Goal: Task Accomplishment & Management: Manage account settings

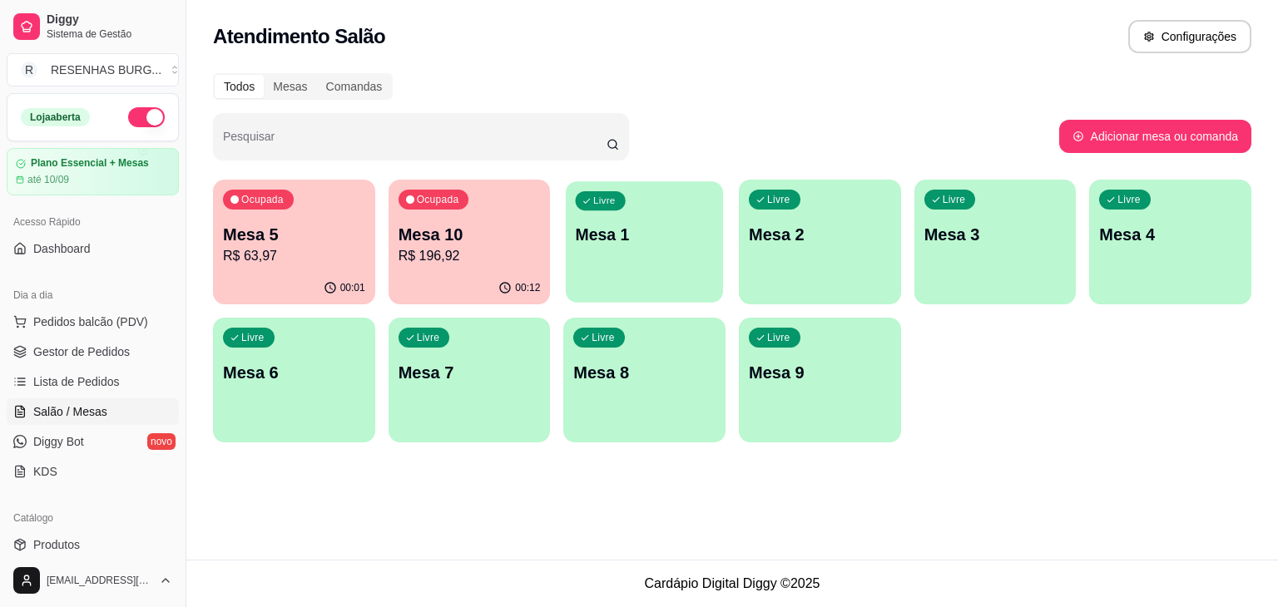
click at [661, 224] on p "Mesa 1" at bounding box center [645, 235] width 138 height 22
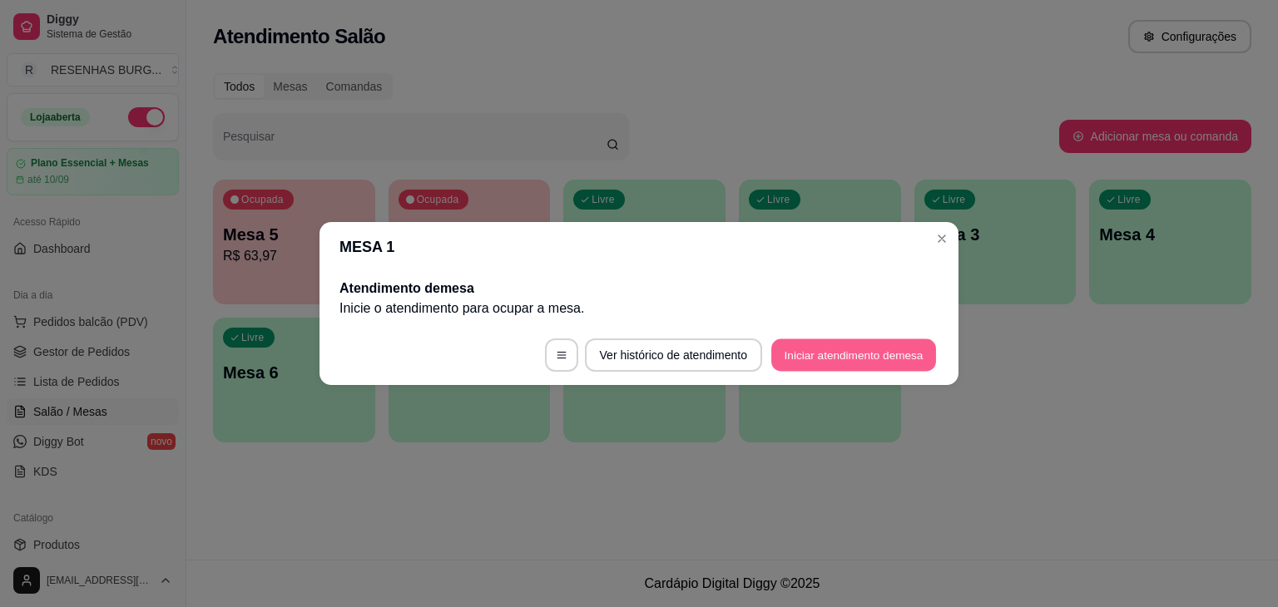
click at [849, 367] on button "Iniciar atendimento de mesa" at bounding box center [853, 355] width 165 height 32
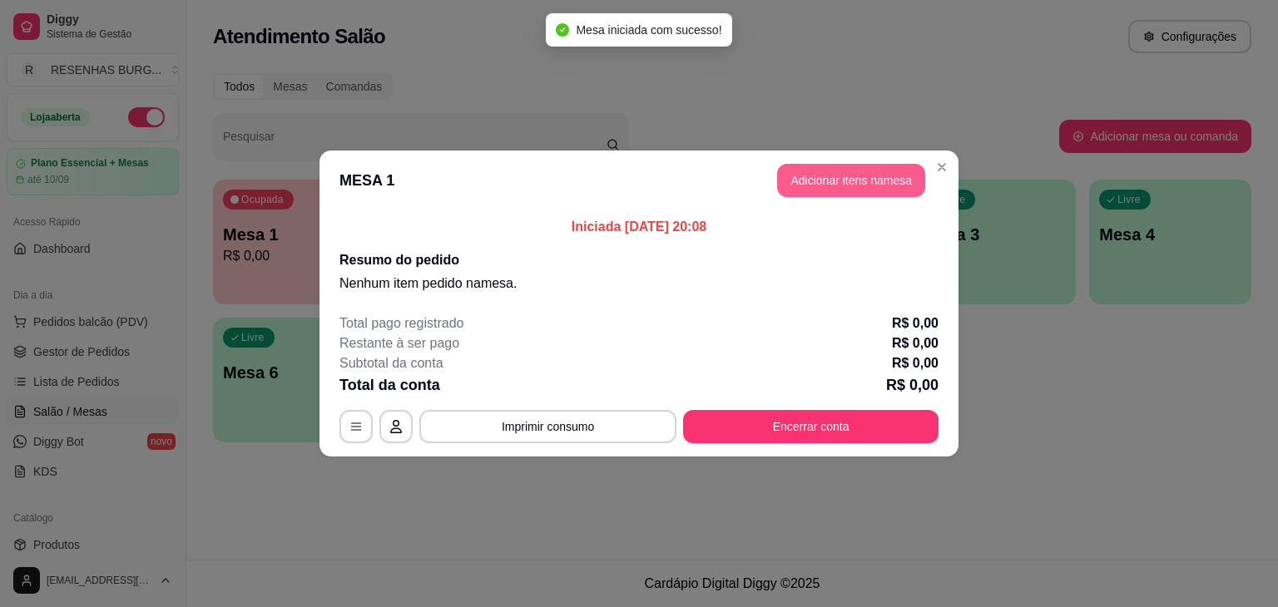
click at [883, 183] on button "Adicionar itens na mesa" at bounding box center [851, 180] width 148 height 33
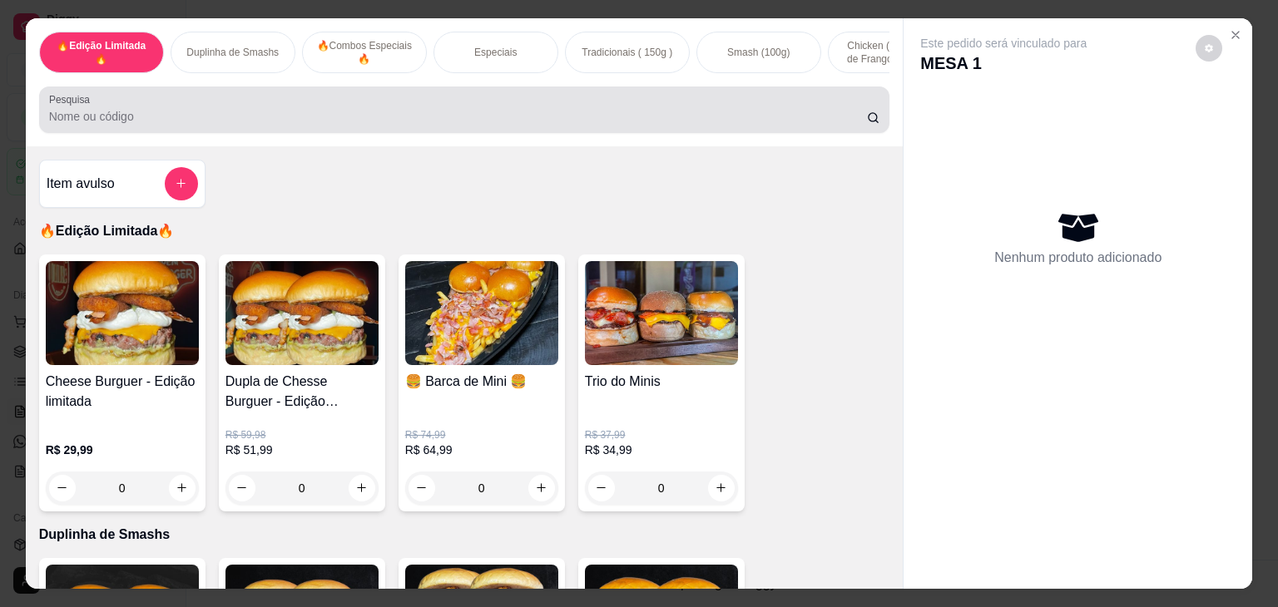
click at [429, 121] on input "Pesquisa" at bounding box center [458, 116] width 818 height 17
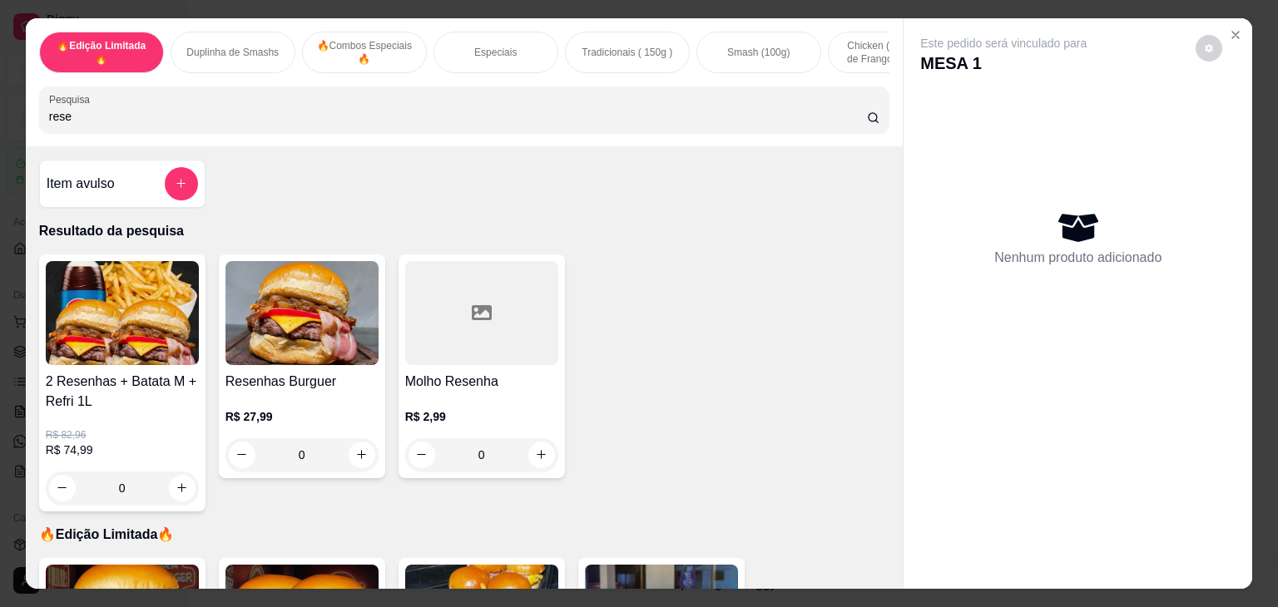
type input "rese"
click at [275, 339] on img at bounding box center [301, 313] width 153 height 104
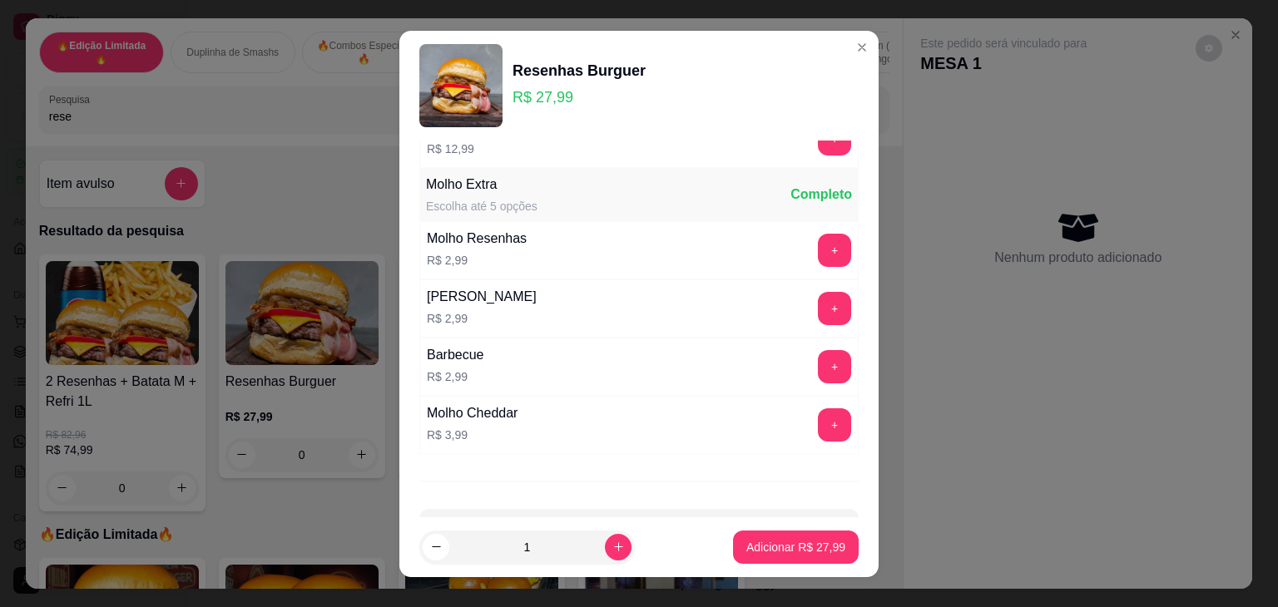
scroll to position [151, 0]
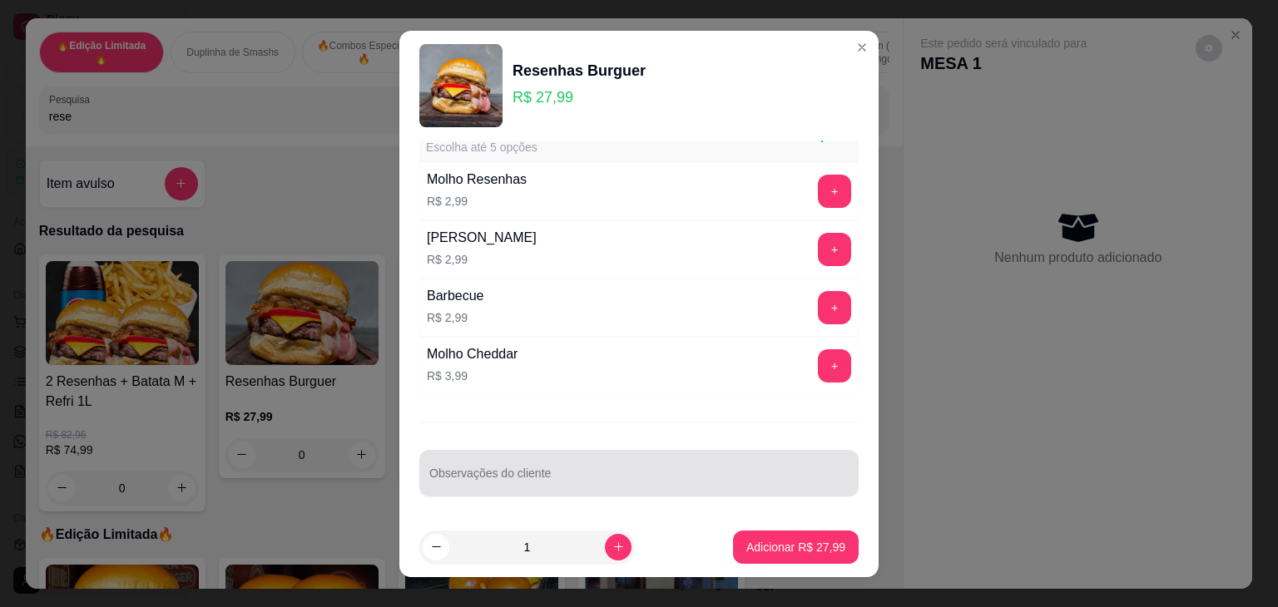
click at [532, 467] on div at bounding box center [638, 473] width 419 height 33
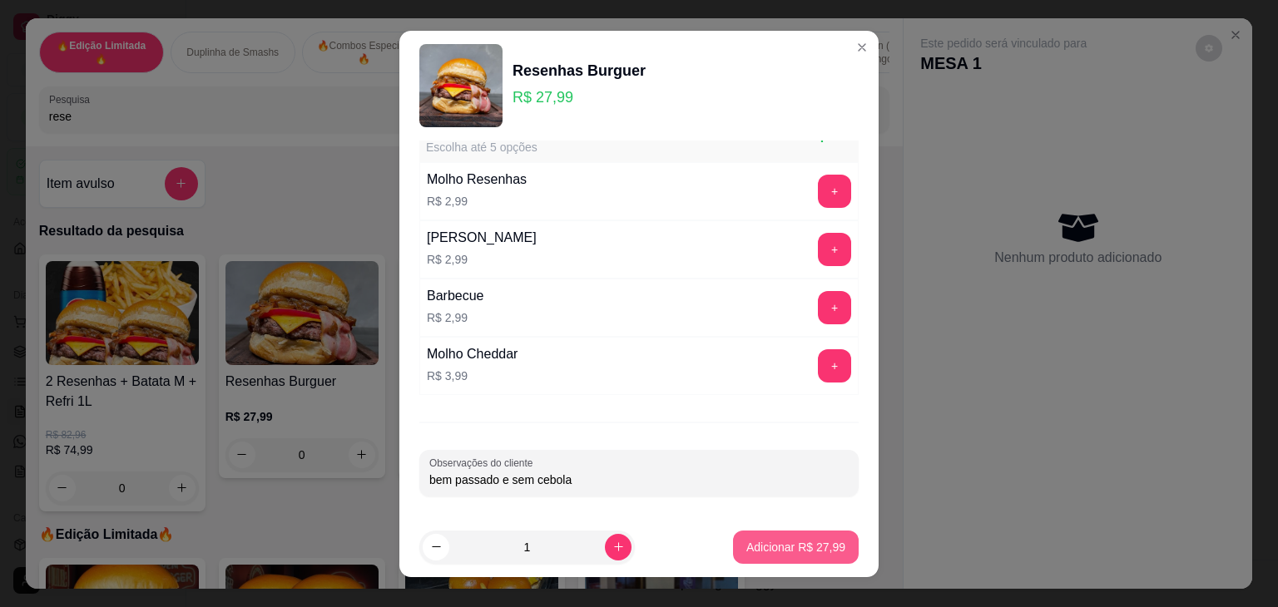
type input "bem passado e sem cebola"
click at [822, 539] on p "Adicionar R$ 27,99" at bounding box center [795, 547] width 99 height 17
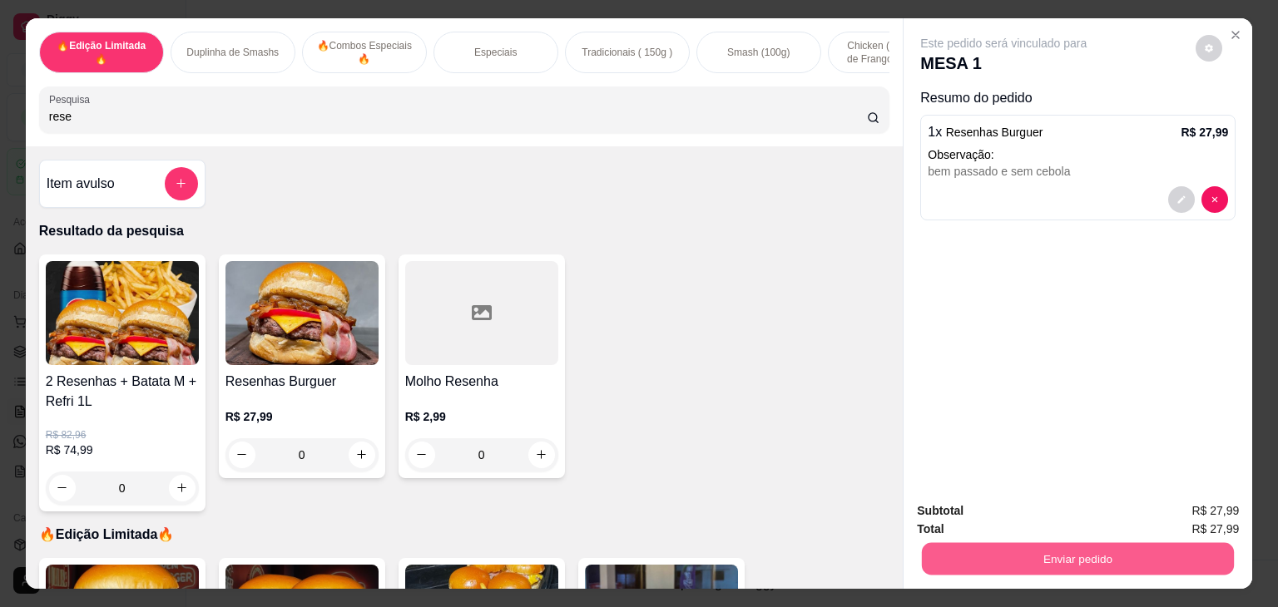
click at [990, 543] on button "Enviar pedido" at bounding box center [1078, 559] width 312 height 32
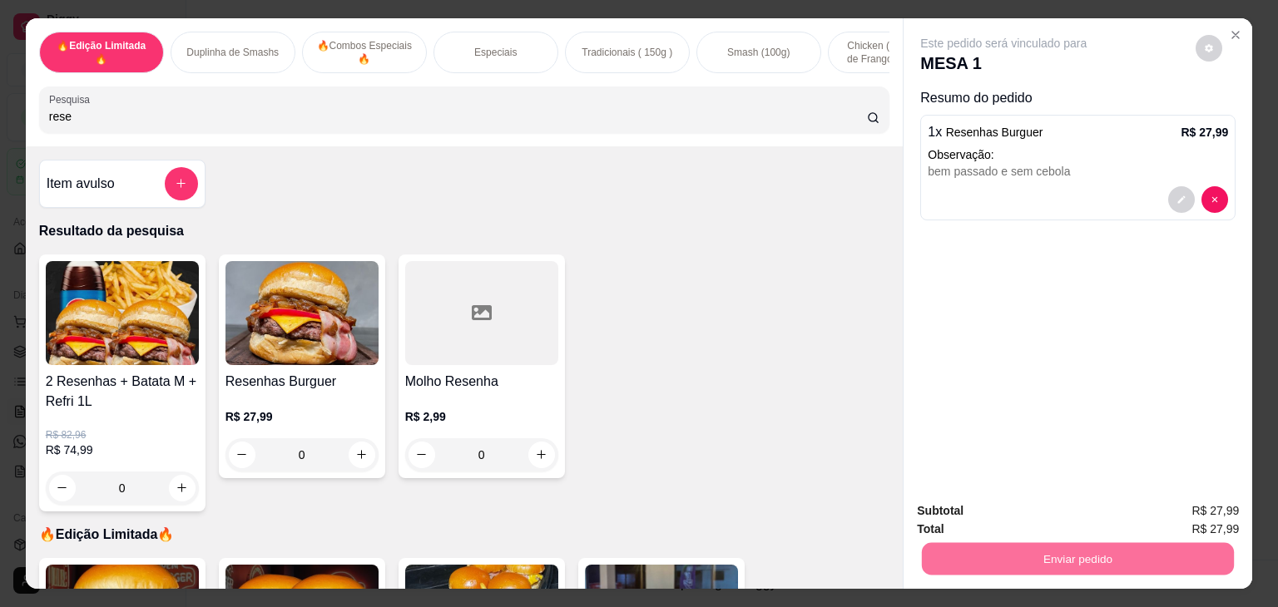
click at [1012, 510] on button "Não registrar e enviar pedido" at bounding box center [1022, 512] width 173 height 32
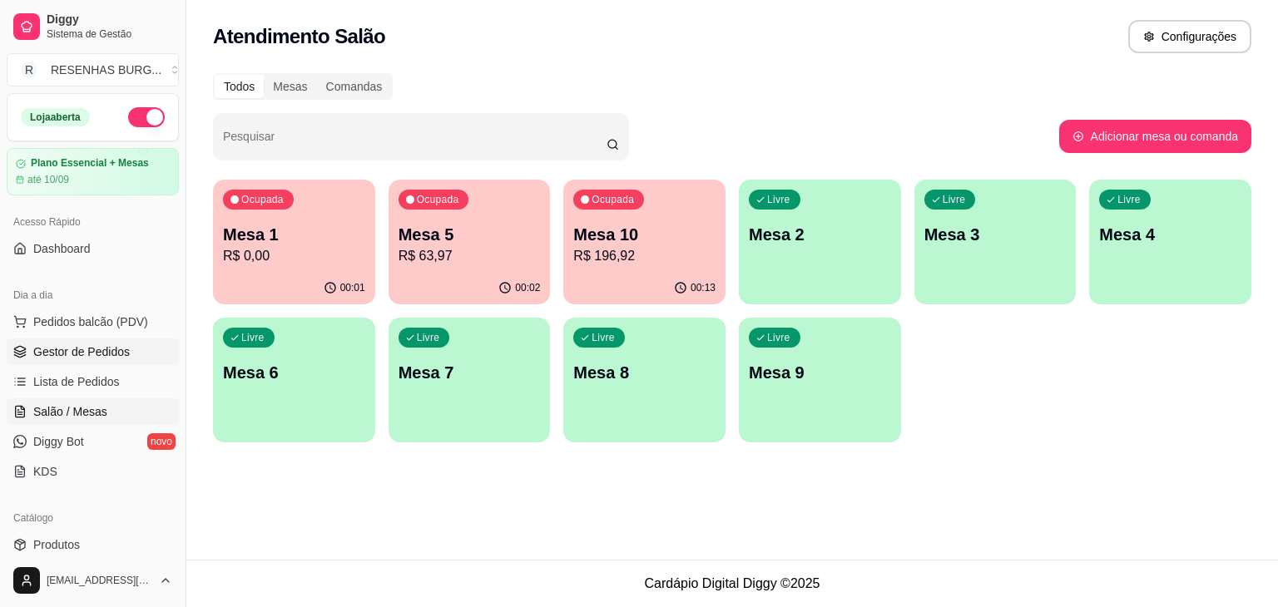
click at [123, 354] on span "Gestor de Pedidos" at bounding box center [81, 352] width 97 height 17
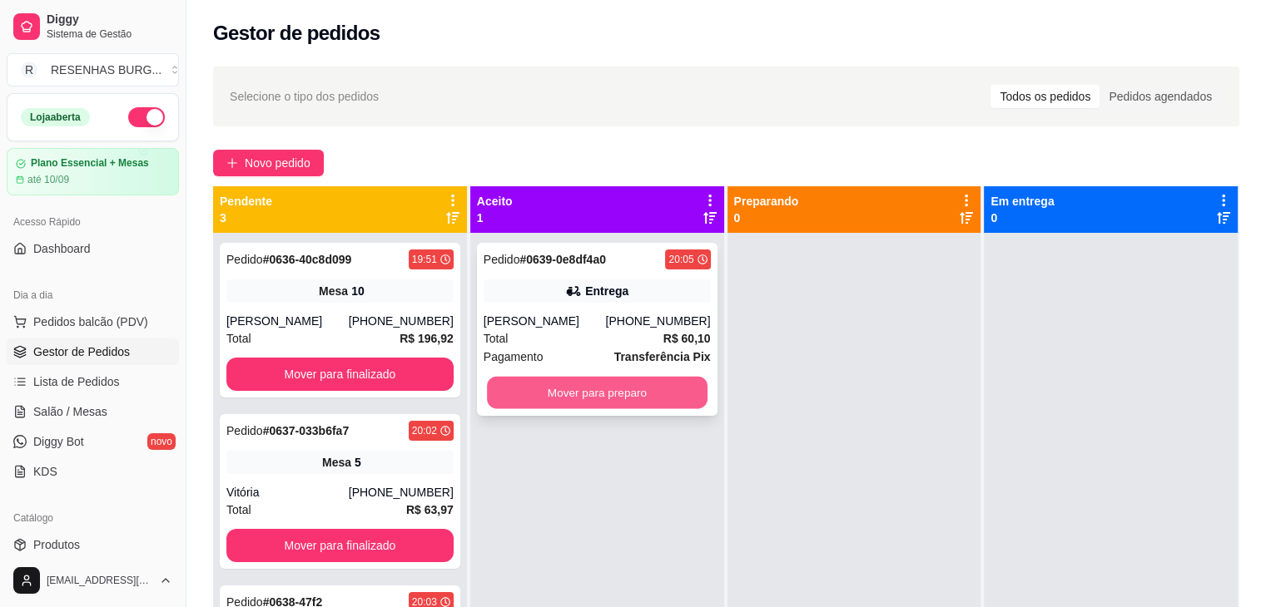
click at [622, 387] on button "Mover para preparo" at bounding box center [597, 393] width 220 height 32
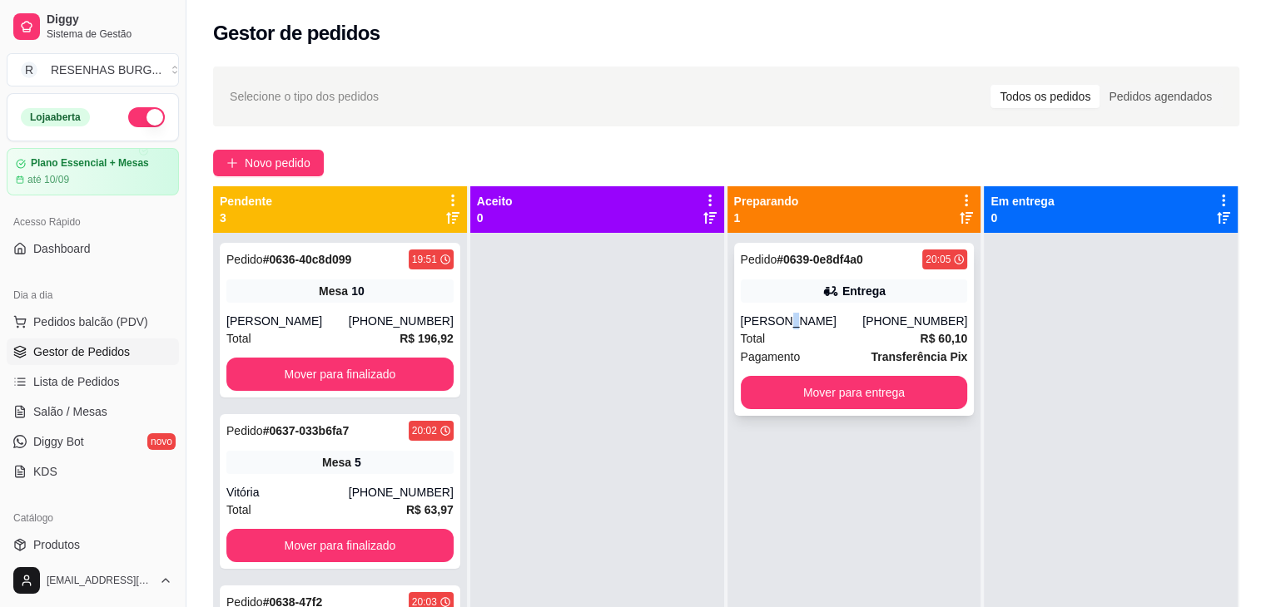
click at [772, 324] on div "[PERSON_NAME]" at bounding box center [802, 321] width 122 height 17
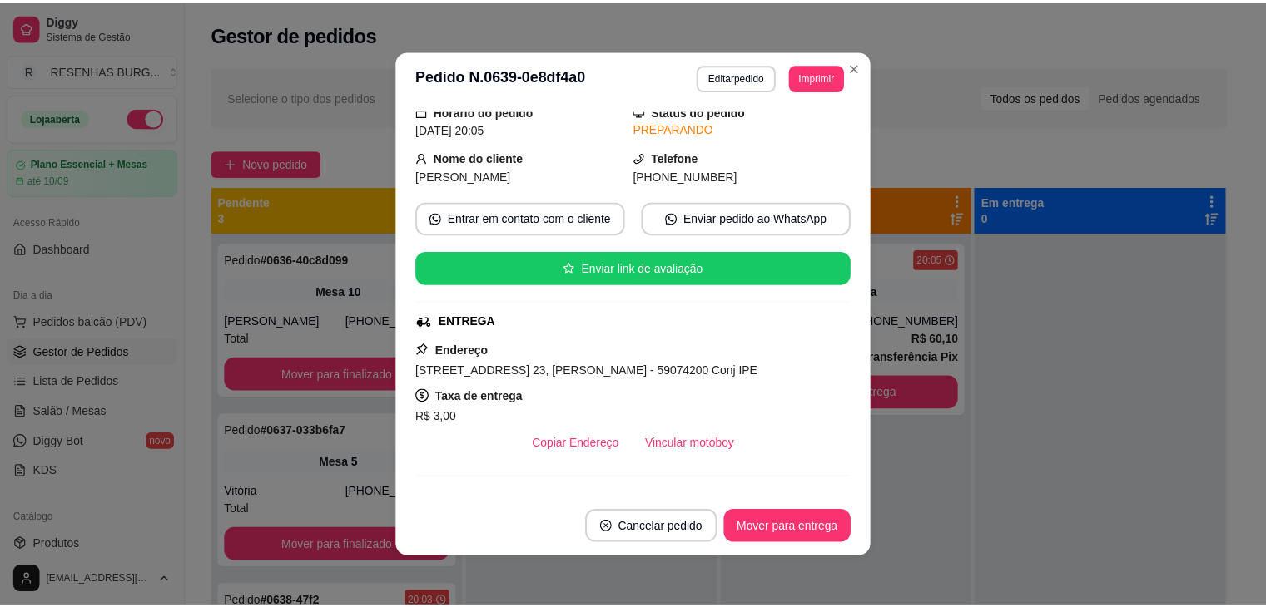
scroll to position [83, 0]
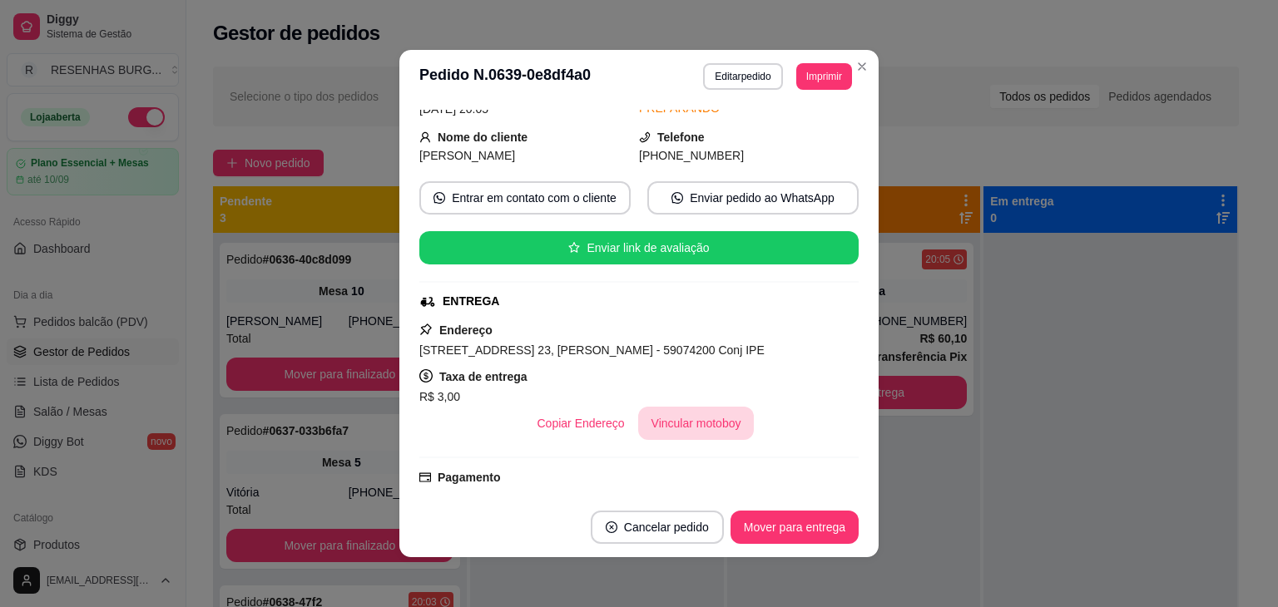
click at [674, 423] on button "Vincular motoboy" at bounding box center [696, 423] width 116 height 33
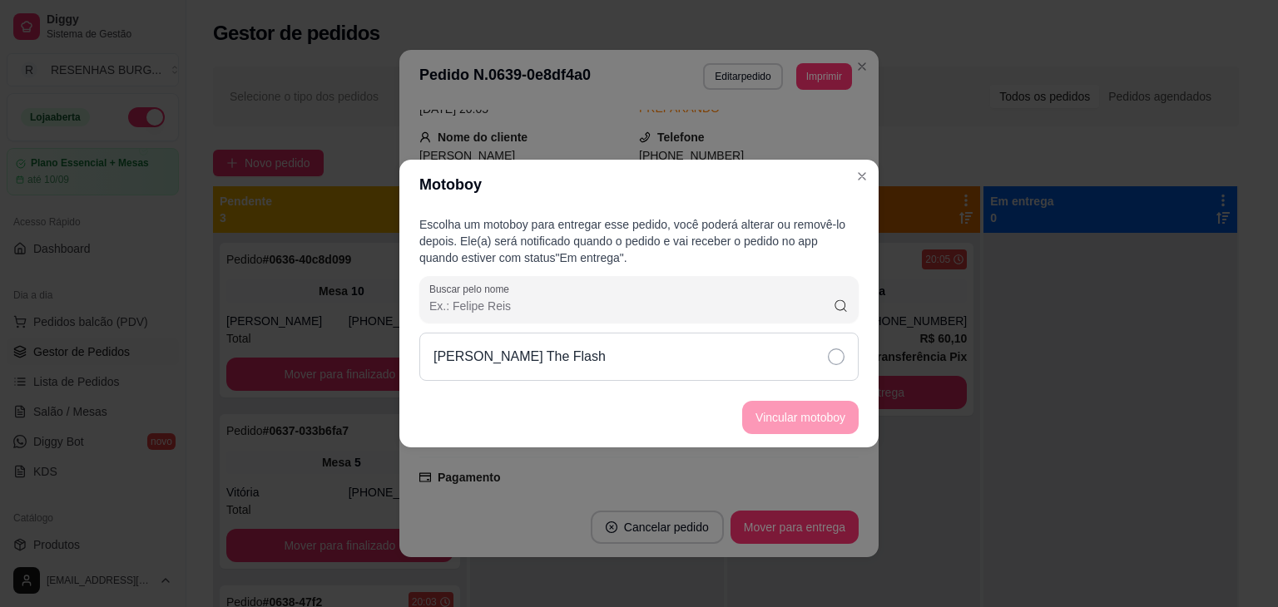
click at [789, 362] on div "[PERSON_NAME] The Flash" at bounding box center [638, 357] width 439 height 48
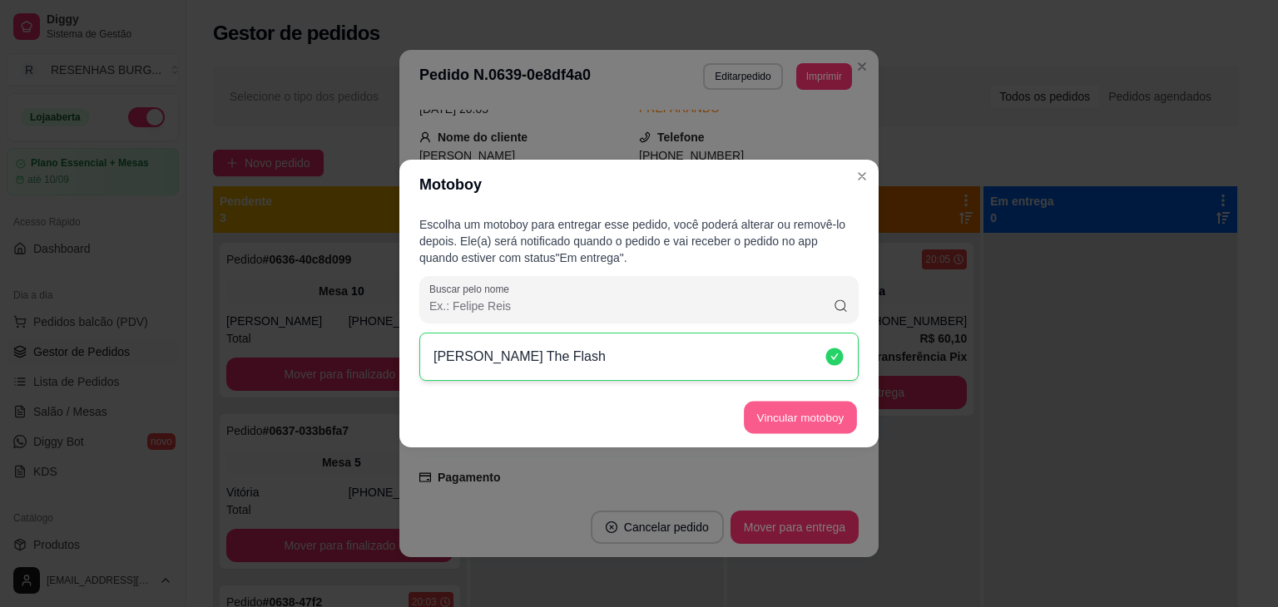
click at [808, 420] on button "Vincular motoboy" at bounding box center [800, 418] width 113 height 32
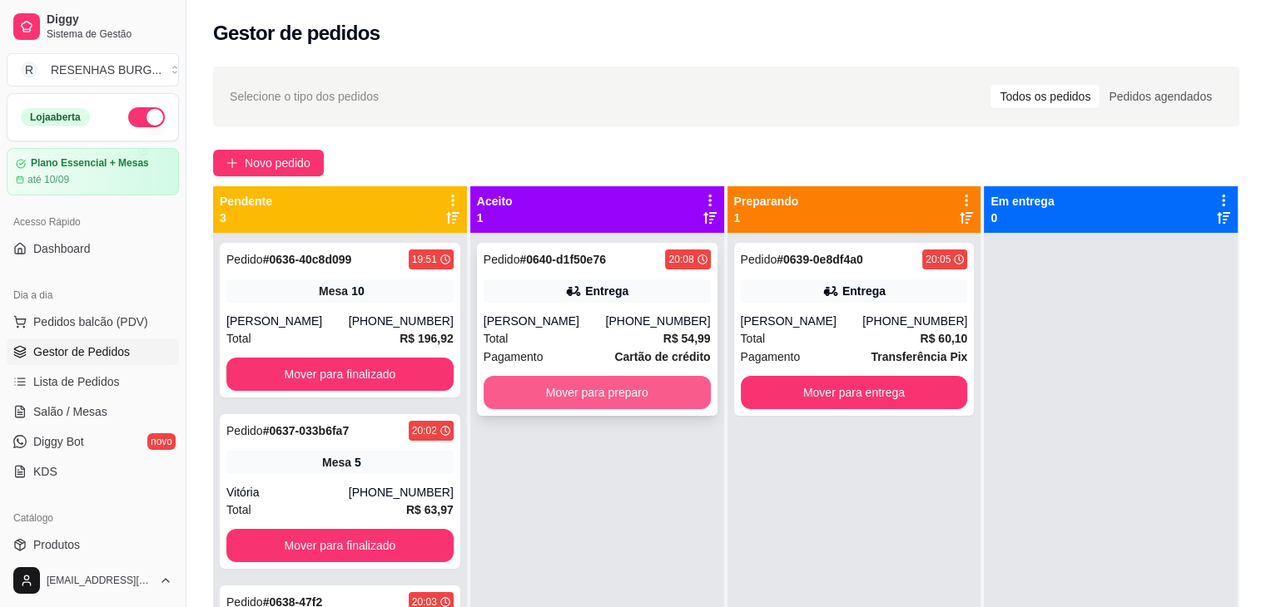
click at [601, 382] on button "Mover para preparo" at bounding box center [596, 392] width 227 height 33
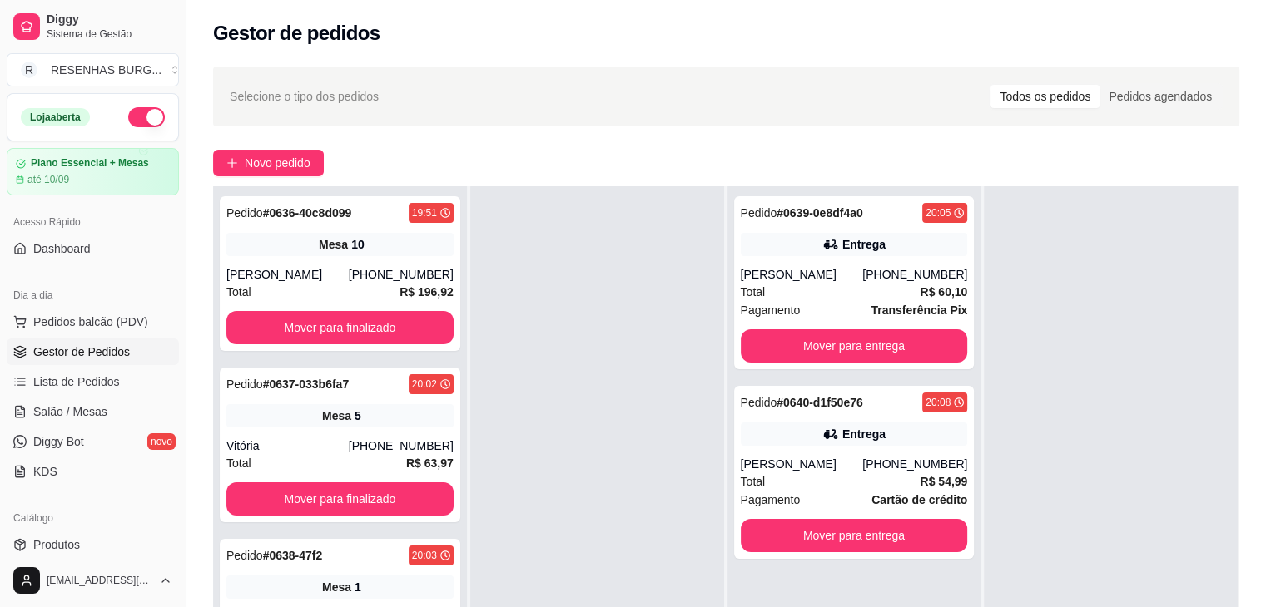
scroll to position [0, 0]
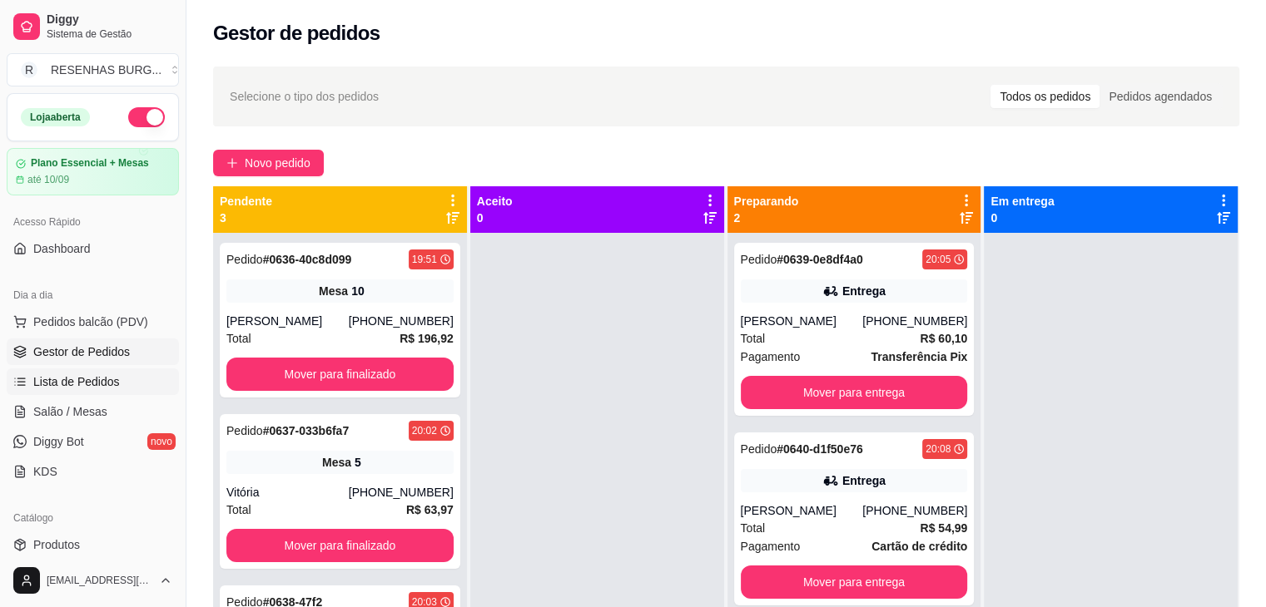
click at [112, 372] on link "Lista de Pedidos" at bounding box center [93, 382] width 172 height 27
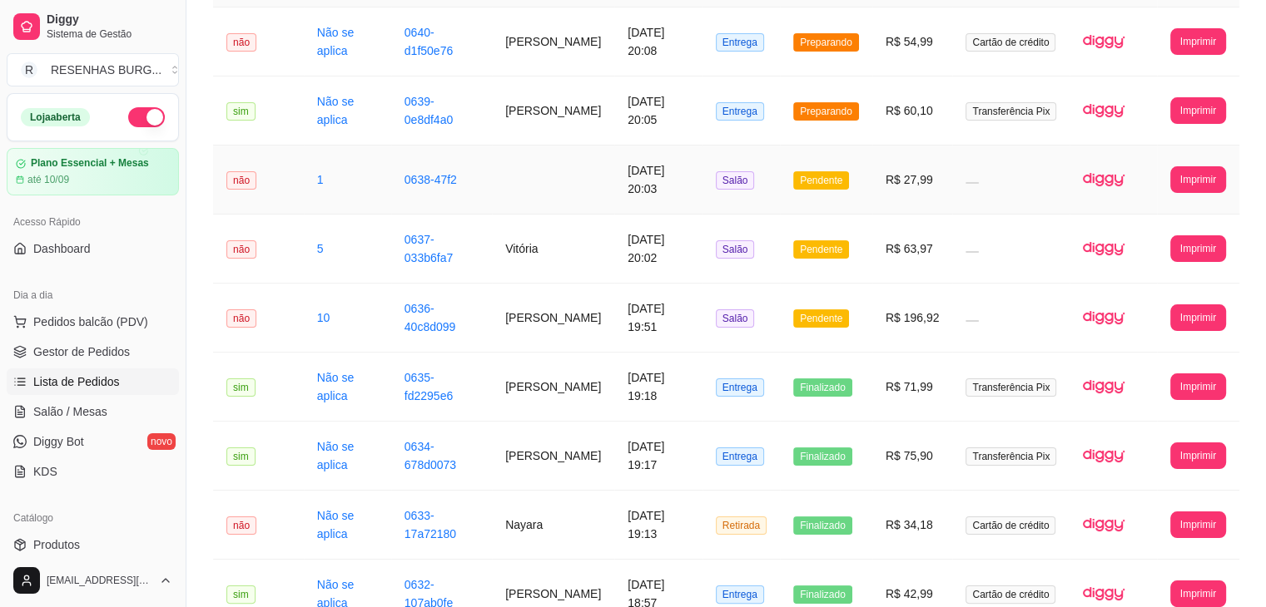
scroll to position [105, 0]
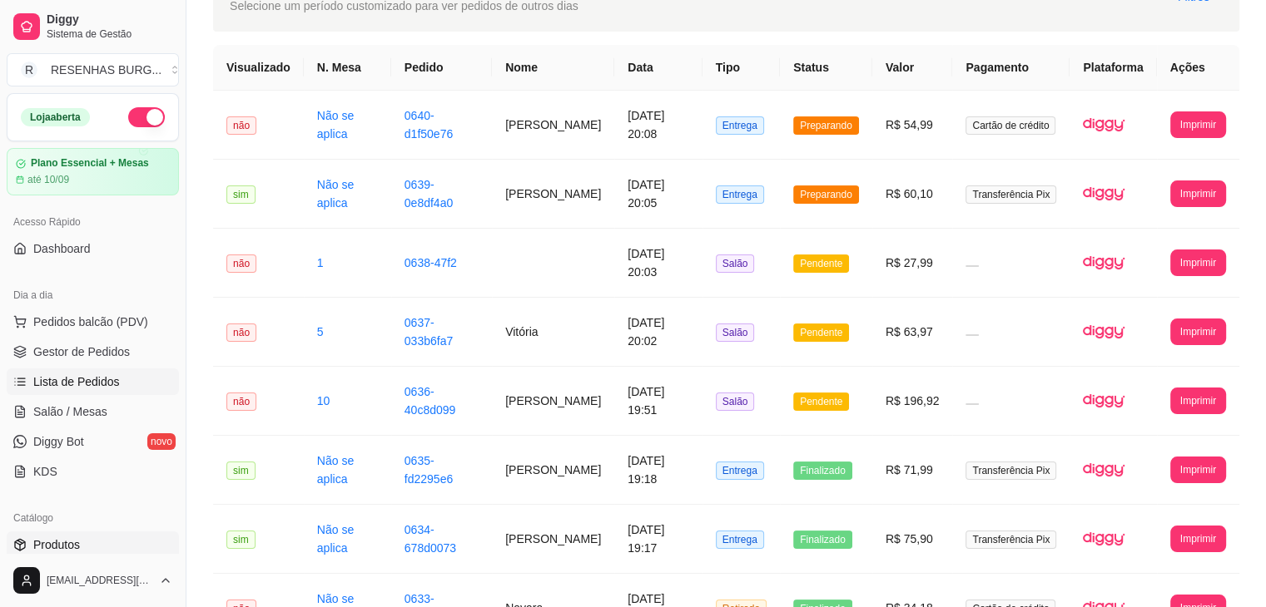
click at [62, 550] on span "Produtos" at bounding box center [56, 545] width 47 height 17
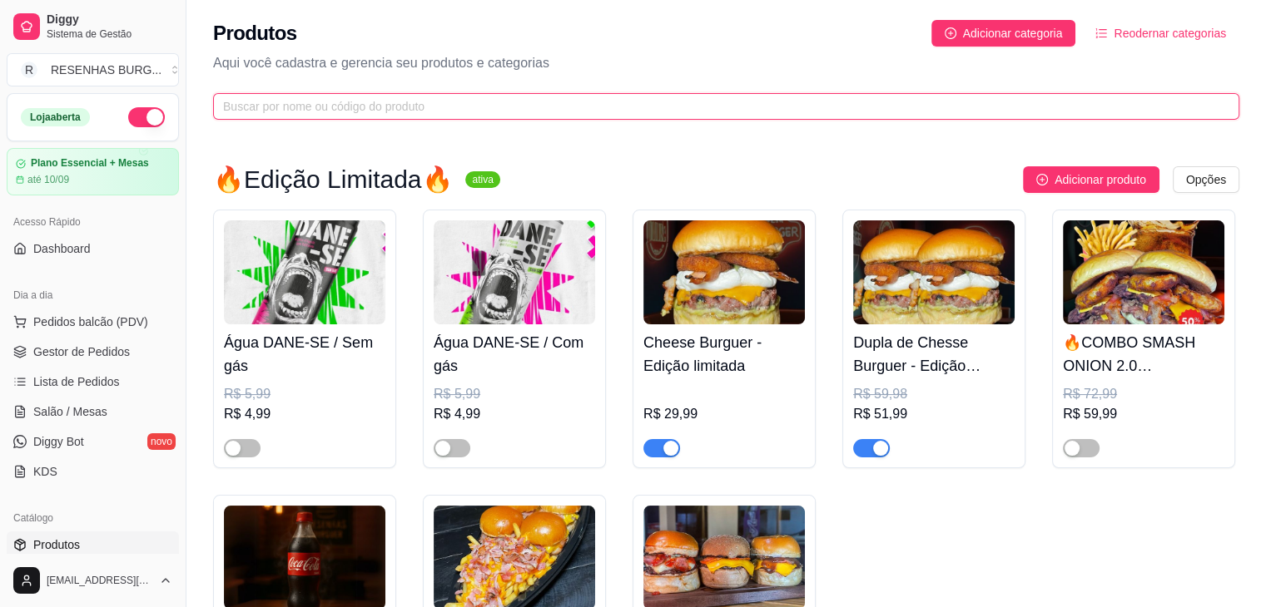
click at [540, 114] on input "text" at bounding box center [719, 106] width 993 height 18
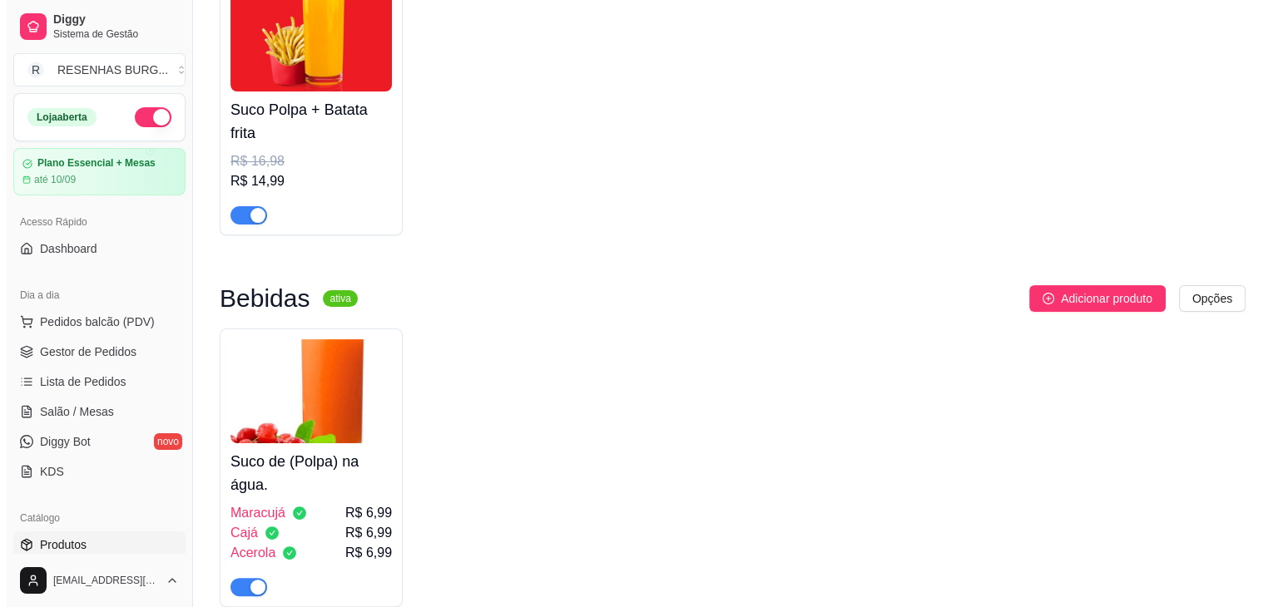
scroll to position [250, 0]
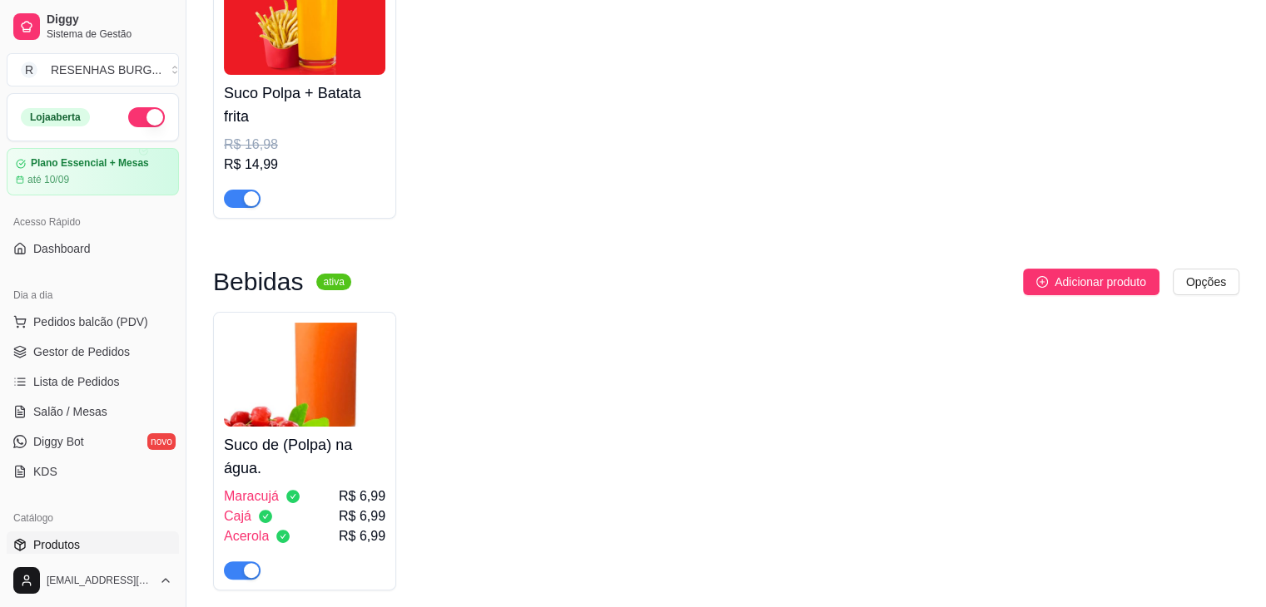
type input "SUCO"
click at [342, 399] on img at bounding box center [304, 375] width 161 height 104
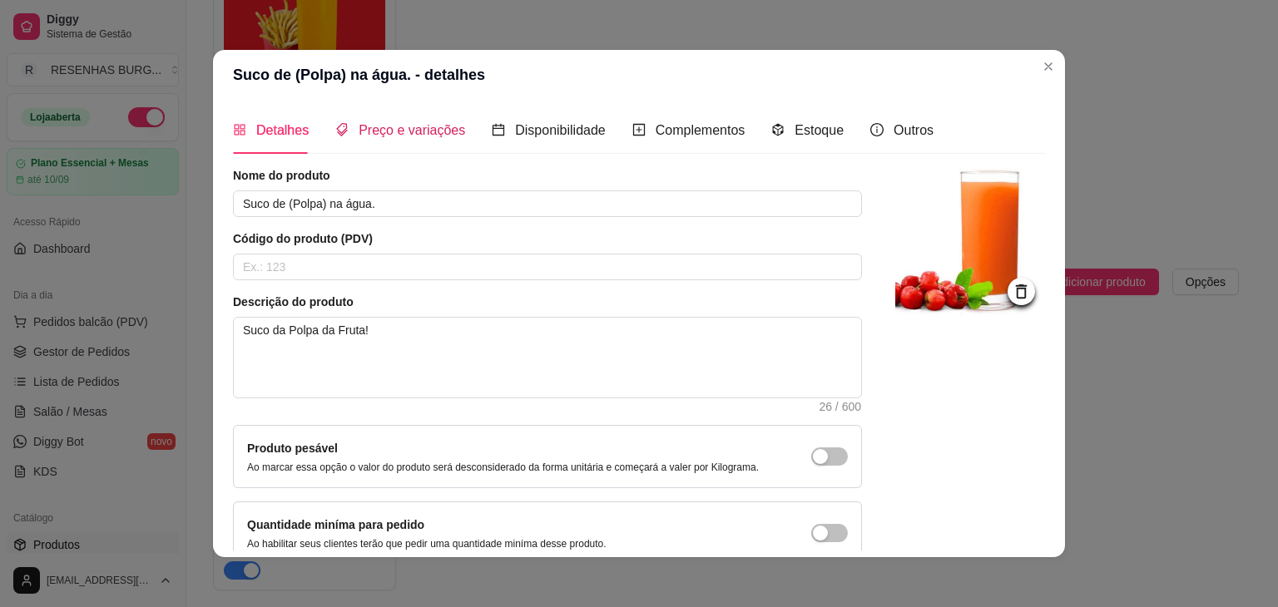
click at [414, 124] on span "Preço e variações" at bounding box center [412, 130] width 106 height 14
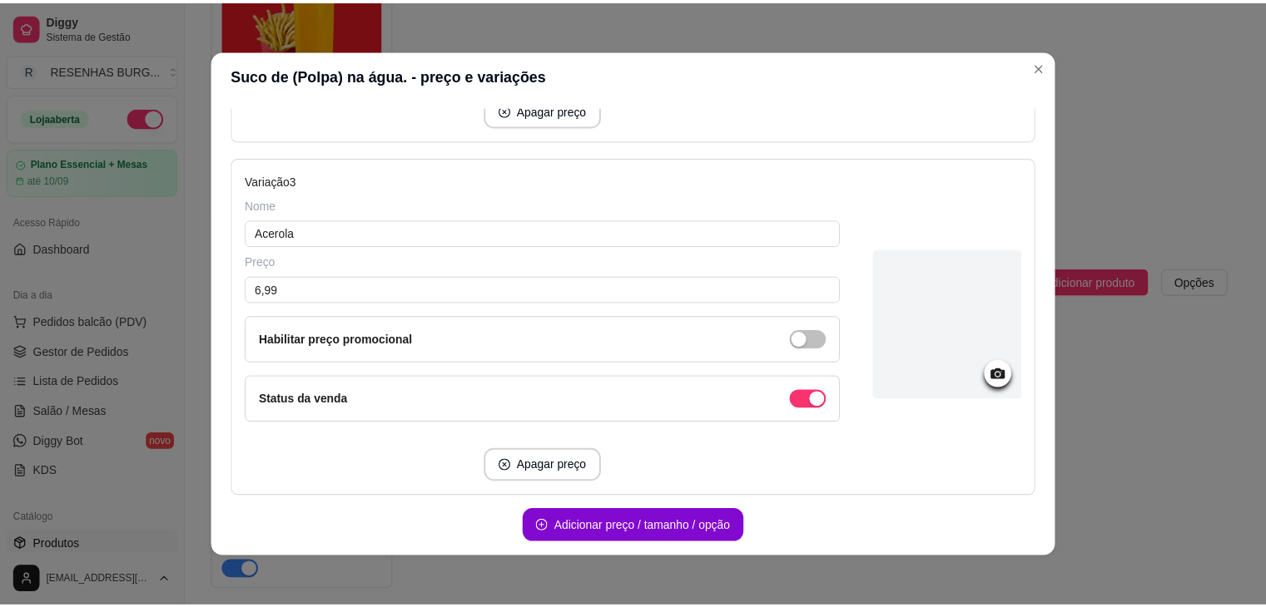
scroll to position [909, 0]
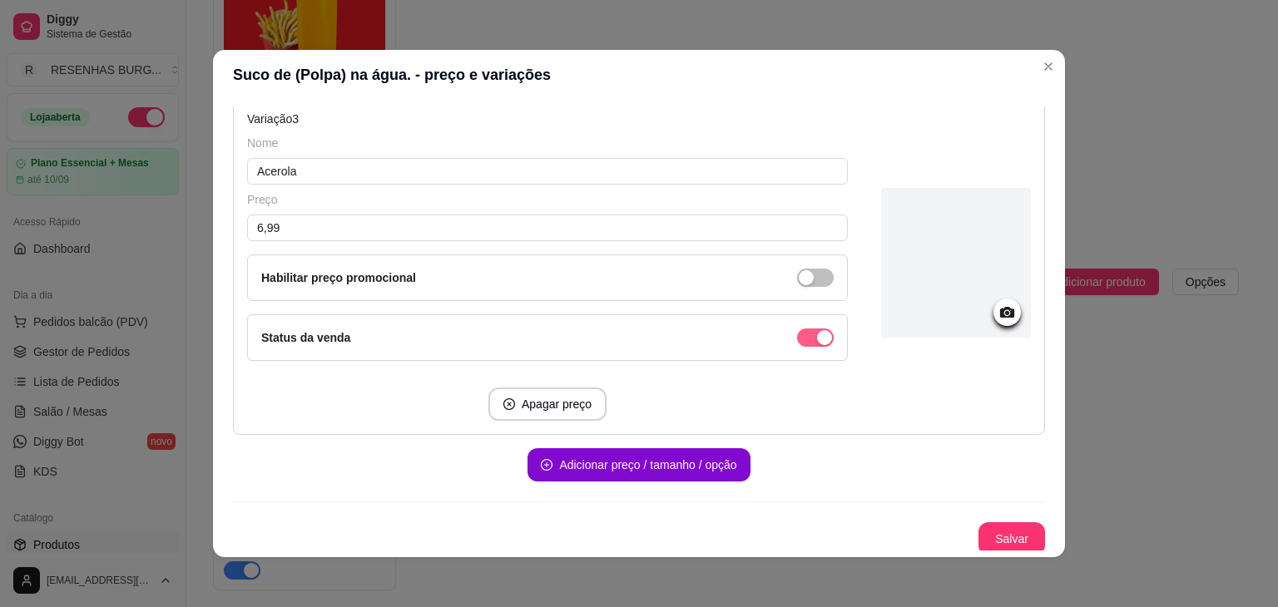
click at [990, 531] on button "Salvar" at bounding box center [1011, 539] width 67 height 33
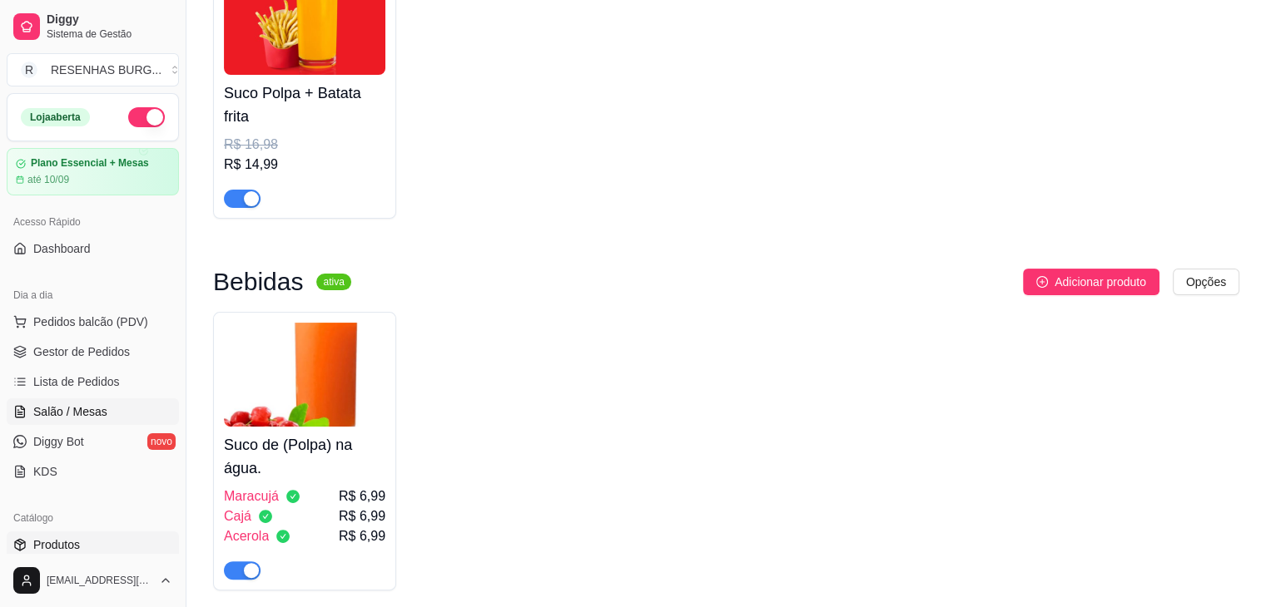
click at [97, 408] on span "Salão / Mesas" at bounding box center [70, 412] width 74 height 17
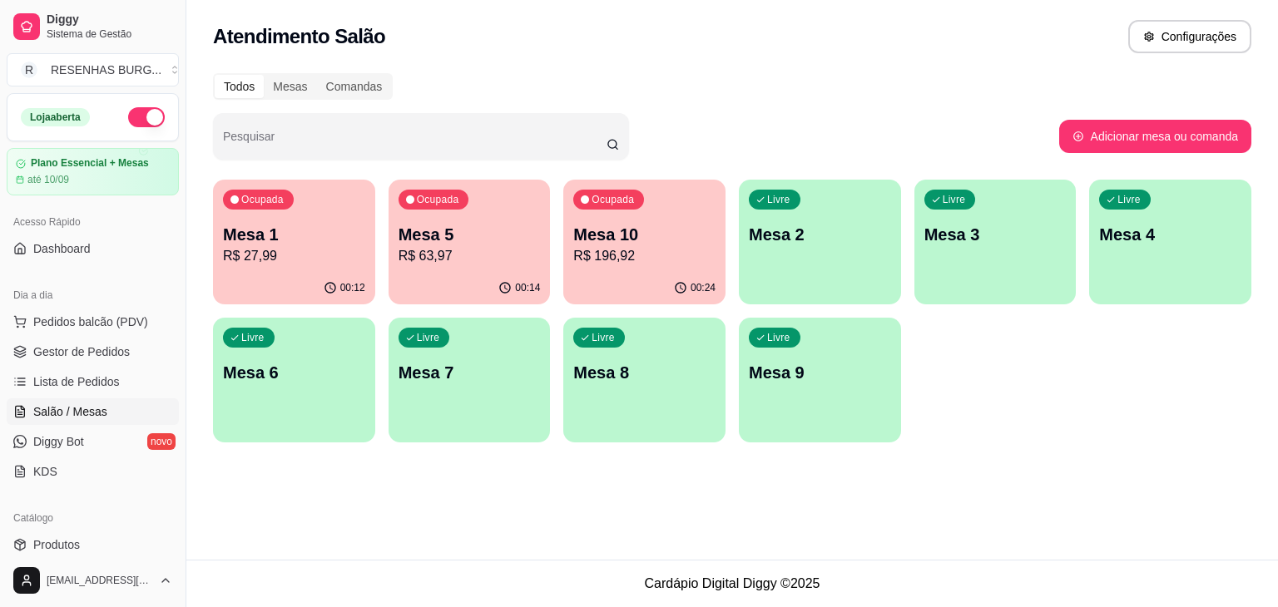
click at [251, 240] on p "Mesa 1" at bounding box center [294, 234] width 142 height 23
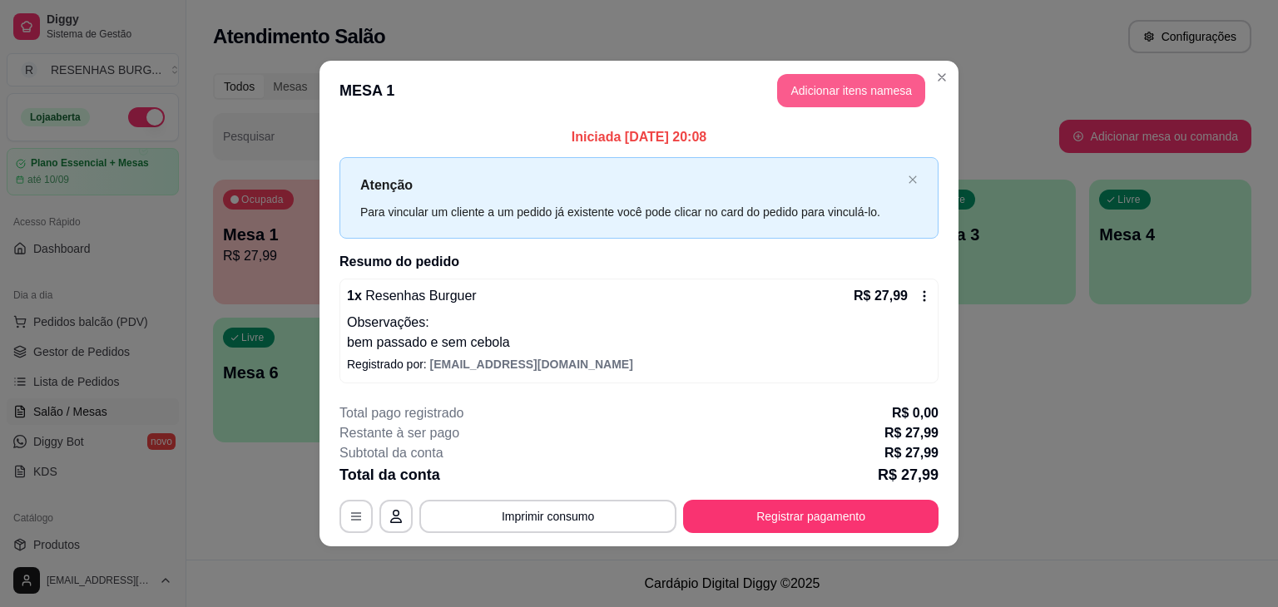
click at [852, 92] on button "Adicionar itens na mesa" at bounding box center [851, 90] width 148 height 33
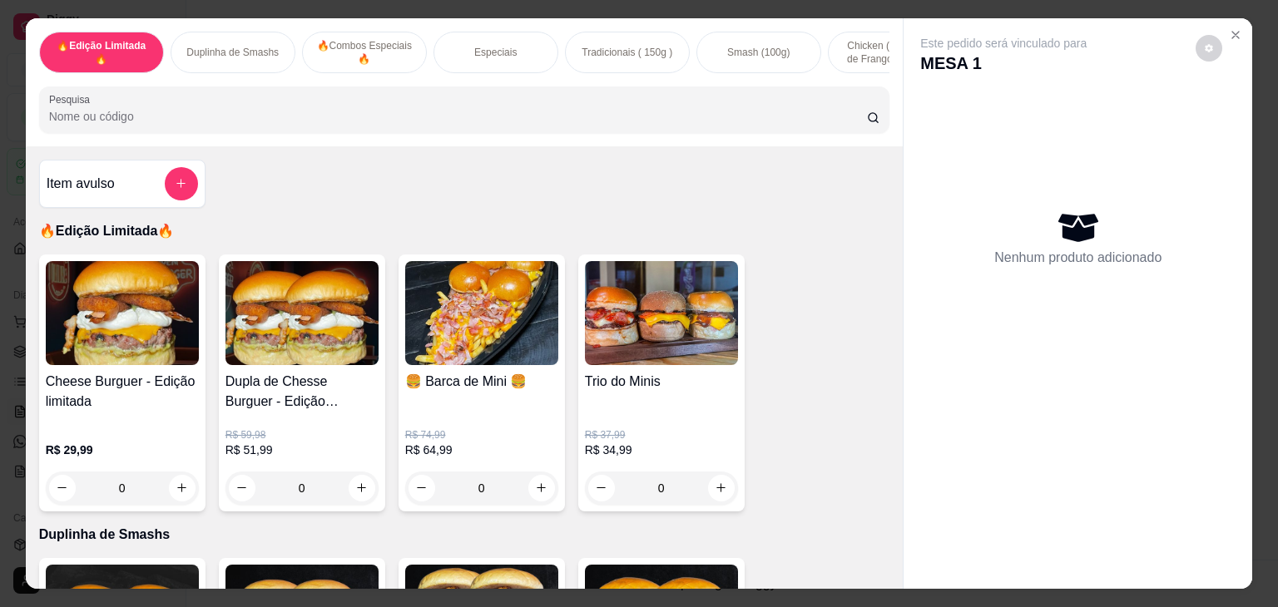
click at [288, 116] on input "Pesquisa" at bounding box center [458, 116] width 818 height 17
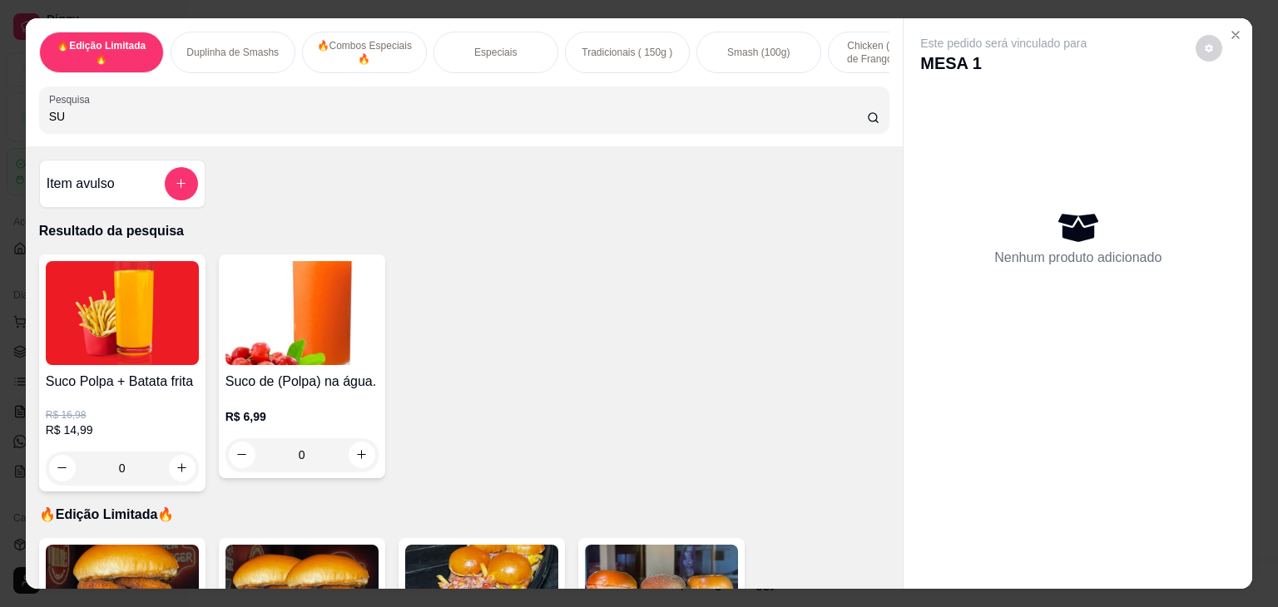
type input "S"
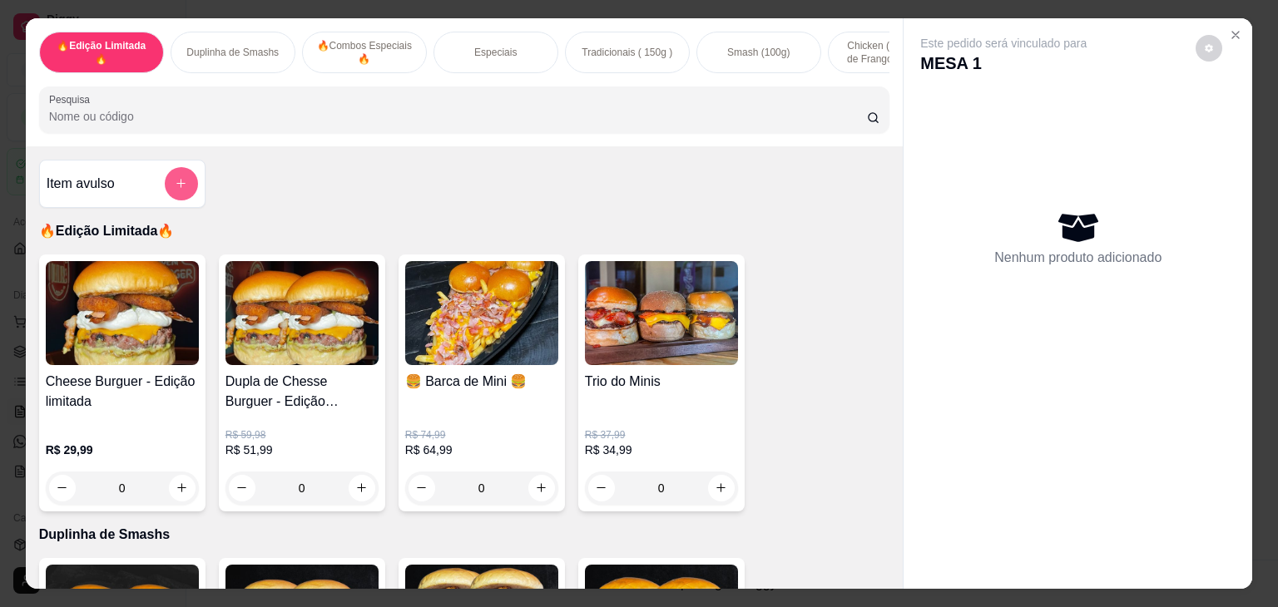
click at [176, 181] on button "add-separate-item" at bounding box center [181, 183] width 33 height 33
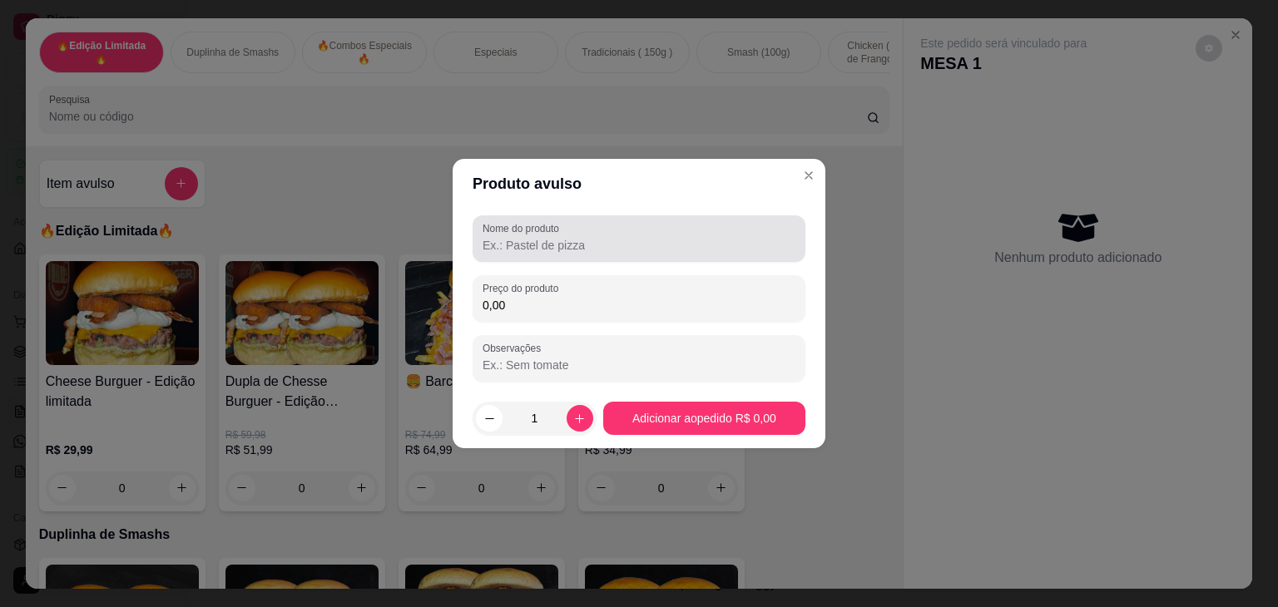
click at [540, 227] on label "Nome do produto" at bounding box center [524, 228] width 82 height 14
click at [540, 237] on input "Nome do produto" at bounding box center [639, 245] width 313 height 17
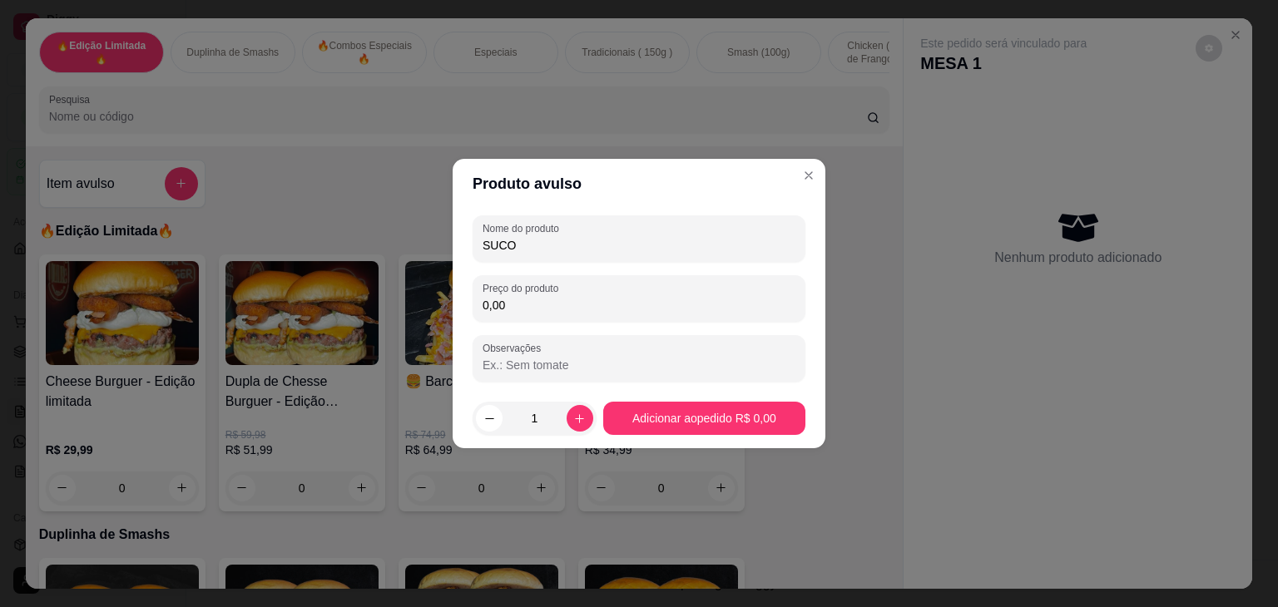
type input "SUCO"
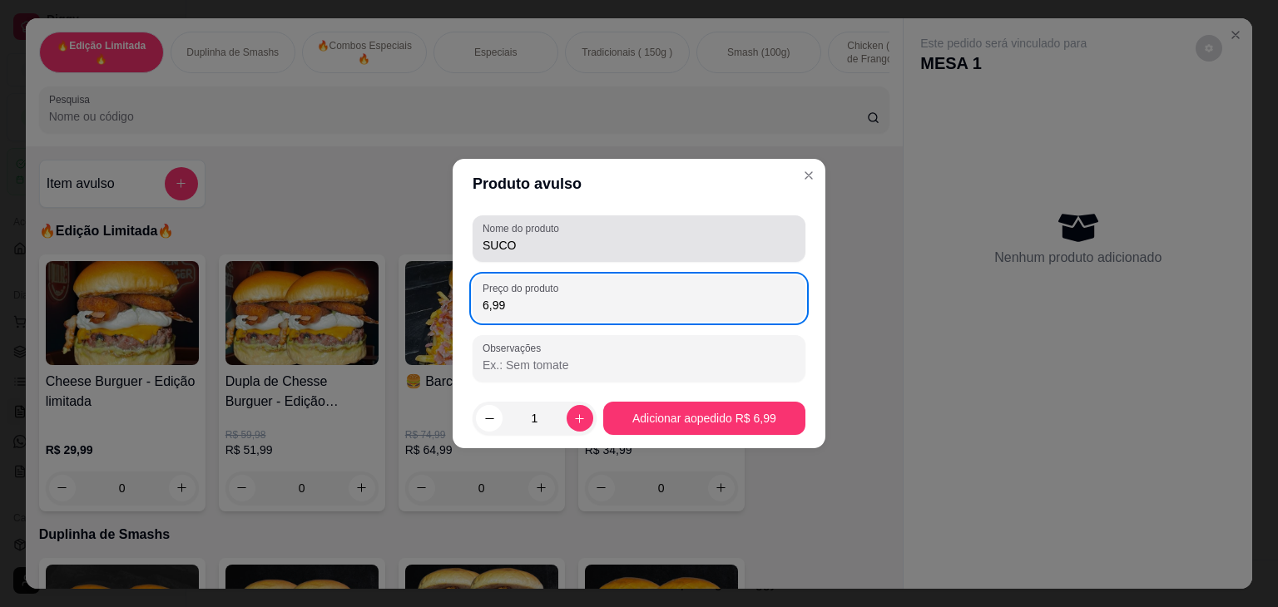
type input "6,99"
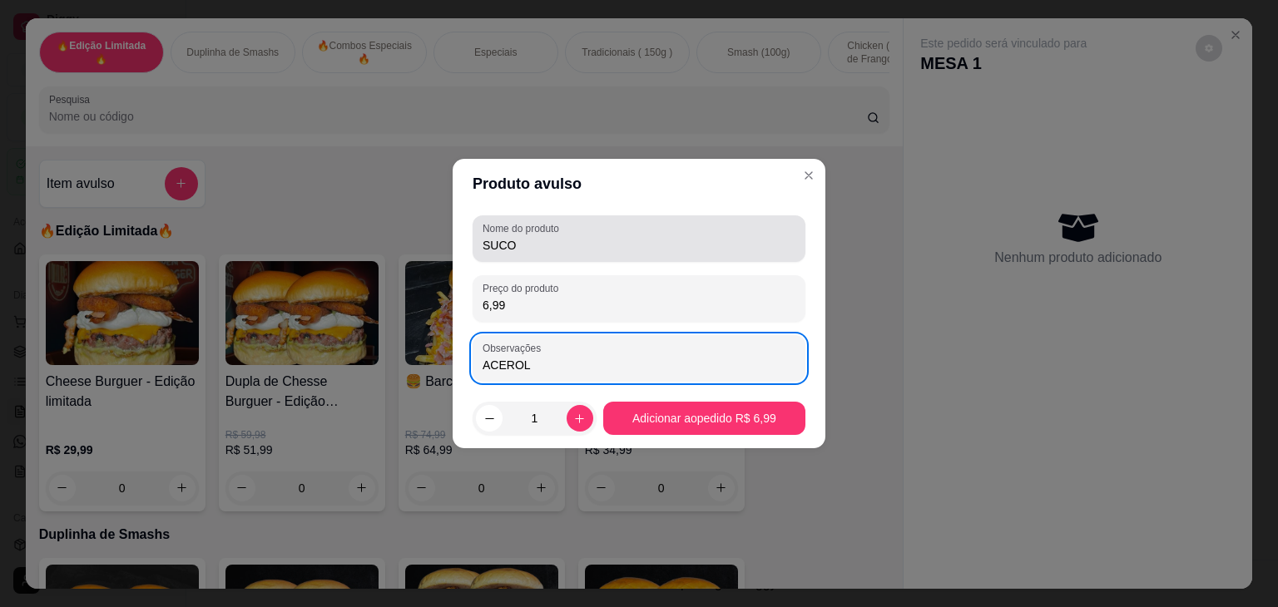
type input "ACEROLA"
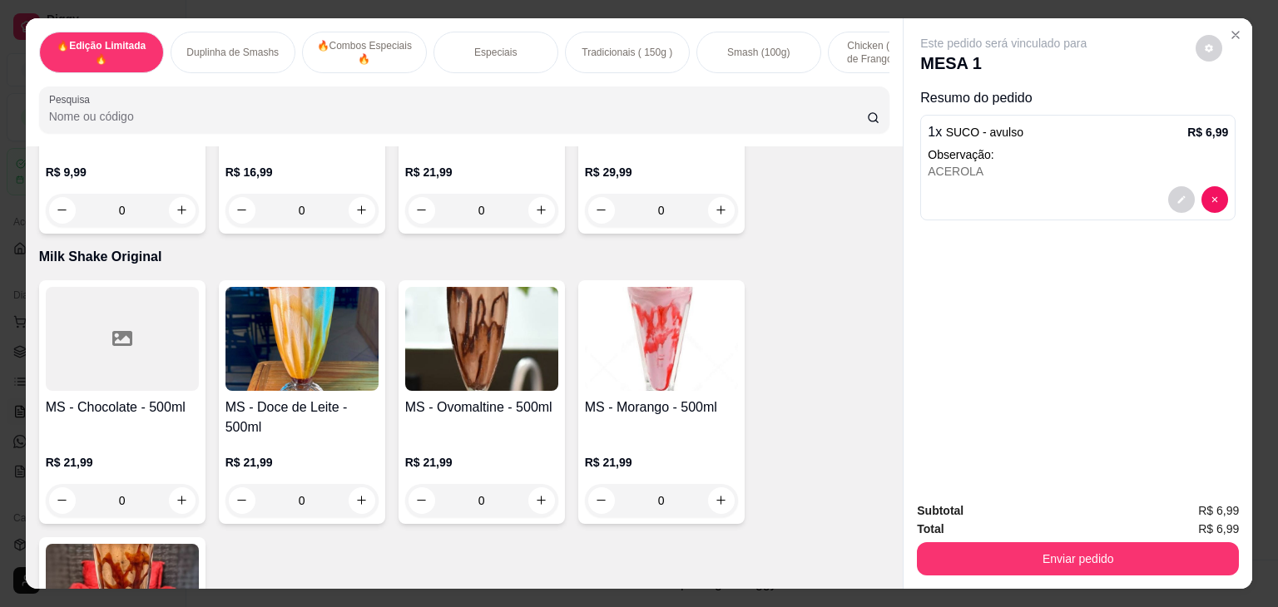
scroll to position [3994, 0]
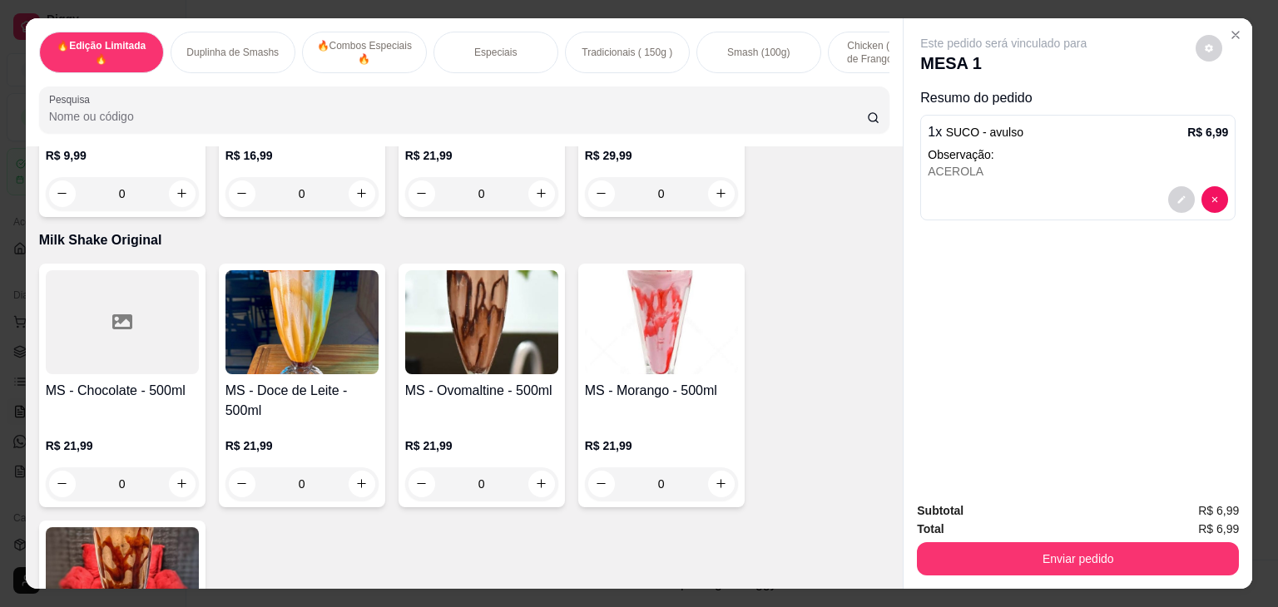
click at [476, 360] on img at bounding box center [481, 322] width 153 height 104
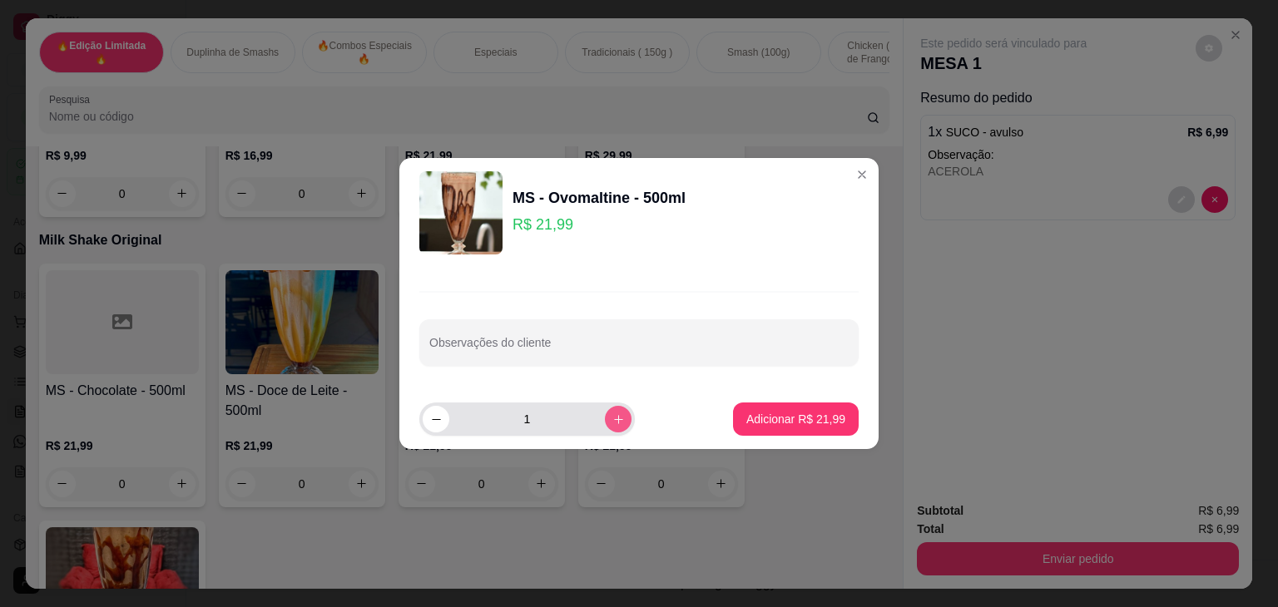
click at [612, 421] on icon "increase-product-quantity" at bounding box center [618, 420] width 12 height 12
type input "2"
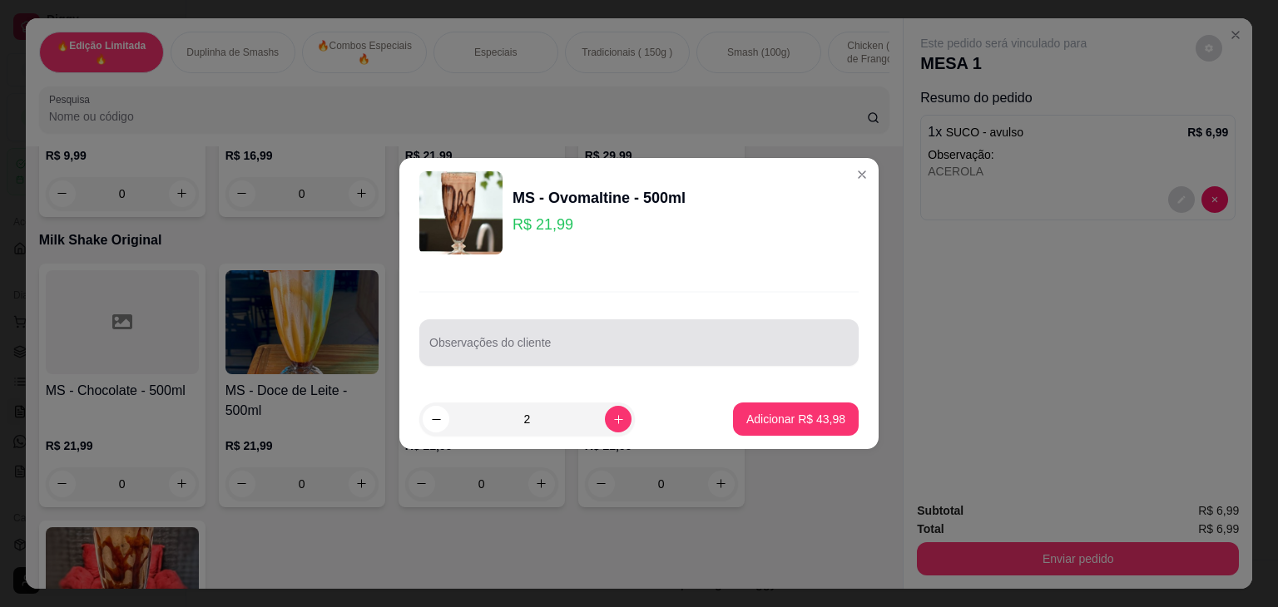
click at [572, 334] on div at bounding box center [638, 342] width 419 height 33
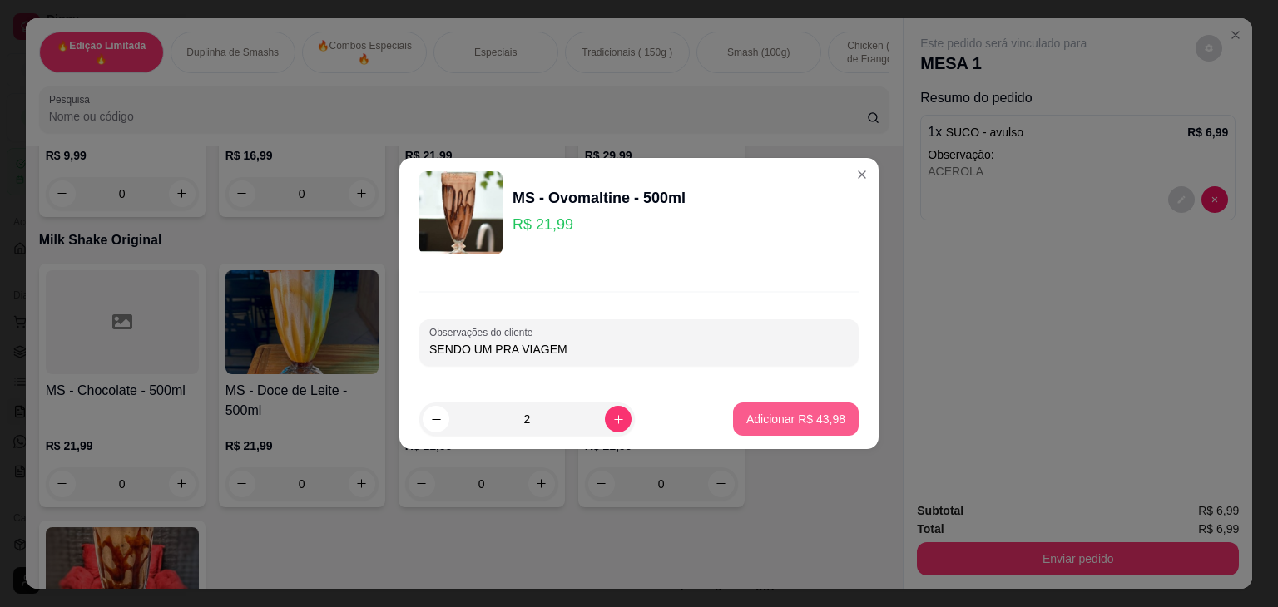
type input "SENDO UM PRA VIAGEM"
click at [746, 421] on p "Adicionar R$ 43,98" at bounding box center [795, 419] width 99 height 17
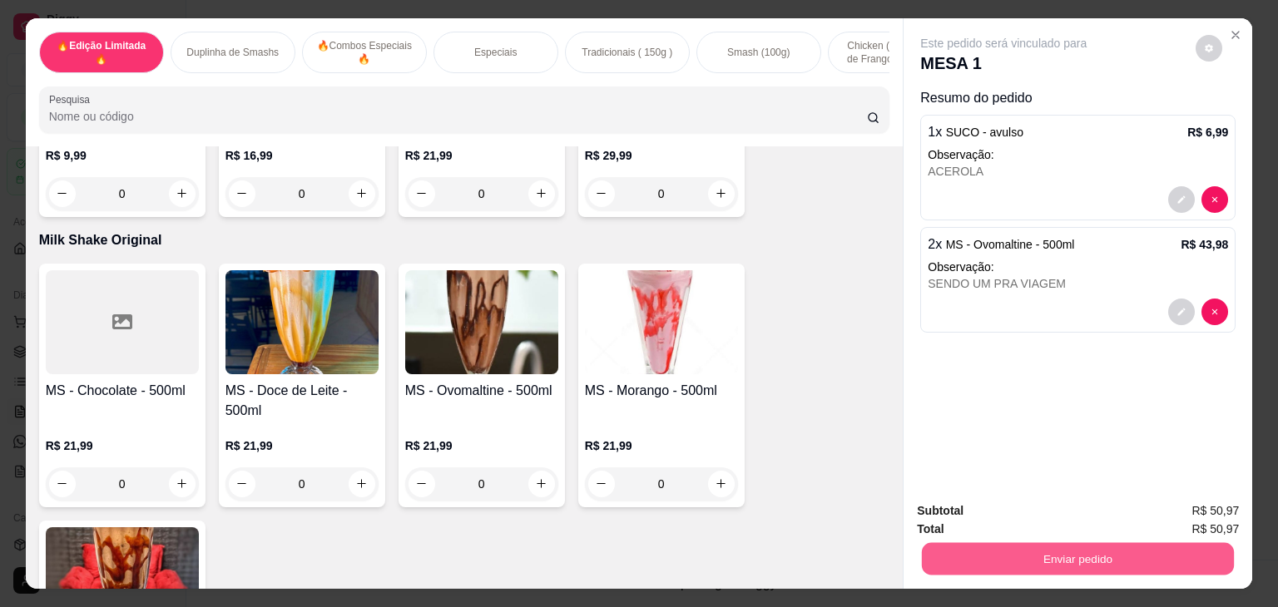
click at [952, 550] on button "Enviar pedido" at bounding box center [1078, 559] width 312 height 32
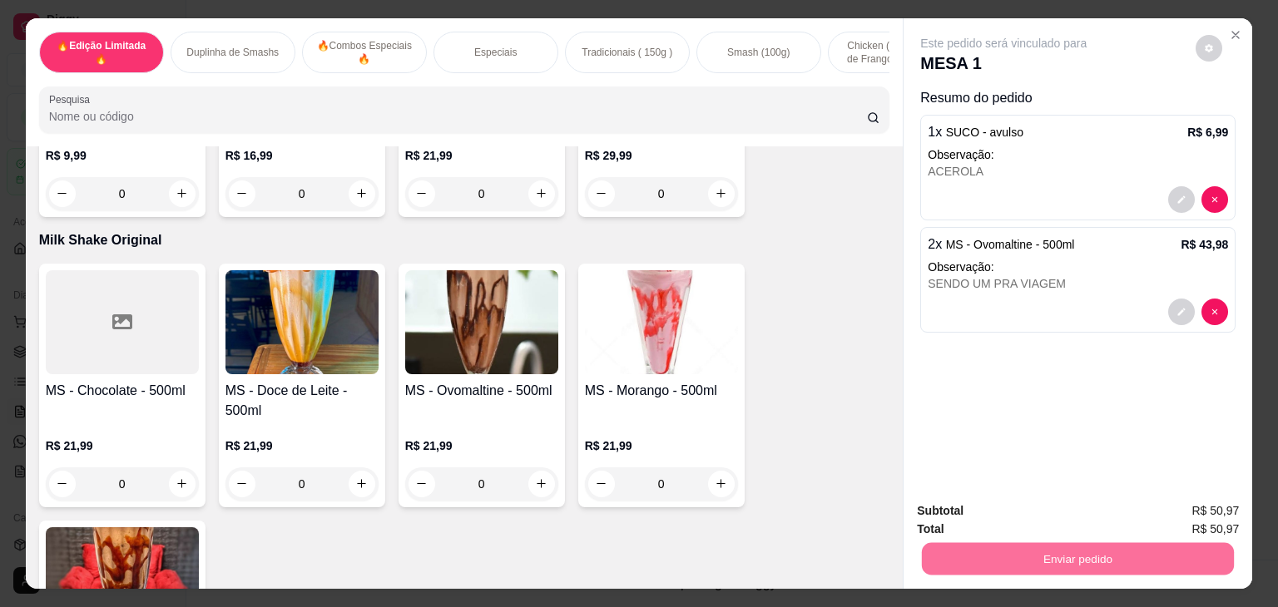
click at [1072, 504] on button "Não registrar e enviar pedido" at bounding box center [1022, 512] width 173 height 32
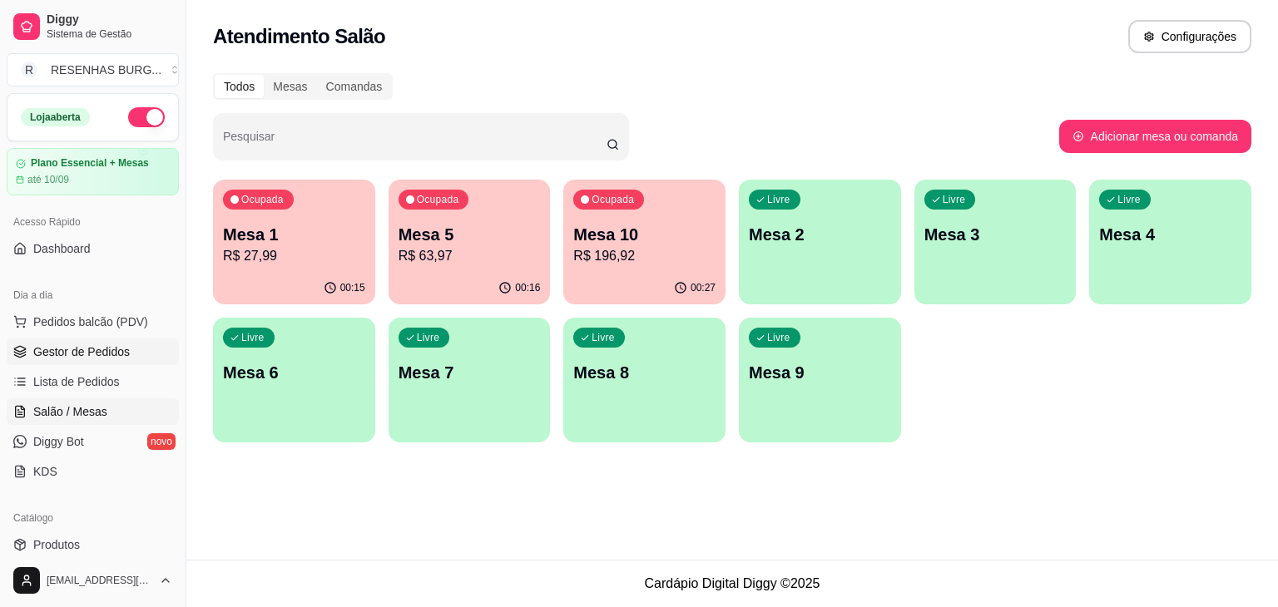
click at [78, 360] on link "Gestor de Pedidos" at bounding box center [93, 352] width 172 height 27
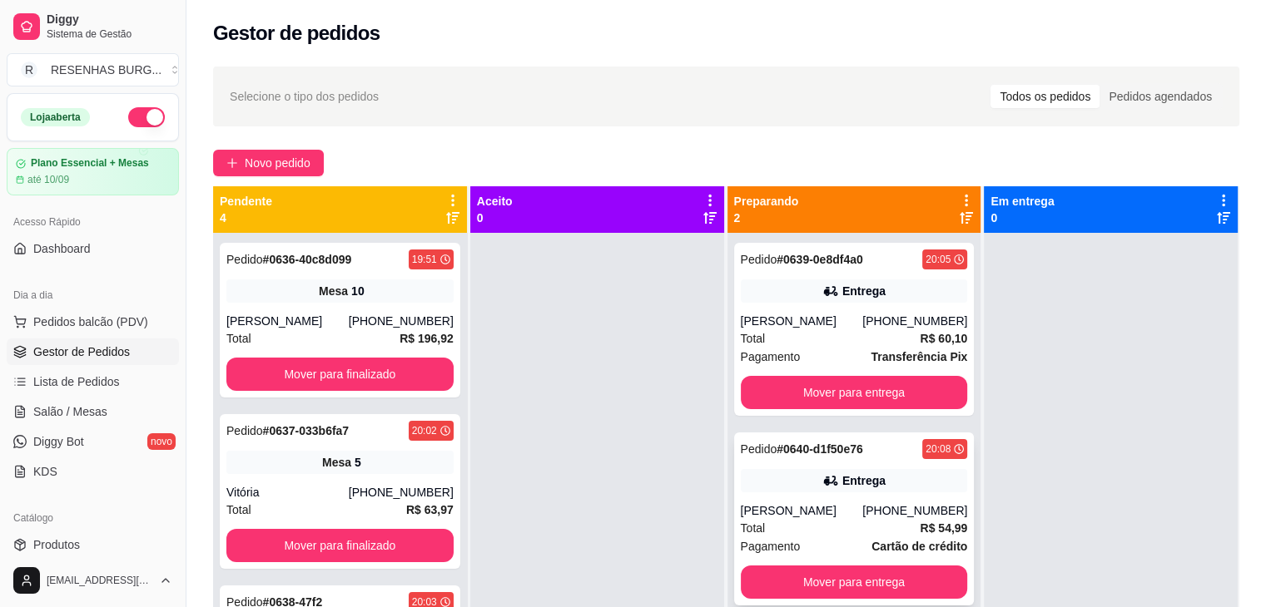
click at [819, 510] on div "[PERSON_NAME]" at bounding box center [802, 511] width 122 height 17
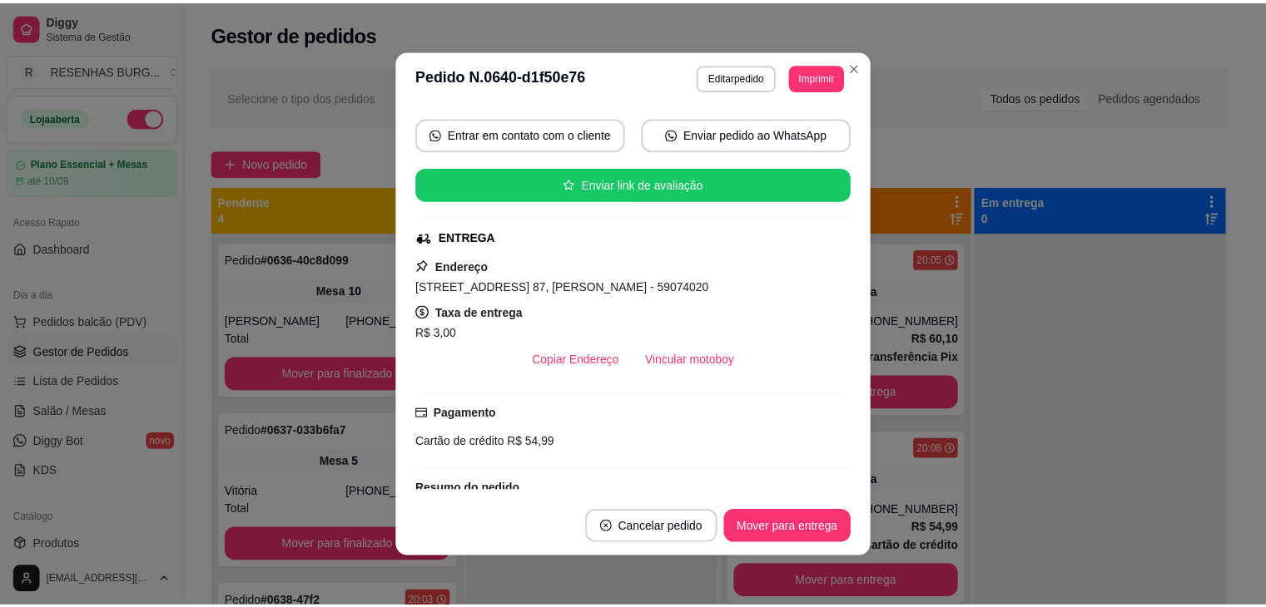
scroll to position [166, 0]
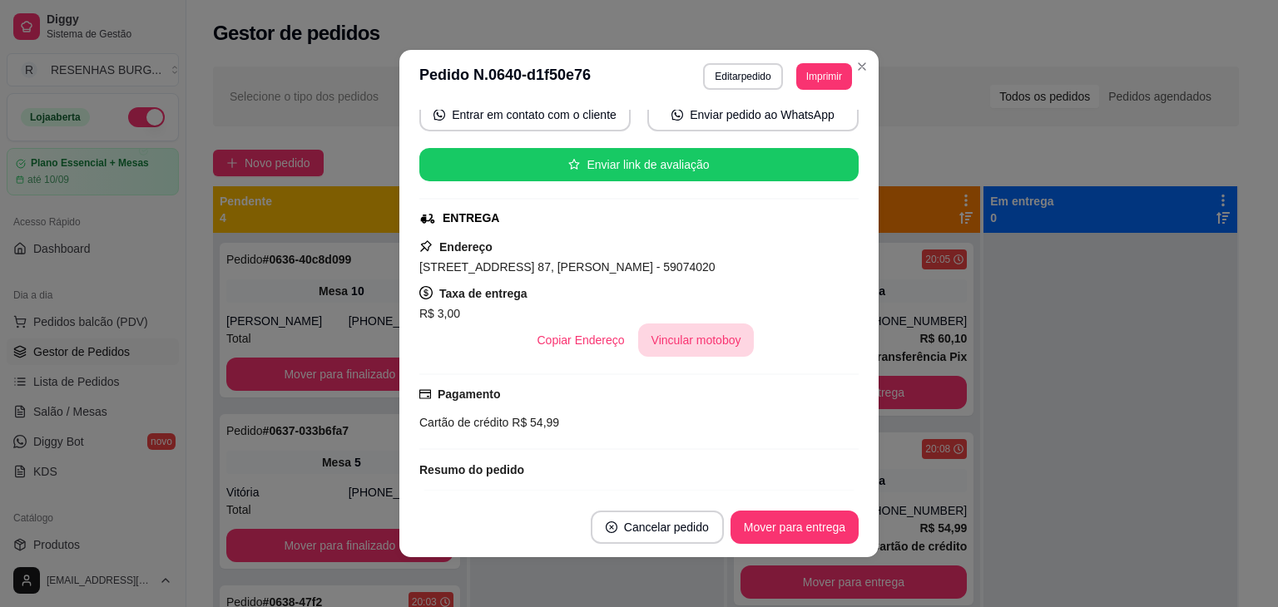
click at [697, 342] on button "Vincular motoboy" at bounding box center [696, 340] width 116 height 33
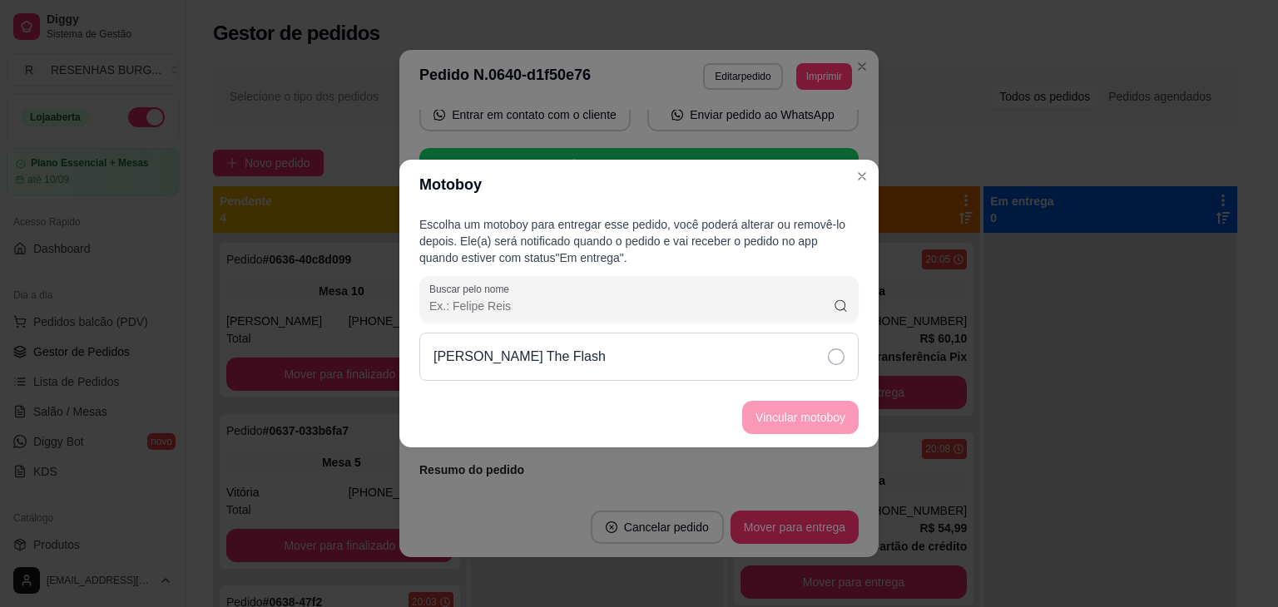
click at [795, 350] on div "[PERSON_NAME] The Flash" at bounding box center [638, 357] width 439 height 48
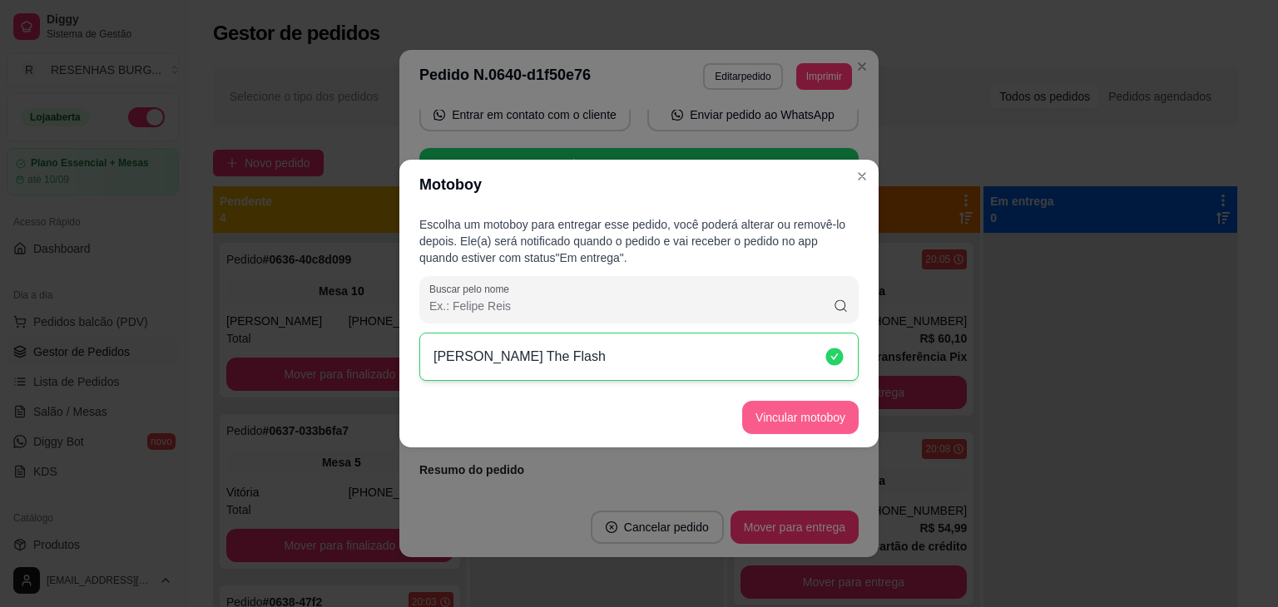
click at [820, 413] on button "Vincular motoboy" at bounding box center [800, 417] width 116 height 33
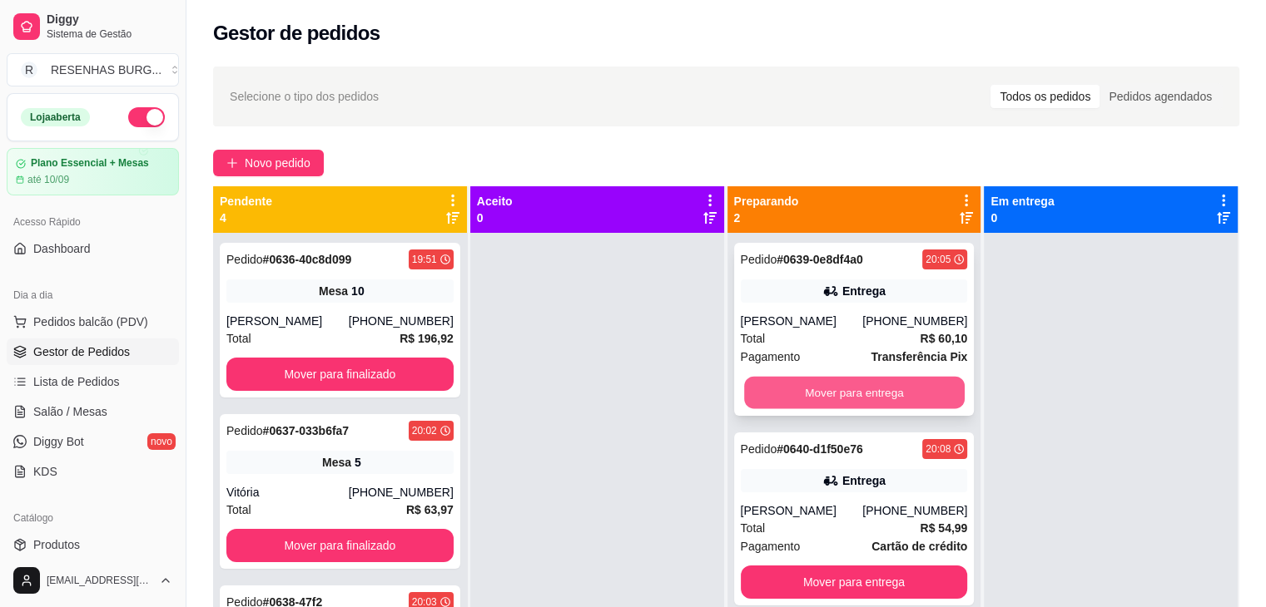
click at [845, 398] on button "Mover para entrega" at bounding box center [854, 393] width 220 height 32
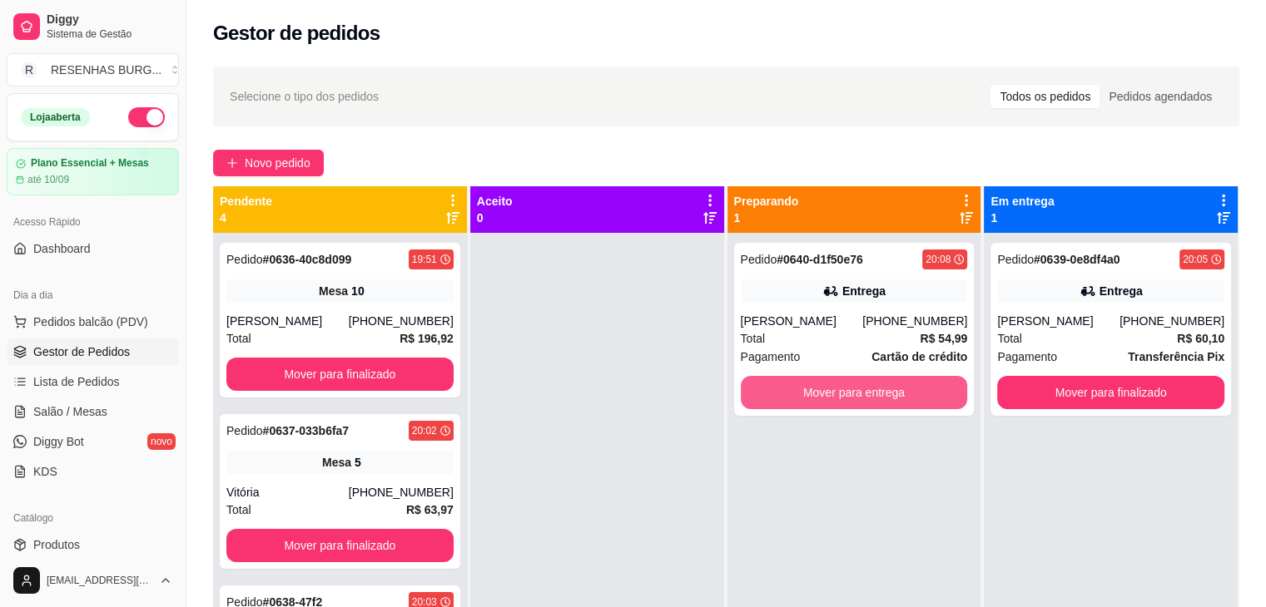
click at [845, 398] on button "Mover para entrega" at bounding box center [854, 392] width 227 height 33
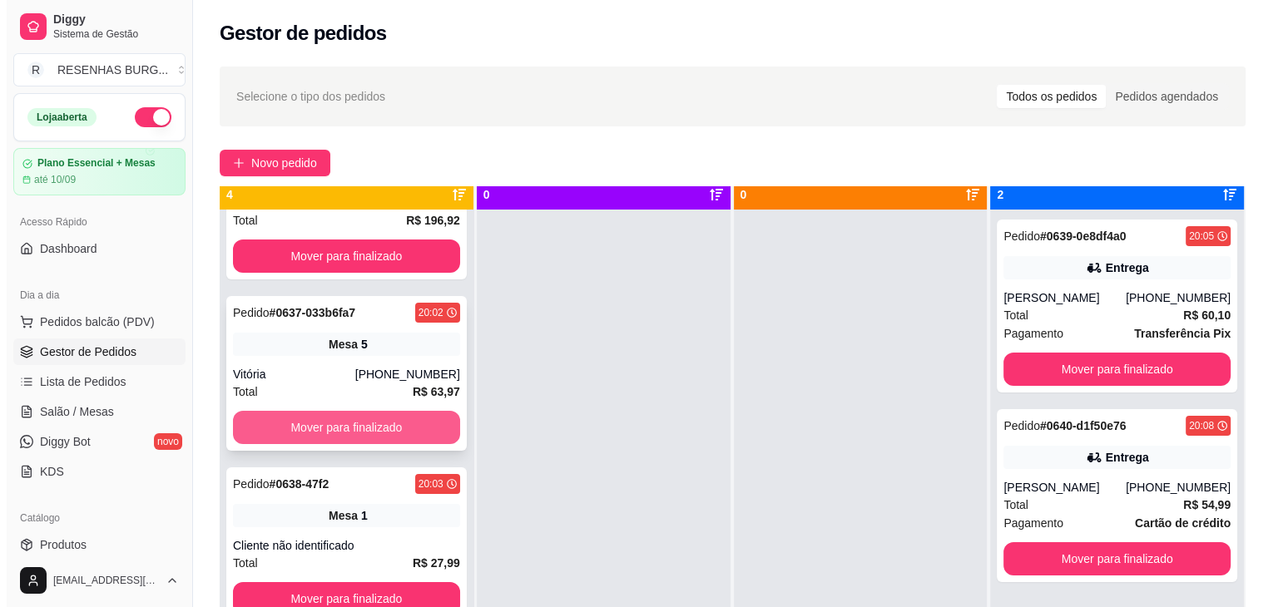
scroll to position [47, 0]
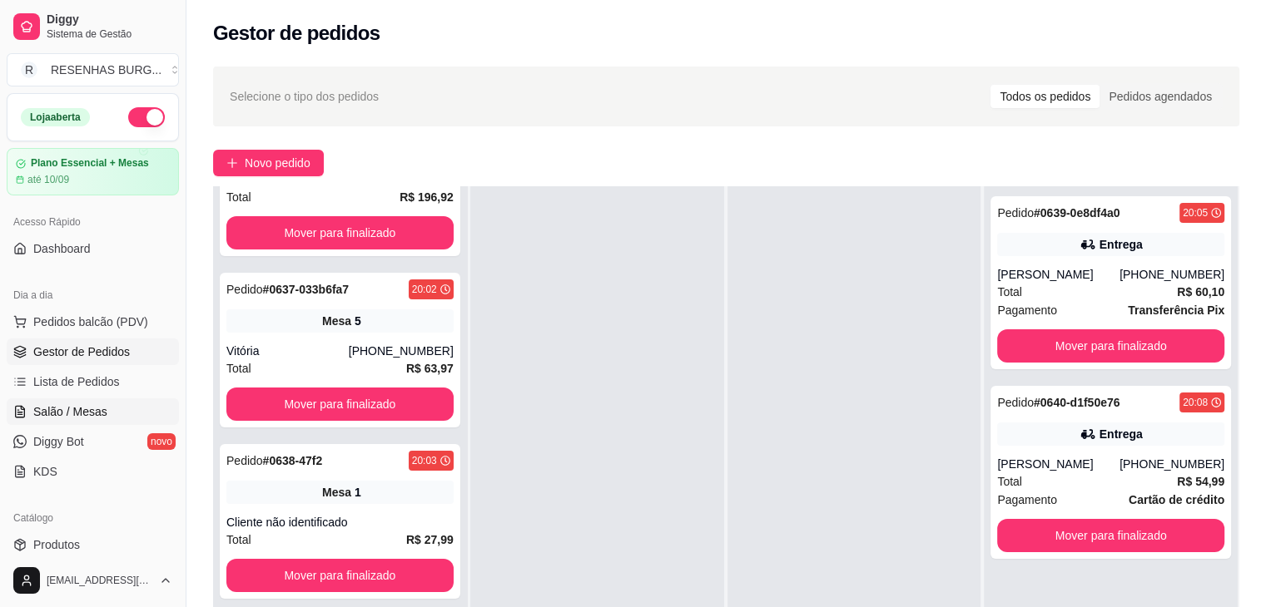
click at [106, 411] on link "Salão / Mesas" at bounding box center [93, 412] width 172 height 27
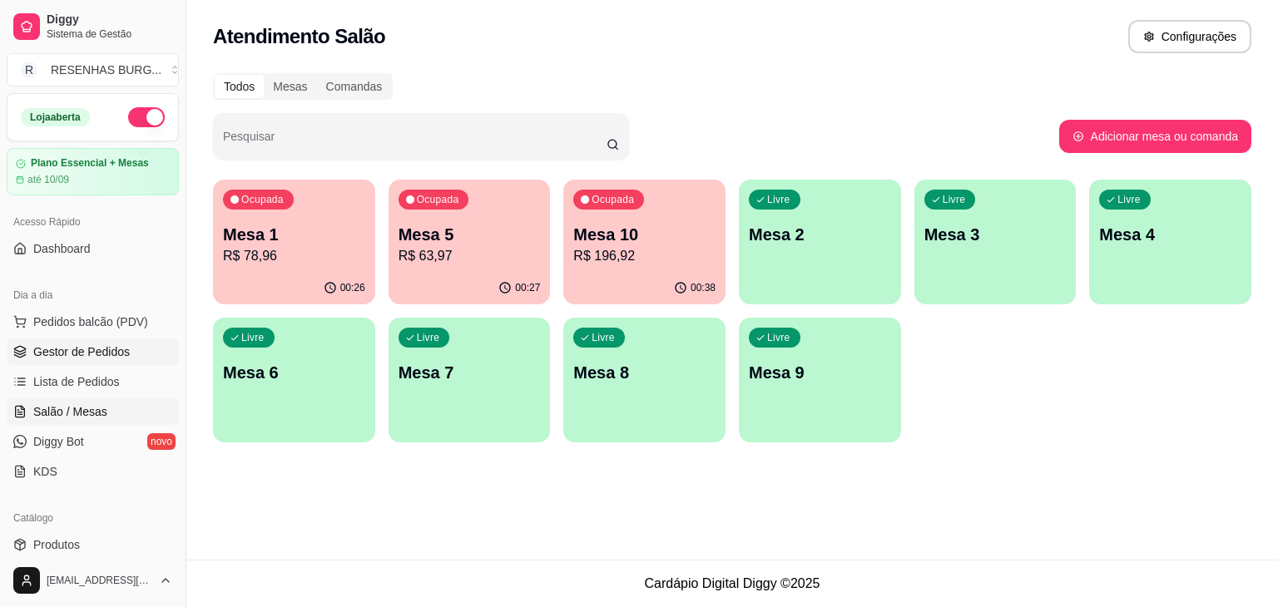
click at [130, 359] on link "Gestor de Pedidos" at bounding box center [93, 352] width 172 height 27
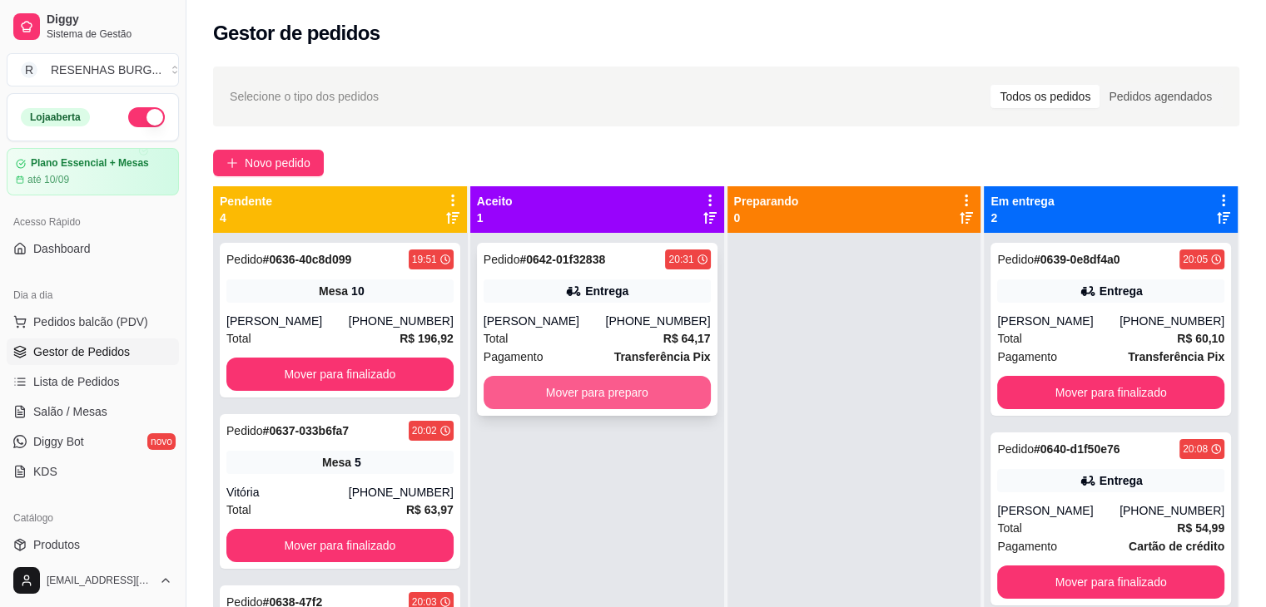
click at [562, 390] on button "Mover para preparo" at bounding box center [596, 392] width 227 height 33
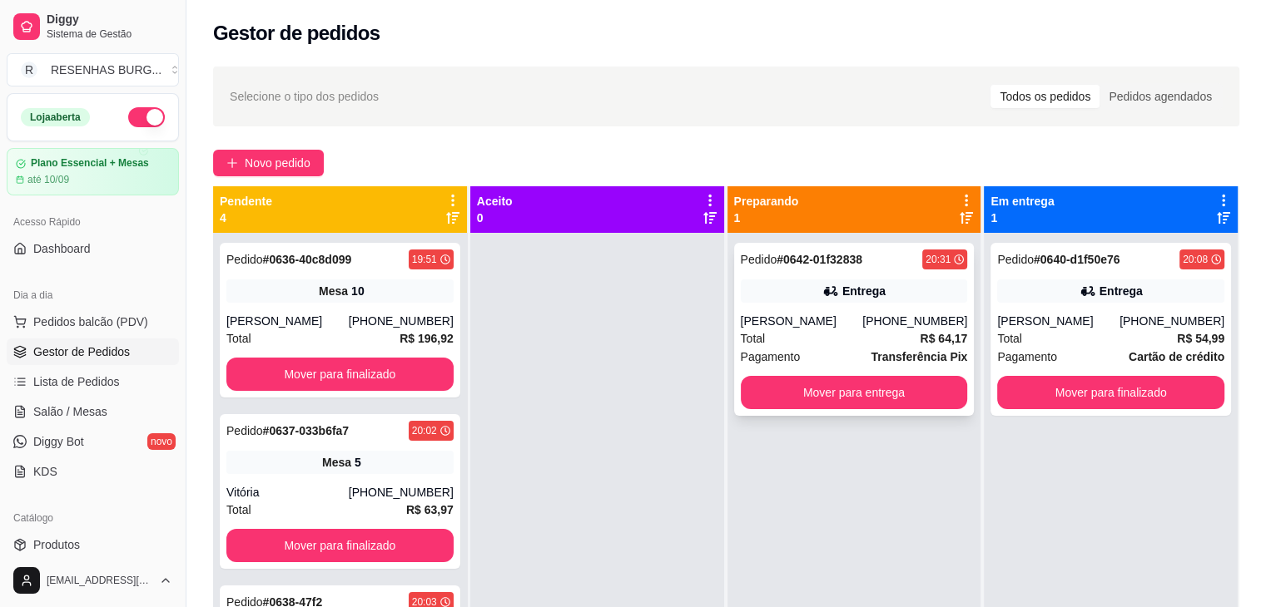
click at [849, 320] on div "[PERSON_NAME]" at bounding box center [802, 321] width 122 height 17
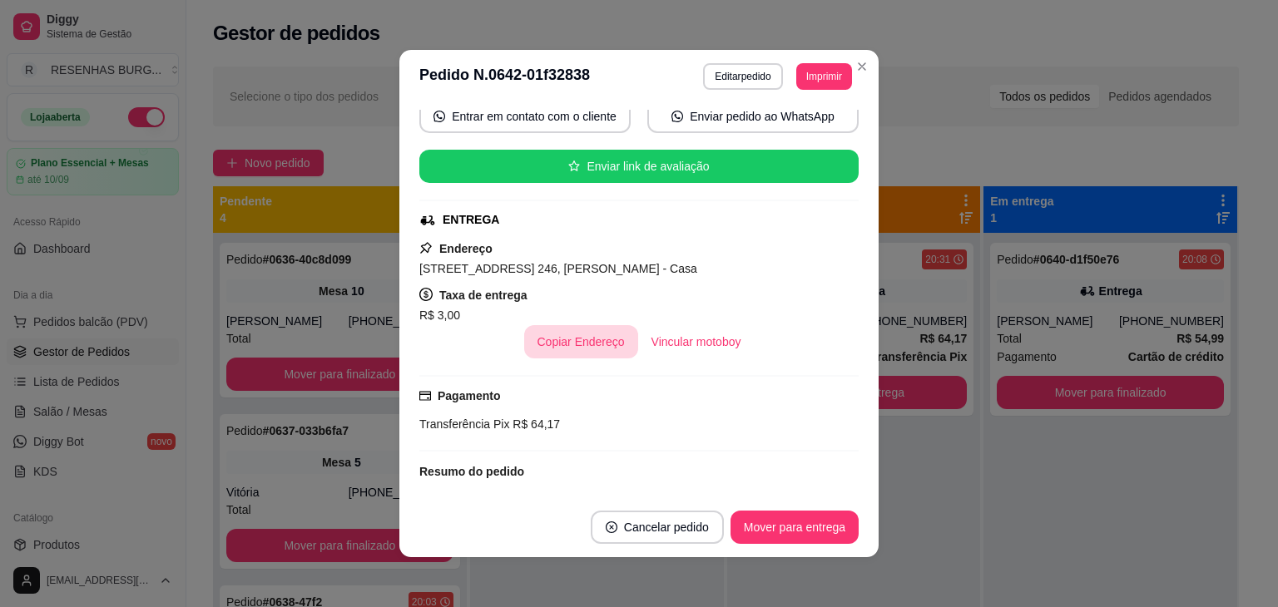
scroll to position [250, 0]
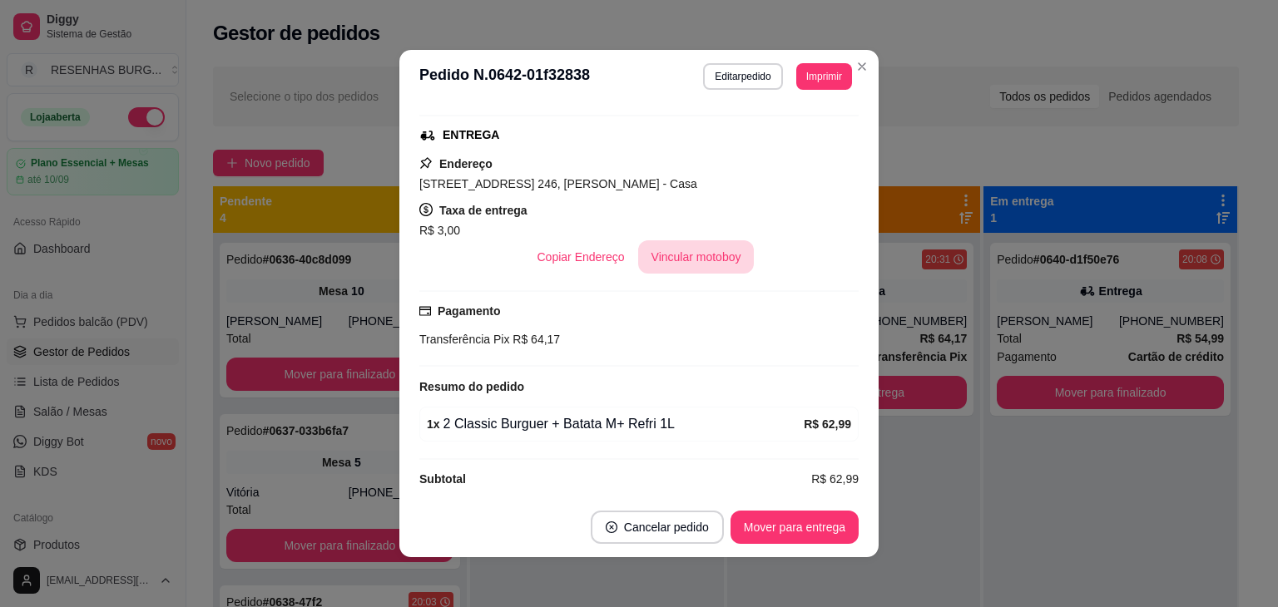
click at [711, 257] on button "Vincular motoboy" at bounding box center [696, 256] width 116 height 33
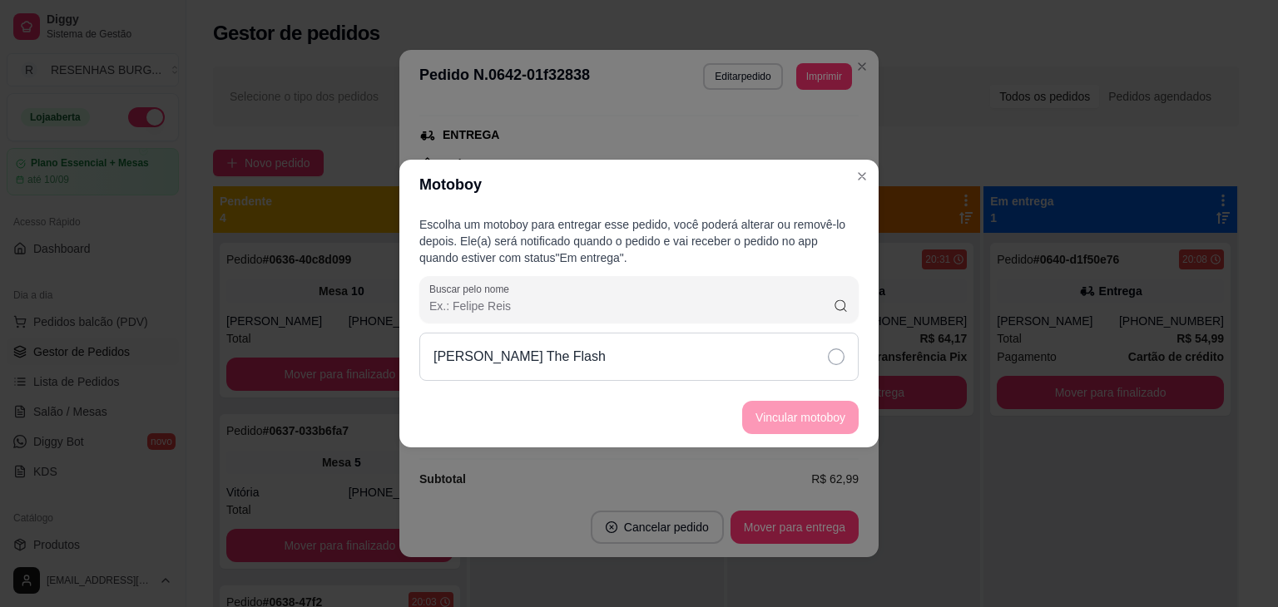
click at [745, 357] on div "[PERSON_NAME] The Flash" at bounding box center [638, 357] width 439 height 48
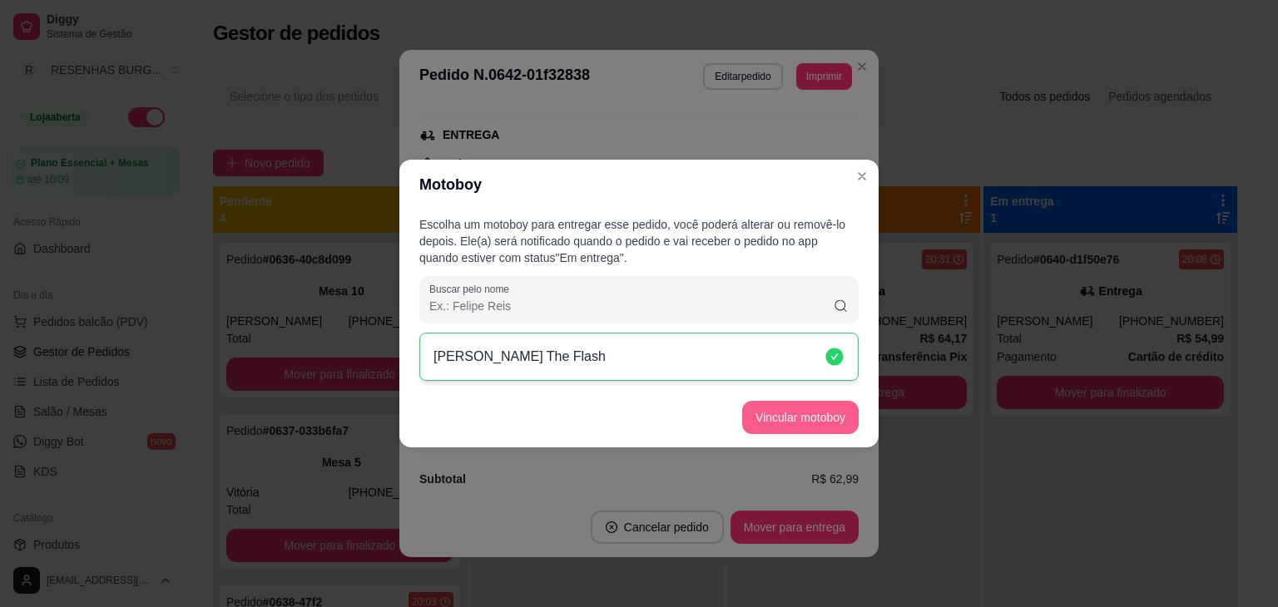
click at [765, 414] on button "Vincular motoboy" at bounding box center [800, 417] width 116 height 33
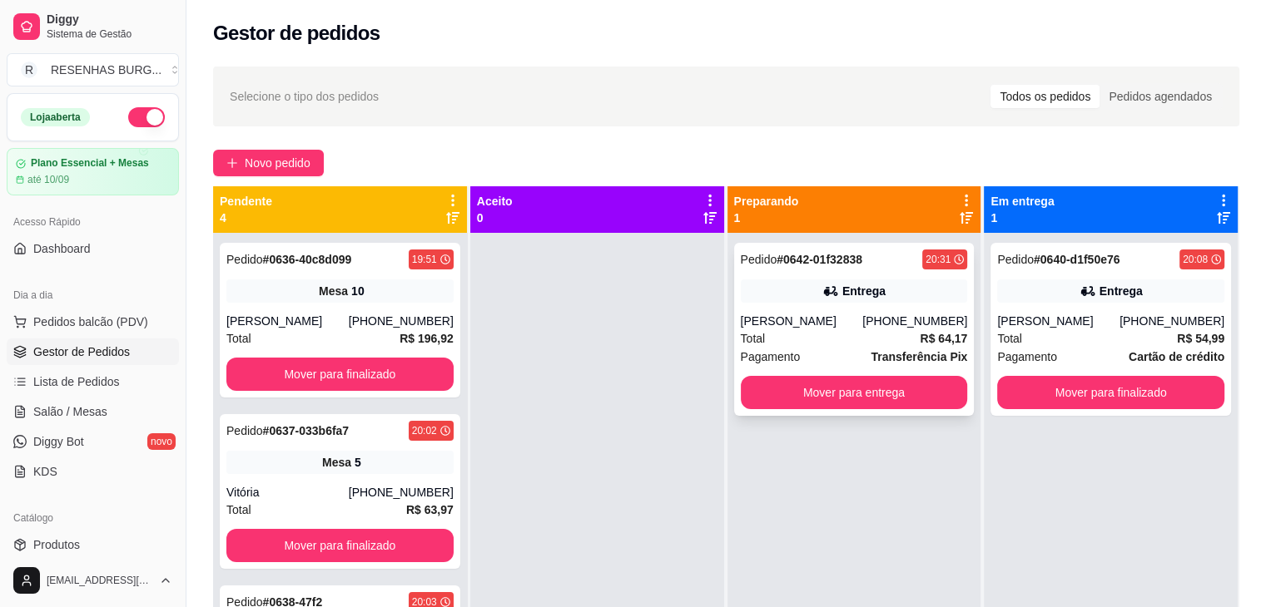
click at [835, 319] on div "[PERSON_NAME]" at bounding box center [802, 321] width 122 height 17
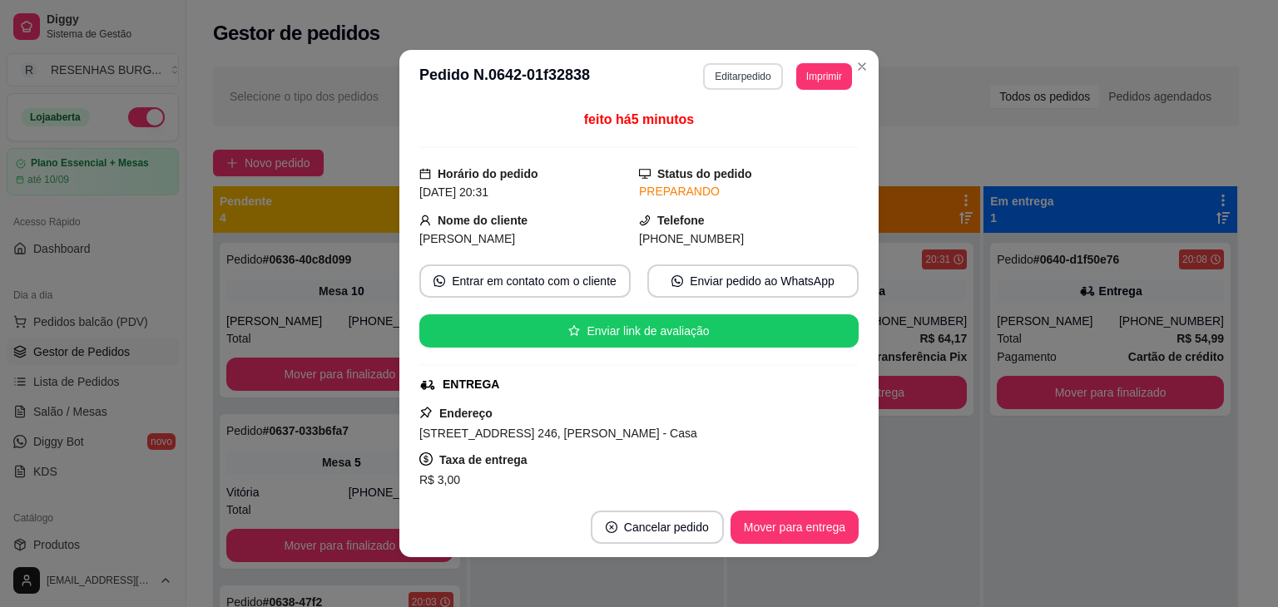
click at [732, 74] on button "Editar pedido" at bounding box center [742, 76] width 79 height 27
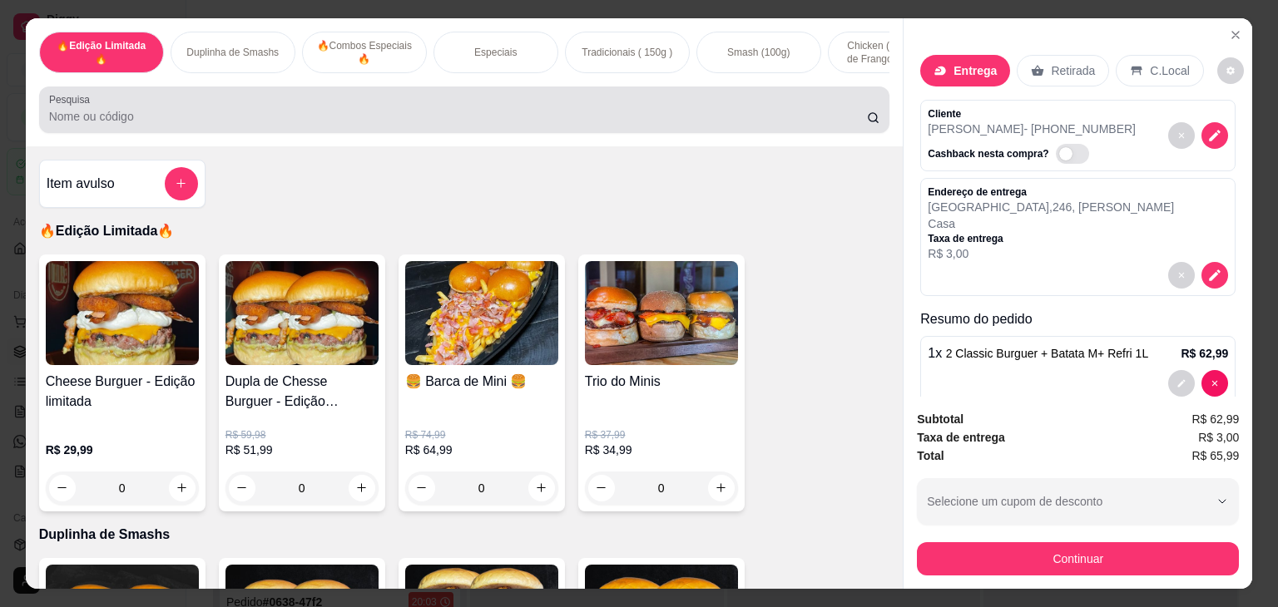
click at [435, 117] on input "Pesquisa" at bounding box center [458, 116] width 818 height 17
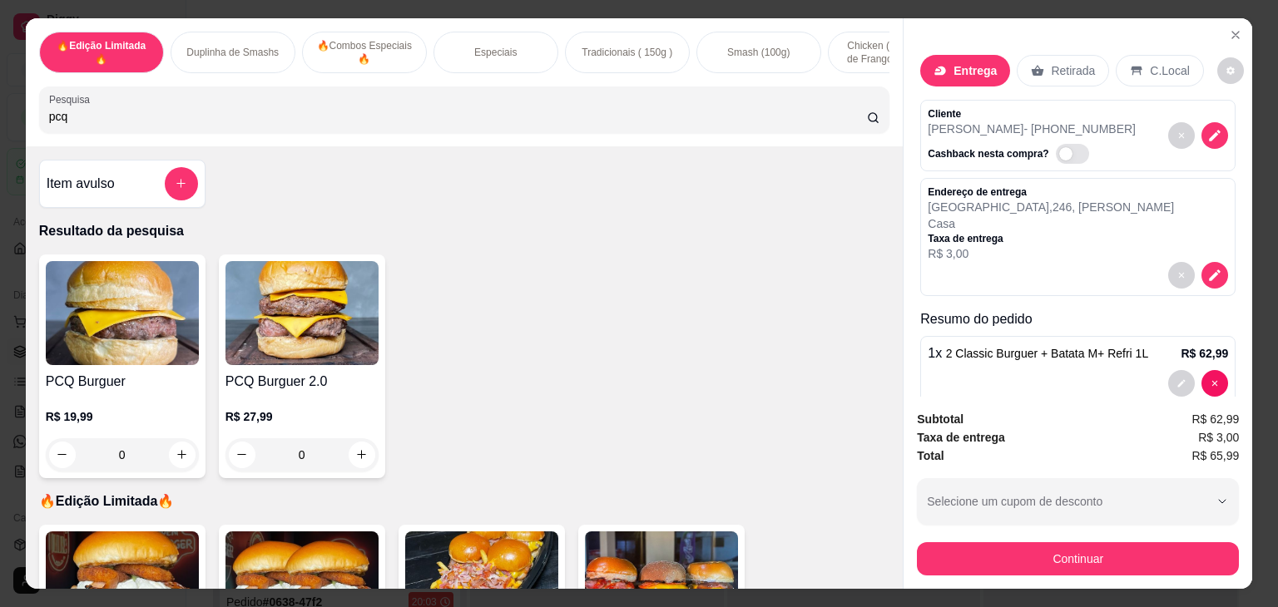
type input "pcq"
click at [173, 467] on div "0" at bounding box center [122, 454] width 153 height 33
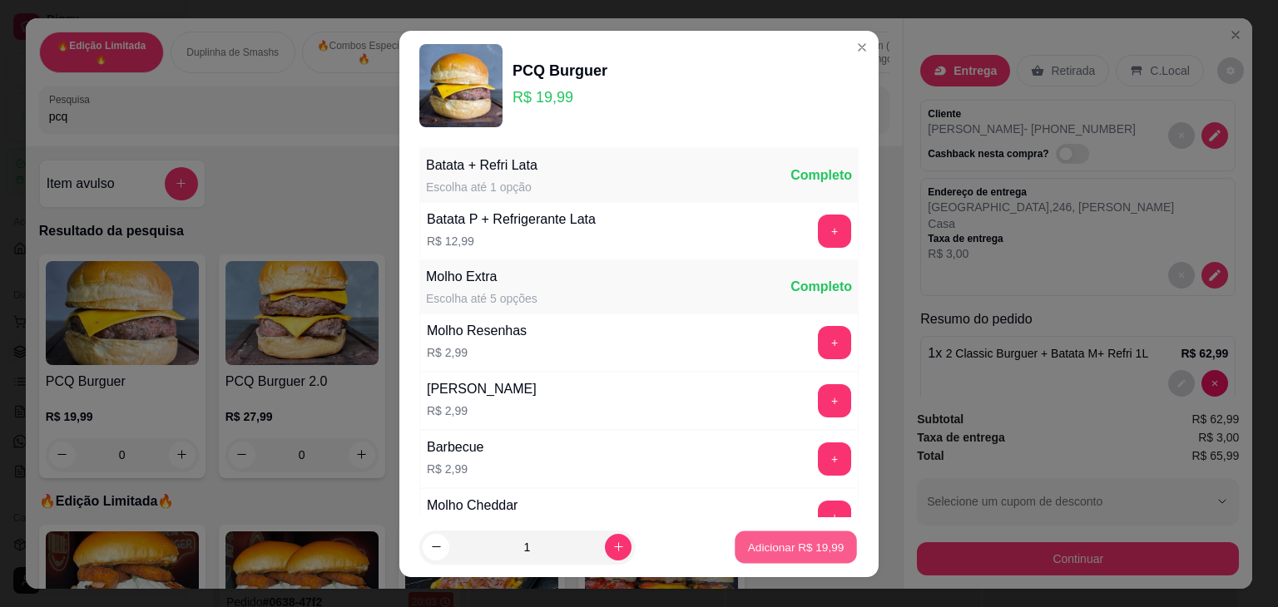
click at [780, 556] on button "Adicionar R$ 19,99" at bounding box center [796, 547] width 122 height 32
type input "1"
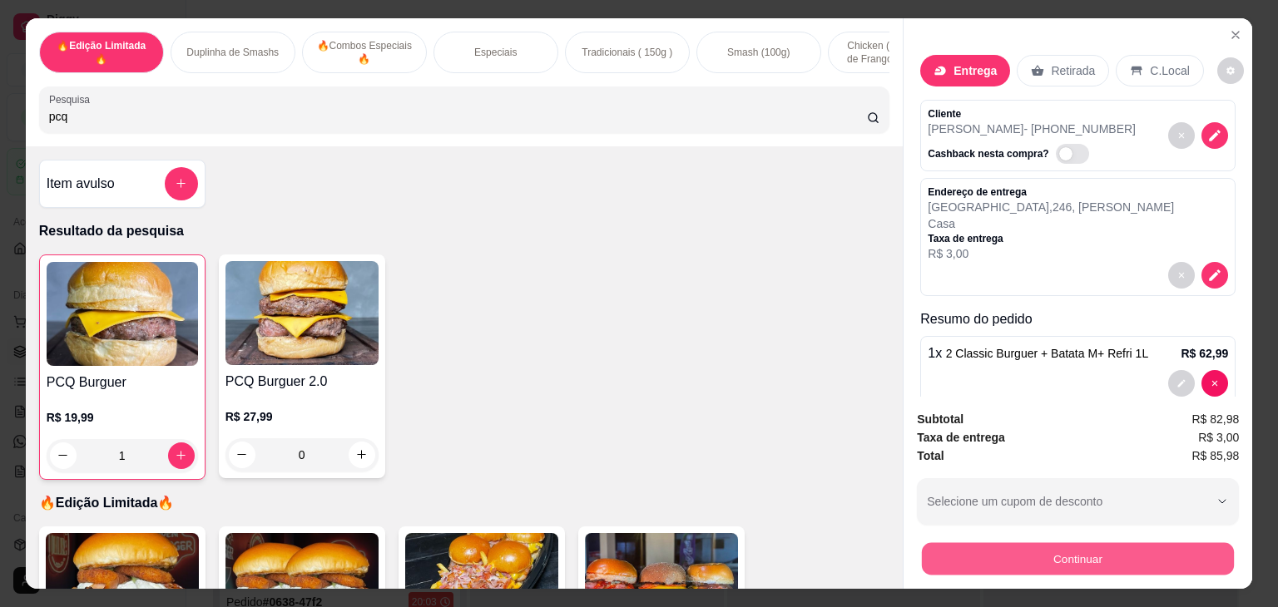
click at [1040, 555] on button "Continuar" at bounding box center [1078, 559] width 312 height 32
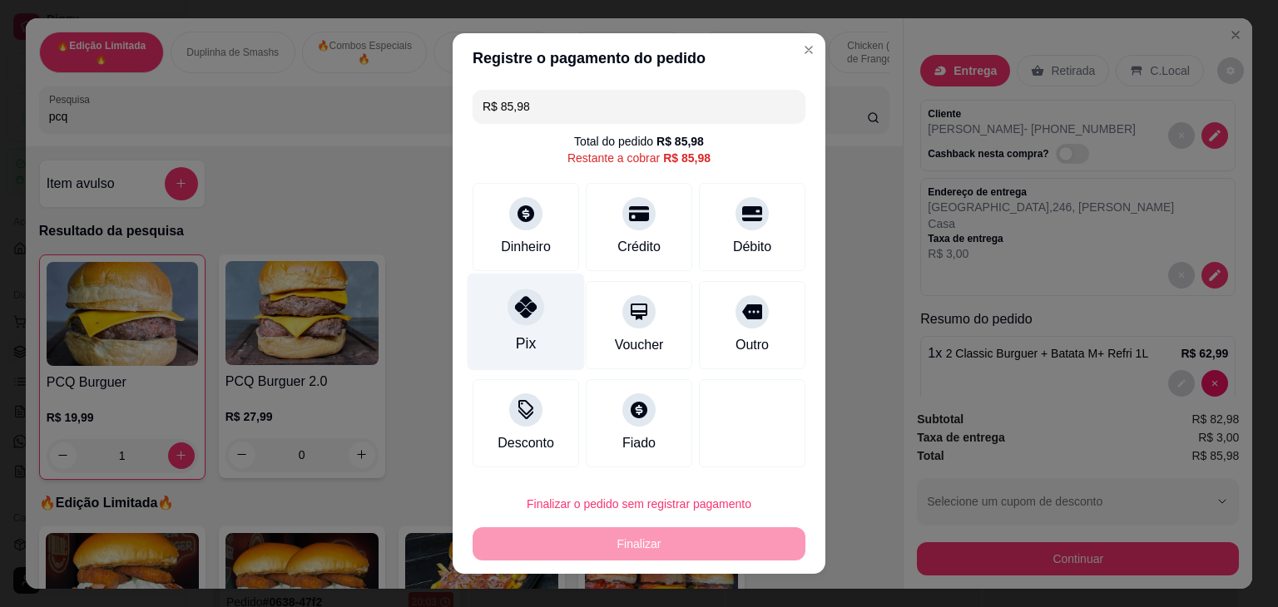
click at [534, 325] on div "Pix" at bounding box center [526, 322] width 117 height 97
type input "R$ 0,00"
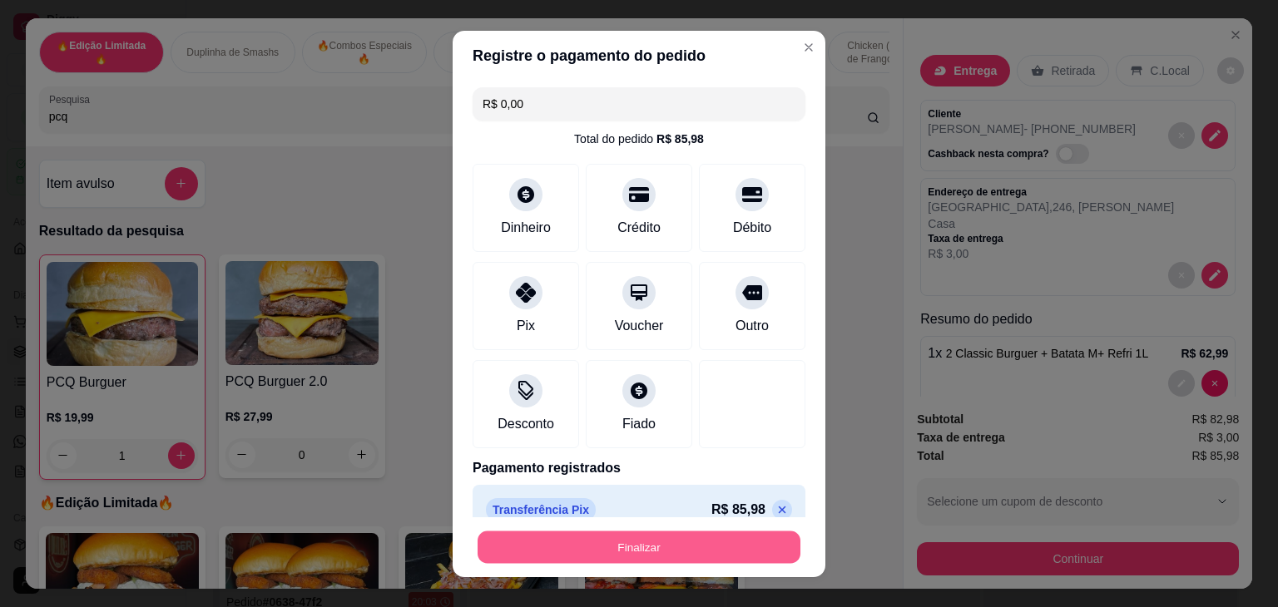
click at [696, 557] on button "Finalizar" at bounding box center [639, 547] width 323 height 32
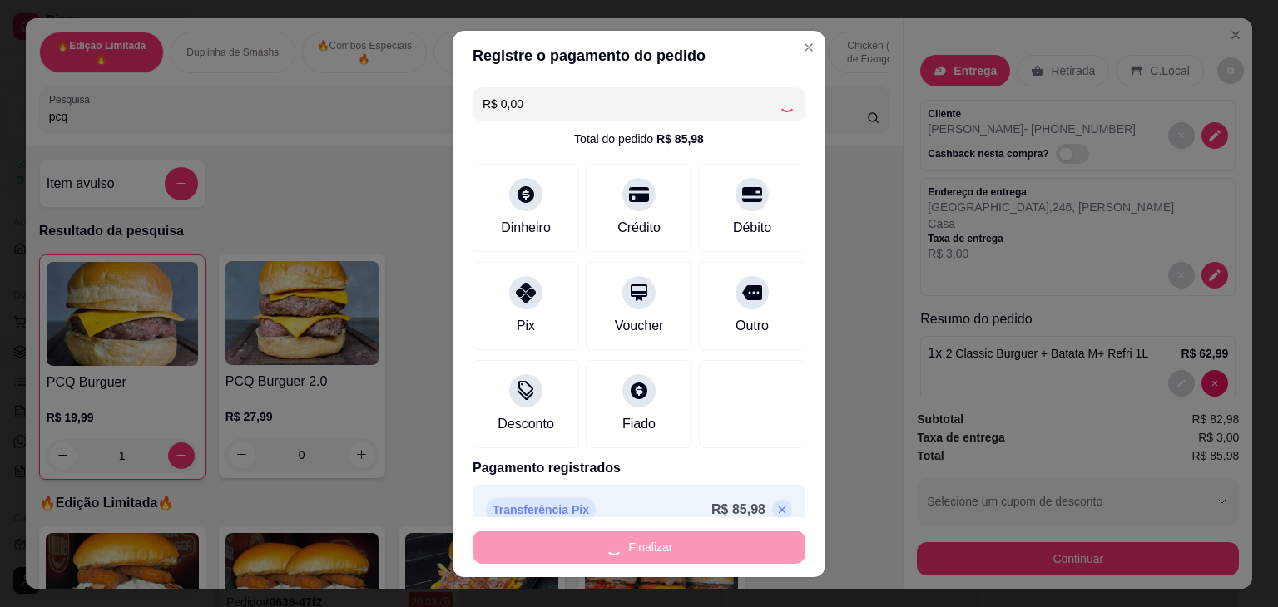
type input "0"
type input "-R$ 85,98"
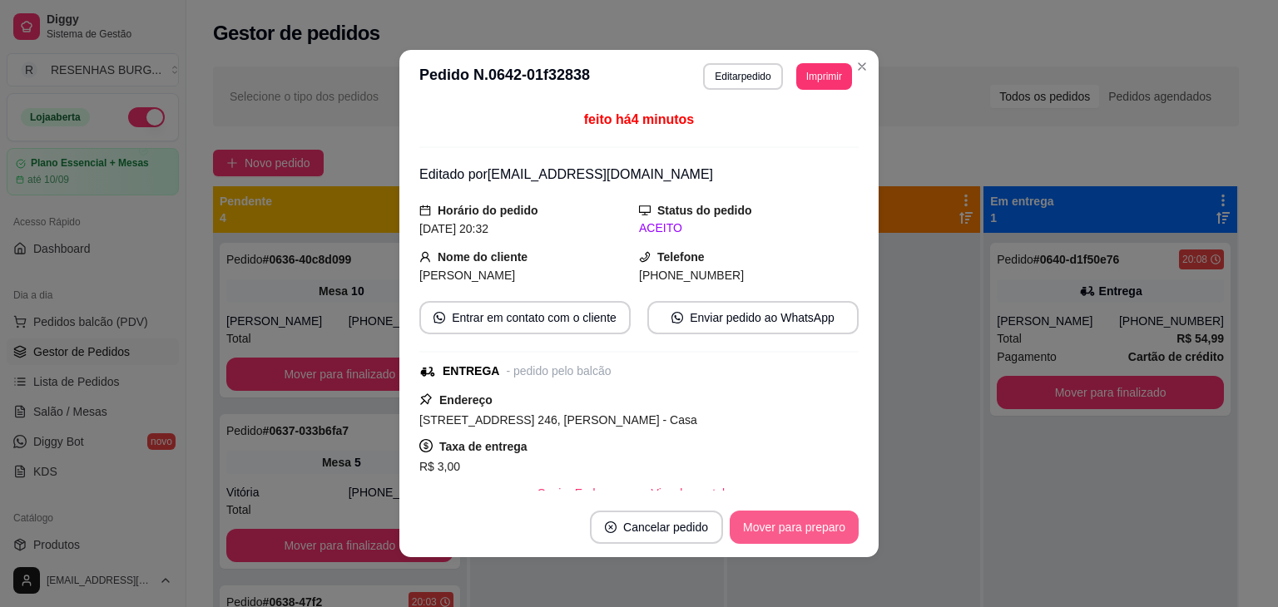
click at [790, 523] on button "Mover para preparo" at bounding box center [794, 527] width 129 height 33
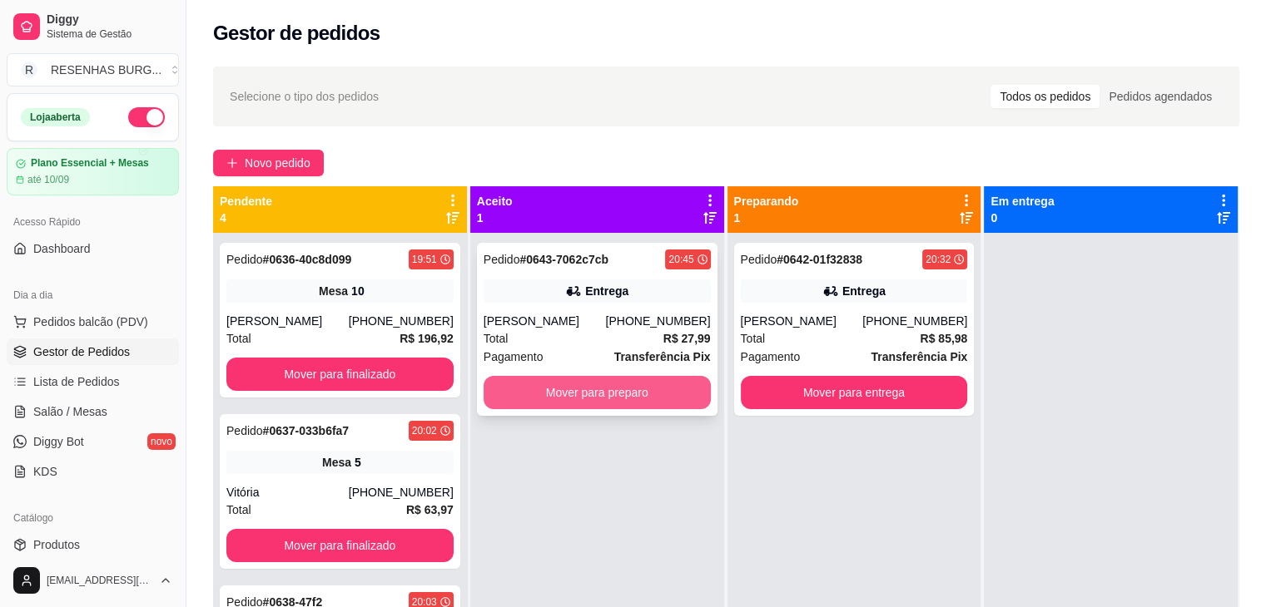
click at [564, 409] on button "Mover para preparo" at bounding box center [596, 392] width 227 height 33
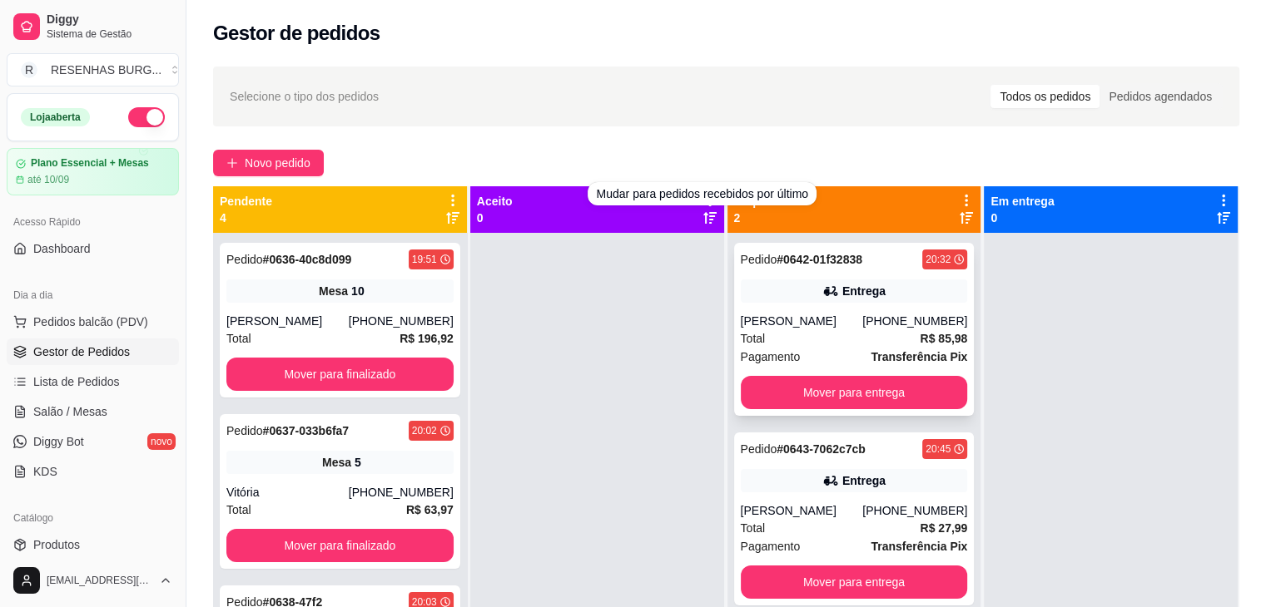
click at [863, 329] on div "[PERSON_NAME]" at bounding box center [802, 321] width 122 height 17
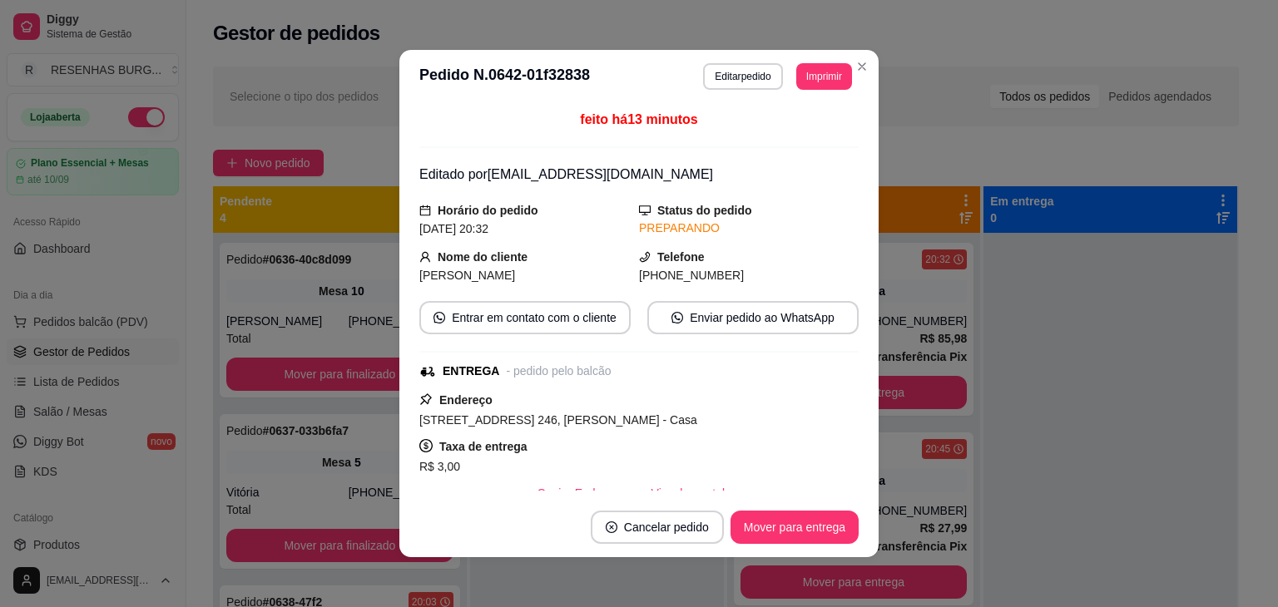
scroll to position [166, 0]
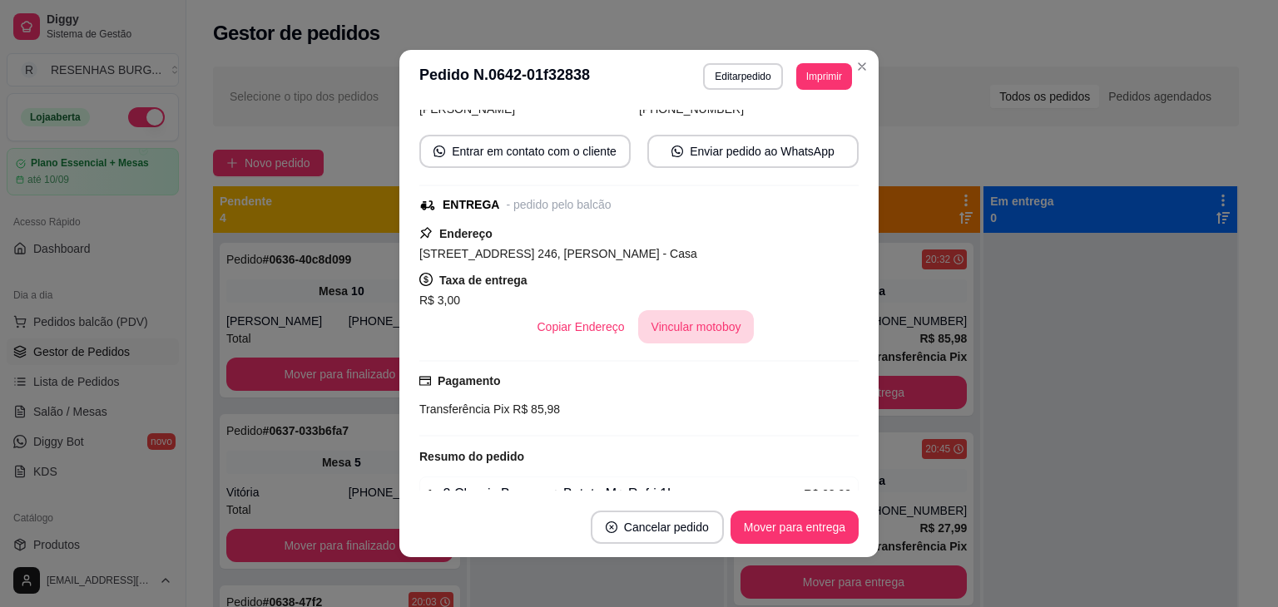
click at [704, 327] on button "Vincular motoboy" at bounding box center [696, 326] width 116 height 33
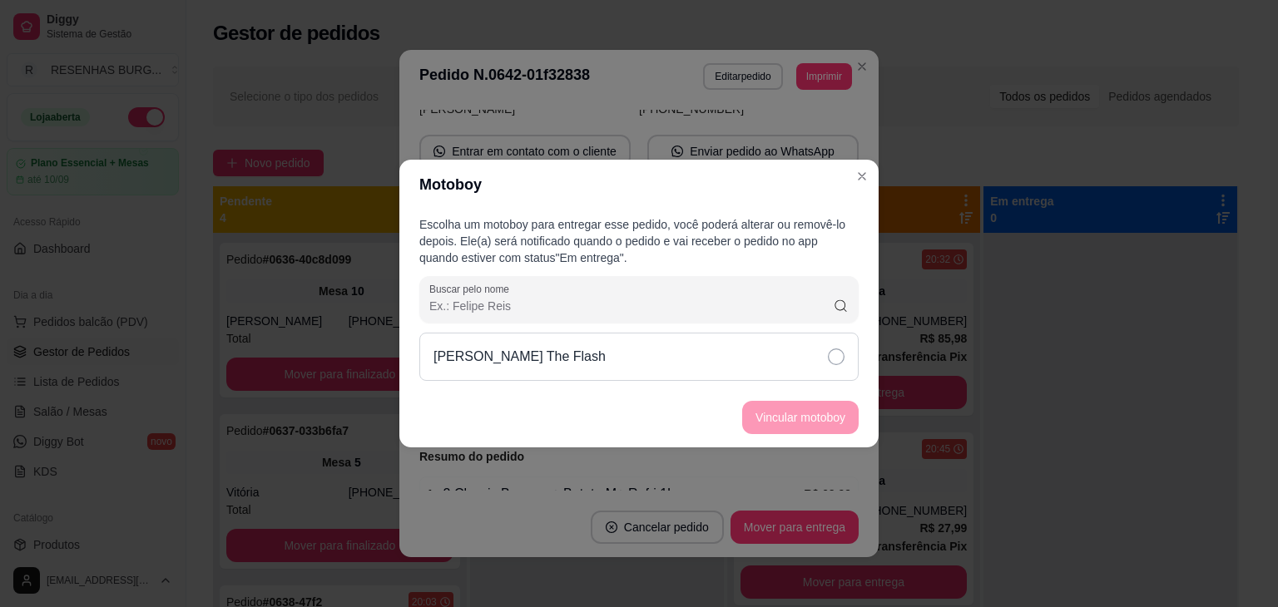
click at [795, 356] on div "[PERSON_NAME] The Flash" at bounding box center [638, 357] width 439 height 48
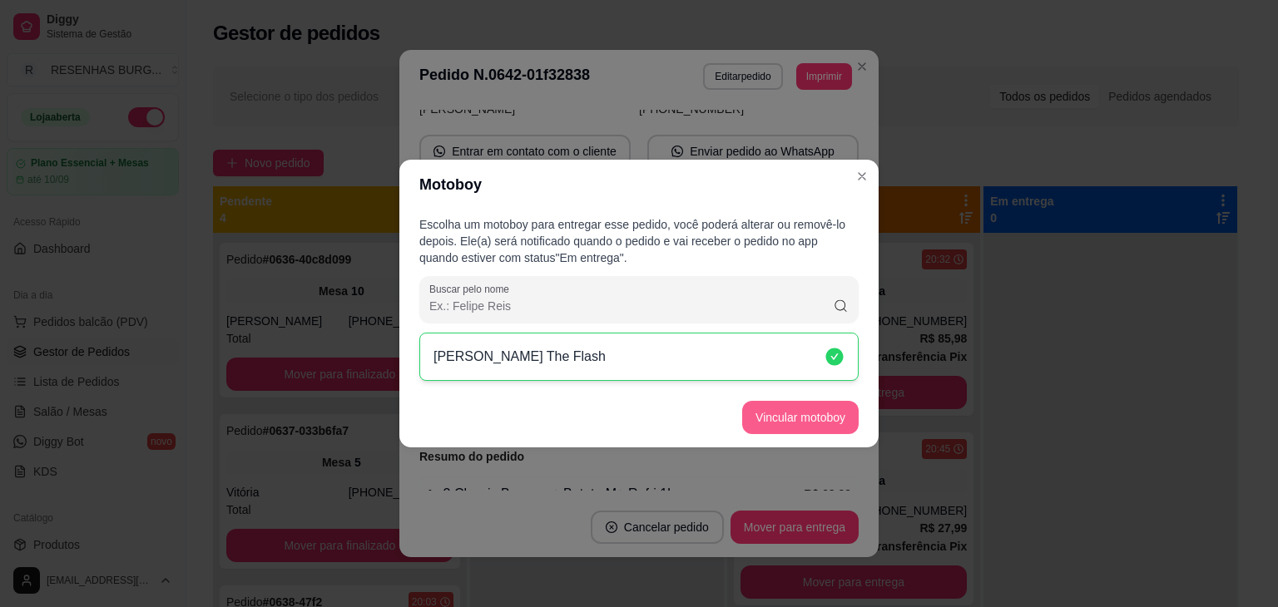
click at [810, 419] on button "Vincular motoboy" at bounding box center [800, 417] width 116 height 33
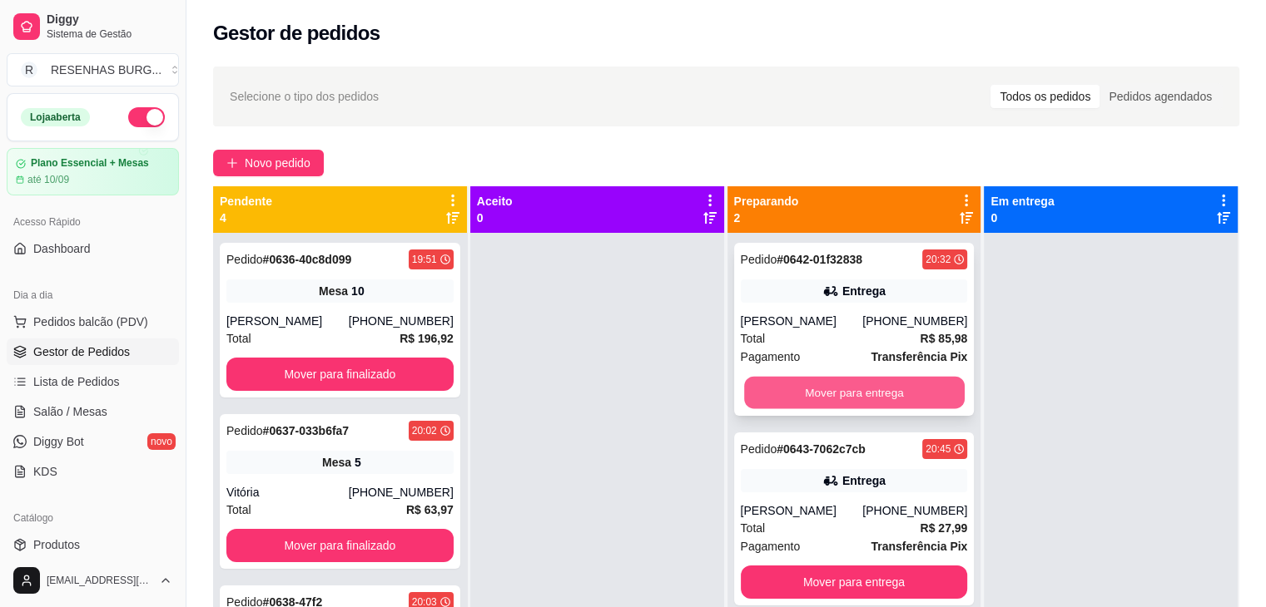
click at [859, 392] on button "Mover para entrega" at bounding box center [854, 393] width 220 height 32
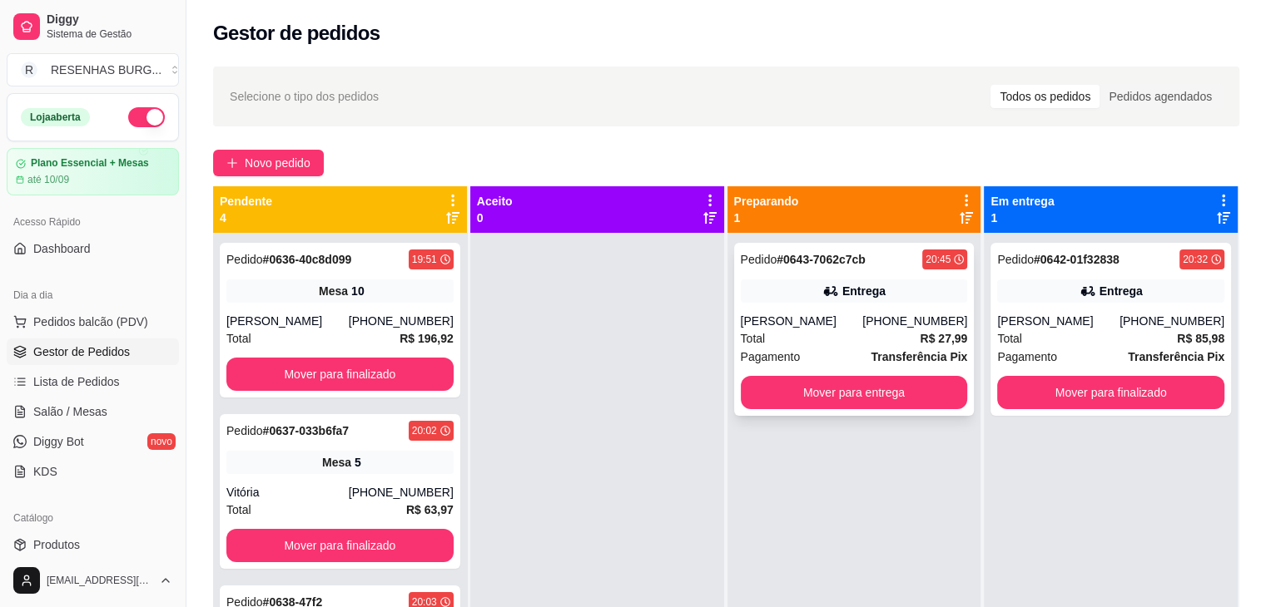
click at [819, 305] on div "Pedido # 0643-7062c7cb 20:45 Entrega [PERSON_NAME] [PHONE_NUMBER] Total R$ 27,9…" at bounding box center [854, 329] width 240 height 173
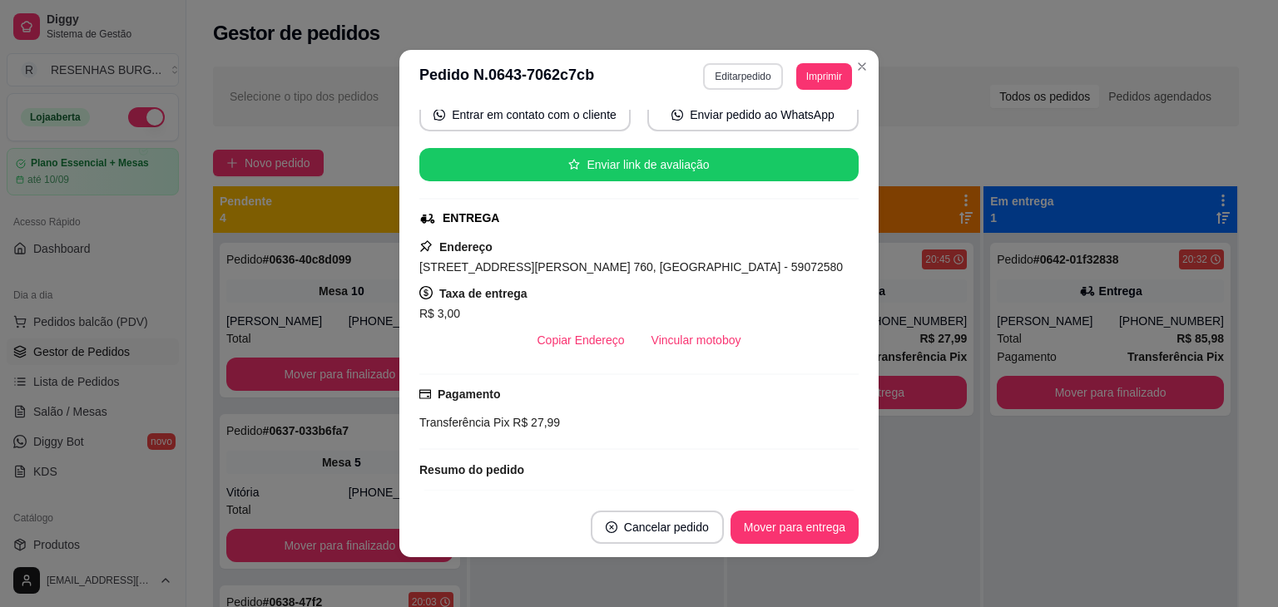
click at [727, 72] on button "Editar pedido" at bounding box center [742, 76] width 79 height 27
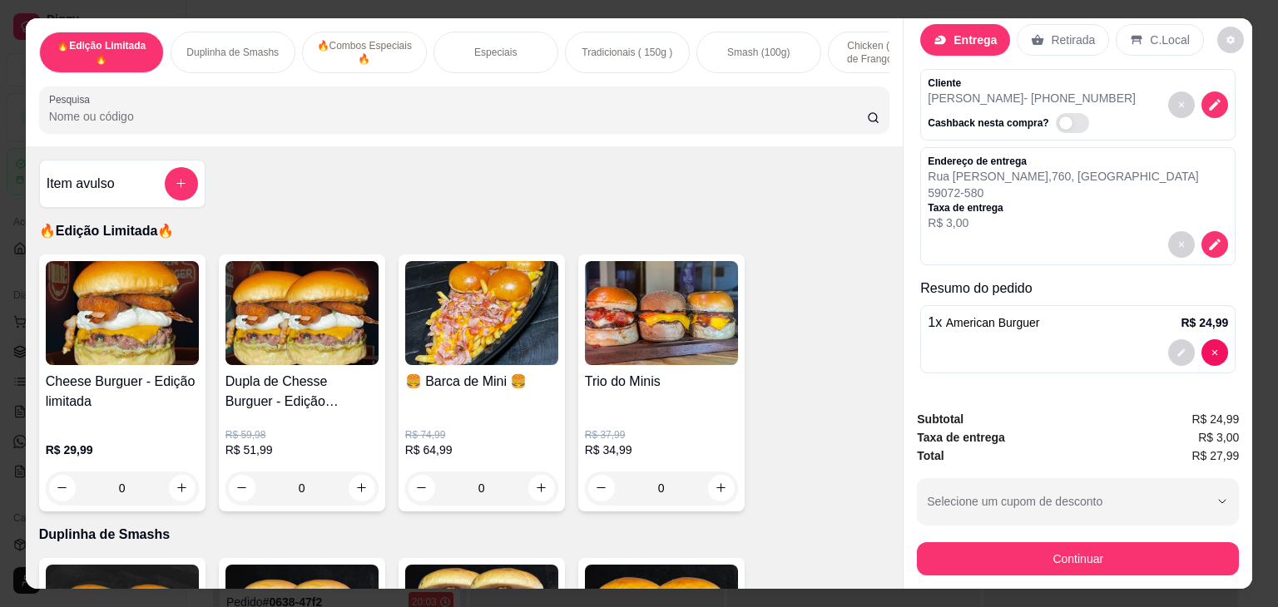
scroll to position [46, 0]
type input "0"
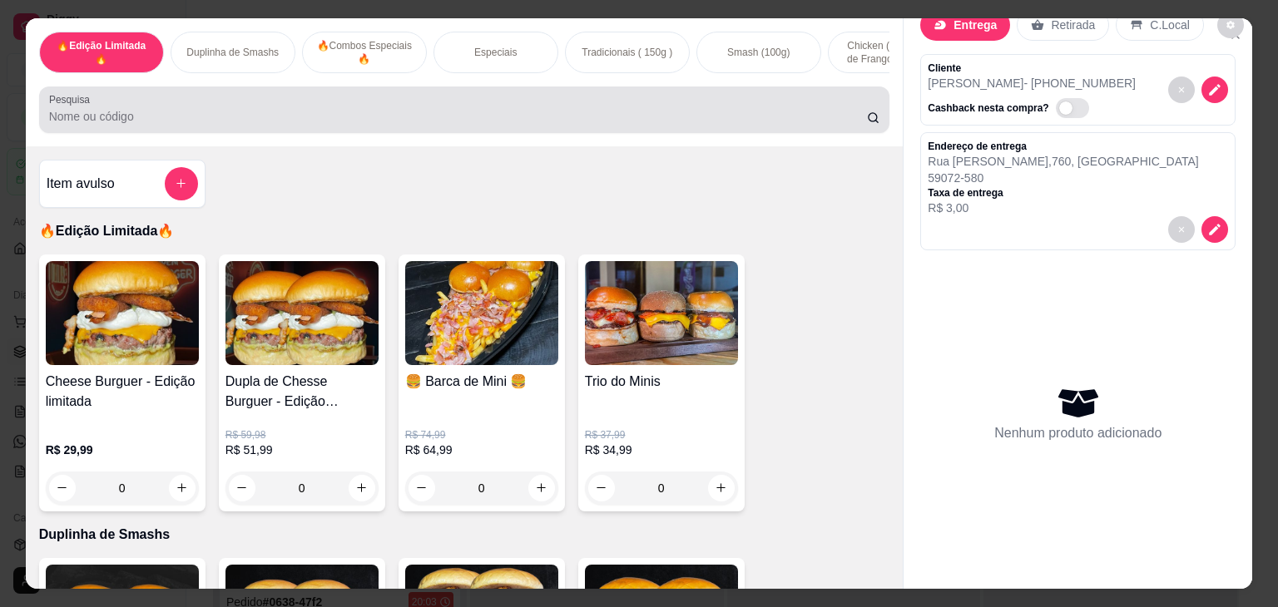
click at [163, 125] on input "Pesquisa" at bounding box center [458, 116] width 818 height 17
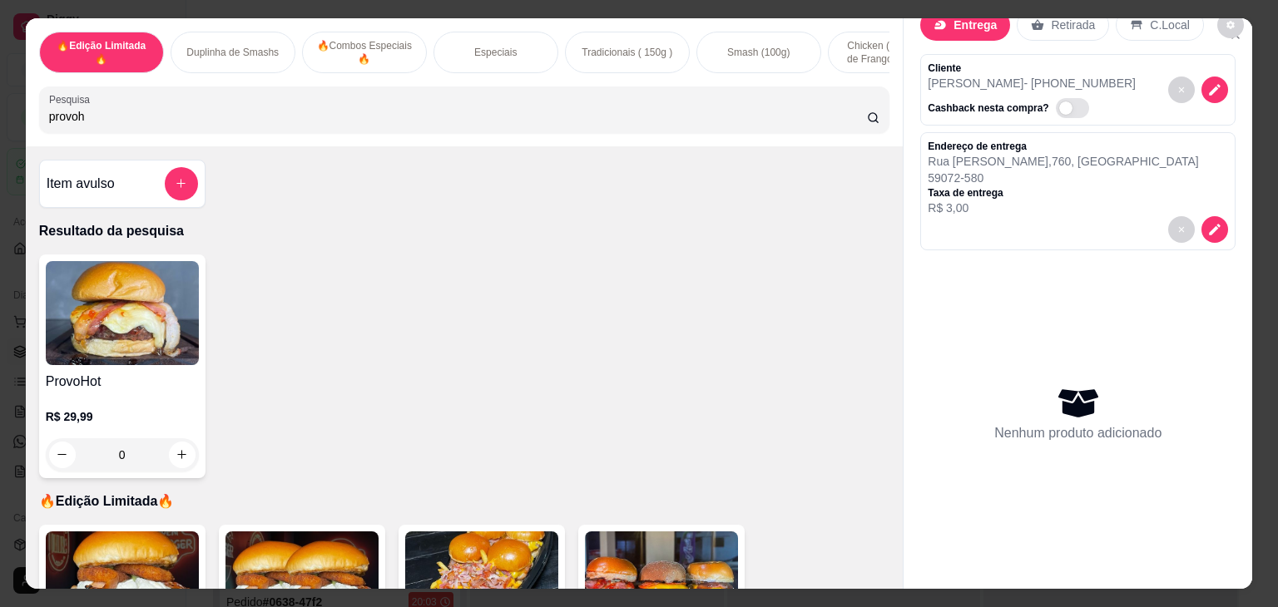
type input "provoh"
click at [173, 464] on div "0" at bounding box center [122, 454] width 153 height 33
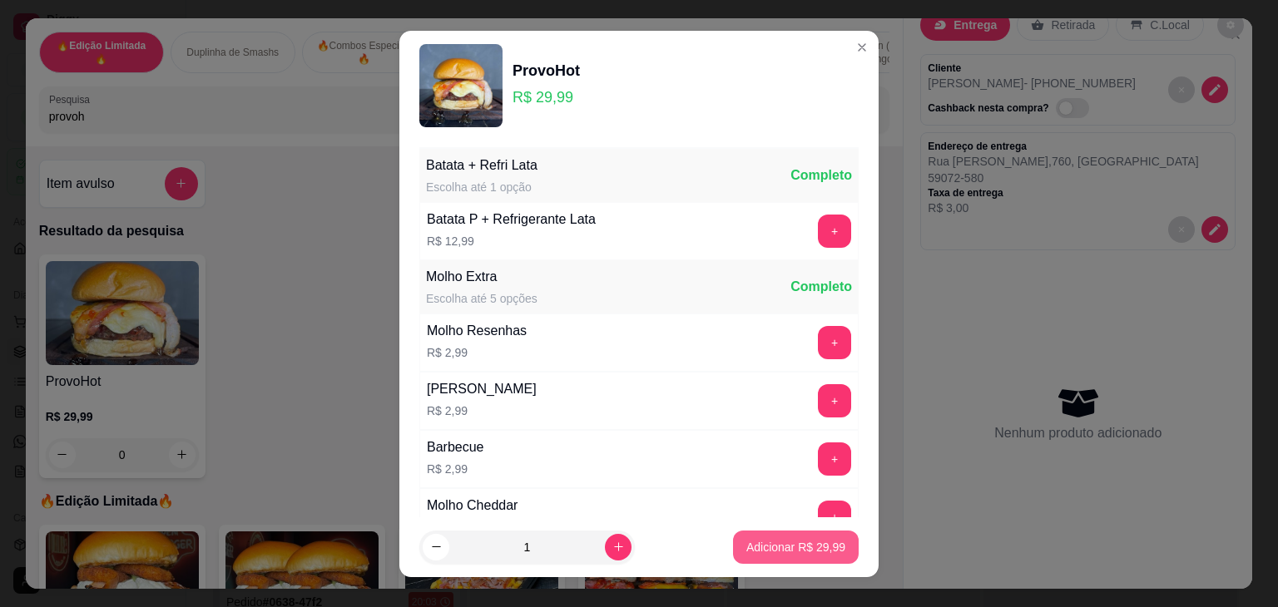
click at [788, 547] on p "Adicionar R$ 29,99" at bounding box center [795, 547] width 99 height 17
type input "1"
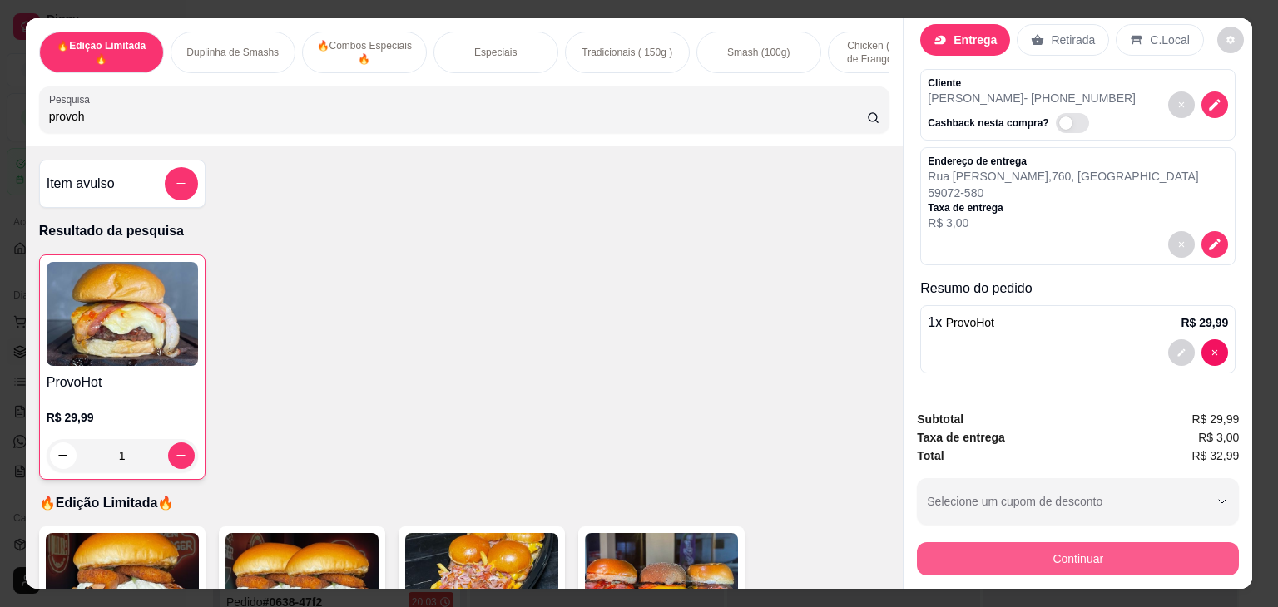
click at [1058, 550] on button "Continuar" at bounding box center [1078, 558] width 322 height 33
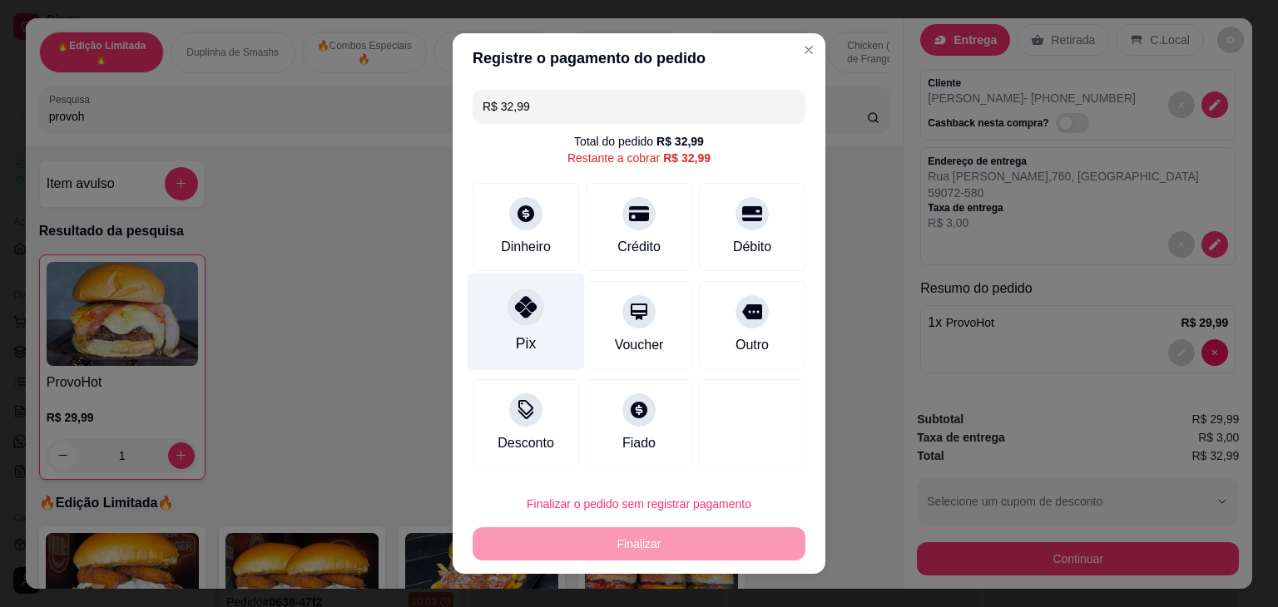
click at [532, 350] on div "Pix" at bounding box center [526, 322] width 117 height 97
type input "R$ 0,00"
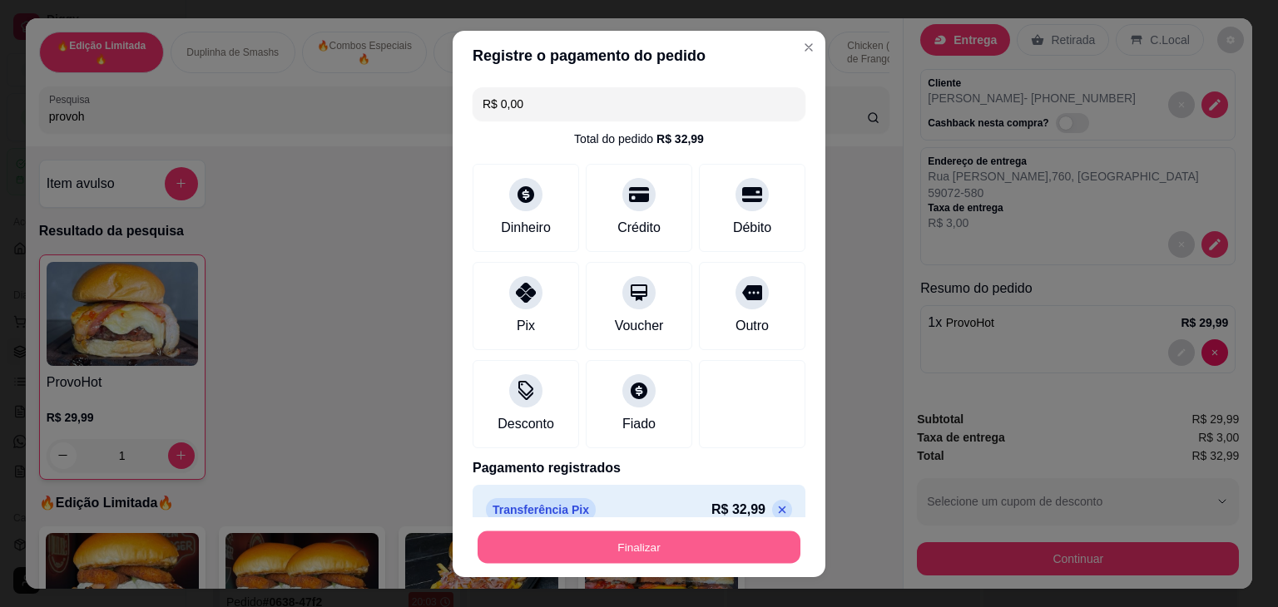
click at [620, 556] on button "Finalizar" at bounding box center [639, 547] width 323 height 32
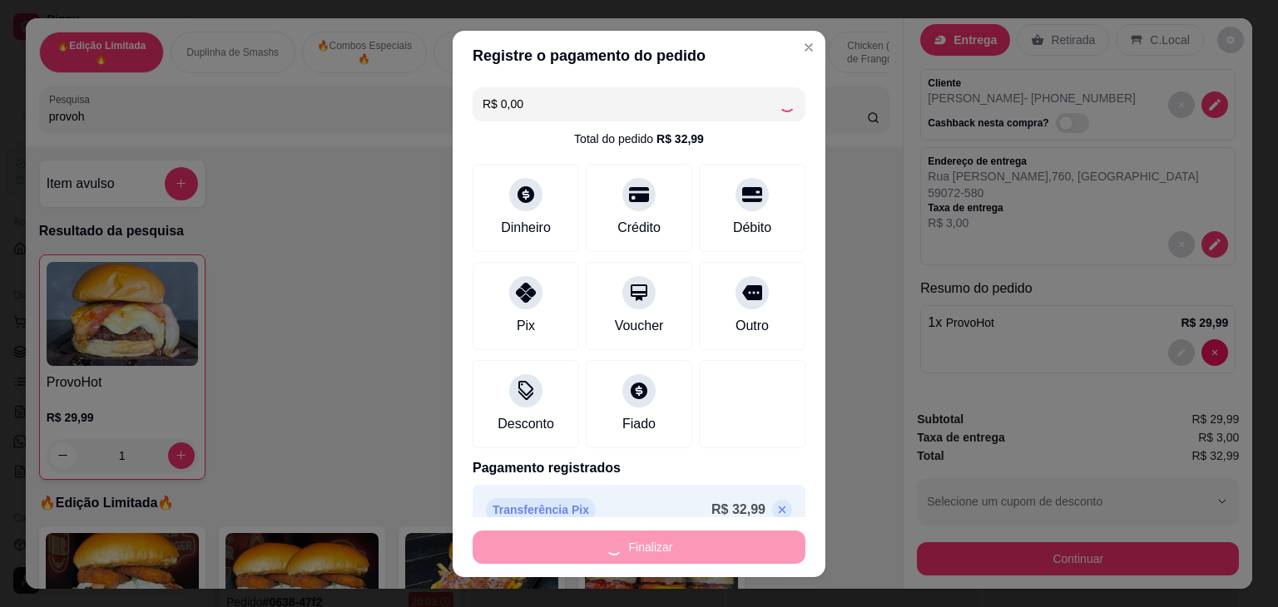
type input "0"
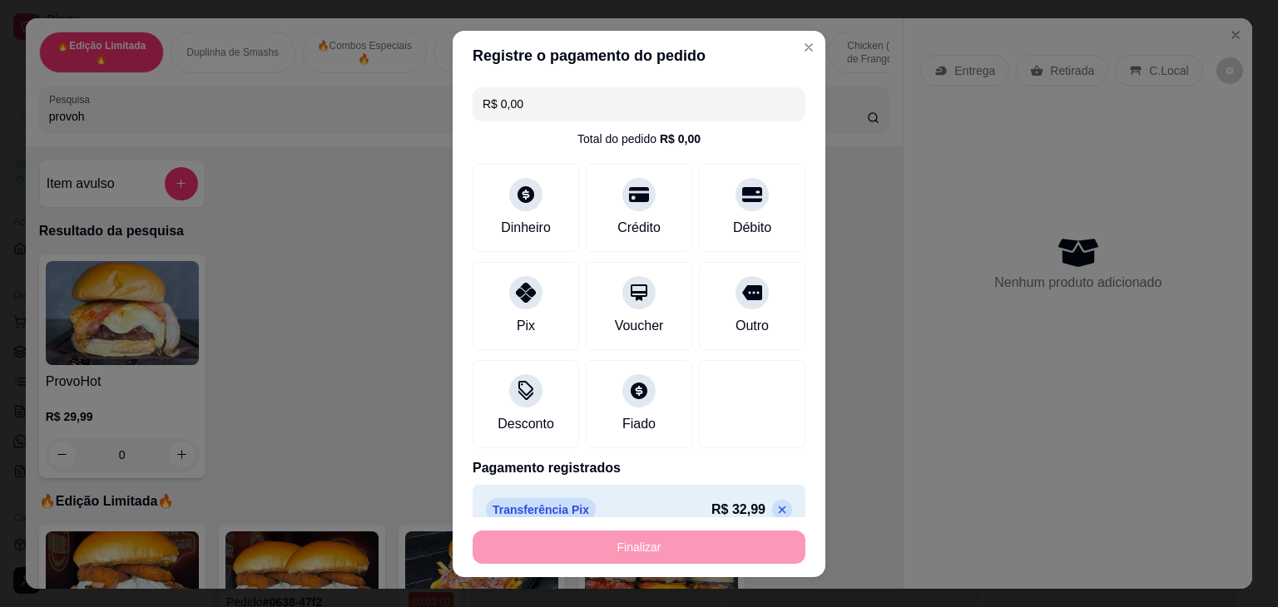
type input "-R$ 32,99"
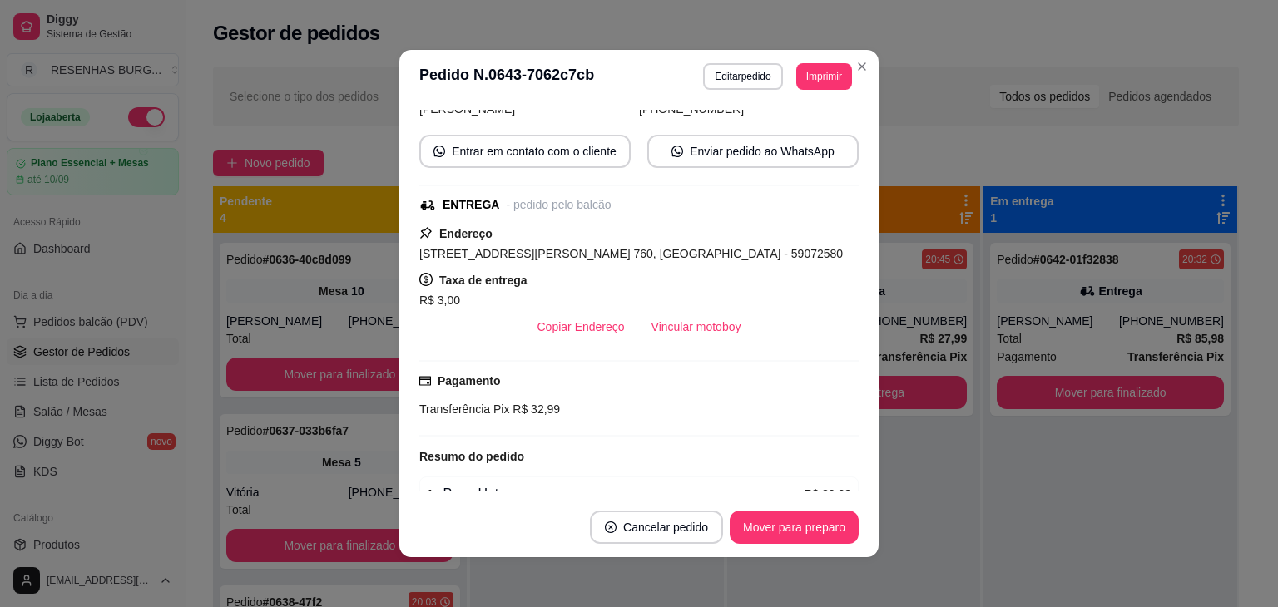
scroll to position [203, 0]
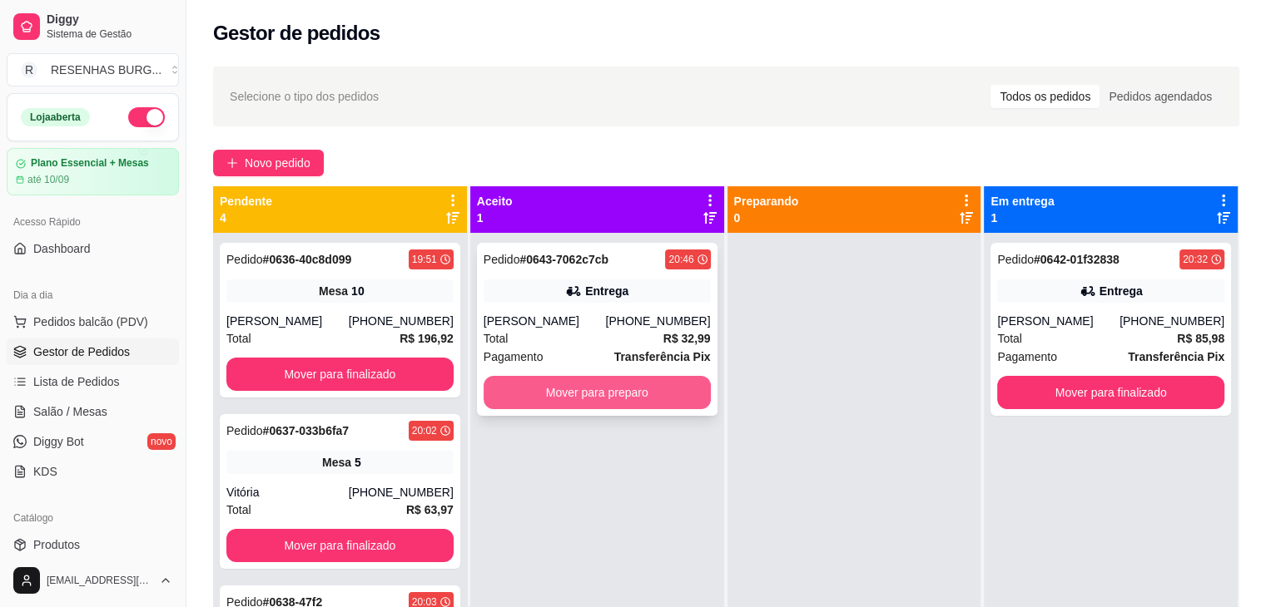
click at [559, 407] on button "Mover para preparo" at bounding box center [596, 392] width 227 height 33
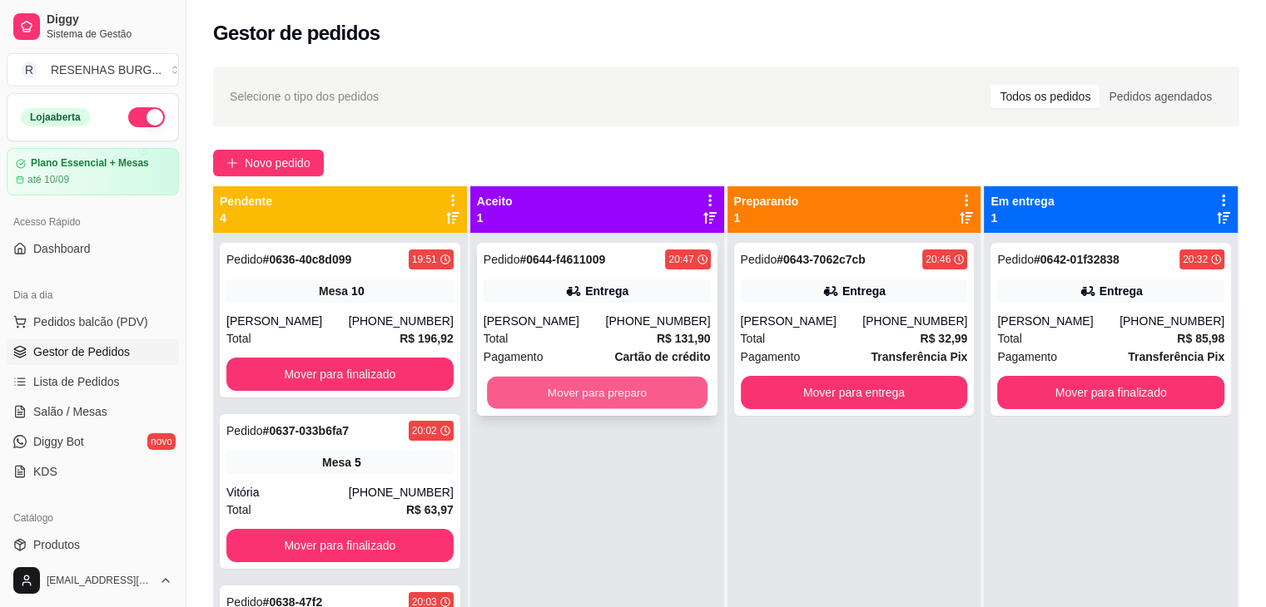
click at [530, 409] on button "Mover para preparo" at bounding box center [597, 393] width 220 height 32
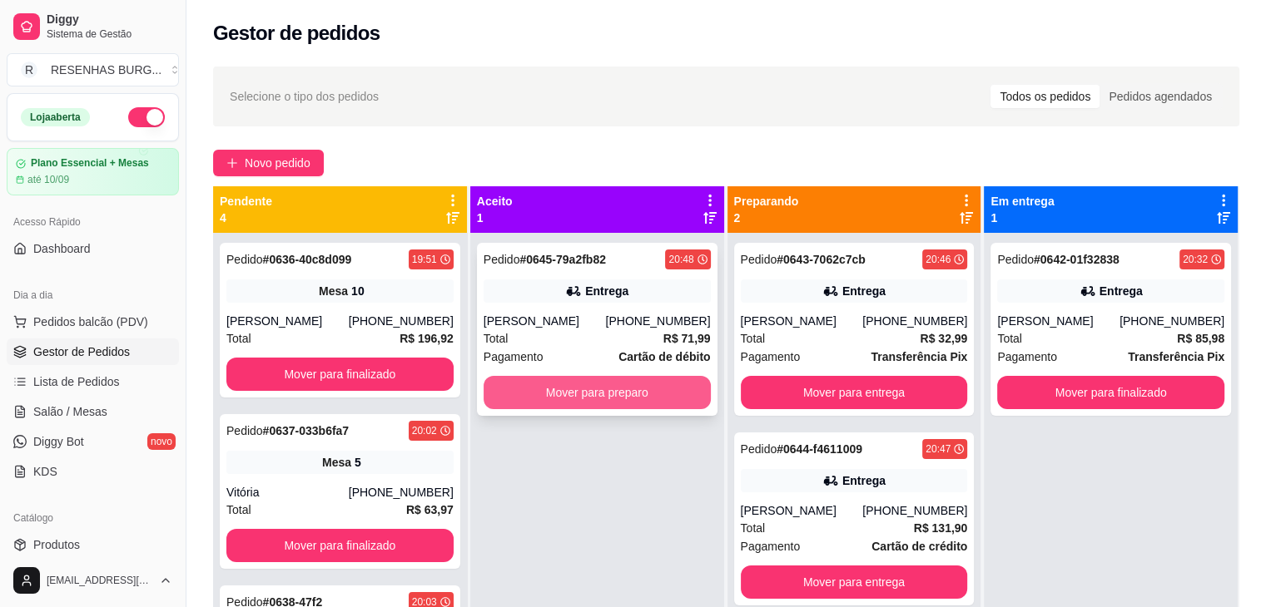
click at [659, 403] on button "Mover para preparo" at bounding box center [596, 392] width 227 height 33
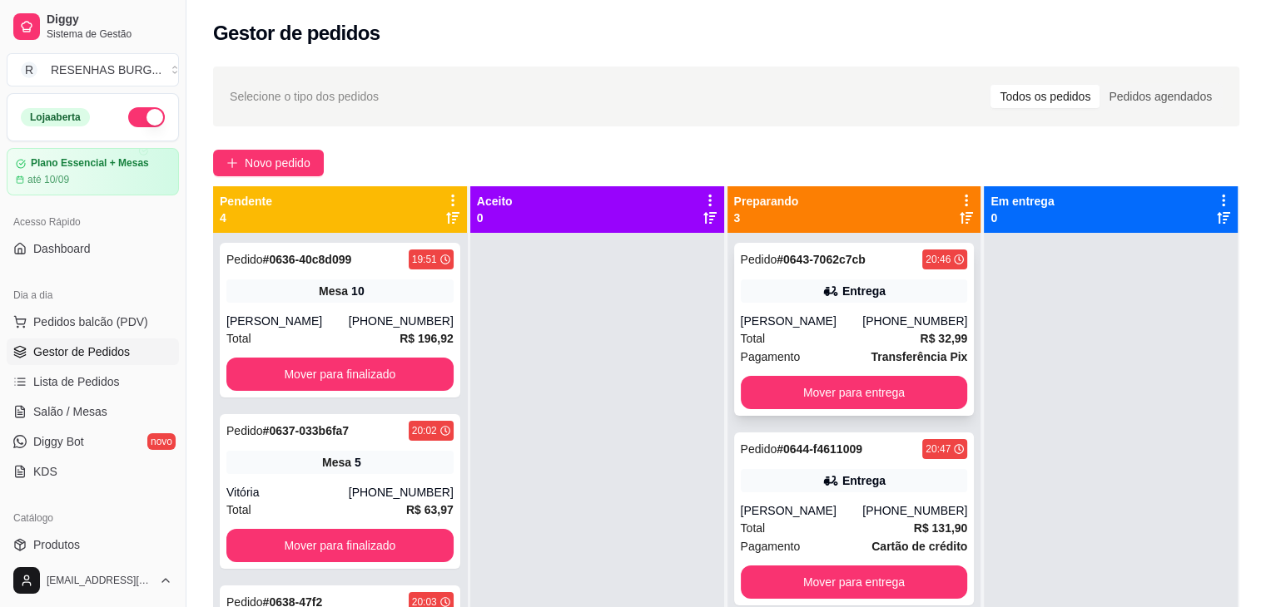
click at [770, 329] on div "[PERSON_NAME]" at bounding box center [802, 321] width 122 height 17
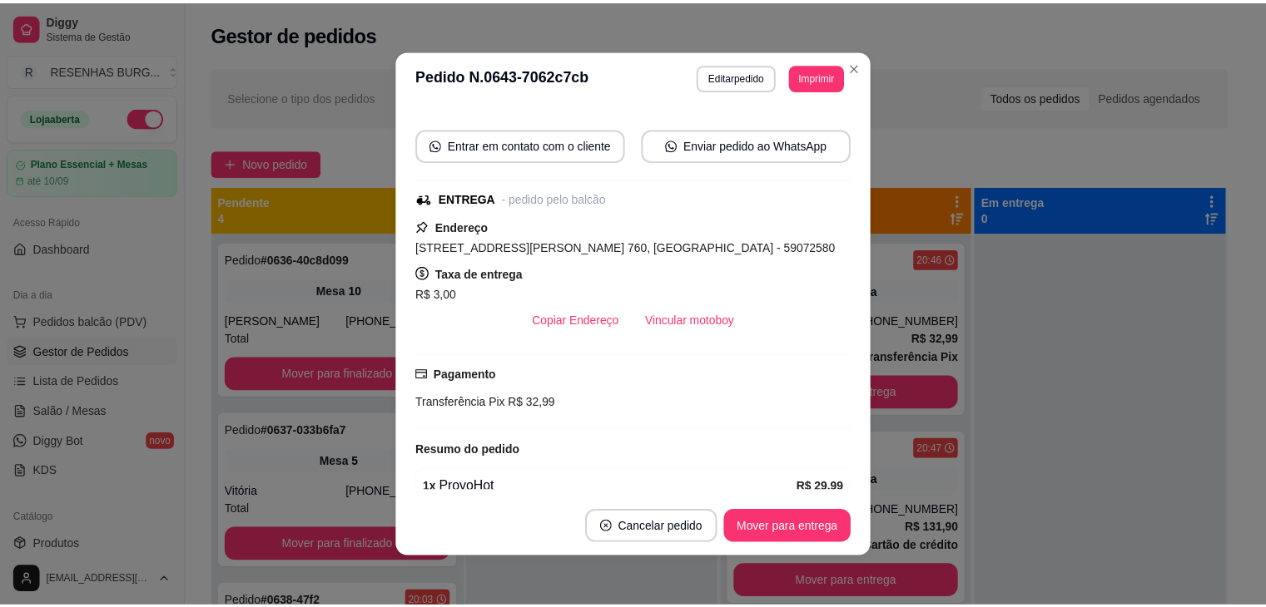
scroll to position [250, 0]
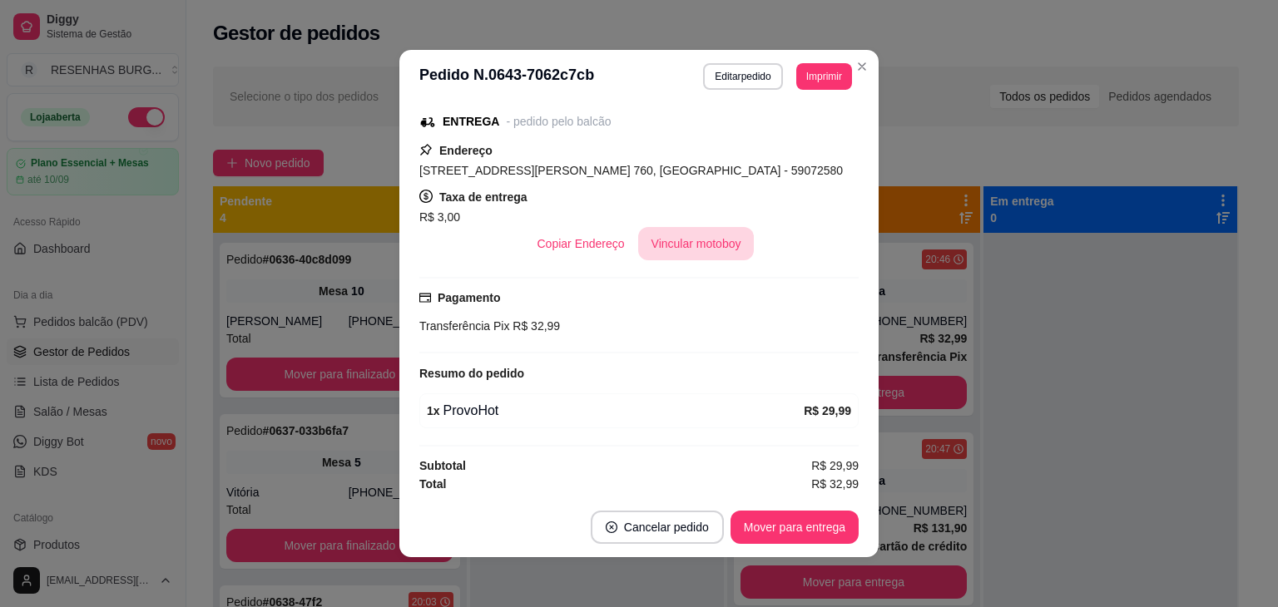
click at [722, 256] on button "Vincular motoboy" at bounding box center [696, 243] width 116 height 33
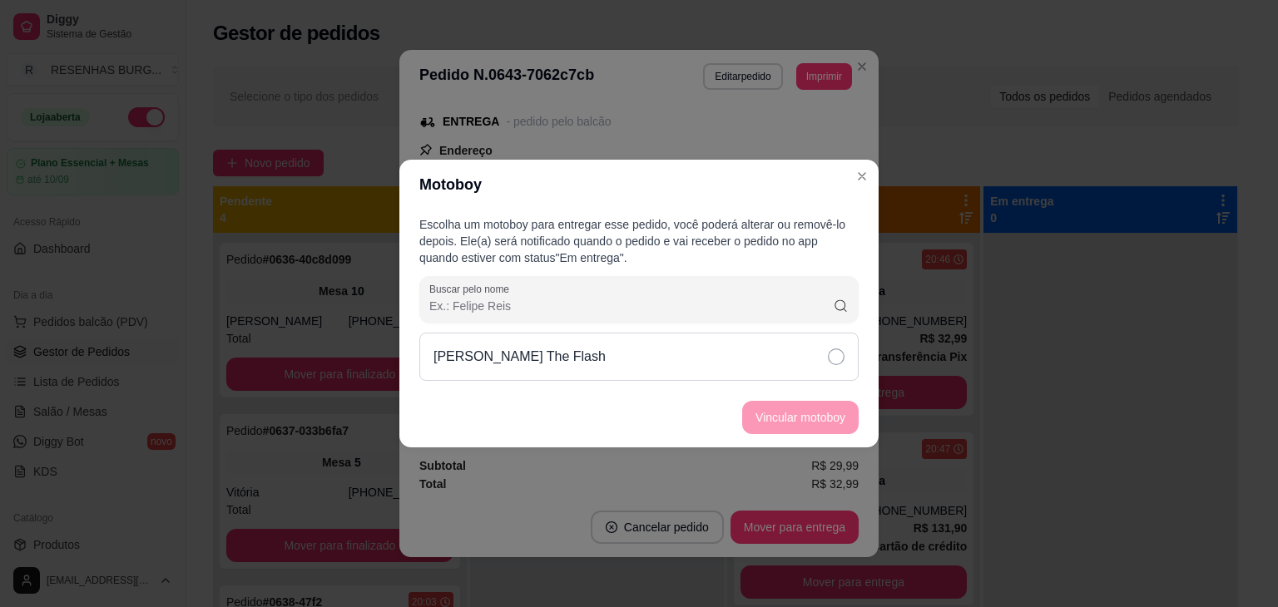
click at [816, 354] on div "[PERSON_NAME] The Flash" at bounding box center [638, 357] width 439 height 48
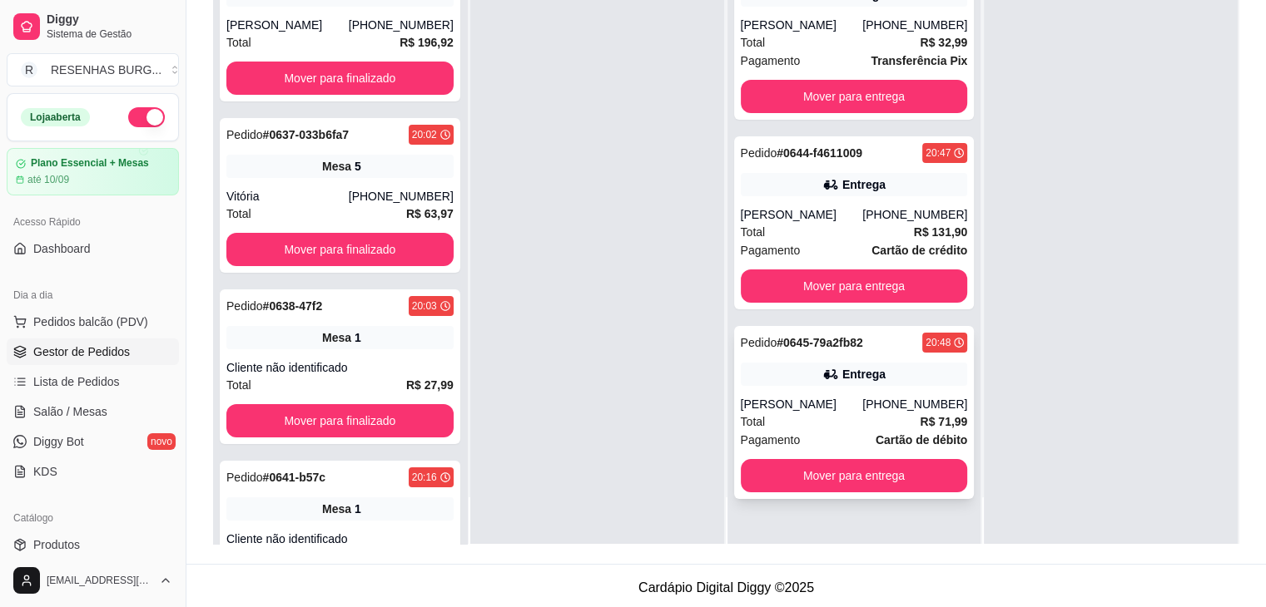
click at [795, 413] on div "[PERSON_NAME]" at bounding box center [802, 404] width 122 height 17
click at [52, 410] on span "Salão / Mesas" at bounding box center [70, 412] width 74 height 17
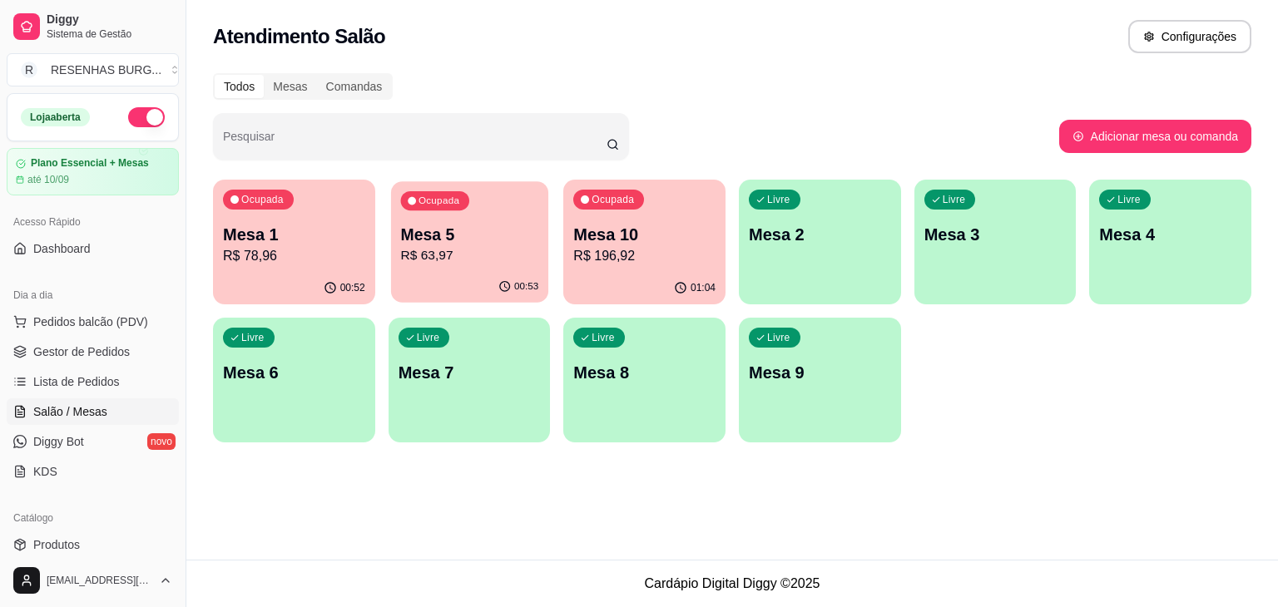
click at [459, 233] on p "Mesa 5" at bounding box center [469, 235] width 138 height 22
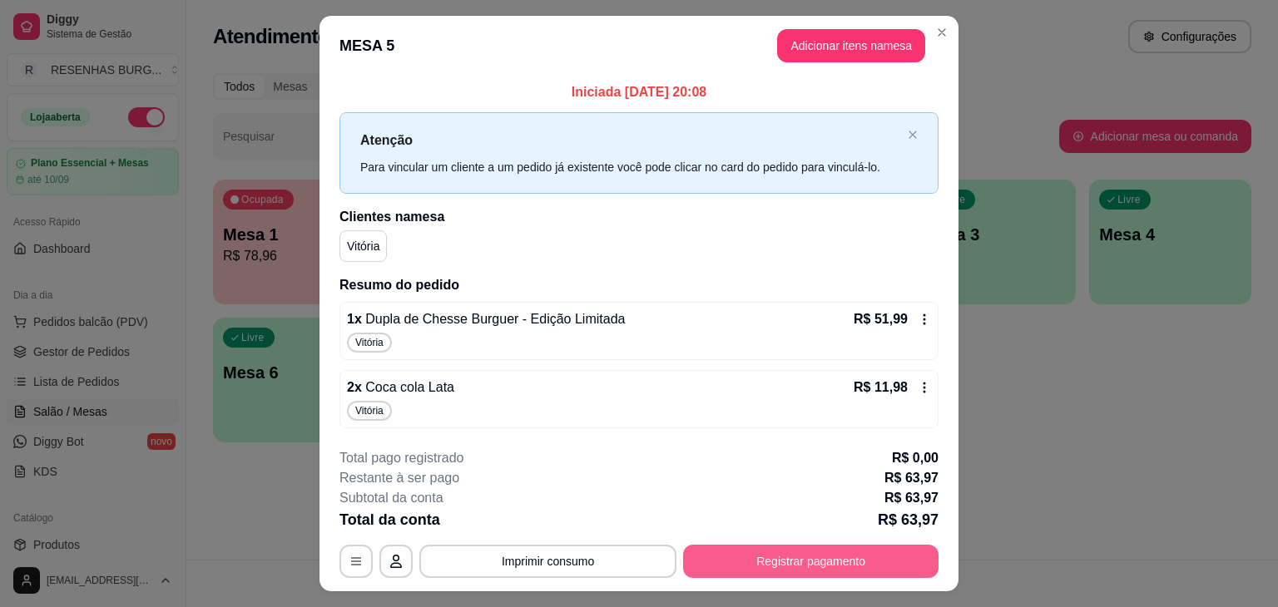
click at [857, 557] on button "Registrar pagamento" at bounding box center [810, 561] width 255 height 33
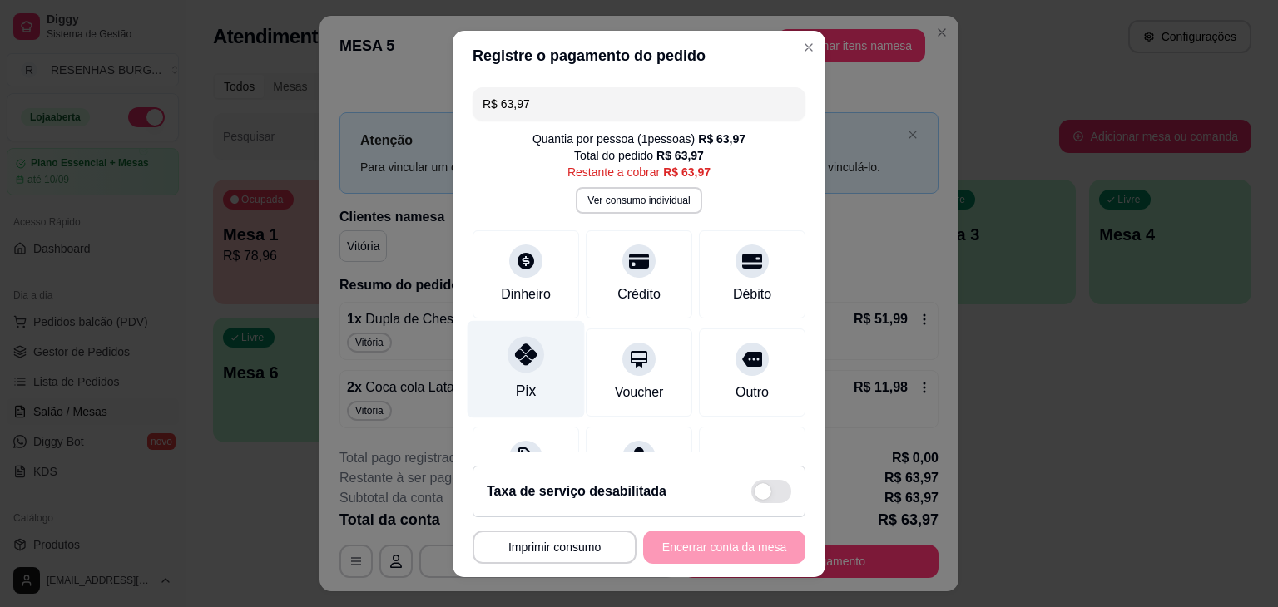
click at [515, 360] on icon at bounding box center [526, 355] width 22 height 22
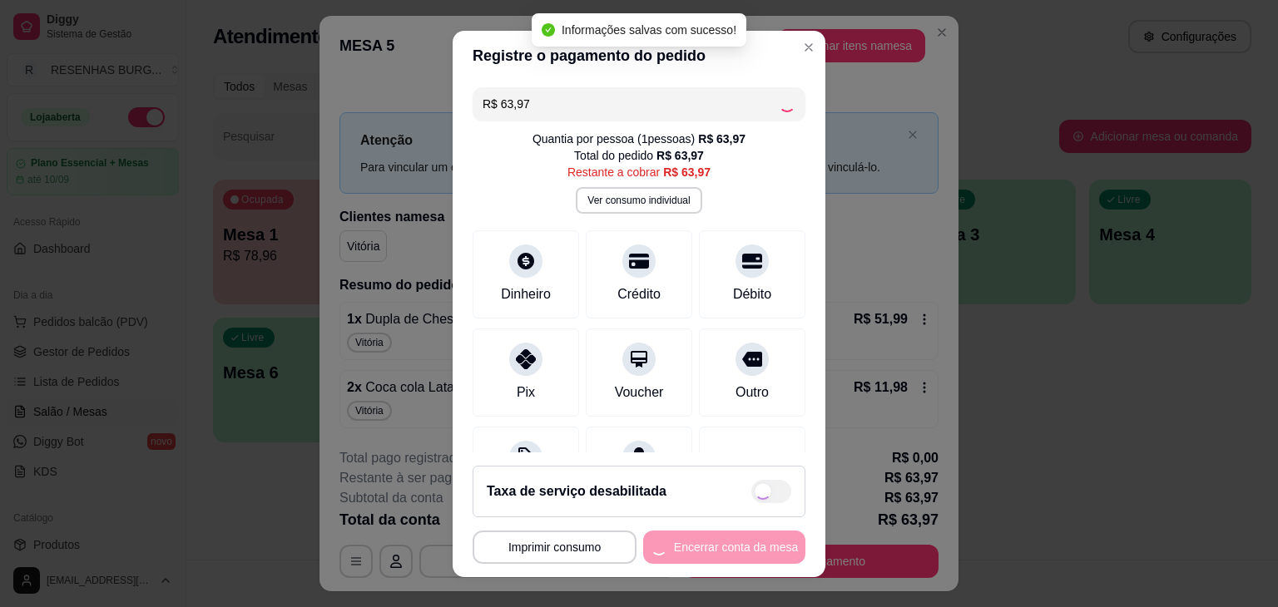
type input "R$ 0,00"
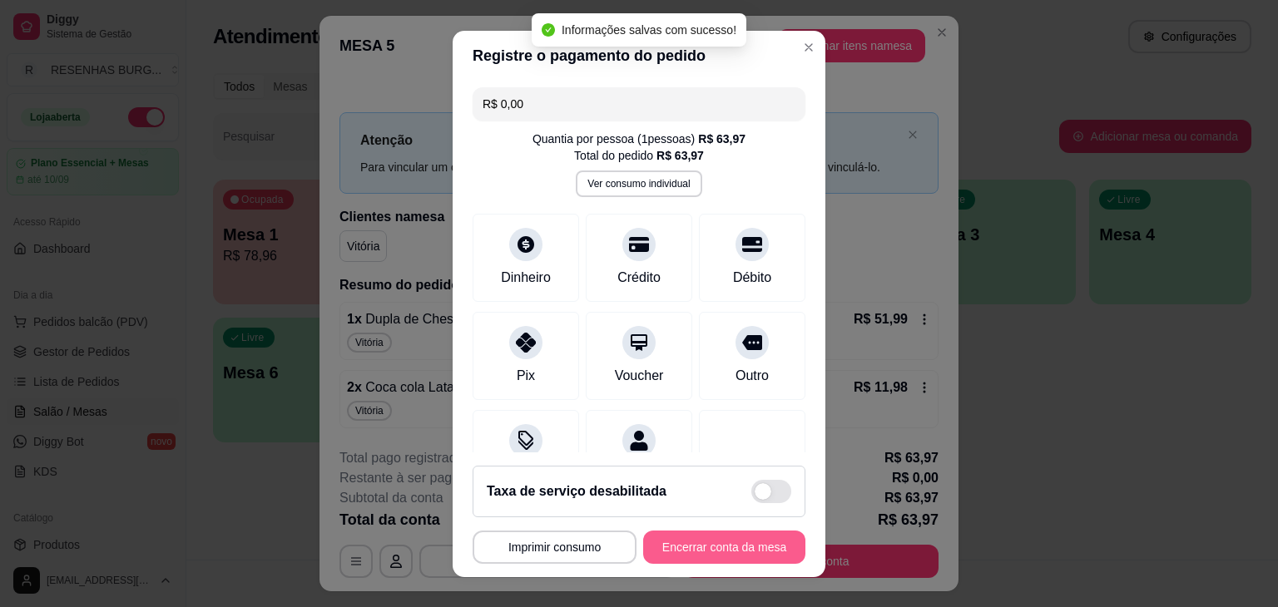
click at [719, 540] on button "Encerrar conta da mesa" at bounding box center [724, 547] width 162 height 33
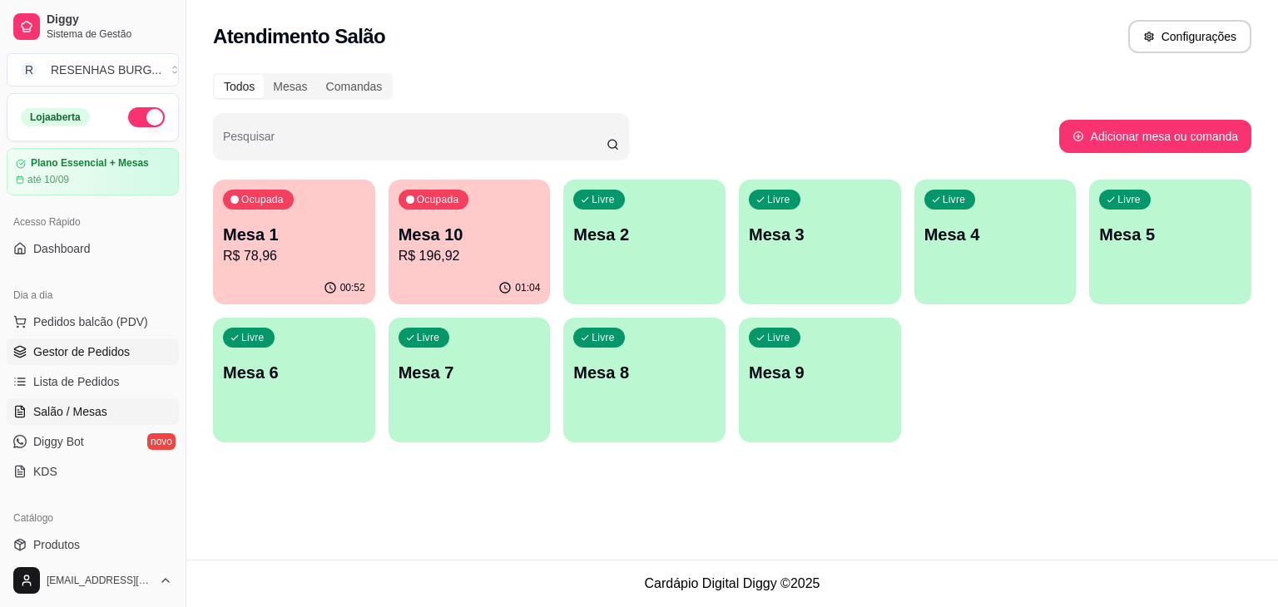
click at [110, 346] on span "Gestor de Pedidos" at bounding box center [81, 352] width 97 height 17
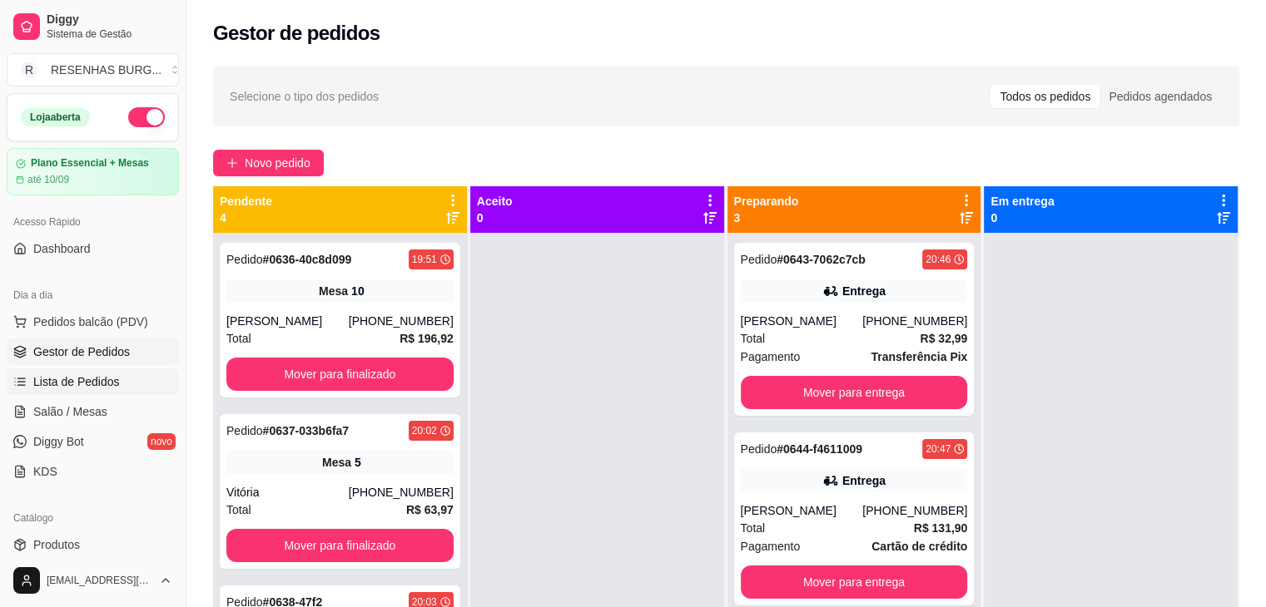
click at [97, 380] on span "Lista de Pedidos" at bounding box center [76, 382] width 87 height 17
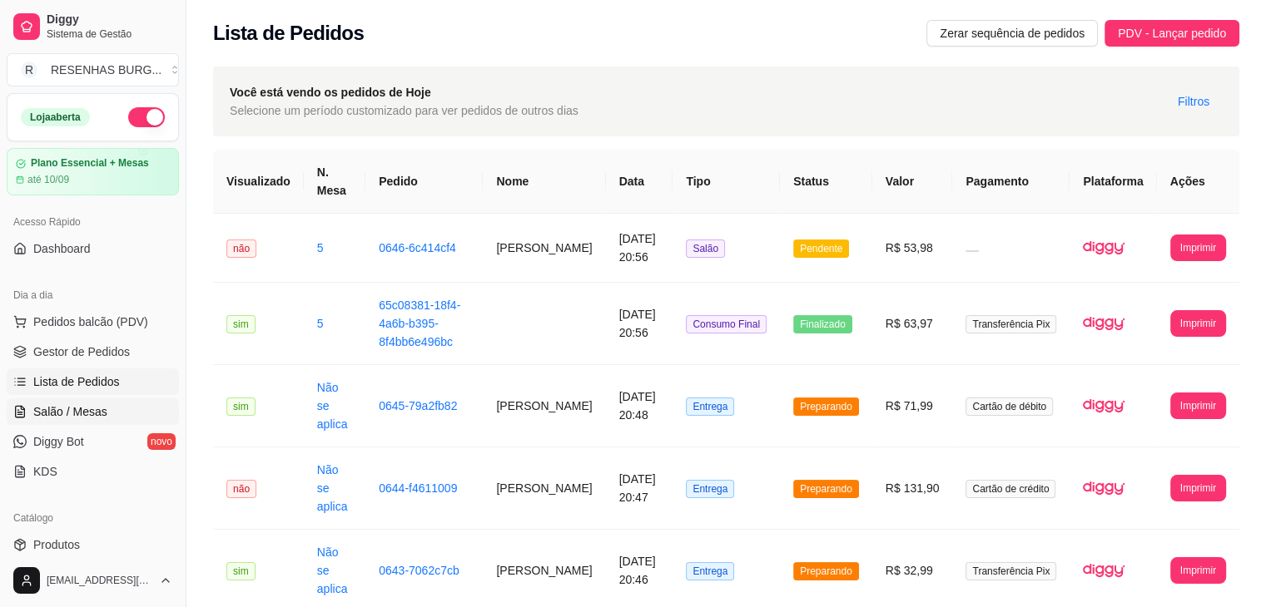
click at [103, 400] on link "Salão / Mesas" at bounding box center [93, 412] width 172 height 27
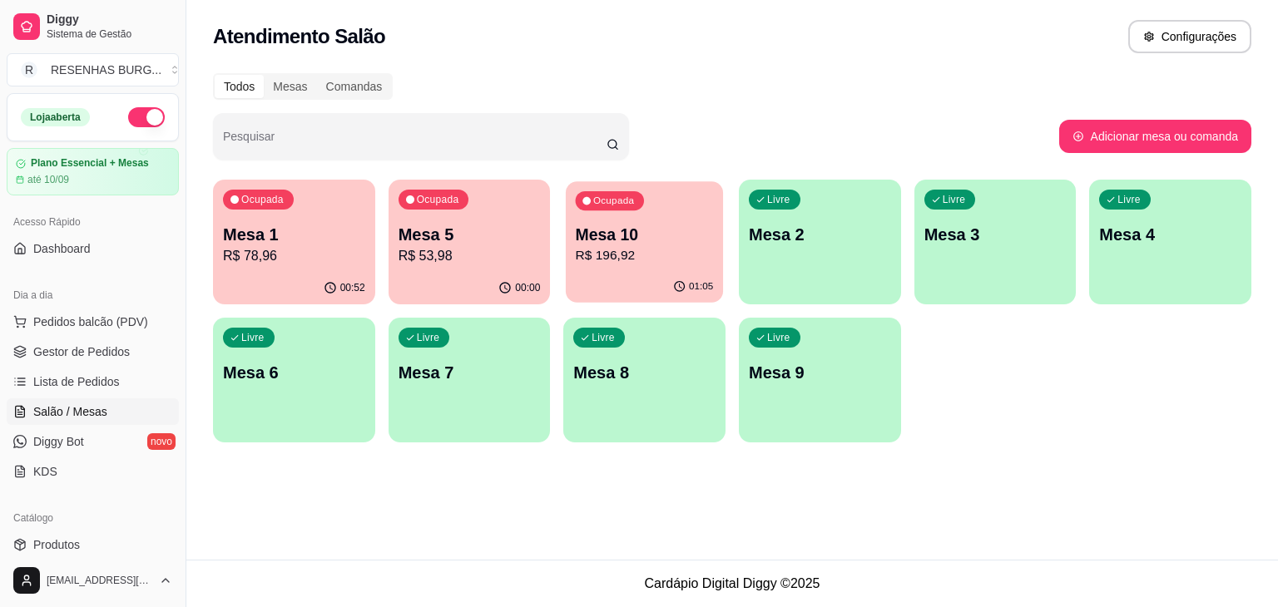
click at [662, 242] on p "Mesa 10" at bounding box center [645, 235] width 138 height 22
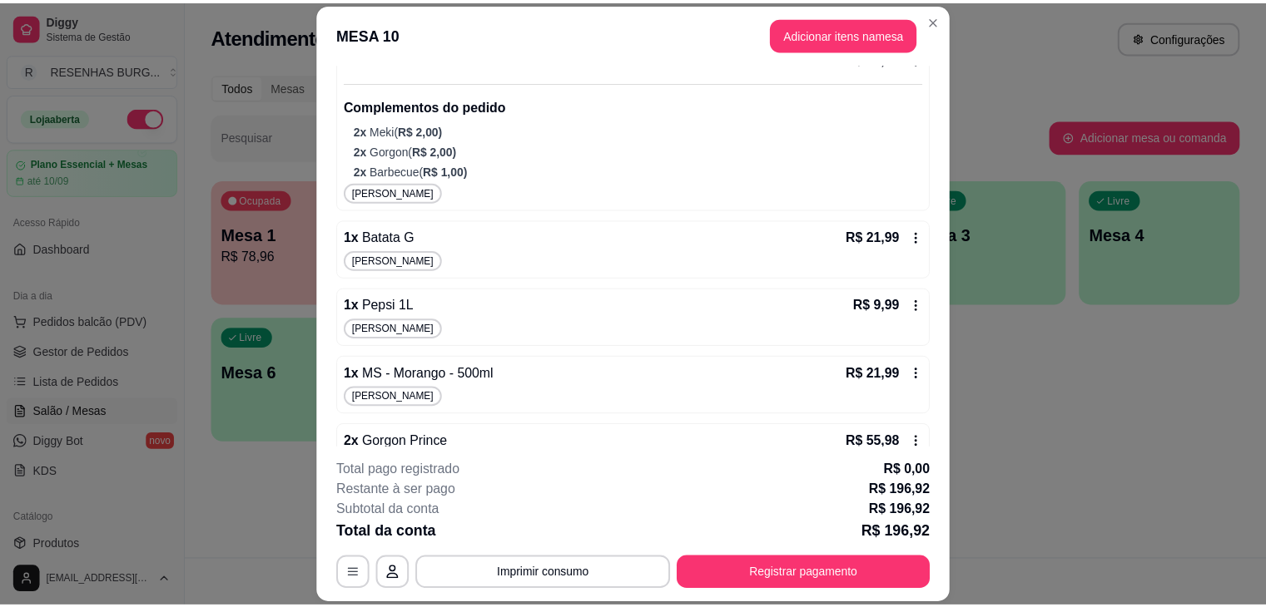
scroll to position [250, 0]
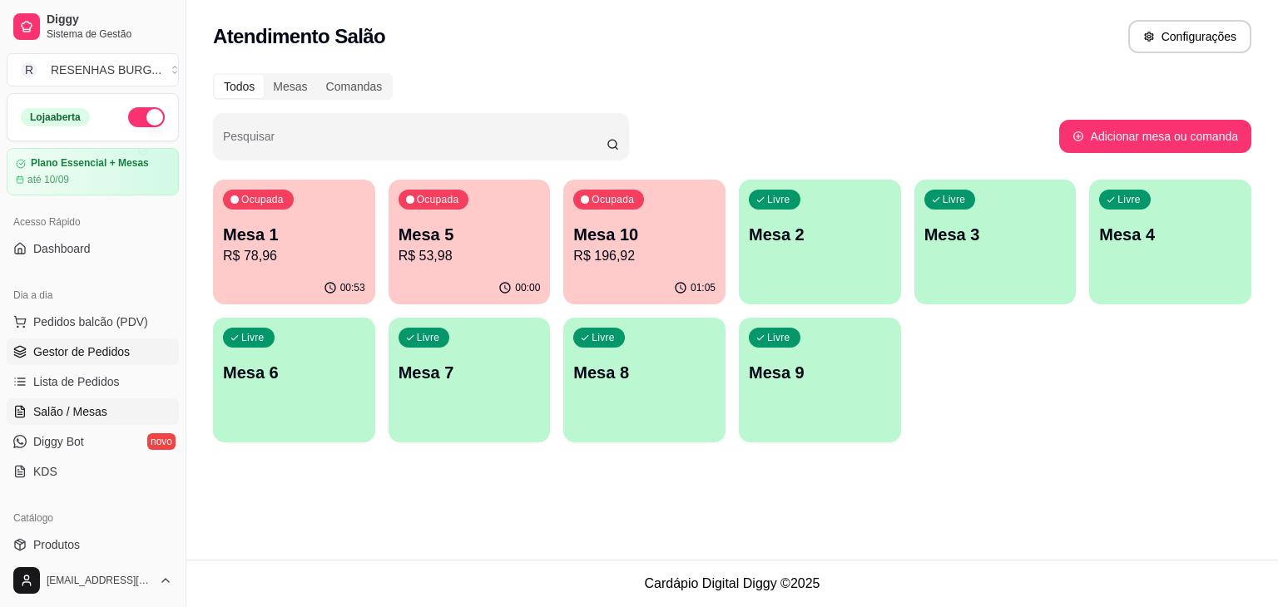
click at [87, 357] on span "Gestor de Pedidos" at bounding box center [81, 352] width 97 height 17
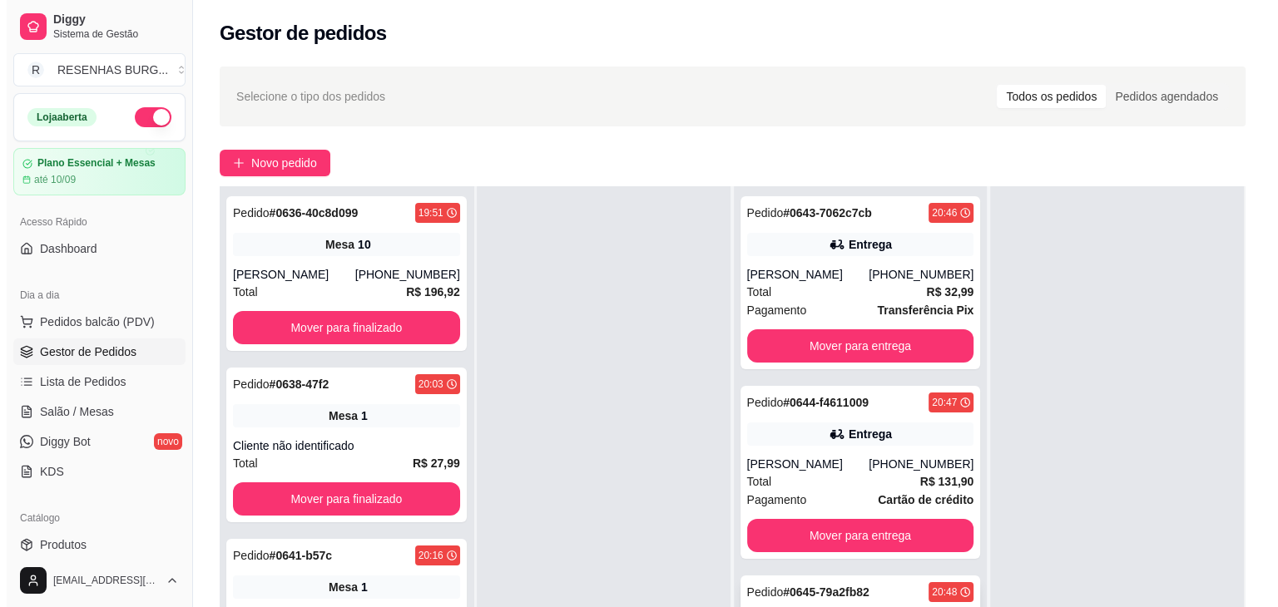
scroll to position [253, 0]
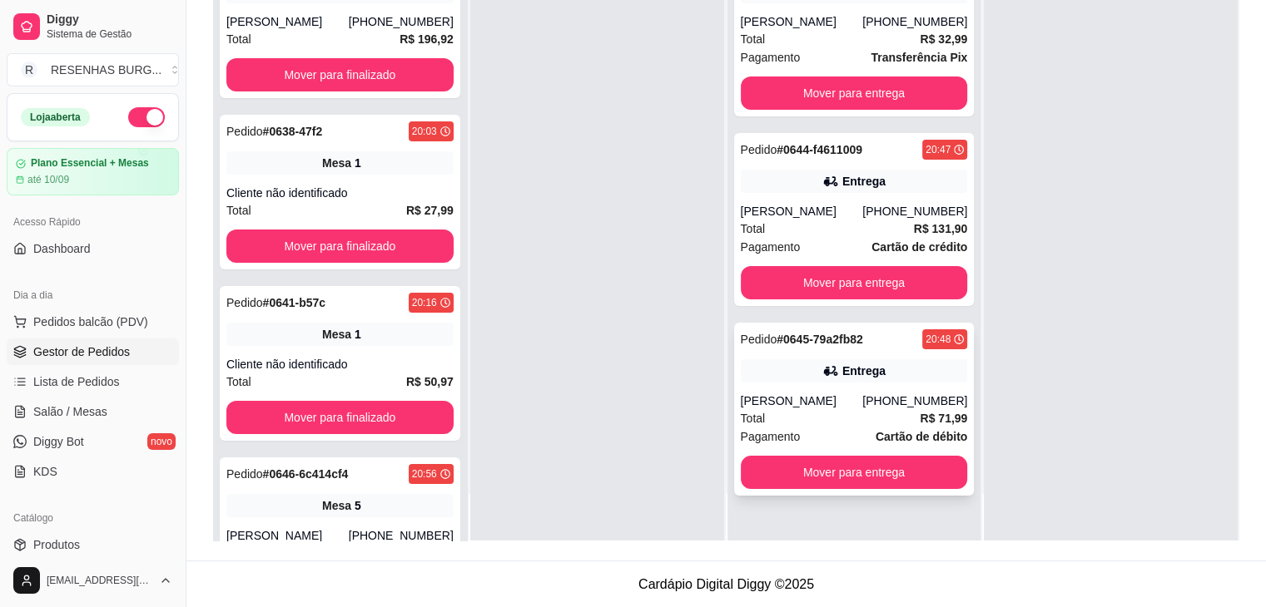
click at [847, 379] on div "Entrega" at bounding box center [863, 371] width 43 height 17
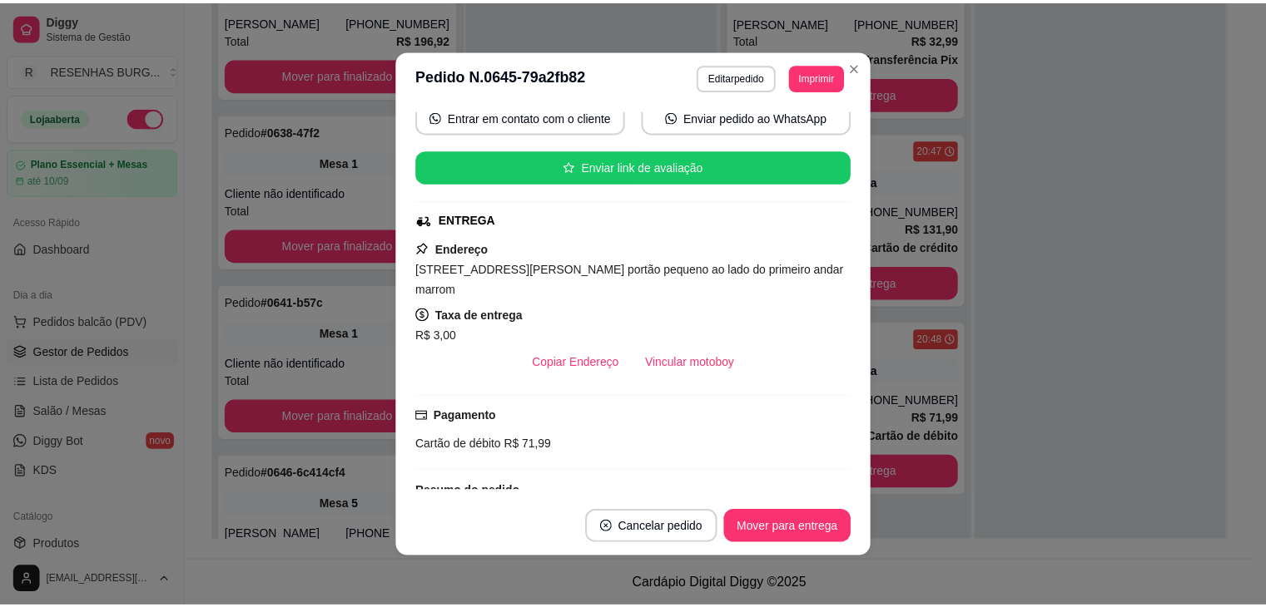
scroll to position [166, 0]
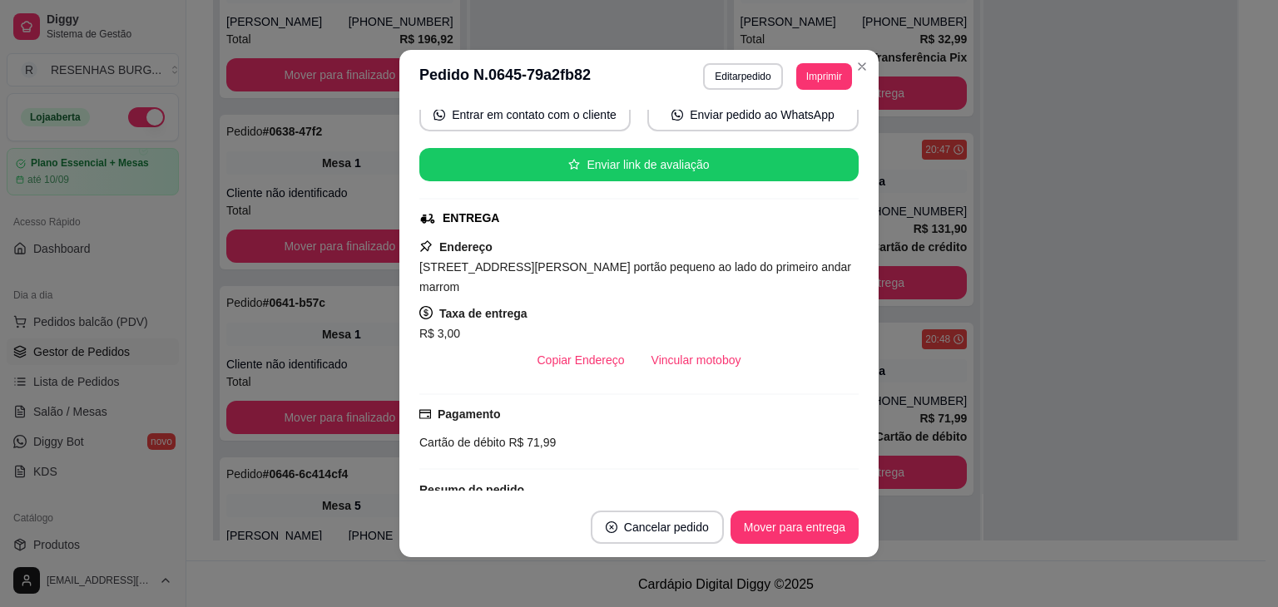
click at [676, 369] on button "Vincular motoboy" at bounding box center [696, 360] width 116 height 33
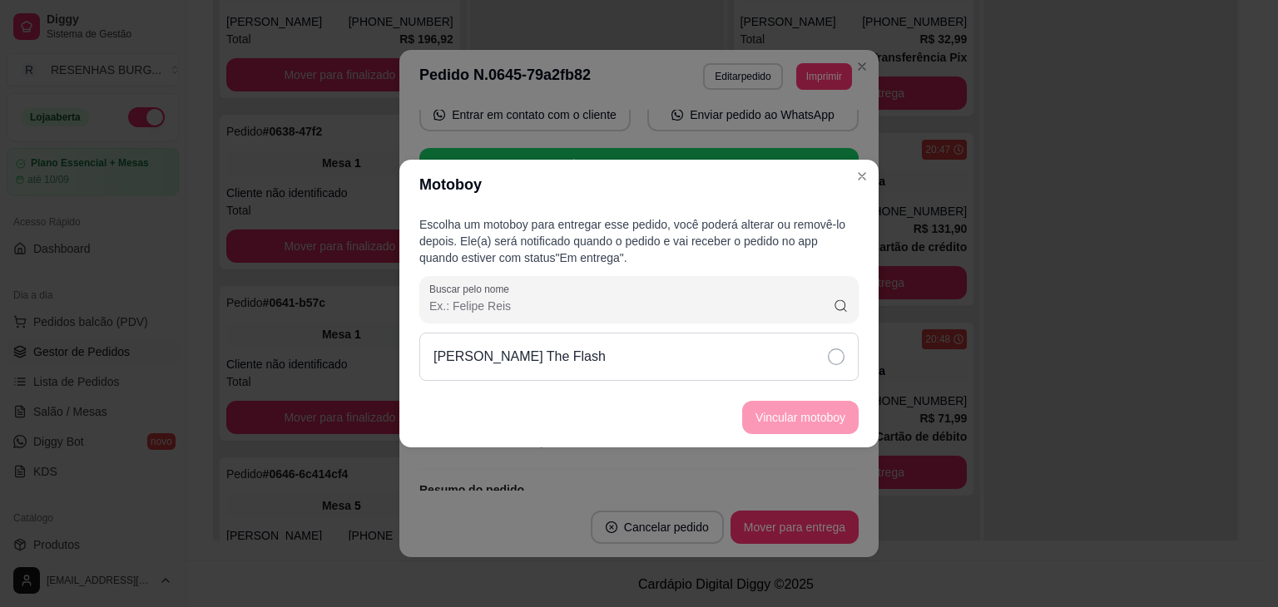
click at [799, 360] on div "[PERSON_NAME] The Flash" at bounding box center [638, 357] width 439 height 48
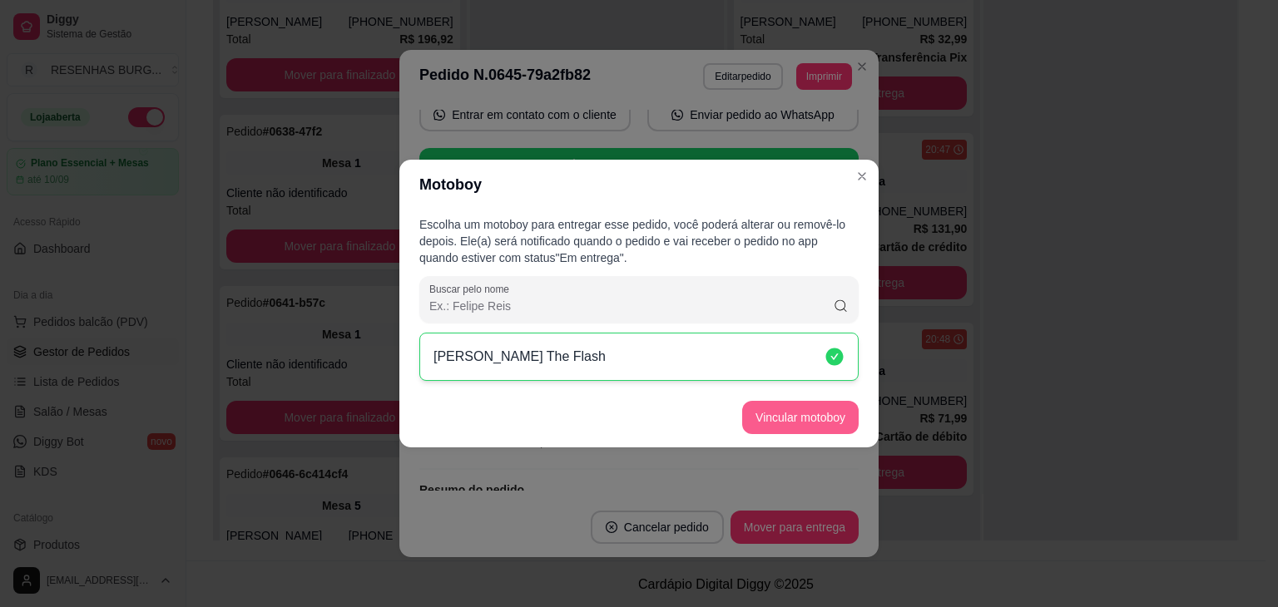
click at [810, 409] on button "Vincular motoboy" at bounding box center [800, 417] width 116 height 33
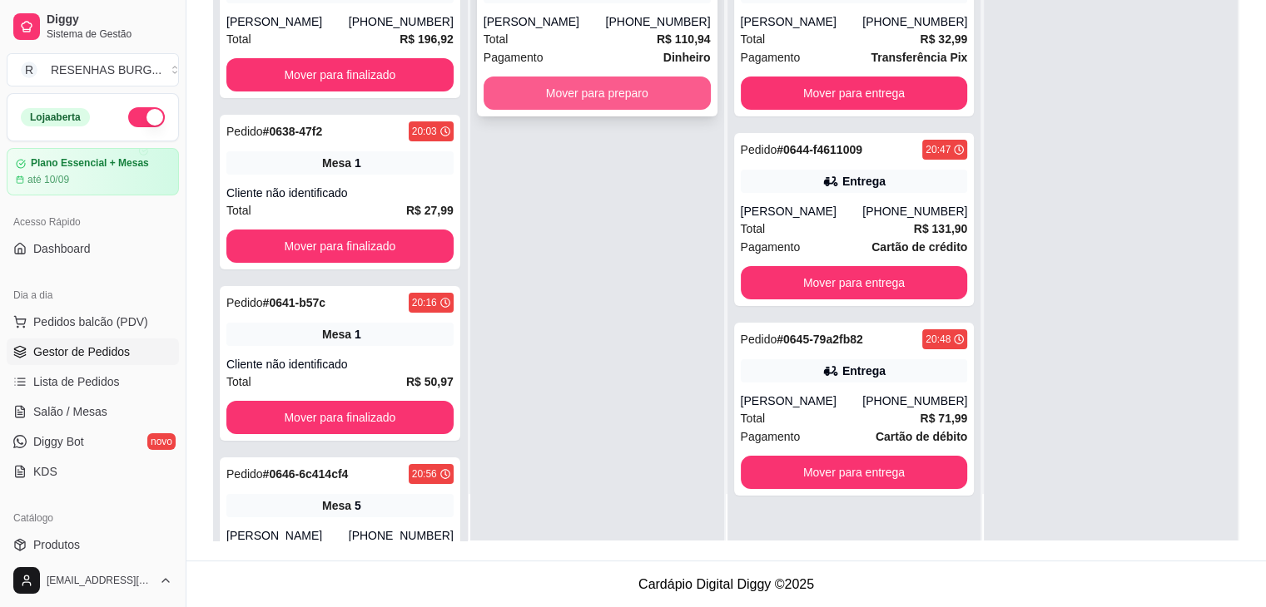
click at [591, 97] on button "Mover para preparo" at bounding box center [596, 93] width 227 height 33
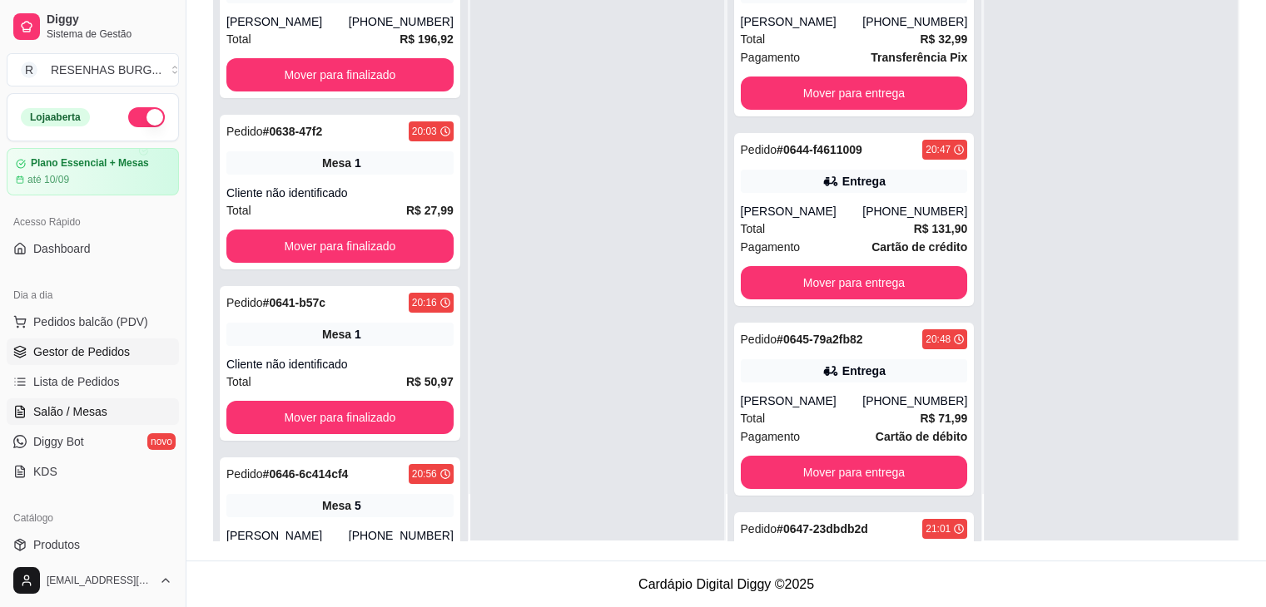
click at [67, 405] on span "Salão / Mesas" at bounding box center [70, 412] width 74 height 17
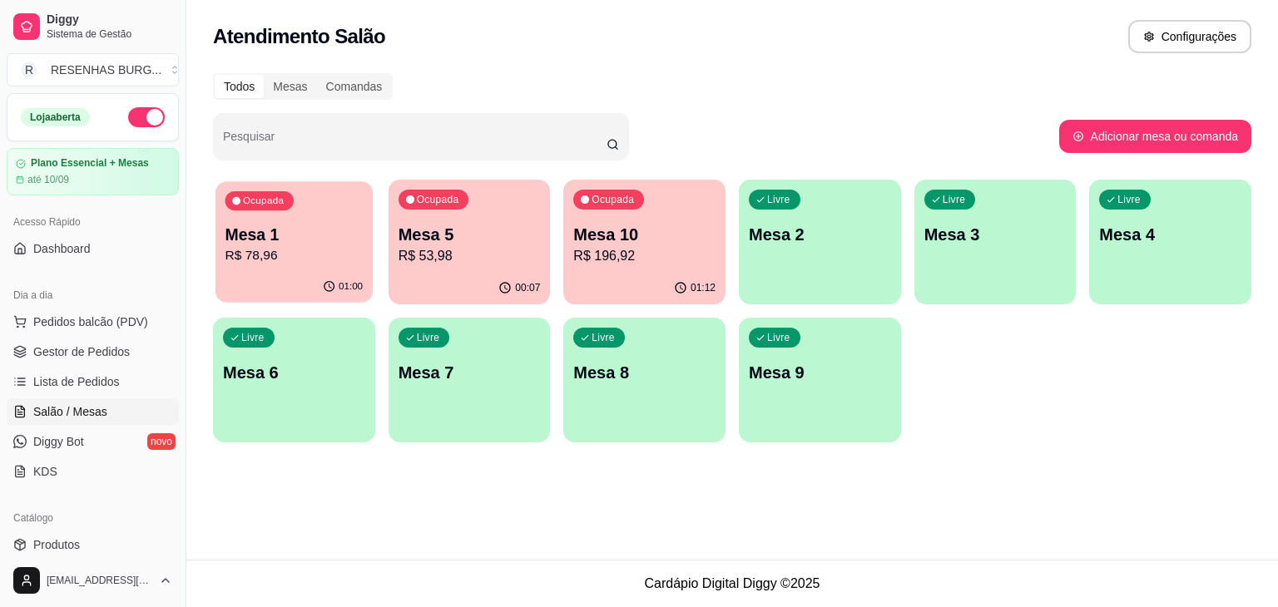
click at [282, 257] on p "R$ 78,96" at bounding box center [294, 255] width 138 height 19
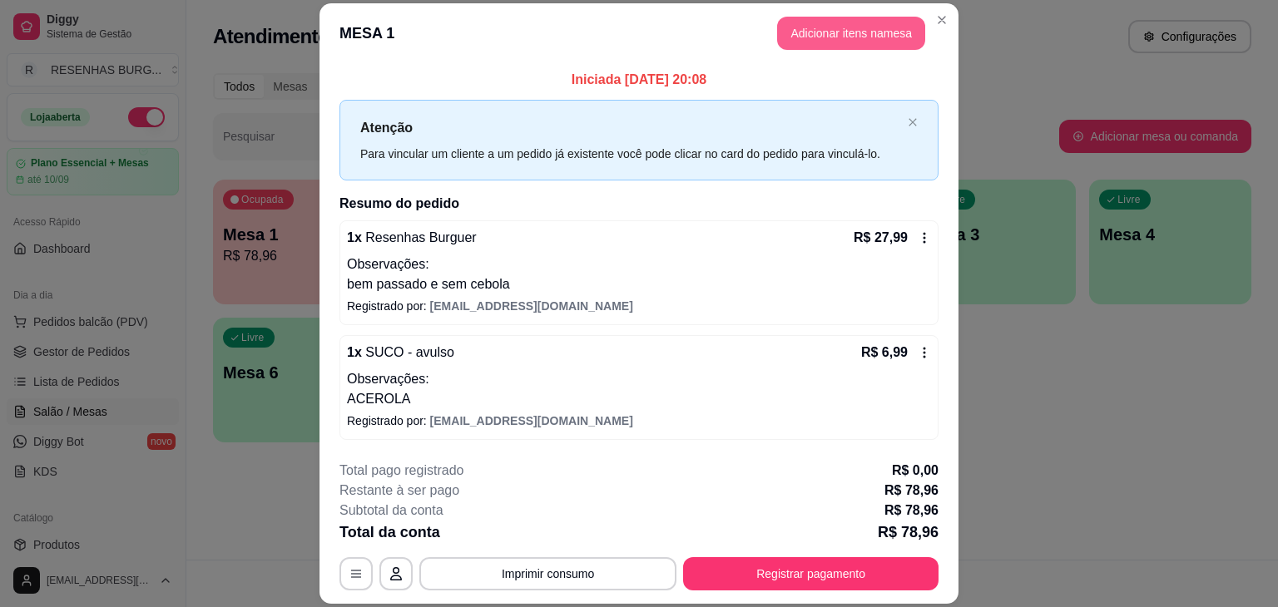
click at [821, 40] on button "Adicionar itens na mesa" at bounding box center [851, 33] width 148 height 33
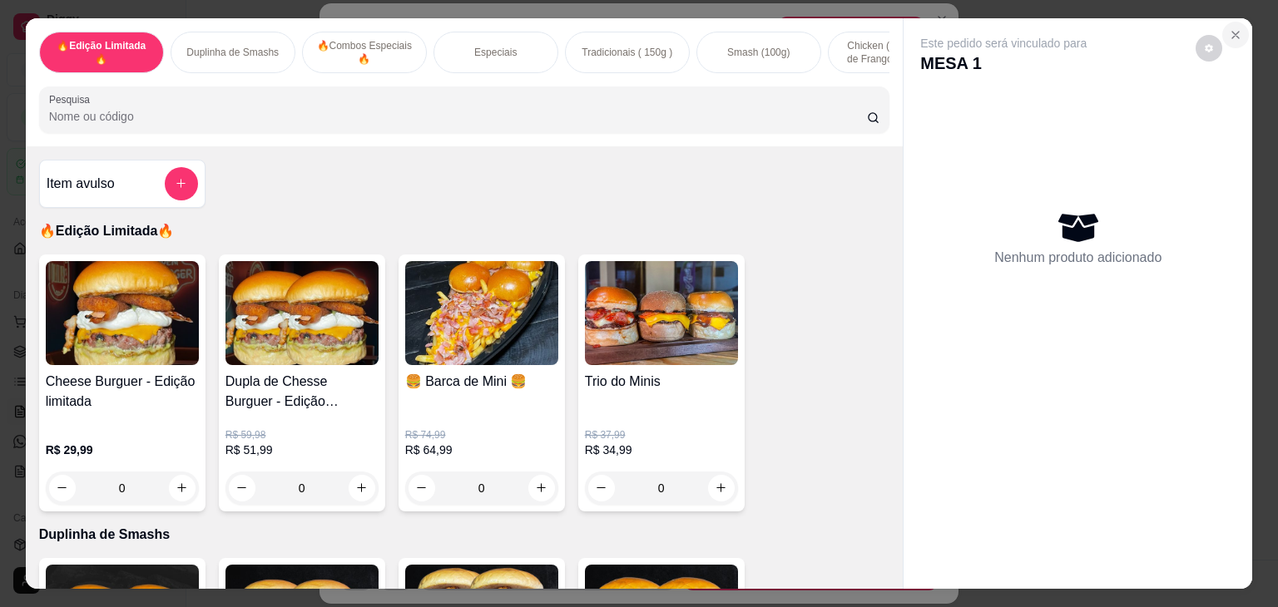
click at [1239, 31] on button "Close" at bounding box center [1235, 35] width 27 height 27
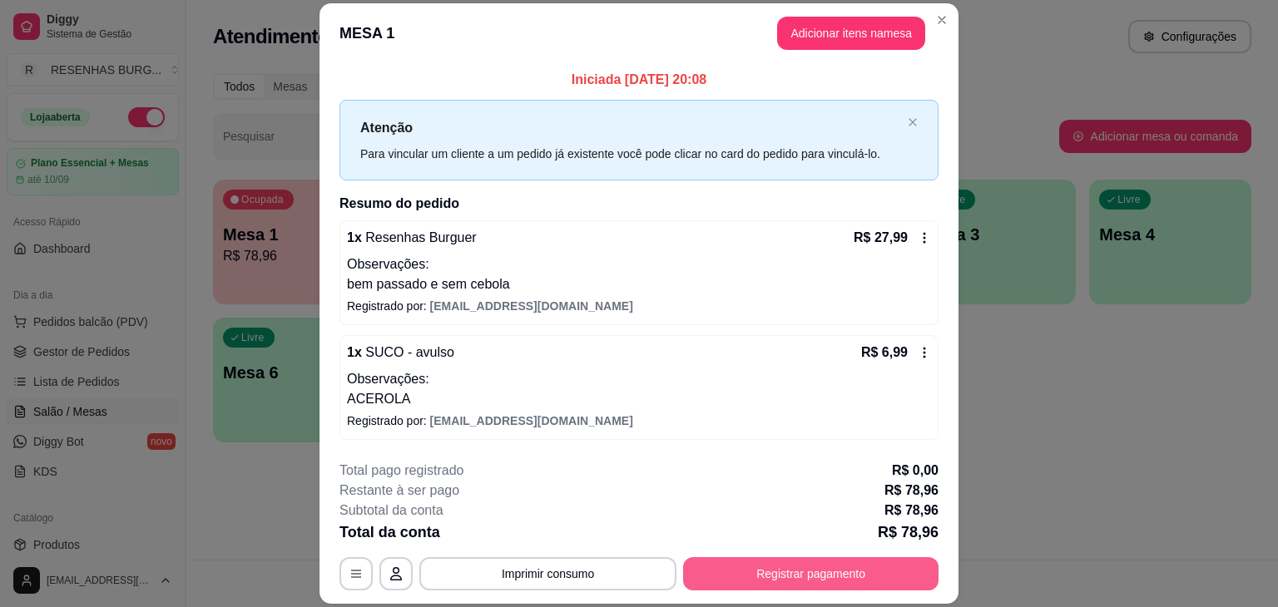
click at [735, 573] on button "Registrar pagamento" at bounding box center [810, 573] width 255 height 33
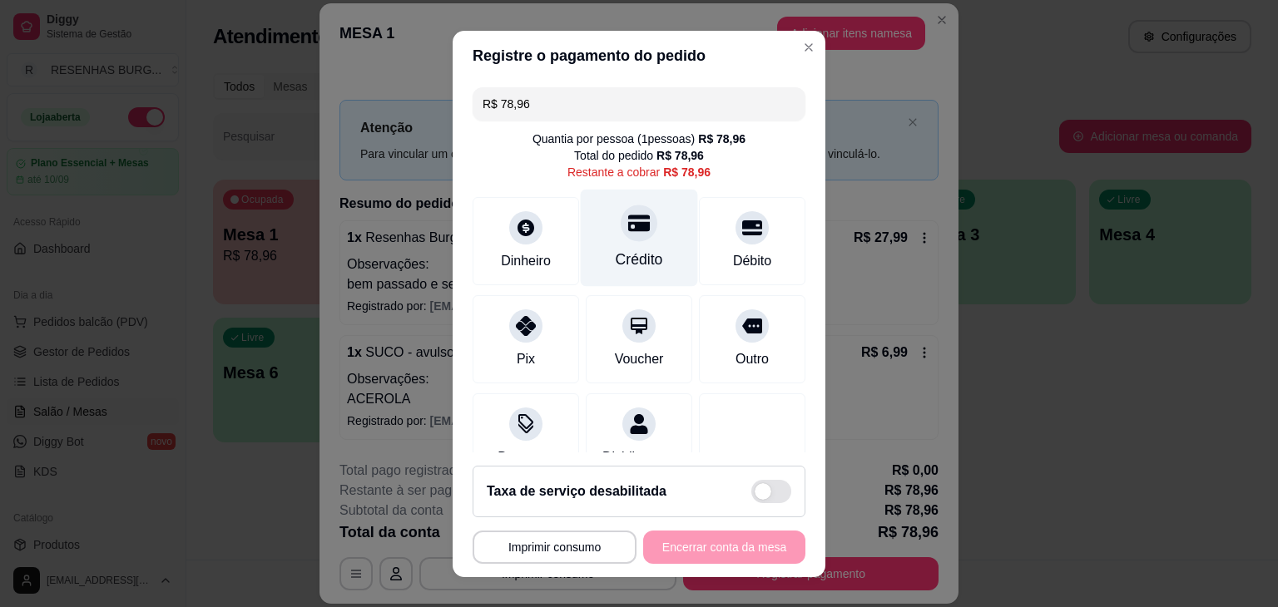
click at [628, 230] on icon at bounding box center [639, 223] width 22 height 17
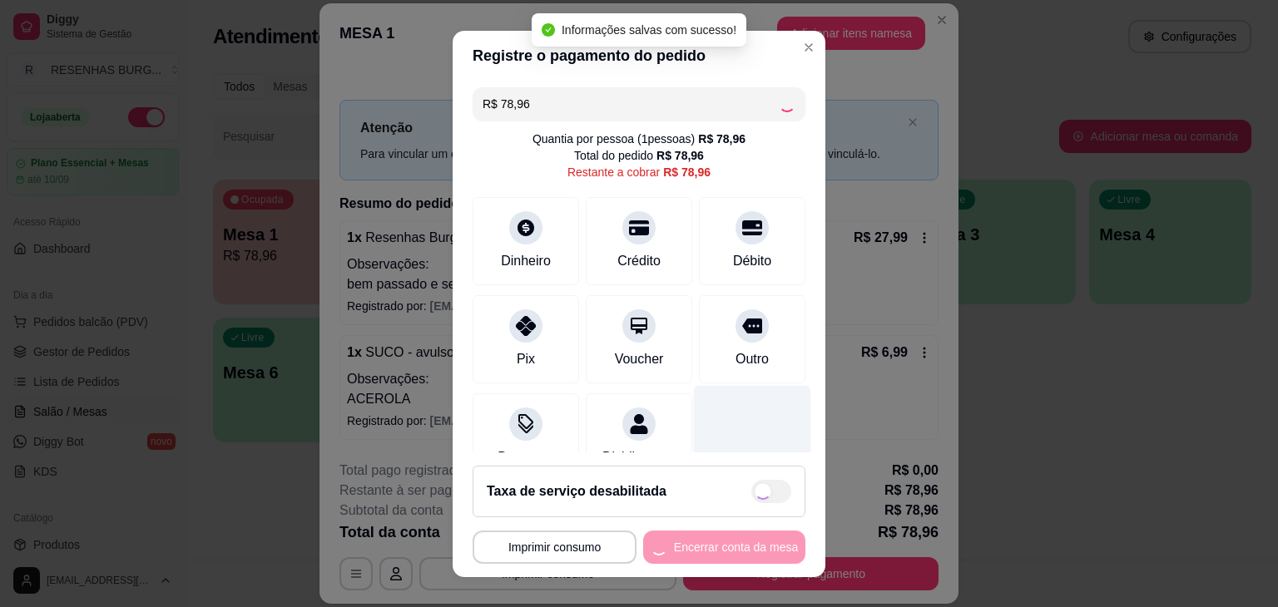
type input "R$ 0,00"
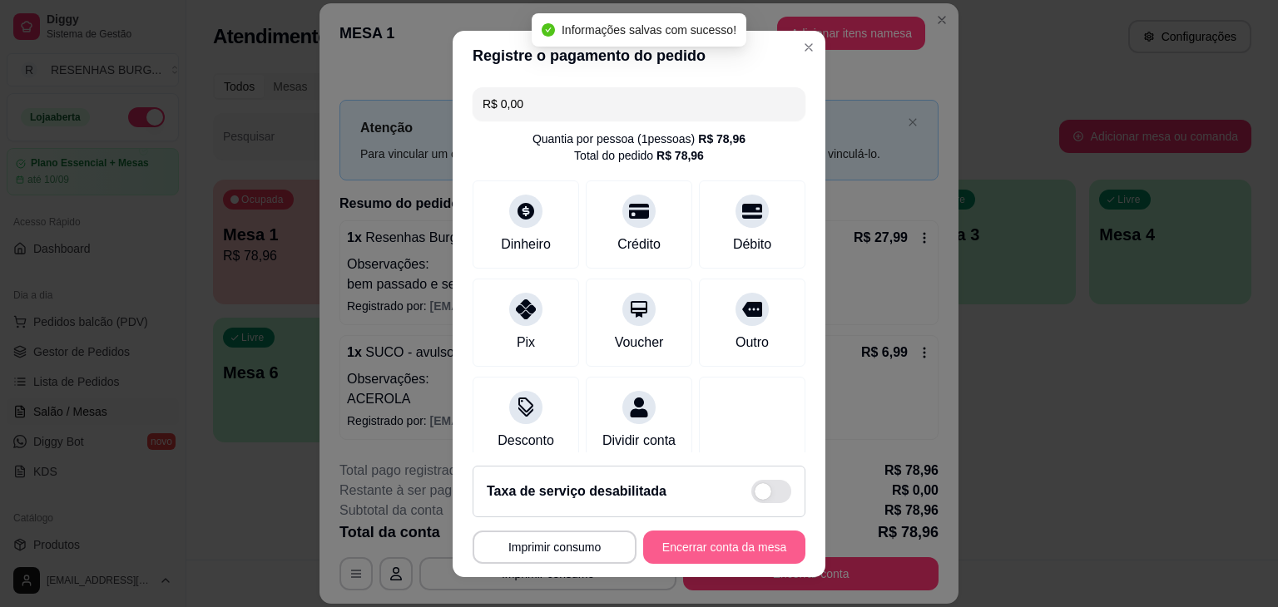
click at [745, 562] on button "Encerrar conta da mesa" at bounding box center [724, 547] width 162 height 33
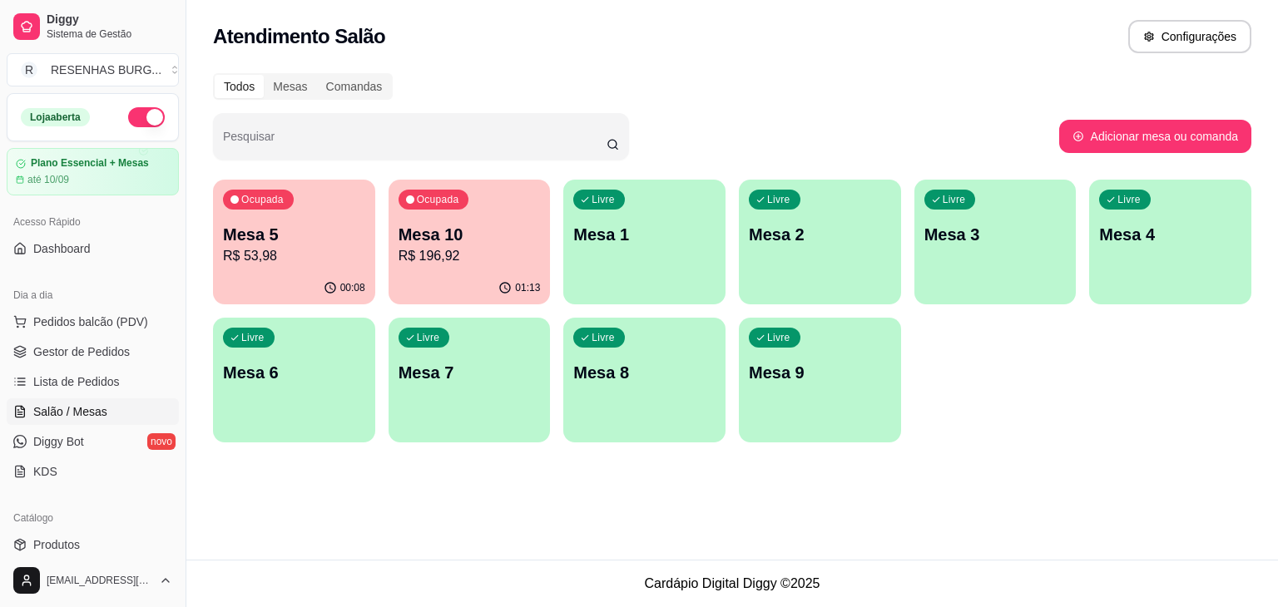
click at [335, 242] on p "Mesa 5" at bounding box center [294, 234] width 142 height 23
click at [61, 357] on span "Gestor de Pedidos" at bounding box center [81, 352] width 97 height 17
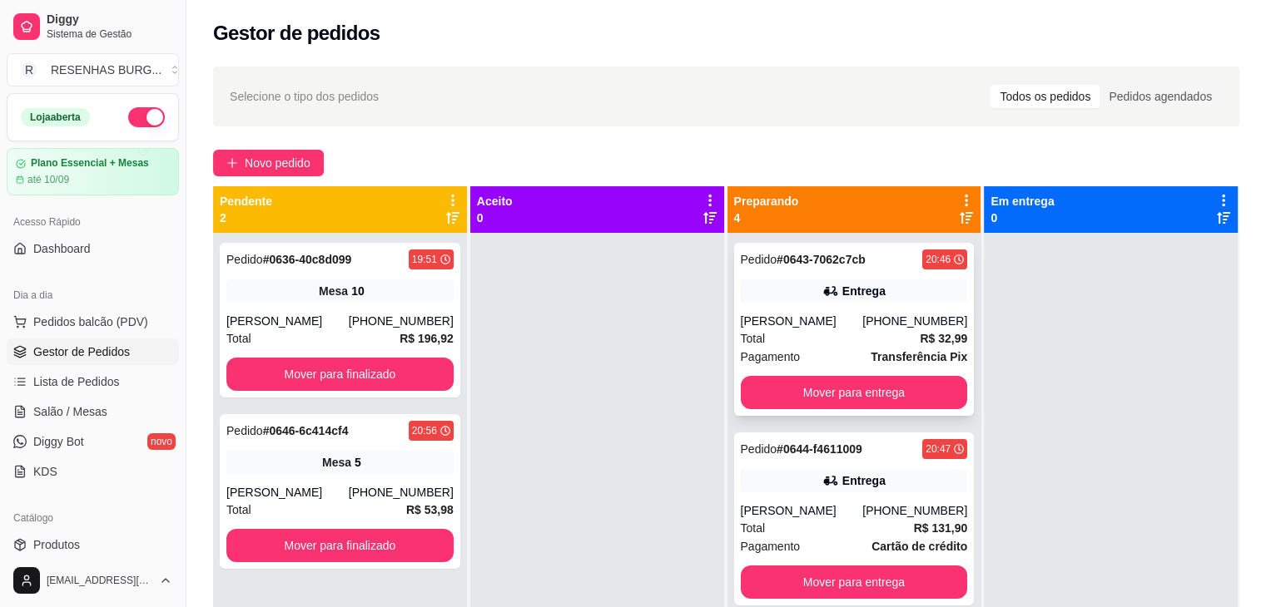
click at [813, 329] on div "[PERSON_NAME]" at bounding box center [802, 321] width 122 height 17
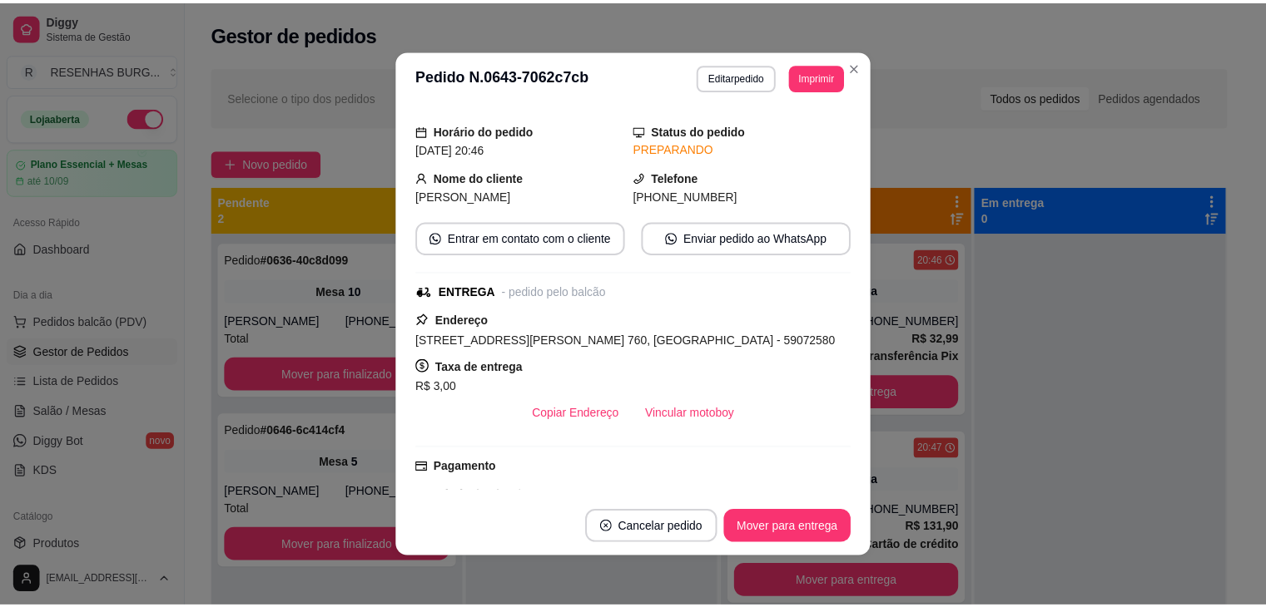
scroll to position [166, 0]
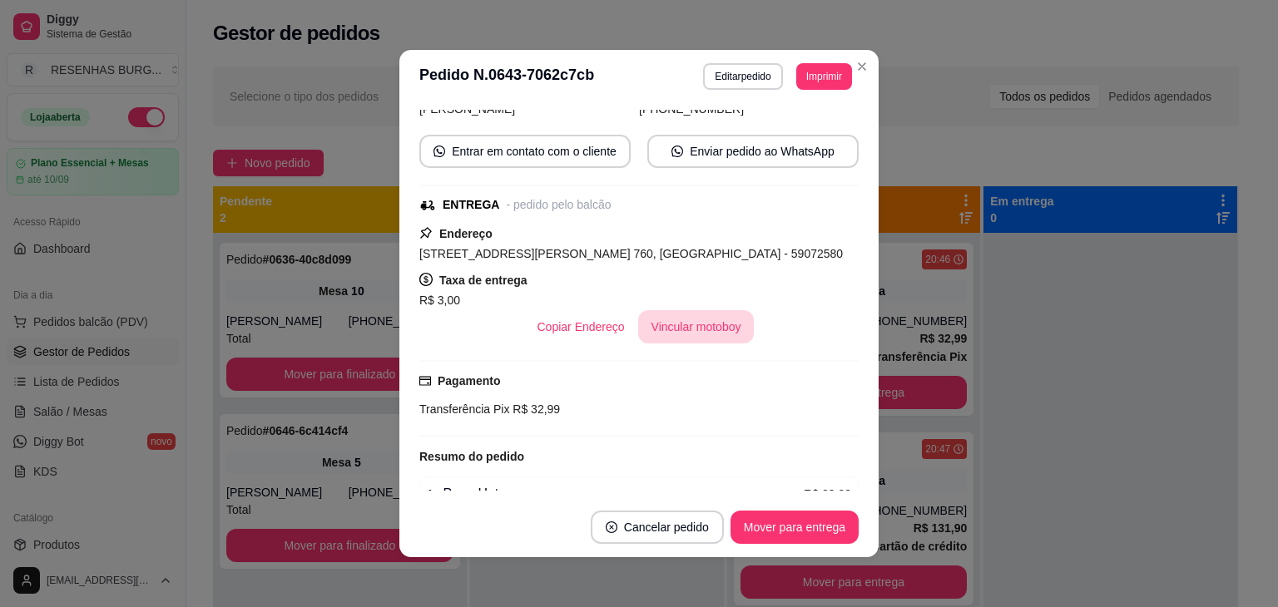
click at [701, 329] on button "Vincular motoboy" at bounding box center [696, 326] width 116 height 33
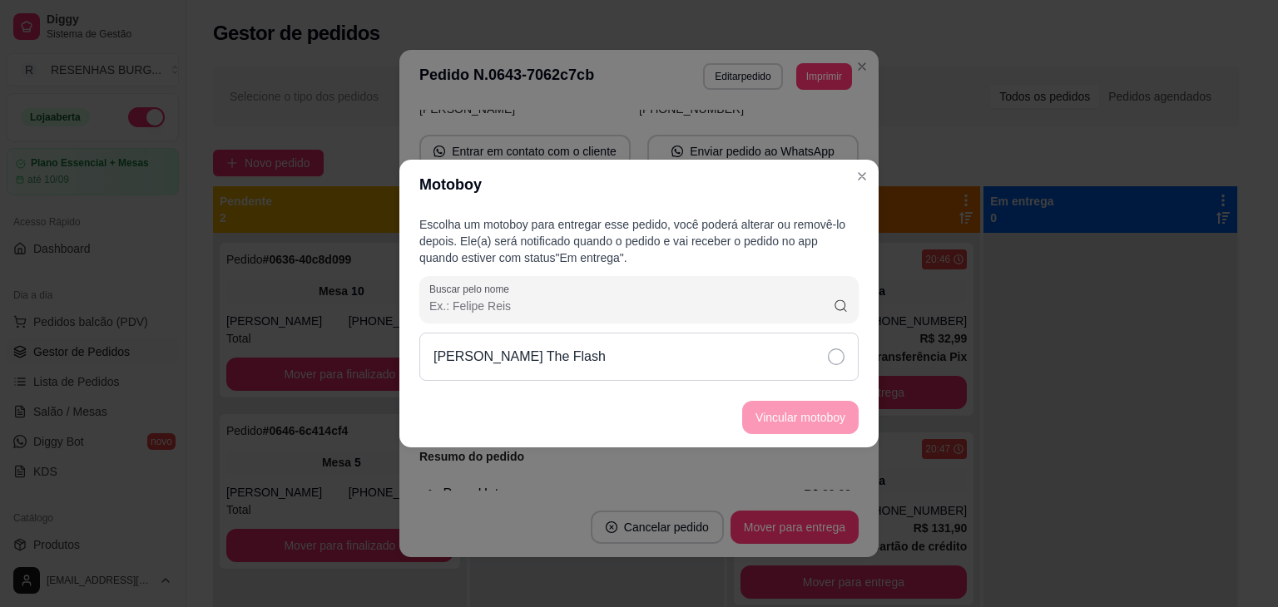
click at [785, 354] on div "[PERSON_NAME] The Flash" at bounding box center [638, 357] width 439 height 48
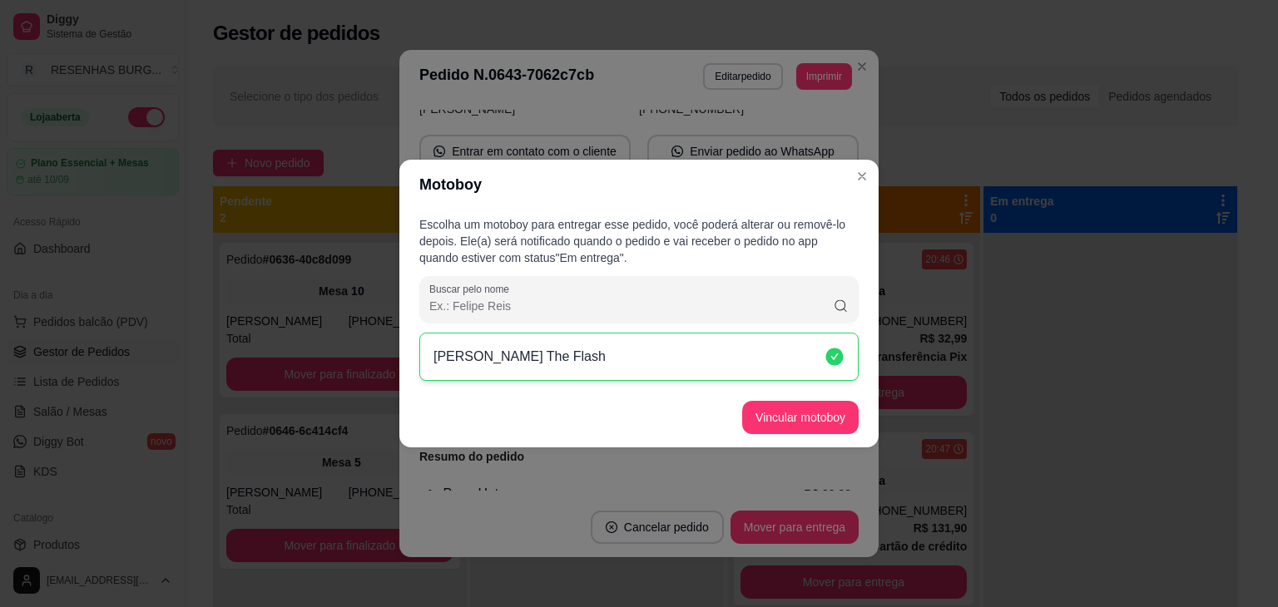
click at [815, 440] on footer "Vincular motoboy" at bounding box center [638, 418] width 479 height 60
click at [832, 423] on button "Vincular motoboy" at bounding box center [800, 417] width 116 height 33
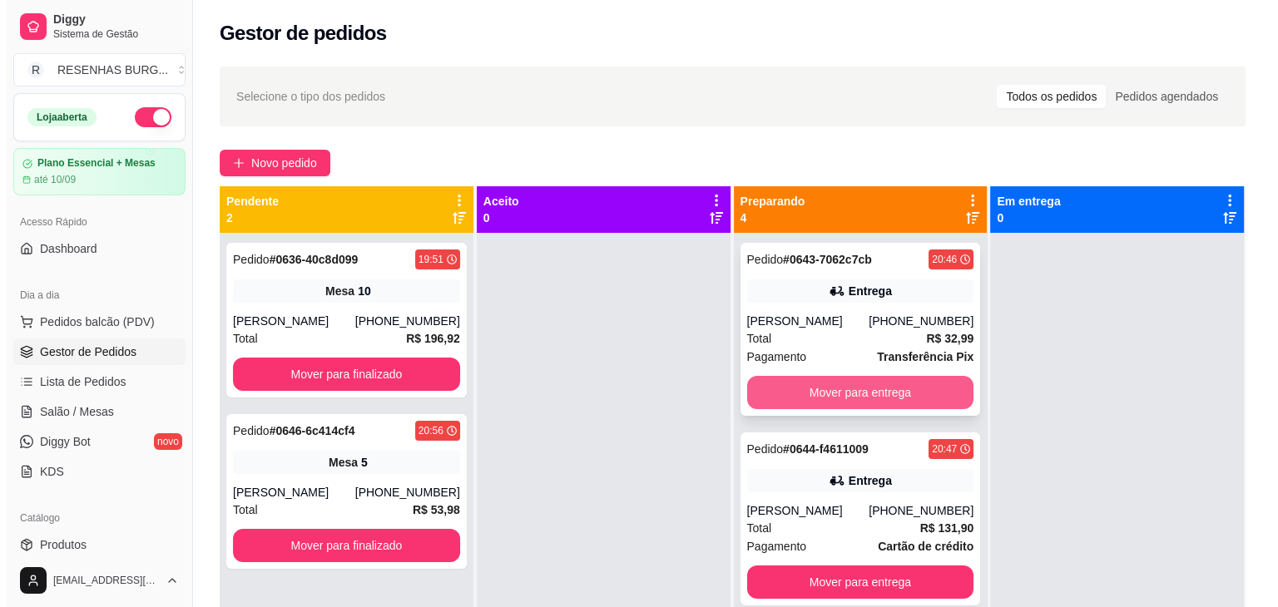
scroll to position [201, 0]
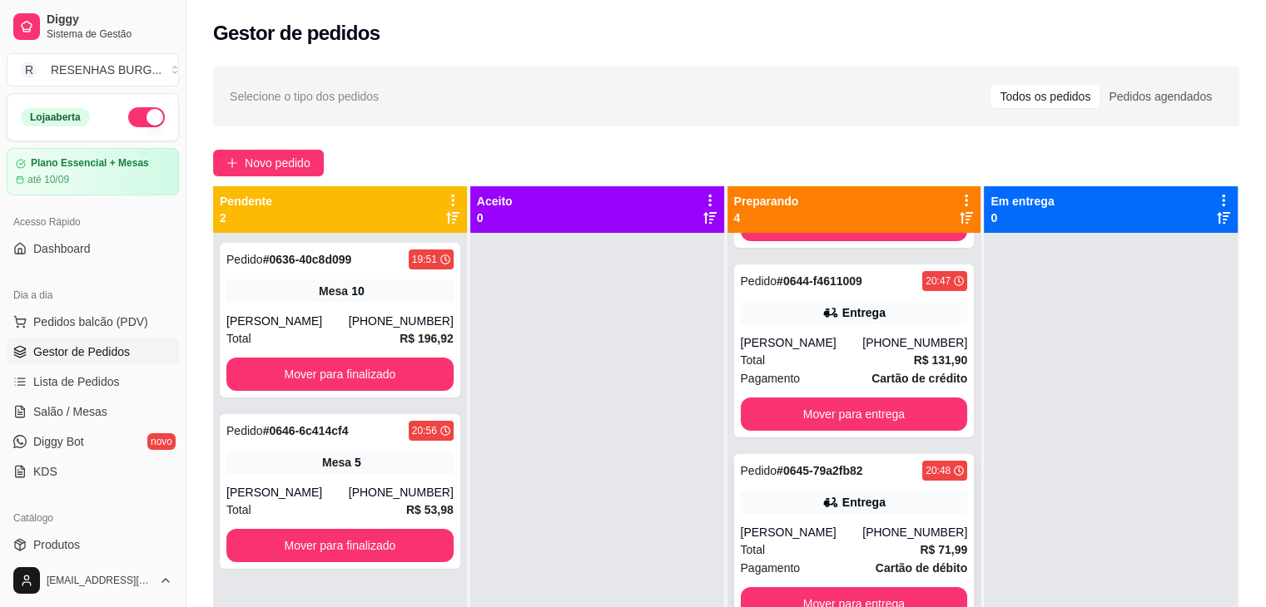
click at [794, 521] on div "Pedido # 0645-79a2fb82 20:48 Entrega [PERSON_NAME] [PHONE_NUMBER] Total R$ 71,9…" at bounding box center [854, 540] width 240 height 173
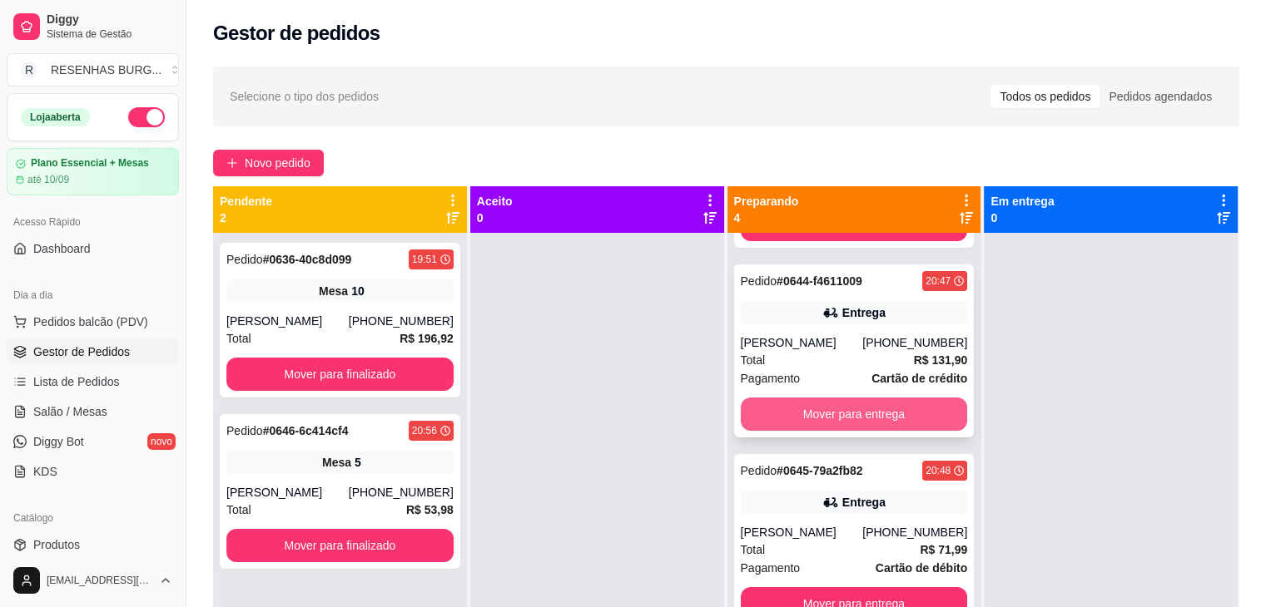
scroll to position [0, 0]
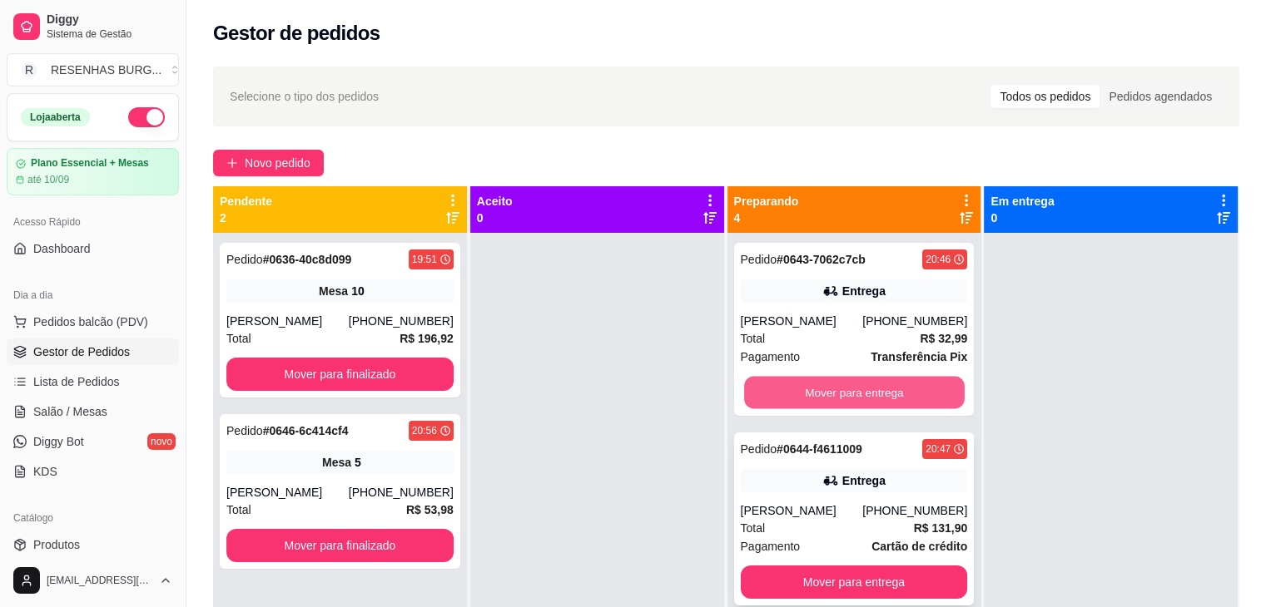
click at [815, 403] on button "Mover para entrega" at bounding box center [854, 393] width 220 height 32
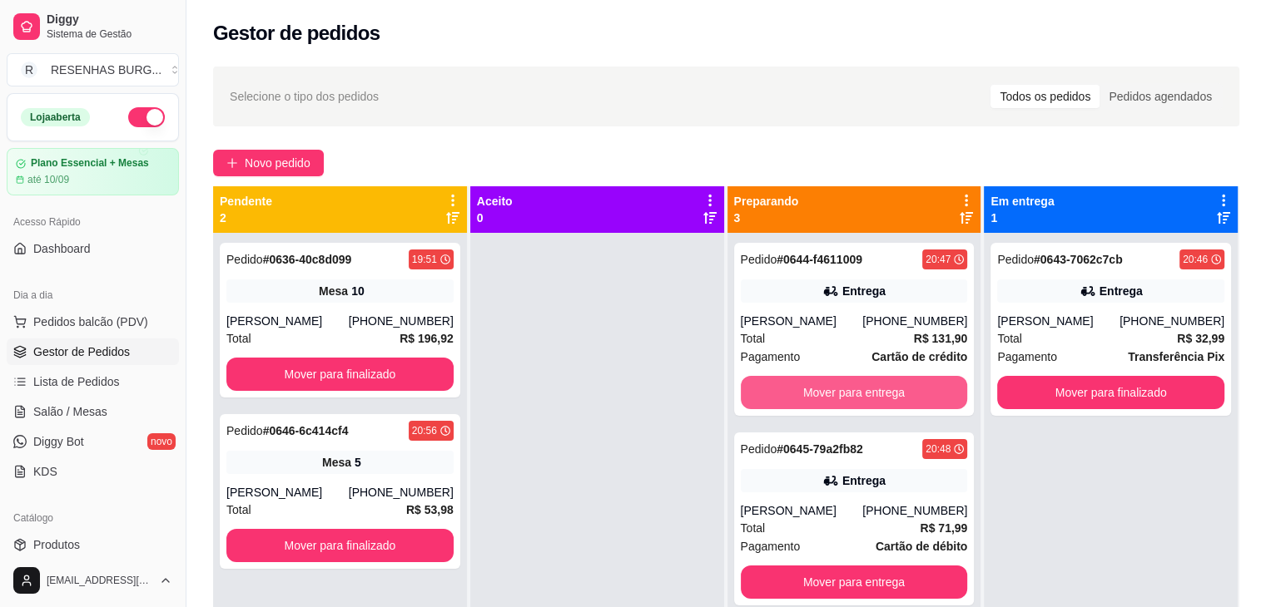
scroll to position [47, 0]
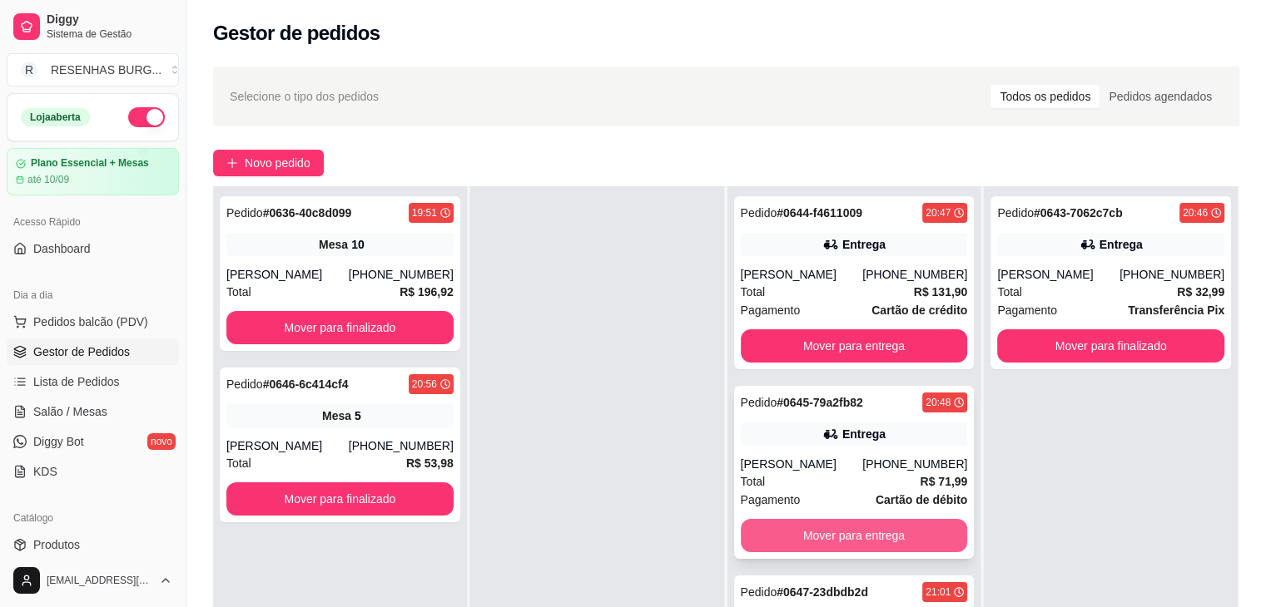
click at [806, 550] on button "Mover para entrega" at bounding box center [854, 535] width 227 height 33
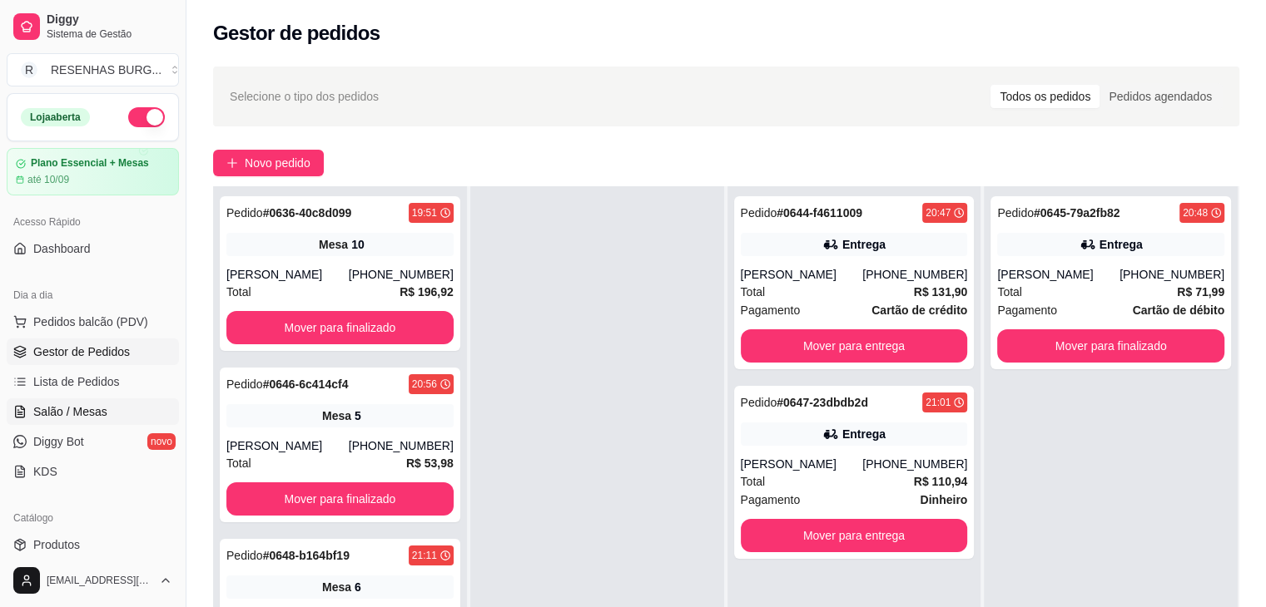
click at [92, 408] on span "Salão / Mesas" at bounding box center [70, 412] width 74 height 17
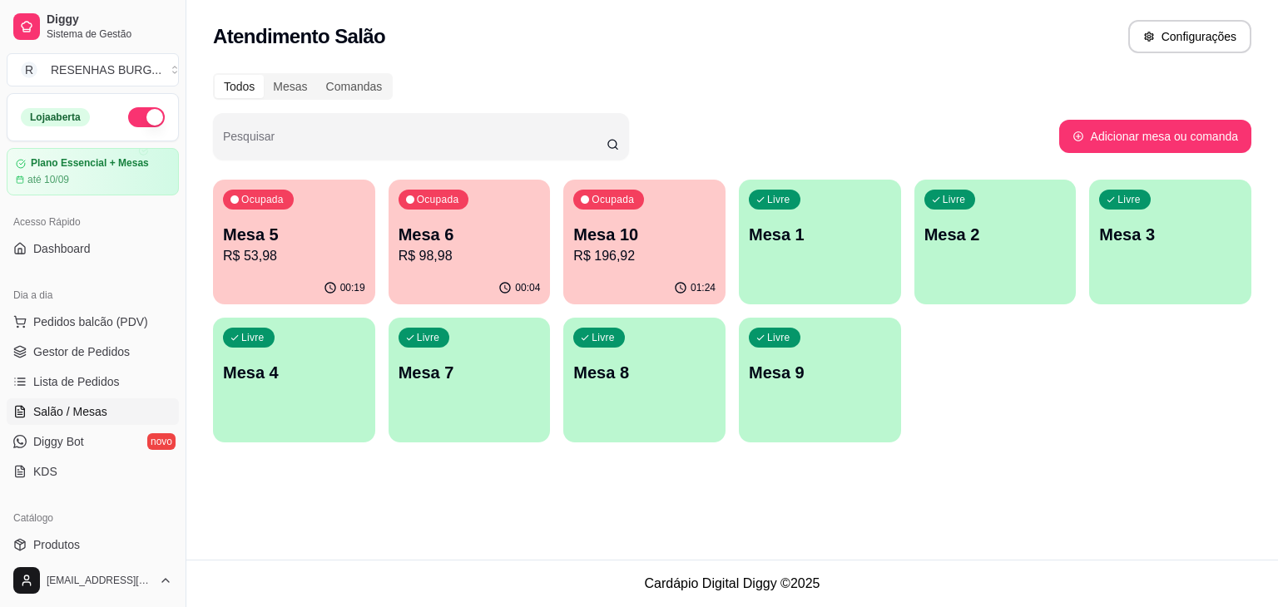
click at [814, 244] on p "Mesa 1" at bounding box center [820, 234] width 142 height 23
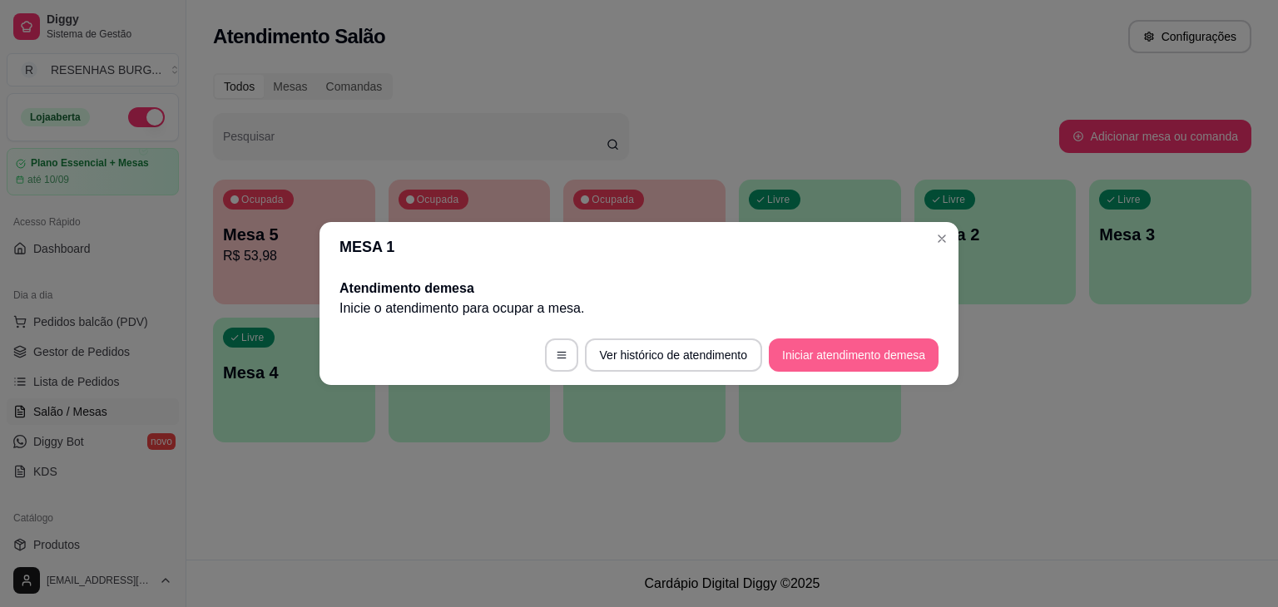
click at [831, 354] on button "Iniciar atendimento de mesa" at bounding box center [854, 355] width 170 height 33
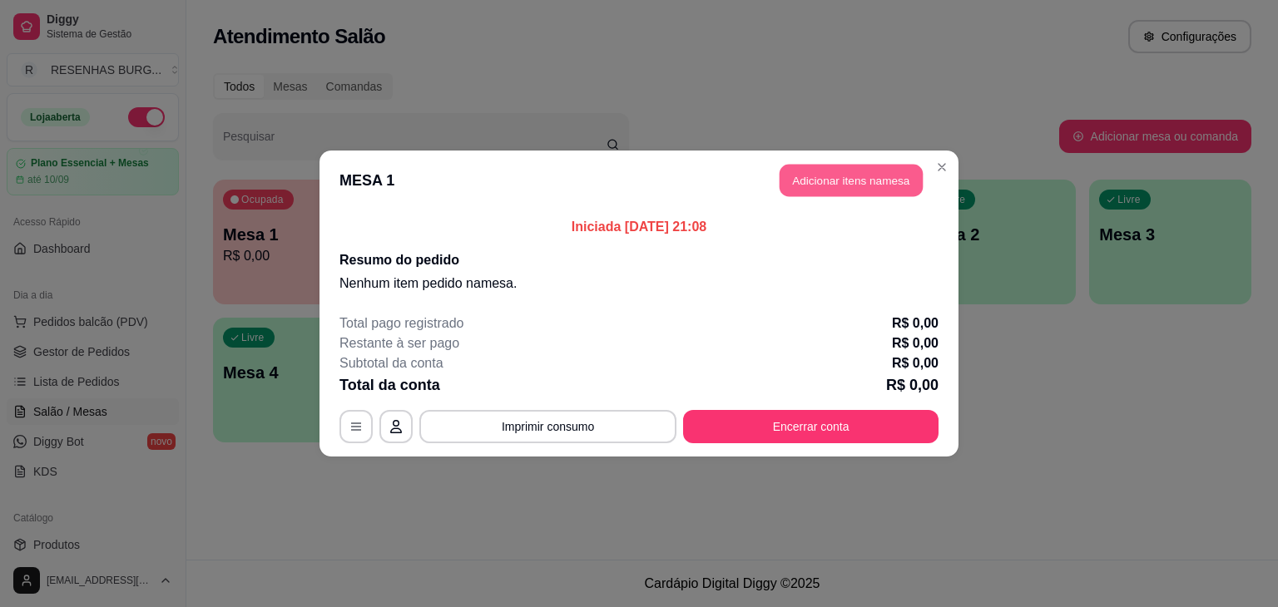
click at [871, 174] on button "Adicionar itens na mesa" at bounding box center [851, 181] width 143 height 32
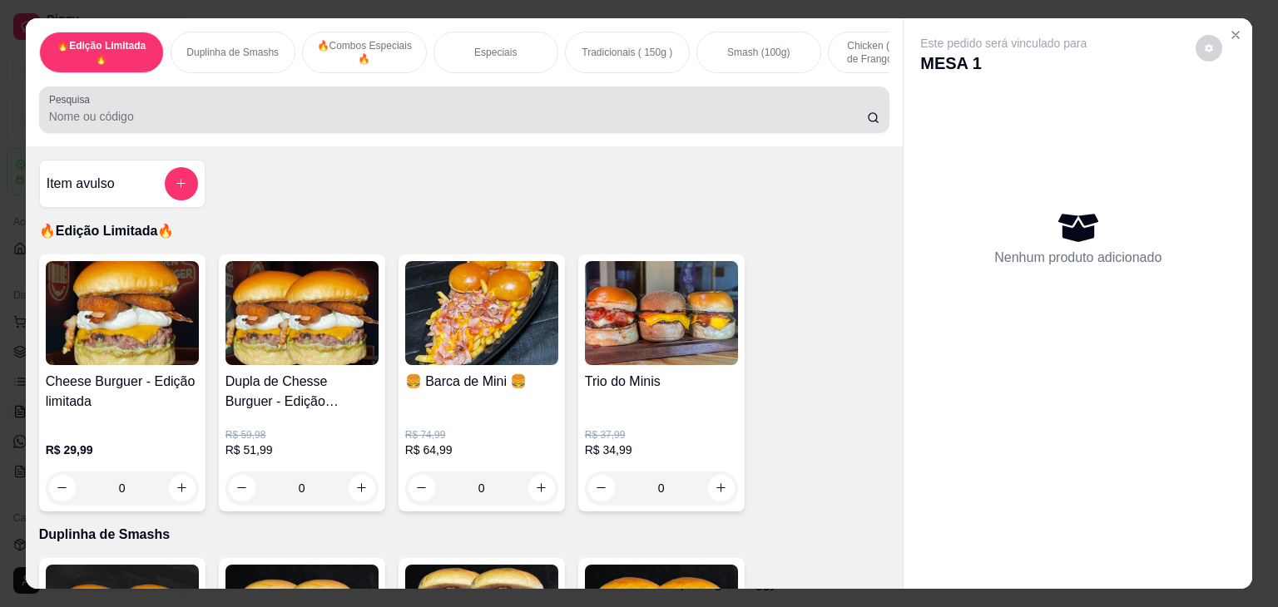
click at [353, 98] on div at bounding box center [464, 109] width 831 height 33
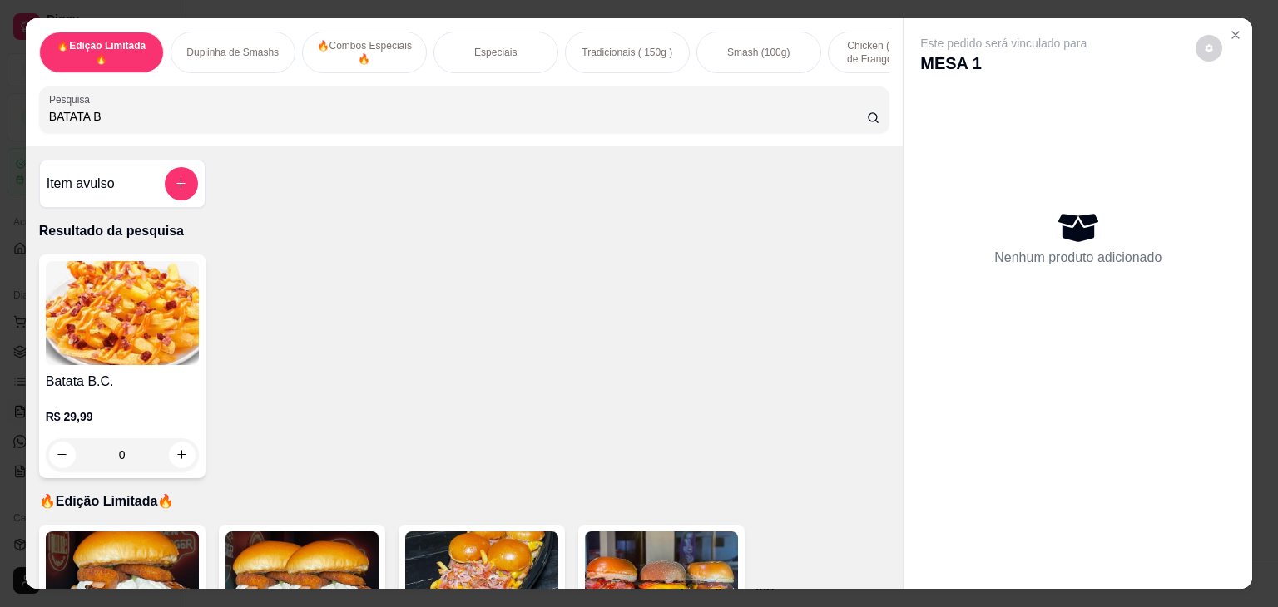
type input "BATATA B"
click at [128, 337] on img at bounding box center [122, 313] width 153 height 104
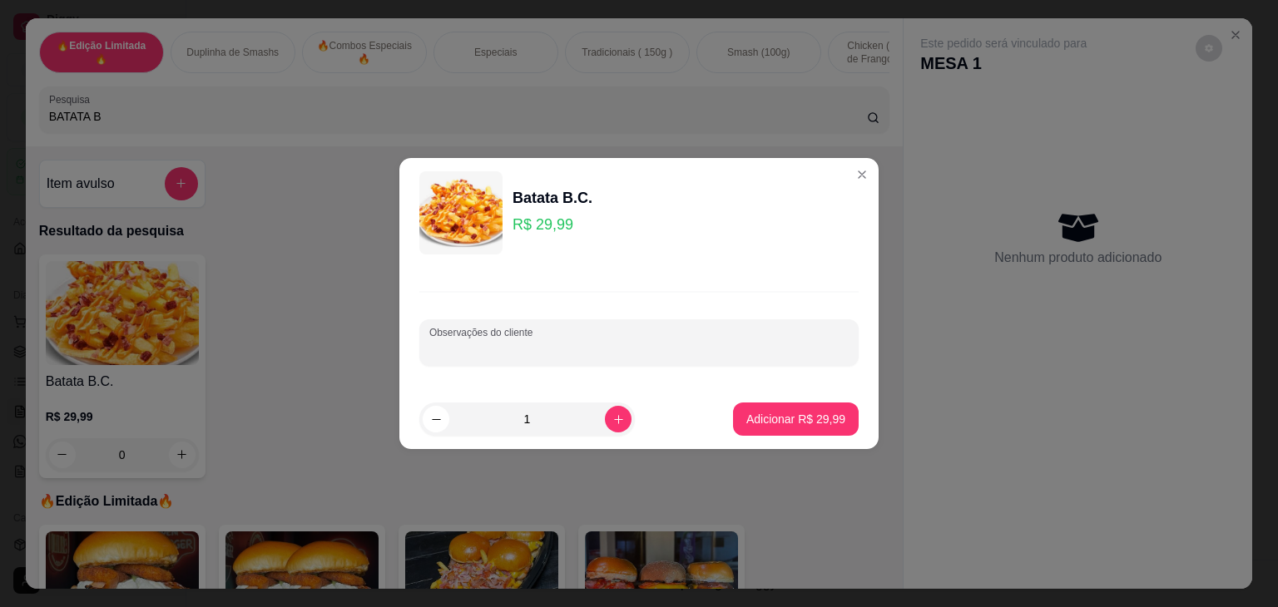
click at [611, 349] on input "Observações do cliente" at bounding box center [638, 349] width 419 height 17
type input "VIAGEM"
click at [784, 419] on p "Adicionar R$ 29,99" at bounding box center [795, 419] width 99 height 17
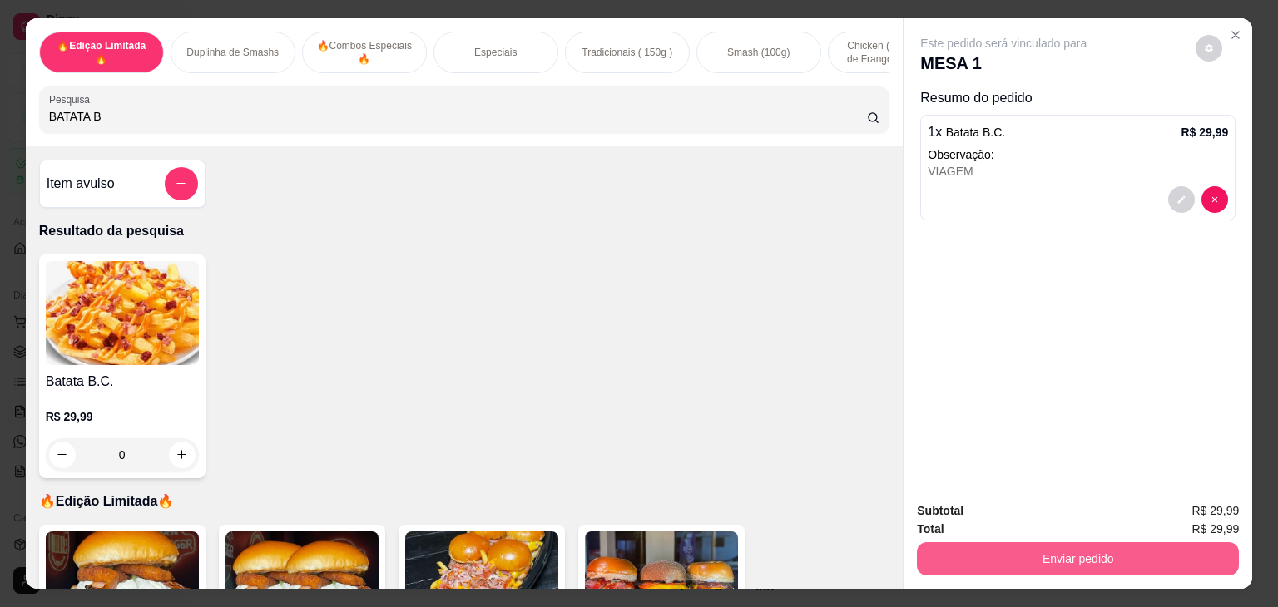
click at [1023, 574] on div "Subtotal R$ 29,99 Total R$ 29,99 Enviar pedido" at bounding box center [1078, 538] width 349 height 101
click at [1025, 552] on button "Enviar pedido" at bounding box center [1078, 559] width 312 height 32
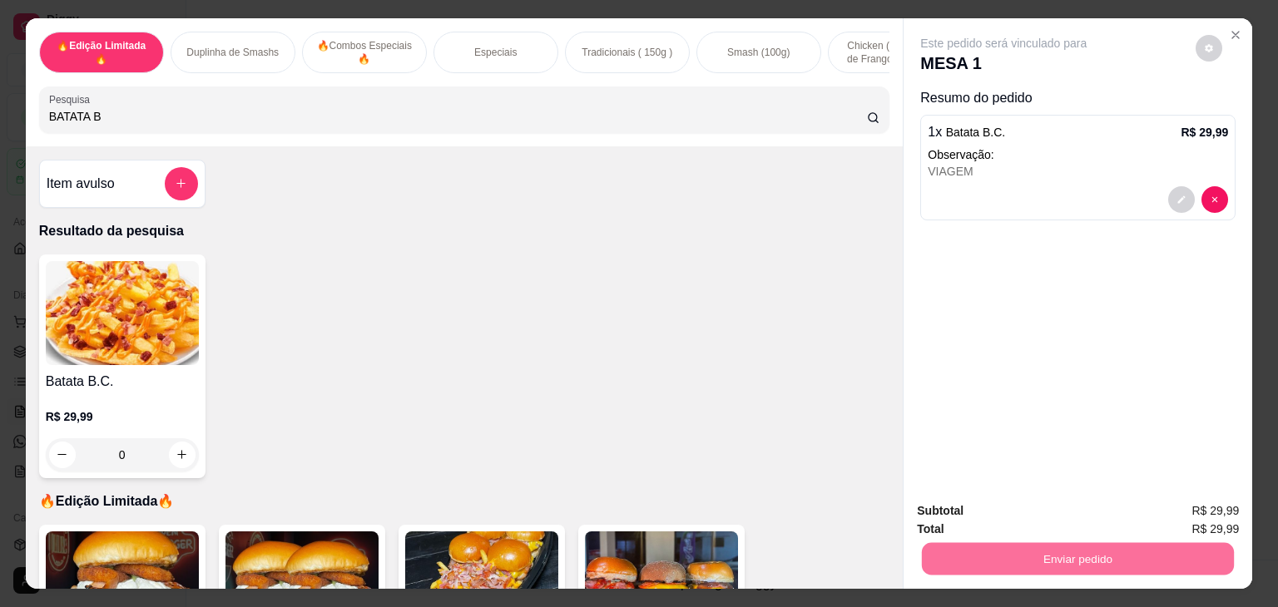
click at [975, 512] on button "Não registrar e enviar pedido" at bounding box center [1022, 512] width 173 height 32
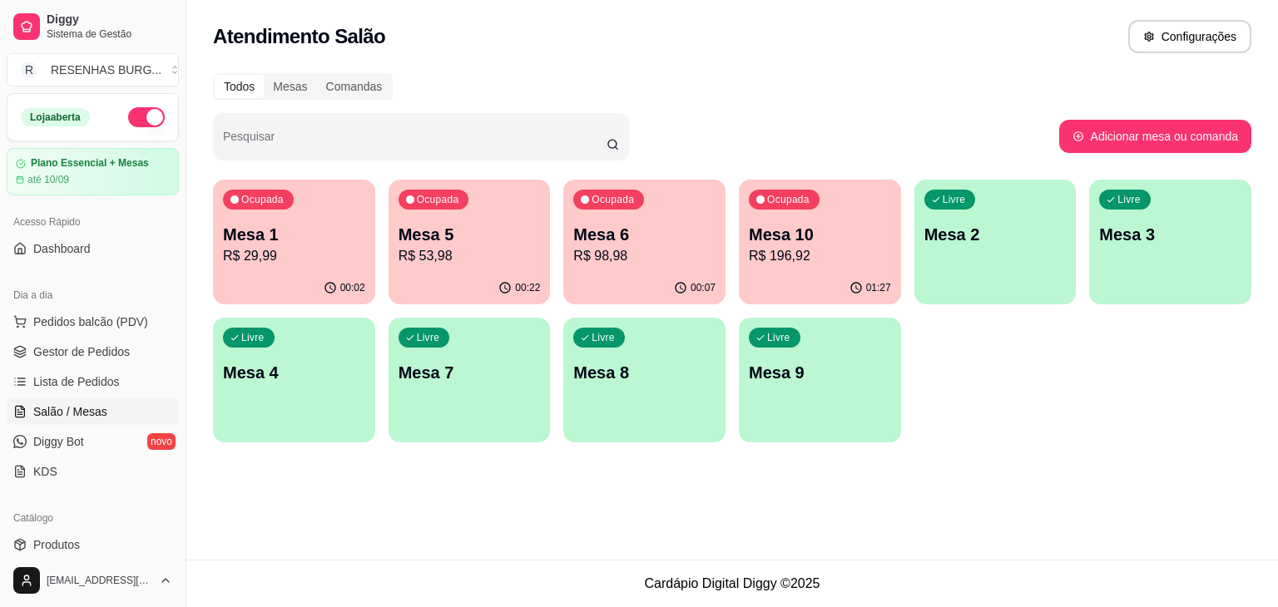
click at [279, 240] on p "Mesa 1" at bounding box center [294, 234] width 142 height 23
click at [57, 348] on span "Gestor de Pedidos" at bounding box center [81, 352] width 97 height 17
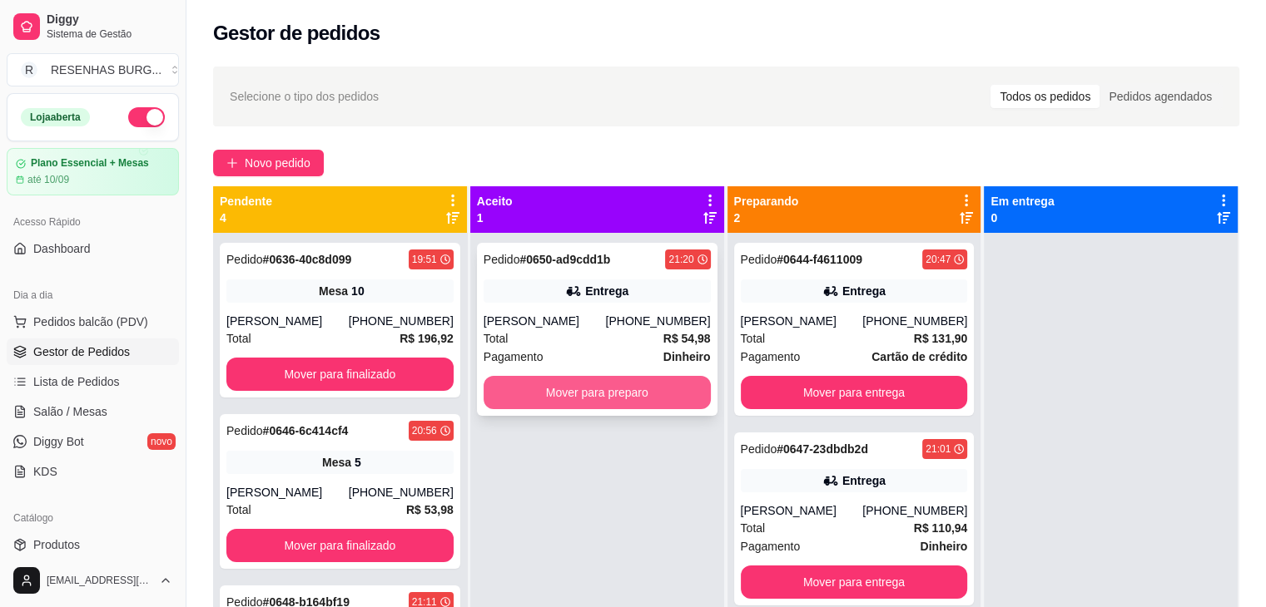
click at [660, 396] on button "Mover para preparo" at bounding box center [596, 392] width 227 height 33
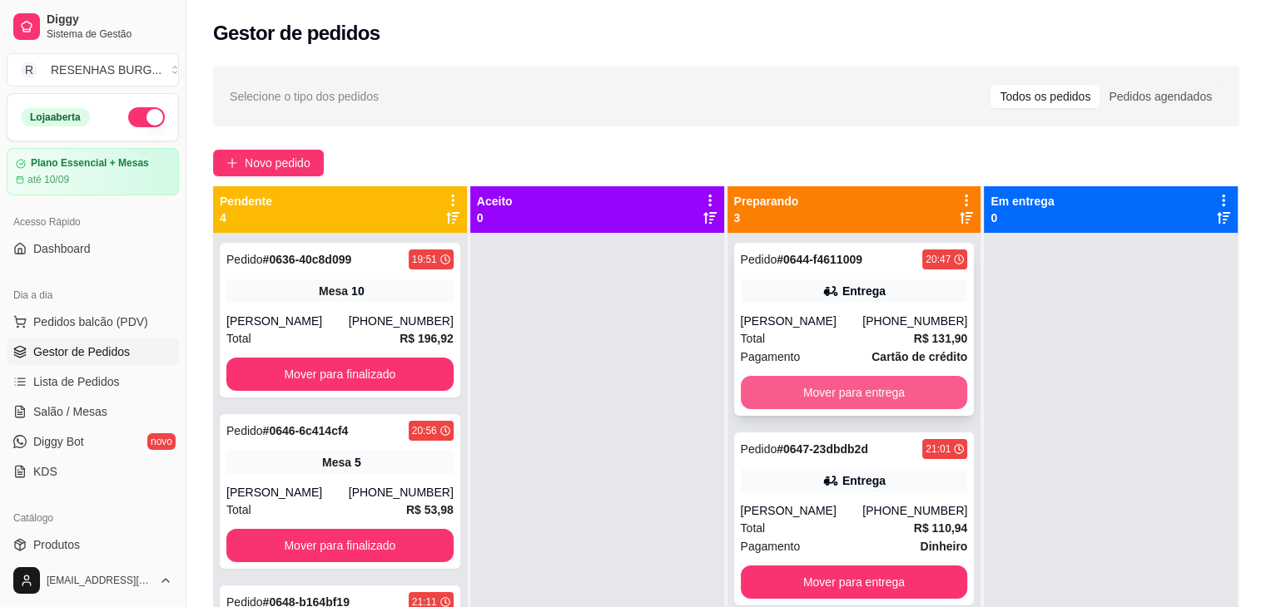
click at [823, 409] on button "Mover para entrega" at bounding box center [854, 392] width 227 height 33
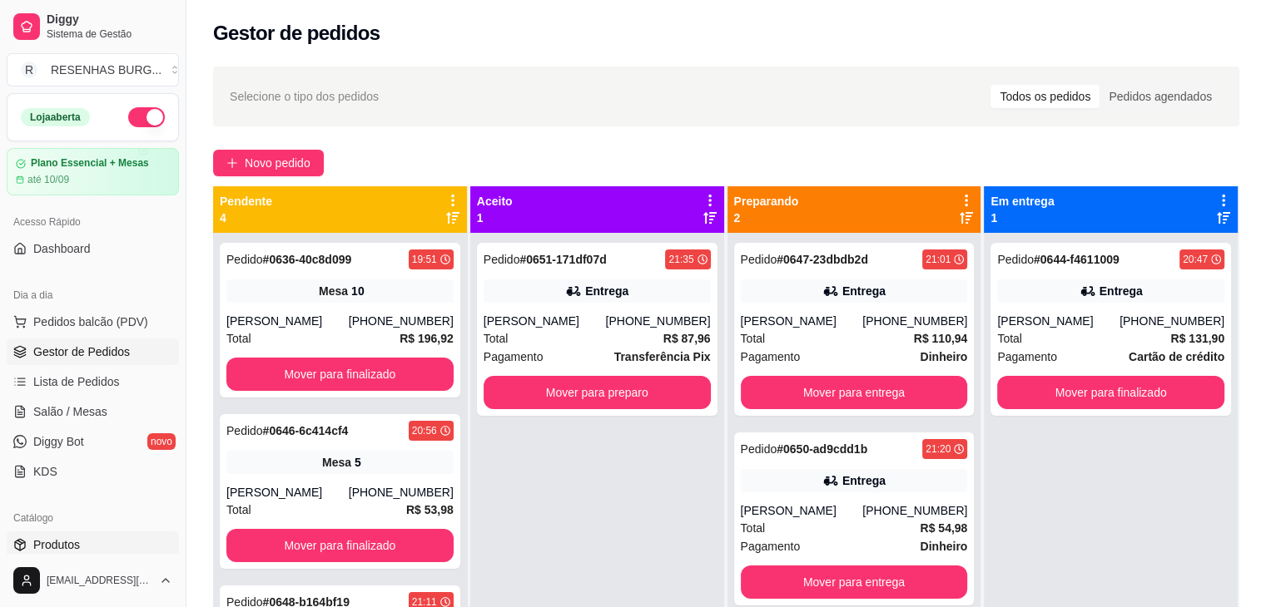
click at [84, 546] on link "Produtos" at bounding box center [93, 545] width 172 height 27
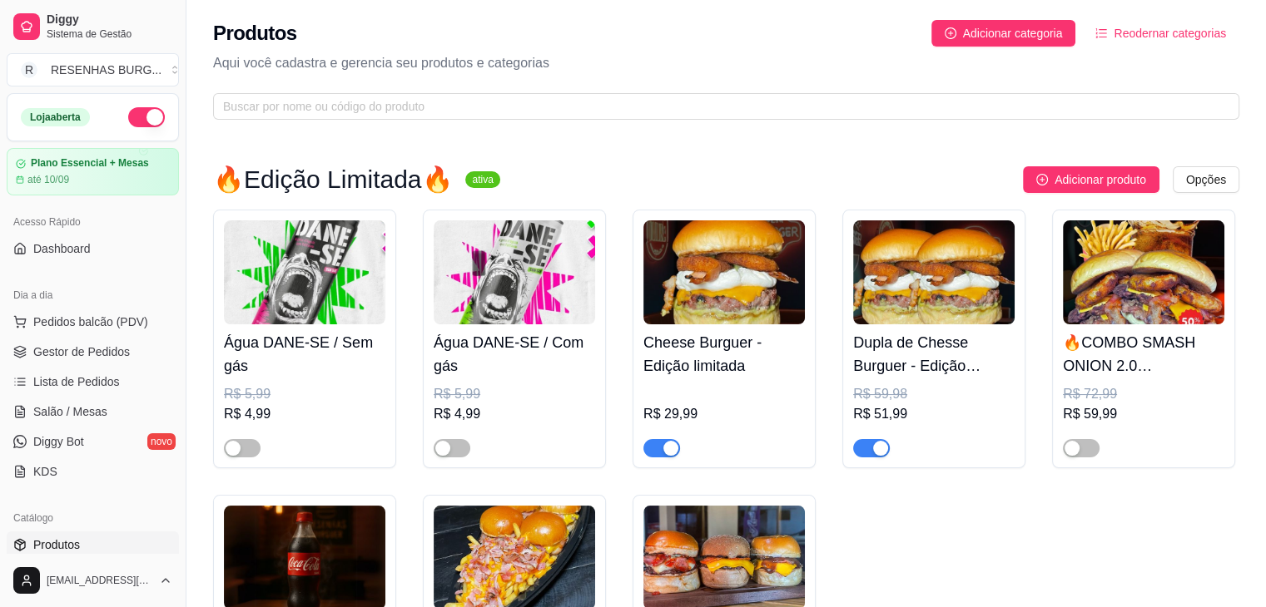
click at [392, 124] on div "Produtos Adicionar categoria Reodernar categorias Aqui você cadastra e gerencia…" at bounding box center [725, 65] width 1079 height 130
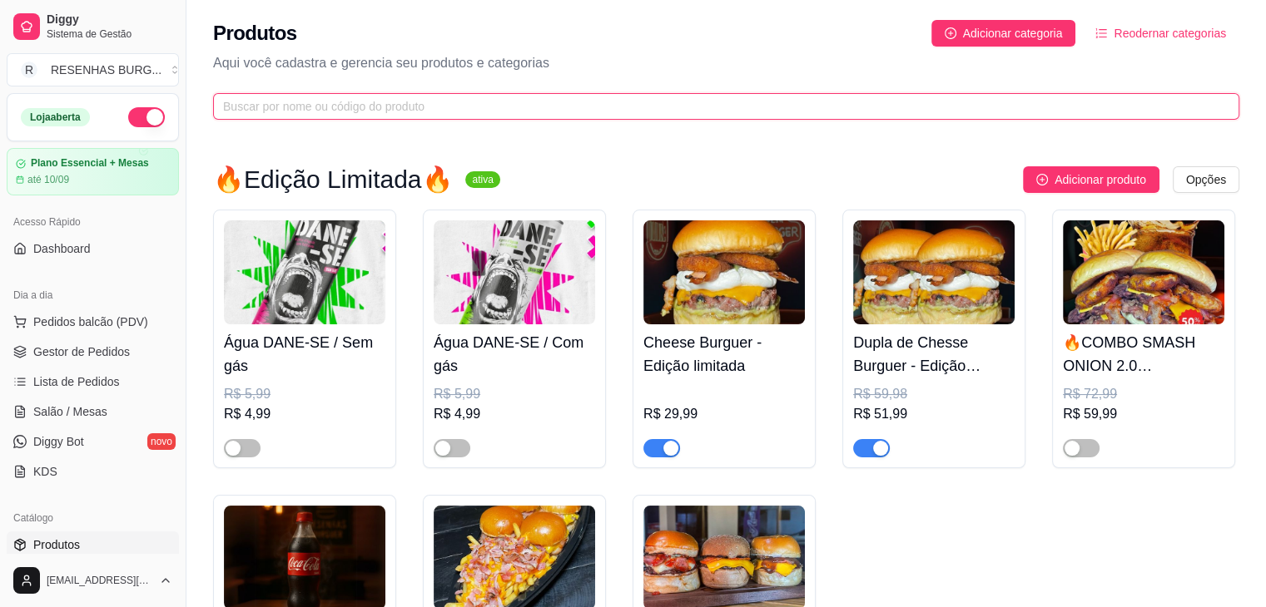
click at [415, 107] on input "text" at bounding box center [719, 106] width 993 height 18
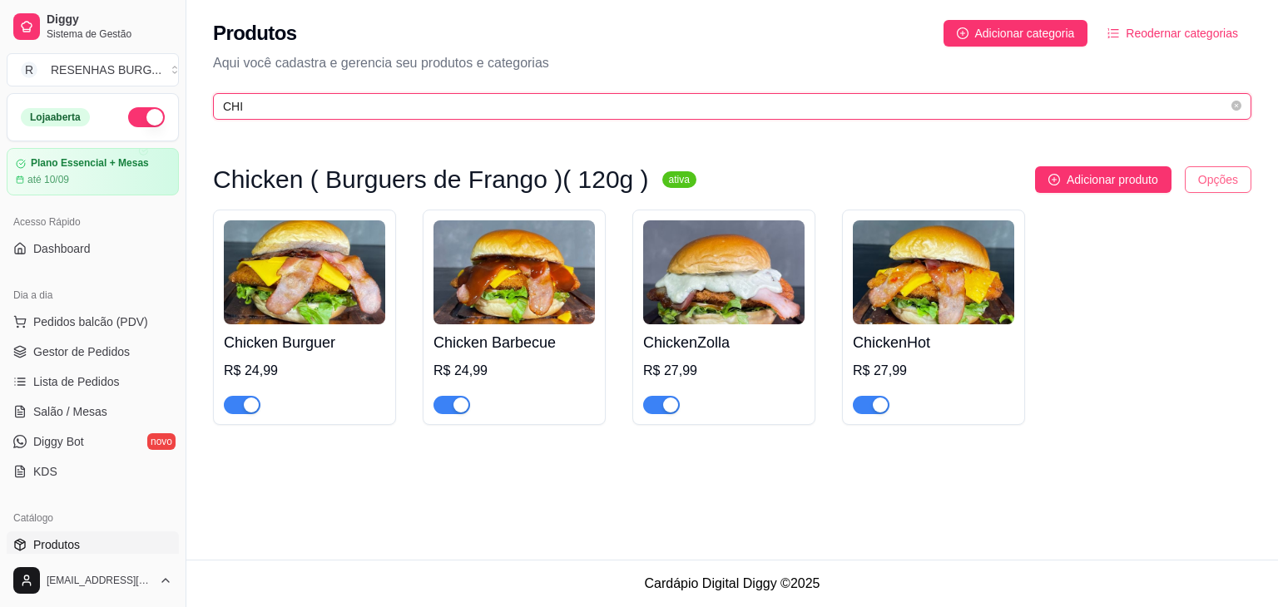
type input "CHI"
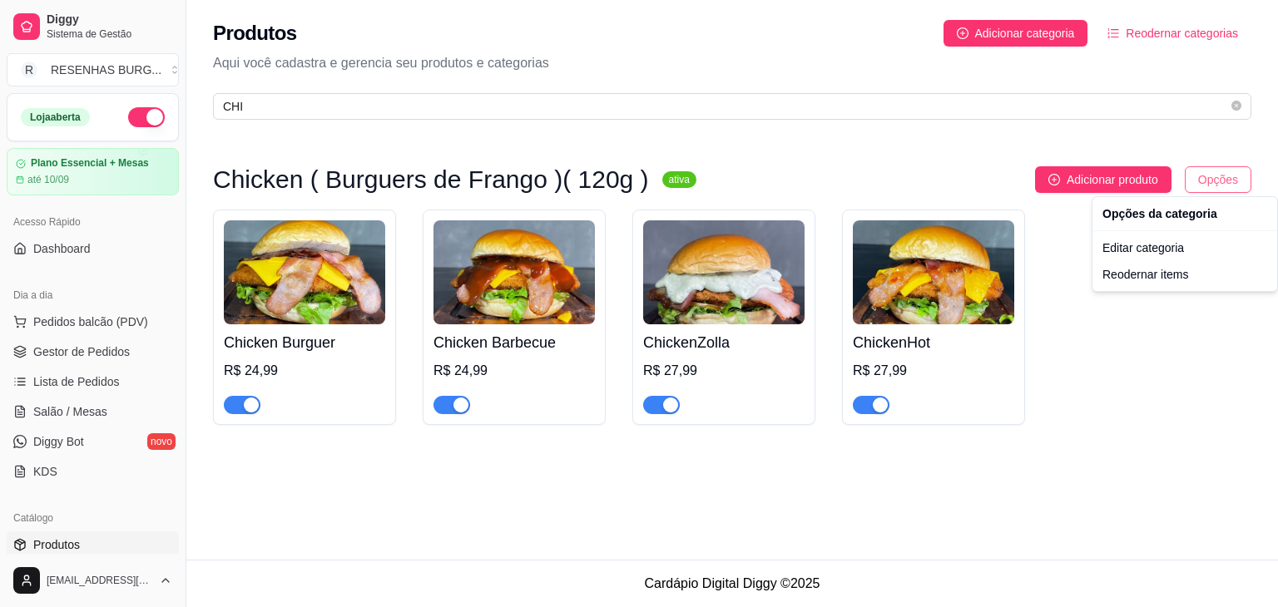
click at [1208, 181] on html "Diggy Sistema de Gestão R RESENHAS BURG ... Loja aberta Plano Essencial + Mesas…" at bounding box center [639, 303] width 1278 height 607
click at [1112, 247] on div "Editar categoria" at bounding box center [1185, 248] width 178 height 27
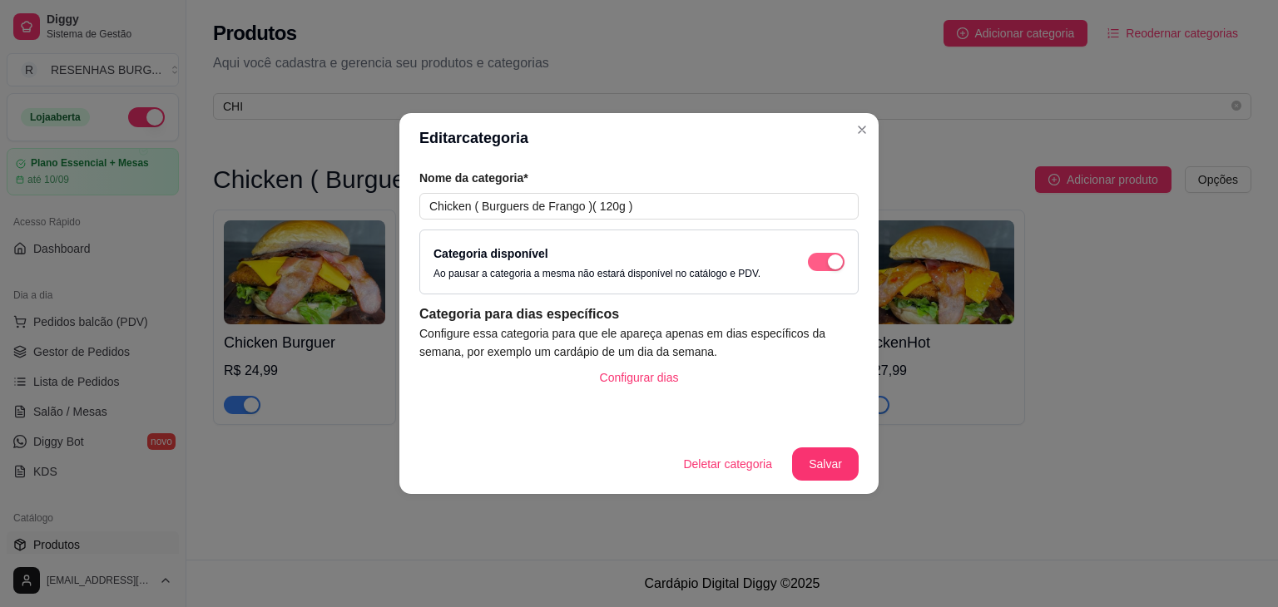
click at [831, 257] on div "button" at bounding box center [835, 262] width 15 height 15
click at [835, 460] on button "Salvar" at bounding box center [825, 464] width 67 height 33
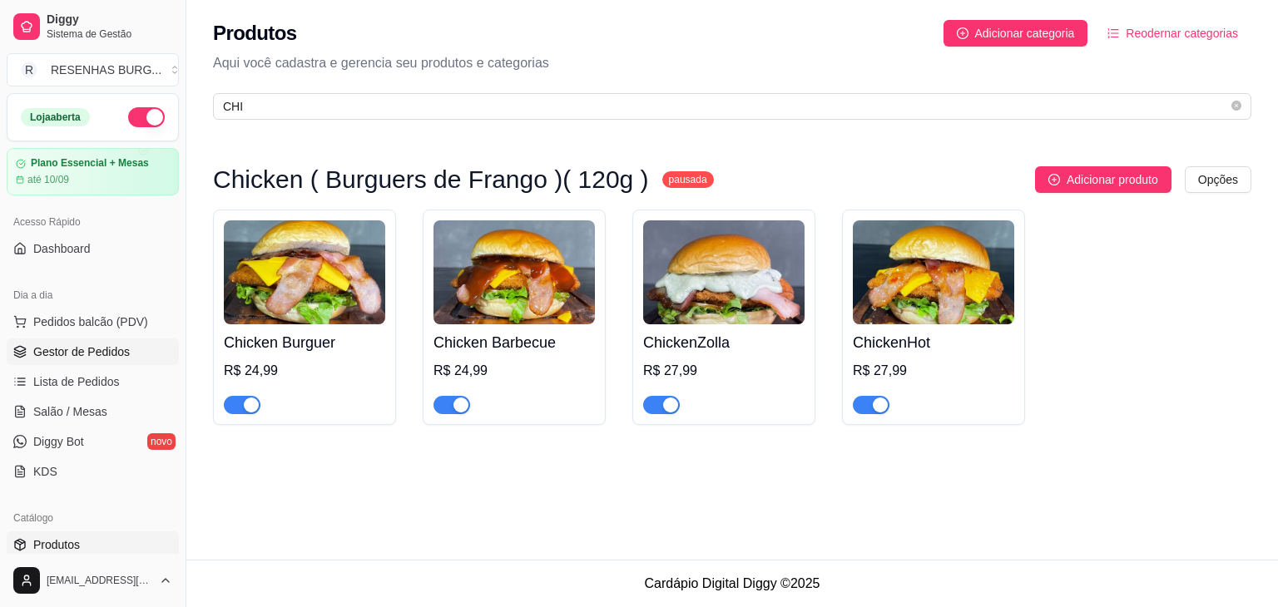
click at [106, 350] on span "Gestor de Pedidos" at bounding box center [81, 352] width 97 height 17
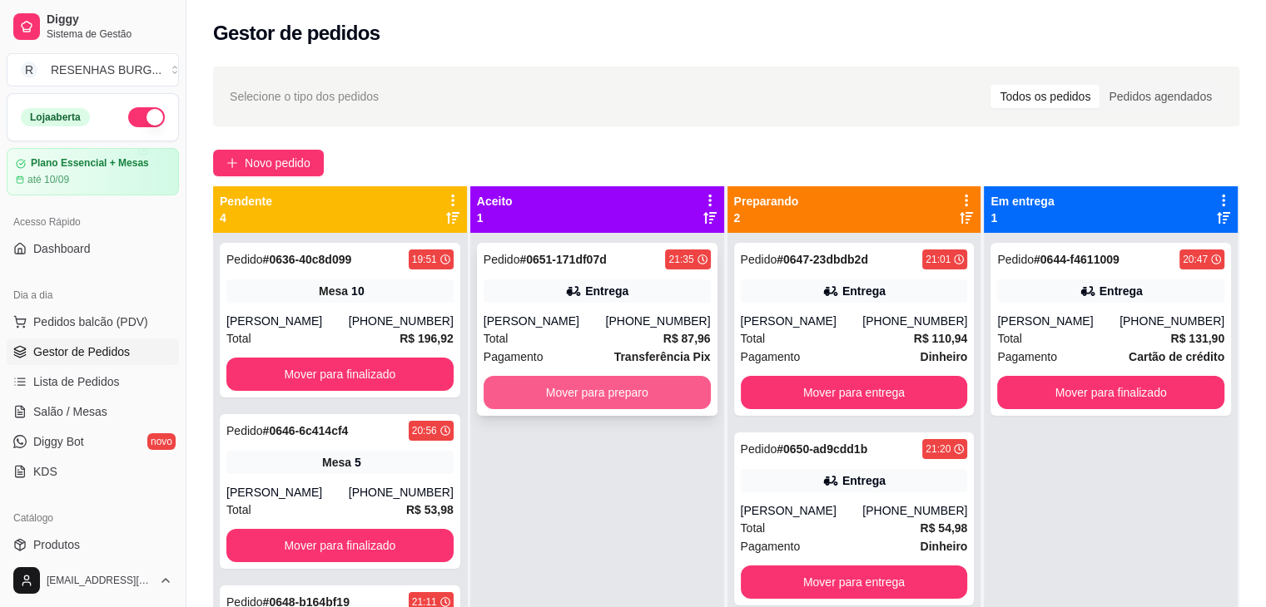
click at [646, 394] on button "Mover para preparo" at bounding box center [596, 392] width 227 height 33
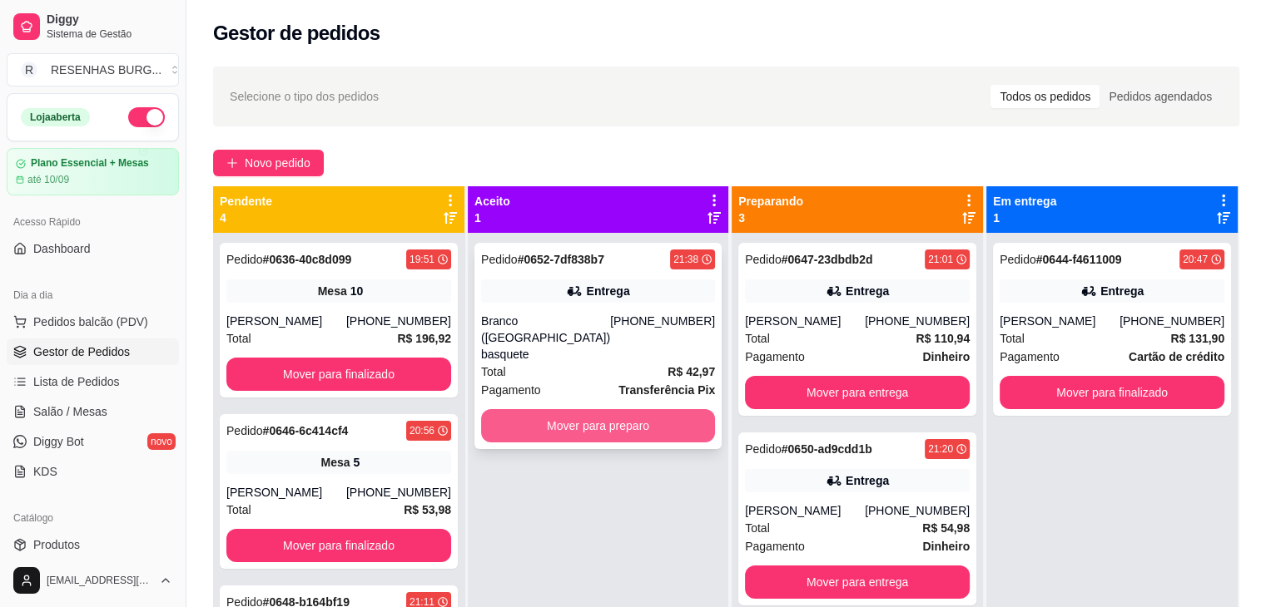
click at [582, 411] on button "Mover para preparo" at bounding box center [598, 425] width 234 height 33
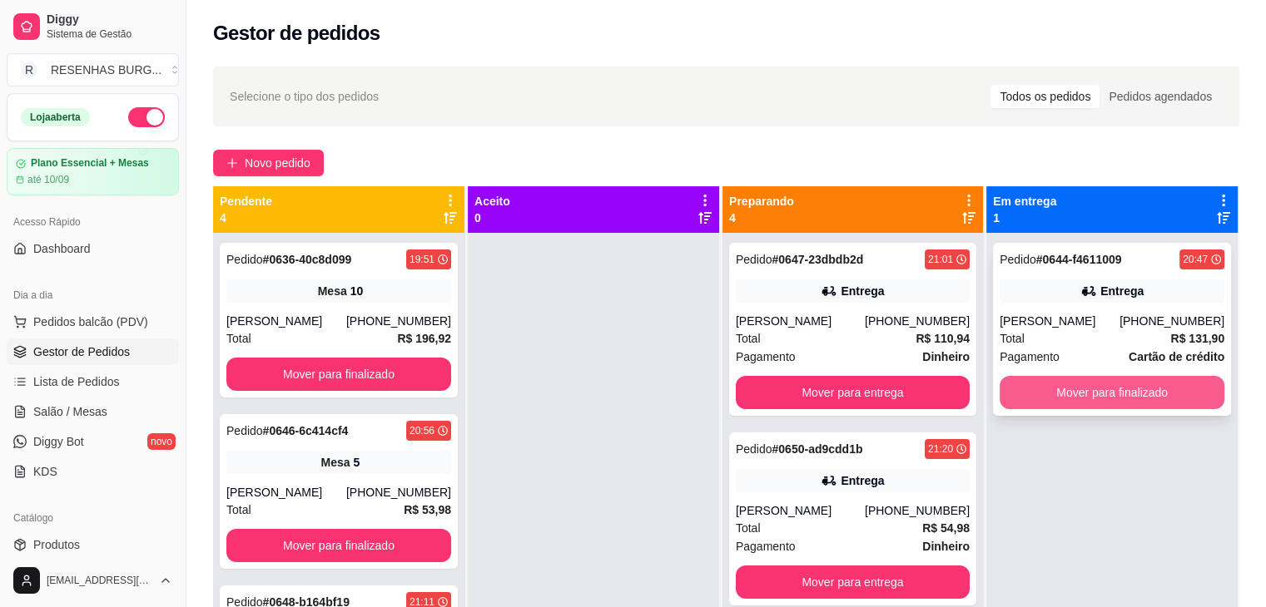
click at [1092, 409] on button "Mover para finalizado" at bounding box center [1111, 392] width 225 height 33
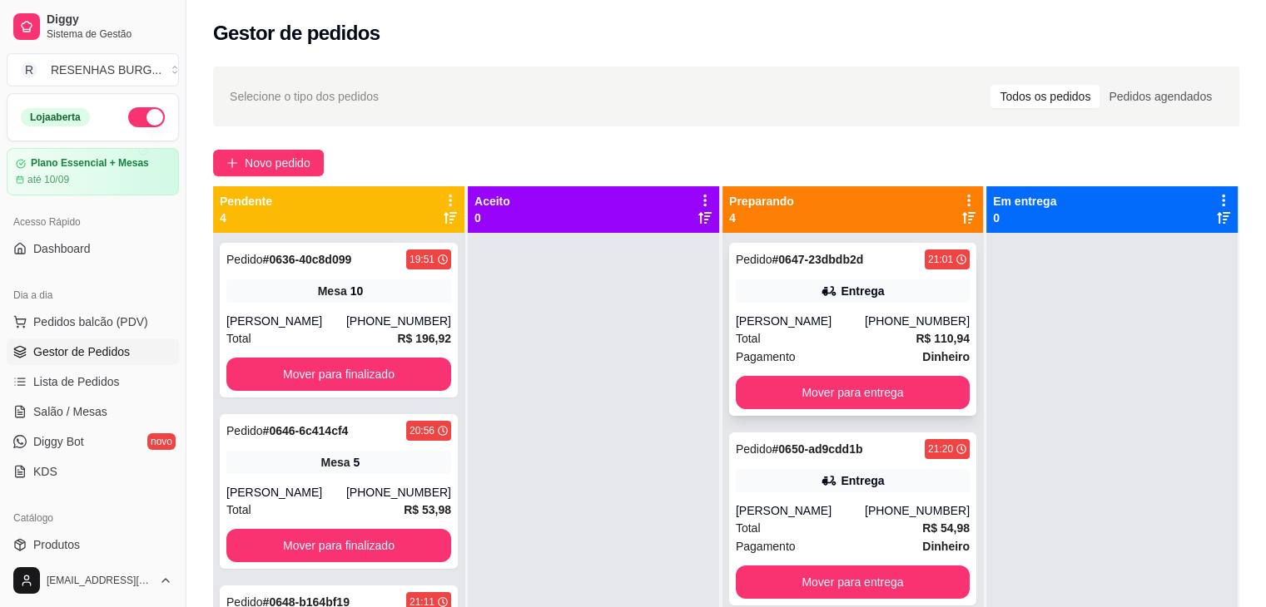
click at [868, 323] on div "[PHONE_NUMBER]" at bounding box center [916, 321] width 105 height 17
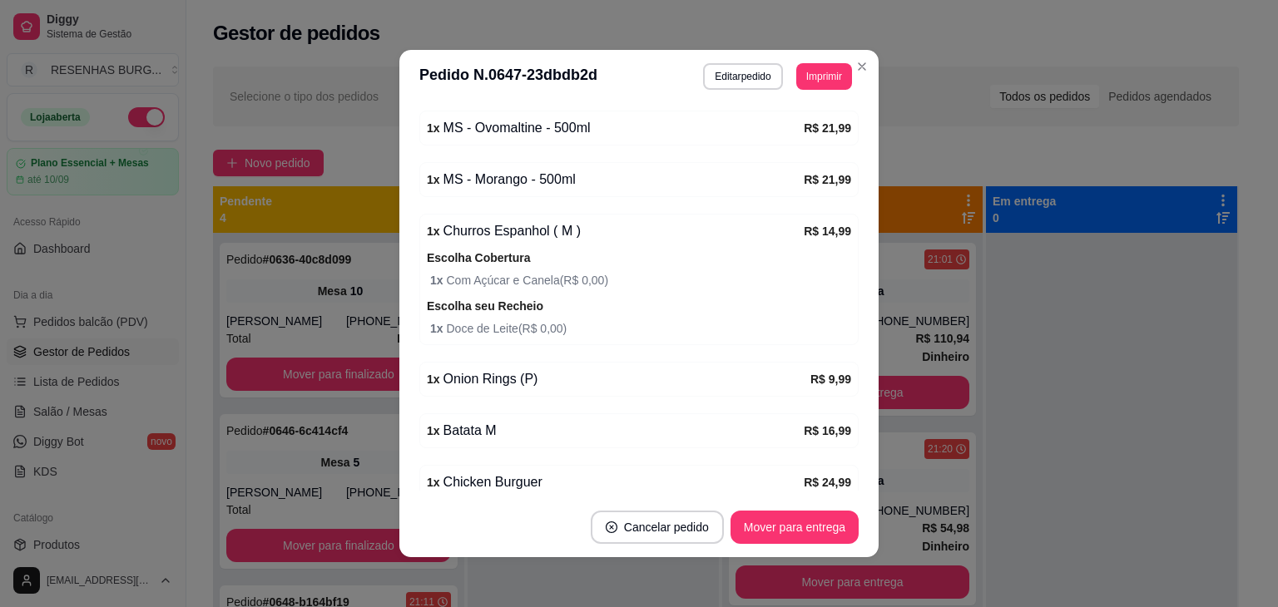
scroll to position [666, 0]
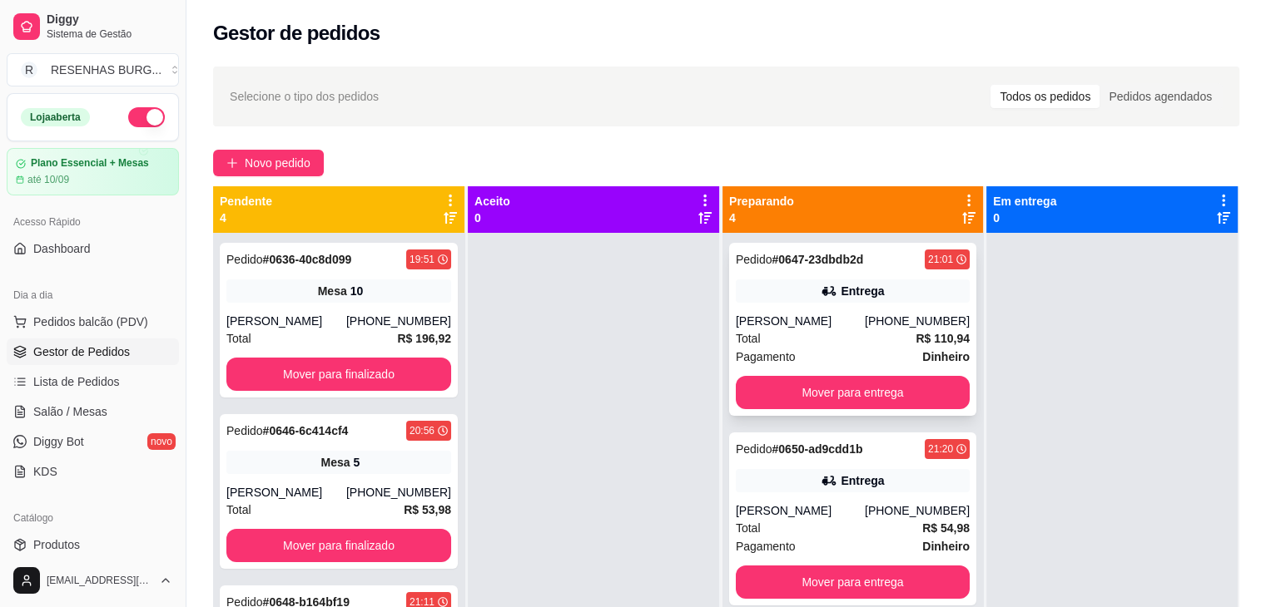
click at [818, 329] on div "Total R$ 110,94" at bounding box center [853, 338] width 234 height 18
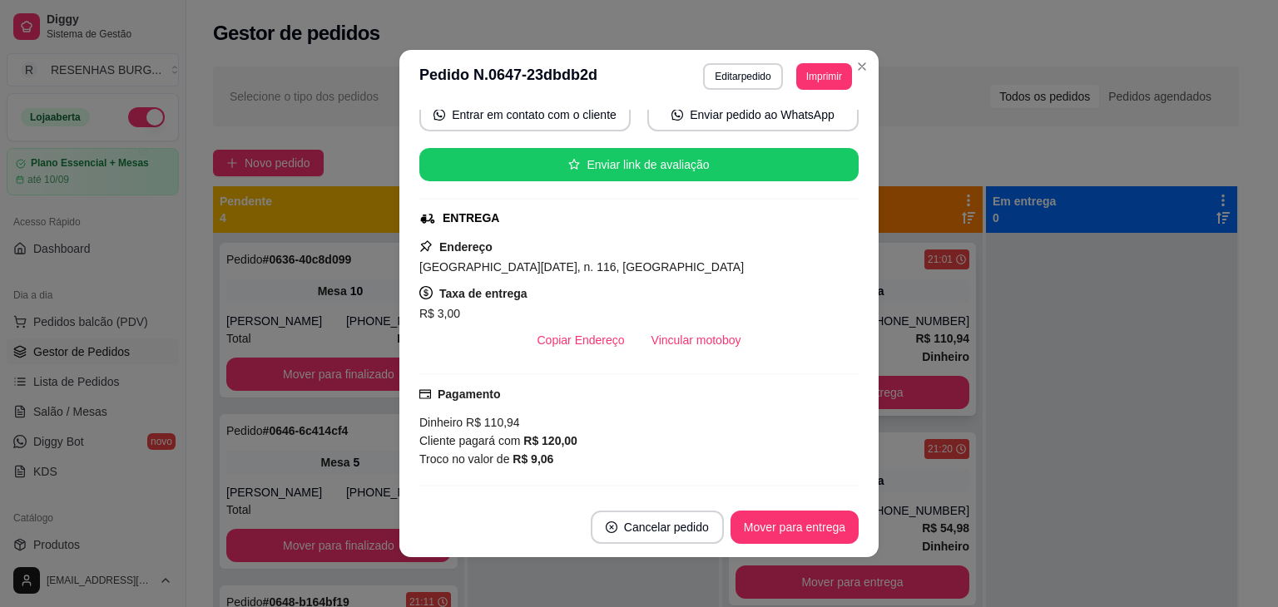
scroll to position [166, 0]
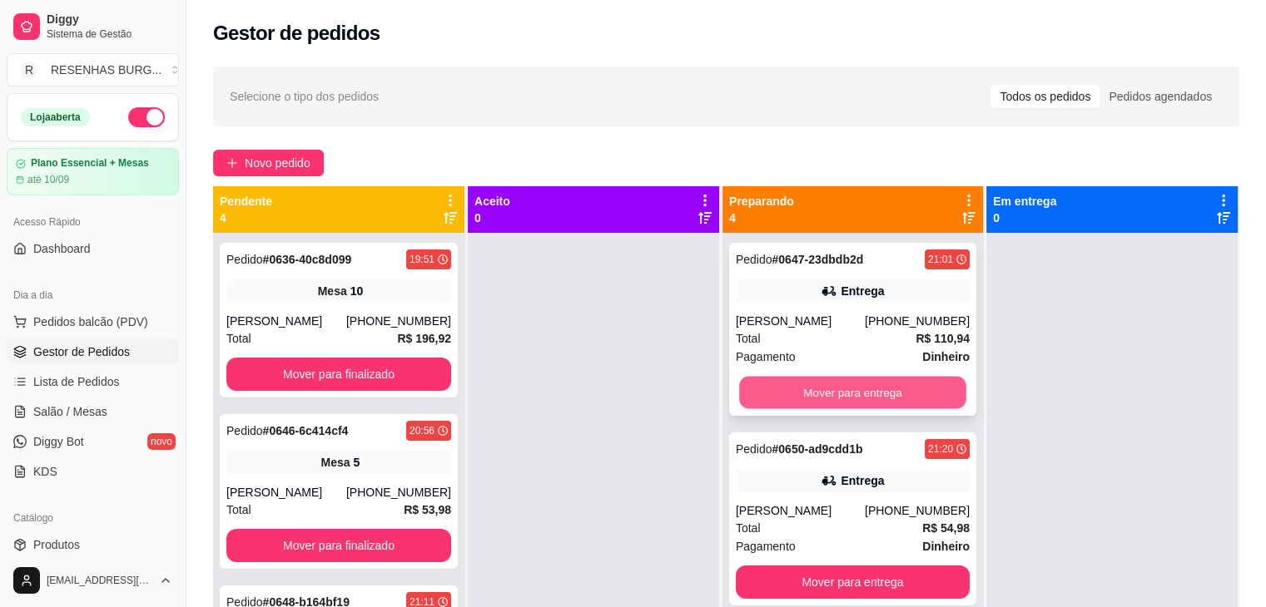
click at [795, 395] on button "Mover para entrega" at bounding box center [852, 393] width 227 height 32
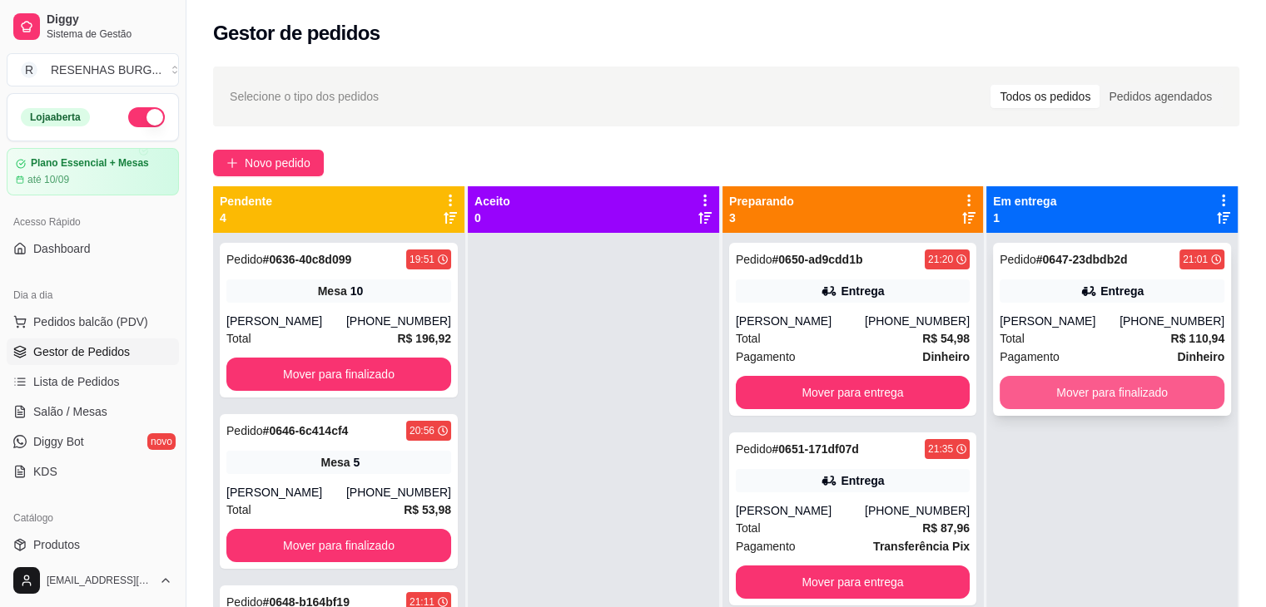
click at [1043, 391] on button "Mover para finalizado" at bounding box center [1111, 392] width 225 height 33
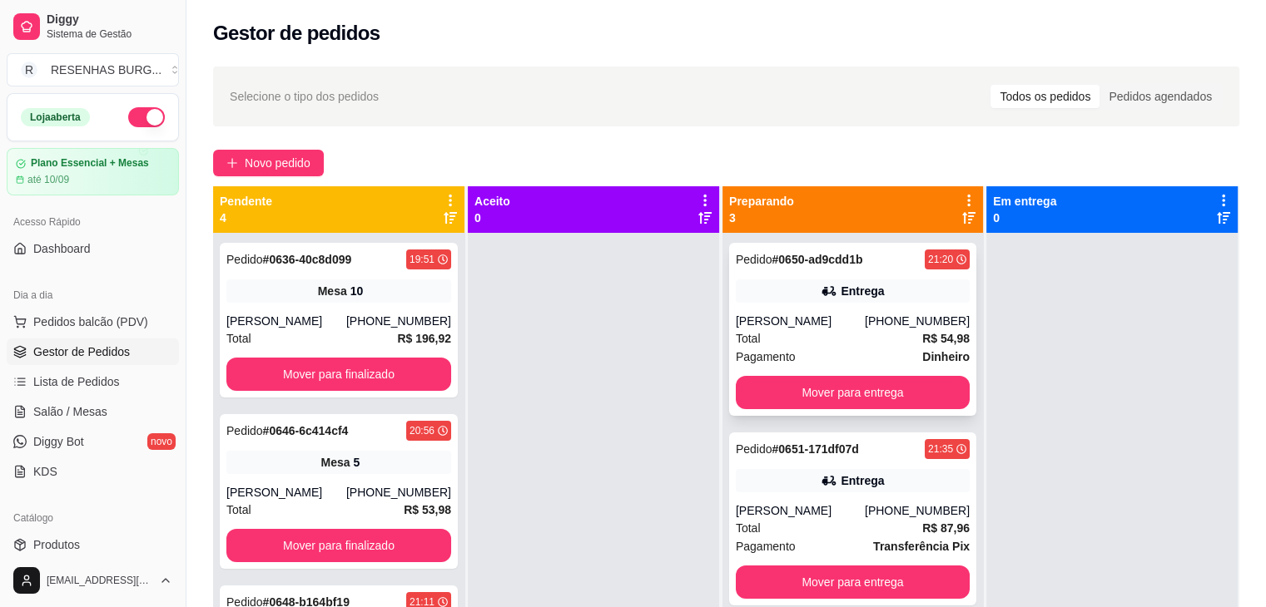
click at [830, 294] on icon at bounding box center [828, 291] width 17 height 17
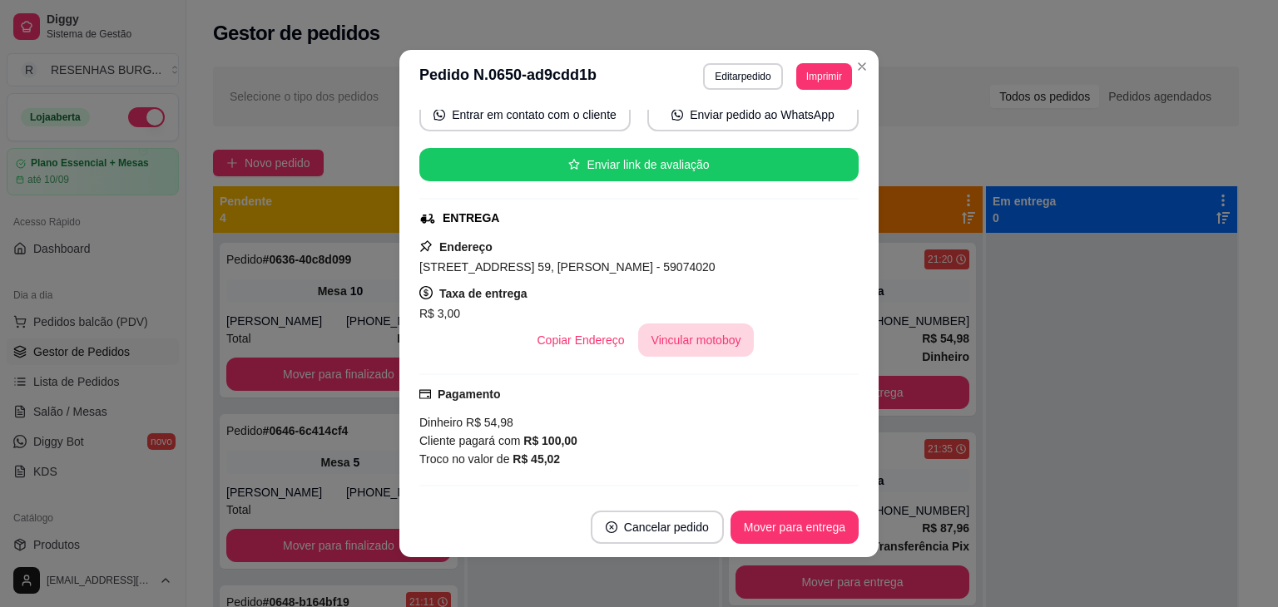
click at [699, 347] on button "Vincular motoboy" at bounding box center [696, 340] width 116 height 33
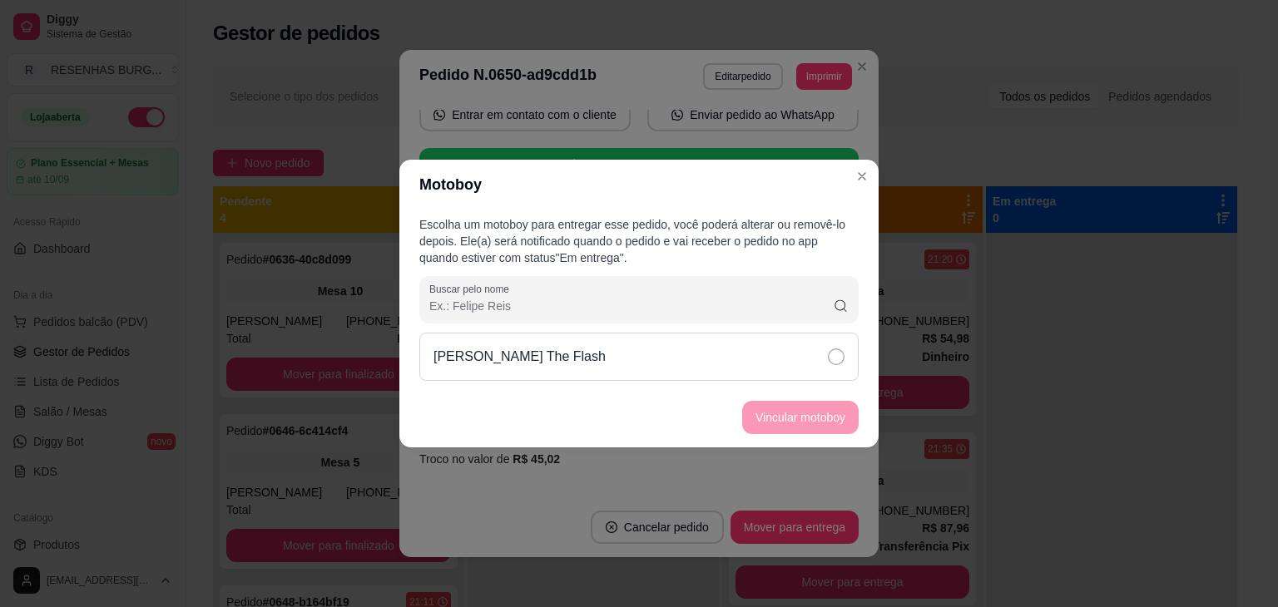
click at [752, 347] on div "[PERSON_NAME] The Flash" at bounding box center [638, 357] width 439 height 48
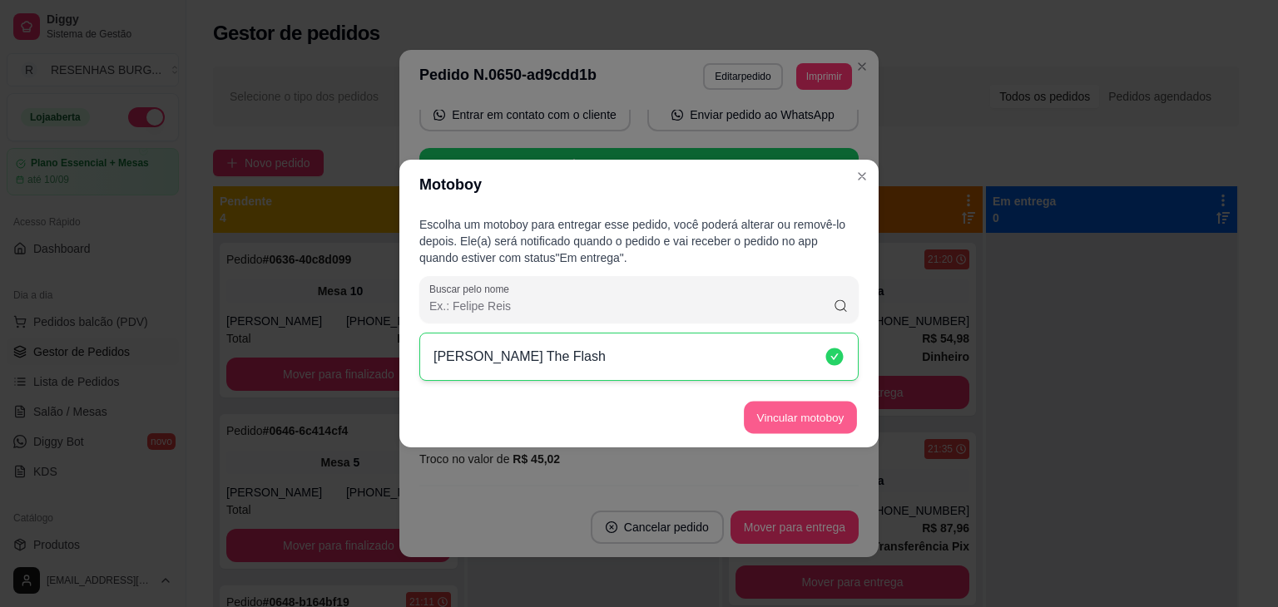
click at [765, 402] on button "Vincular motoboy" at bounding box center [800, 418] width 113 height 32
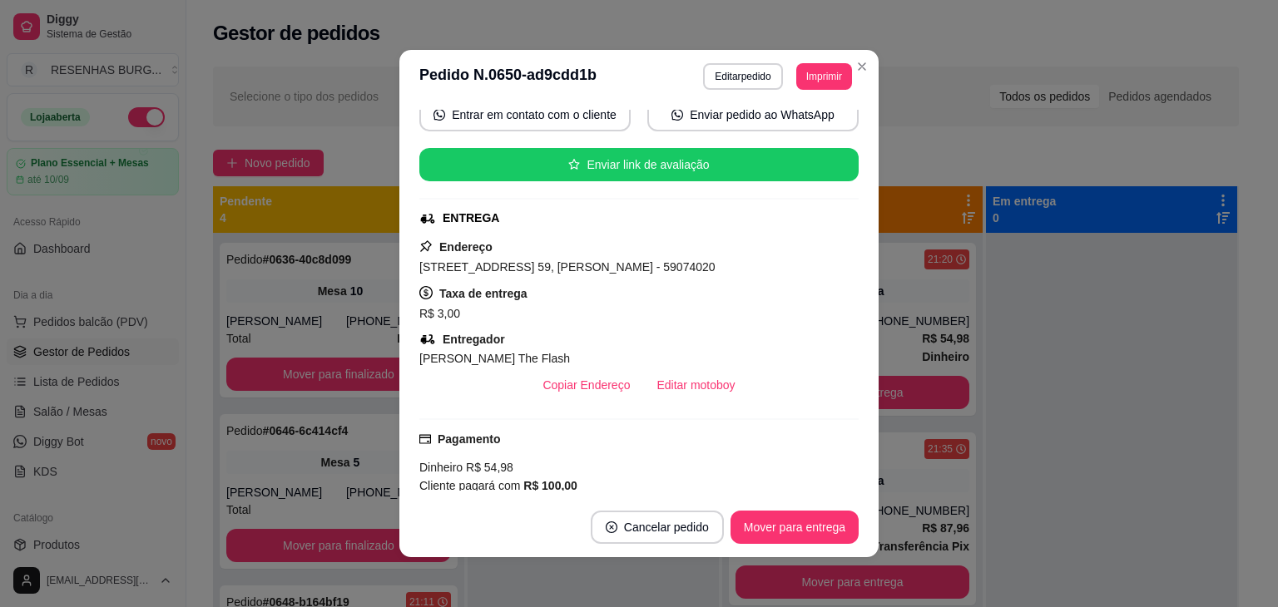
click at [872, 64] on header "**********" at bounding box center [638, 76] width 479 height 53
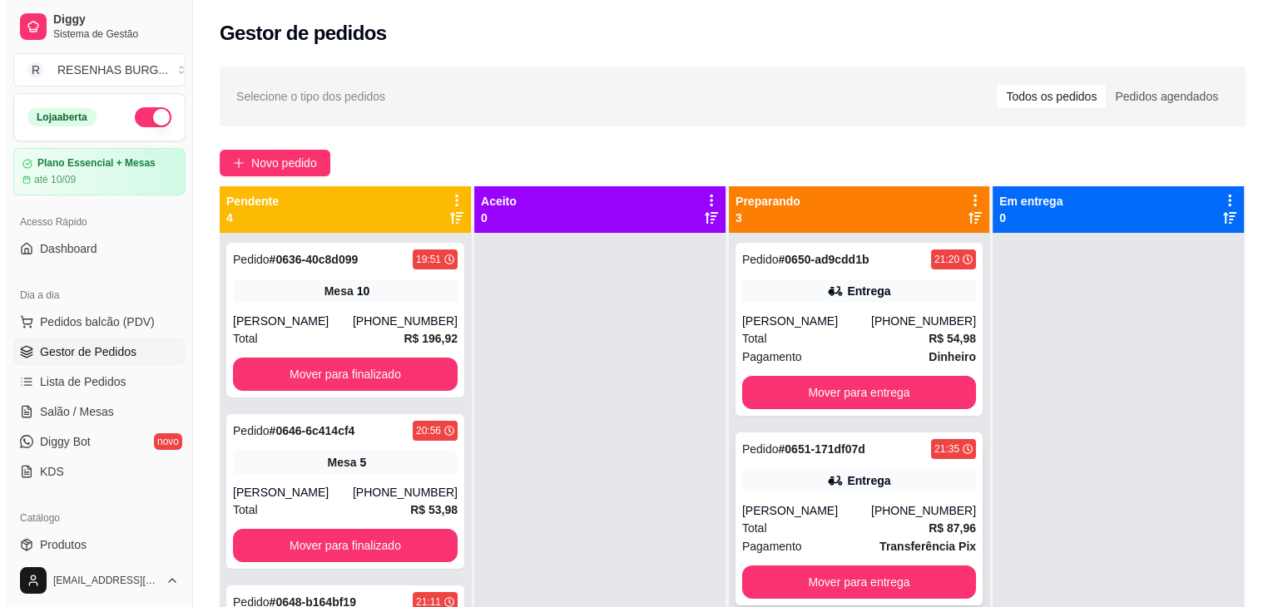
scroll to position [47, 0]
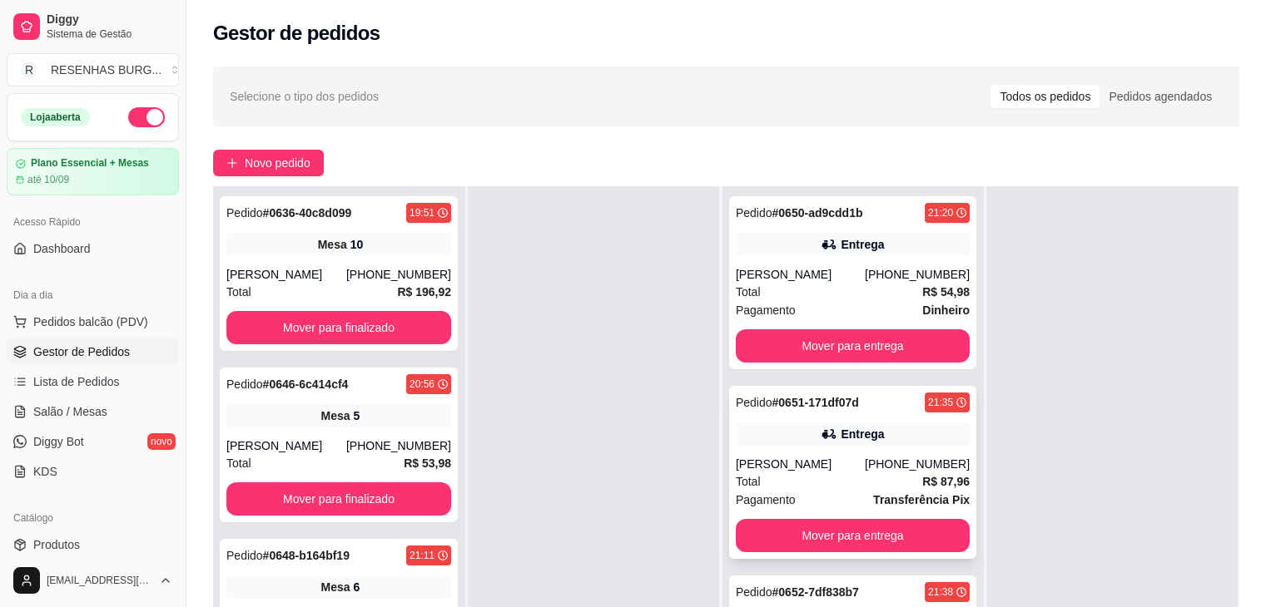
click at [805, 438] on div "Entrega" at bounding box center [853, 434] width 234 height 23
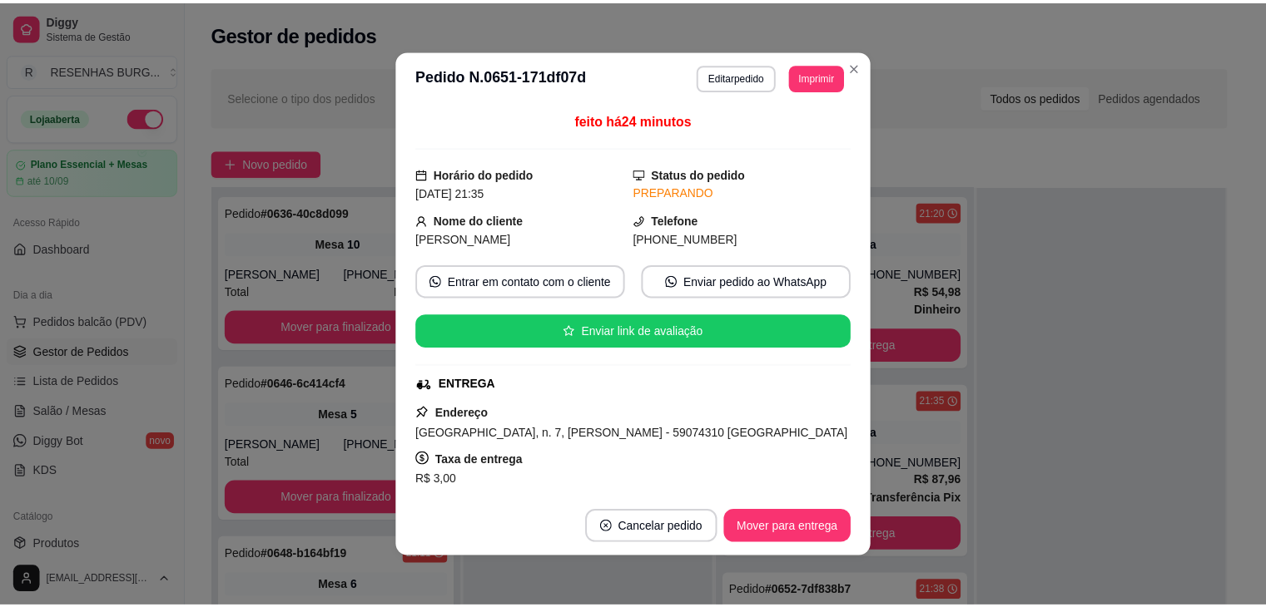
scroll to position [166, 0]
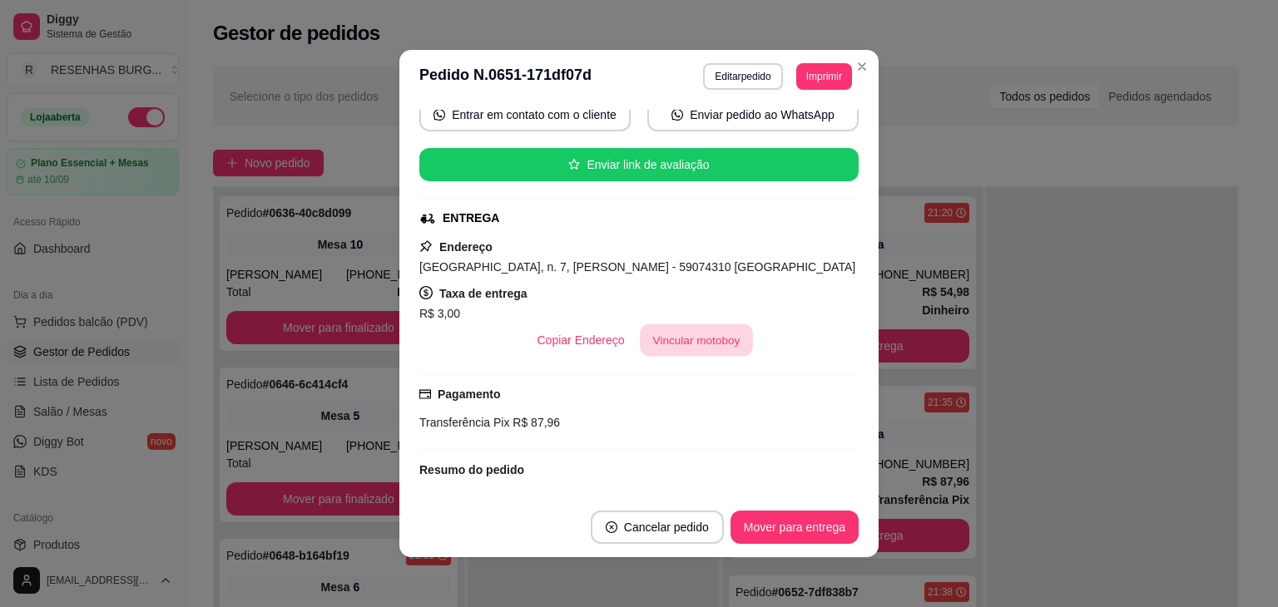
click at [663, 328] on button "Vincular motoboy" at bounding box center [696, 340] width 113 height 32
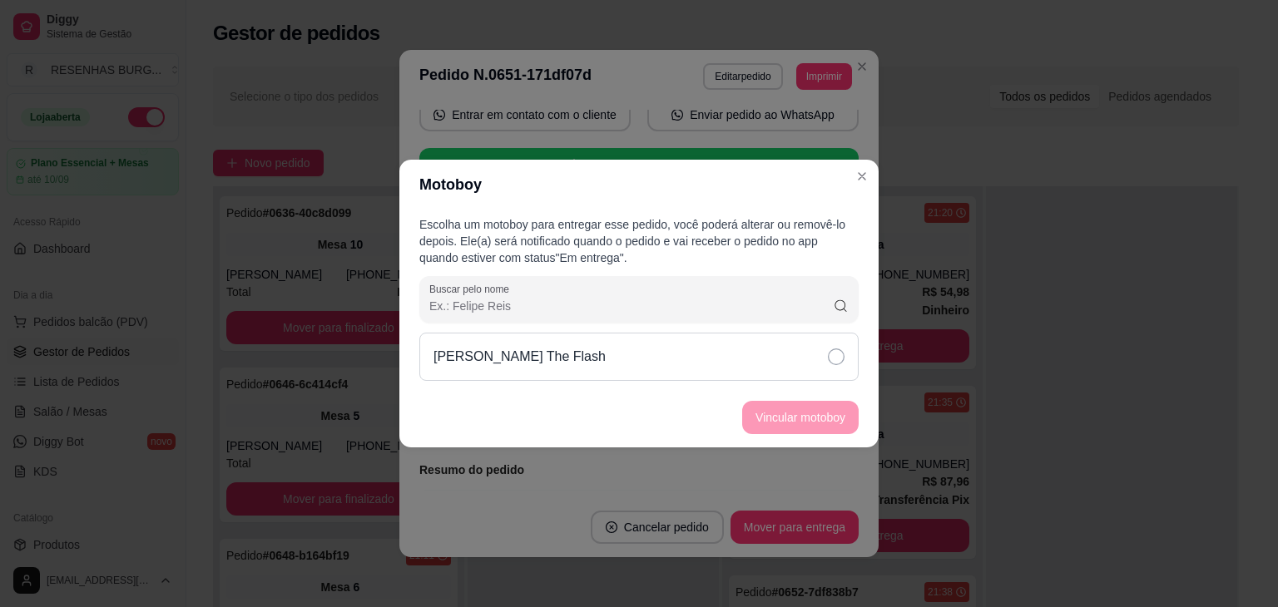
click at [668, 347] on div "[PERSON_NAME] The Flash" at bounding box center [638, 357] width 439 height 48
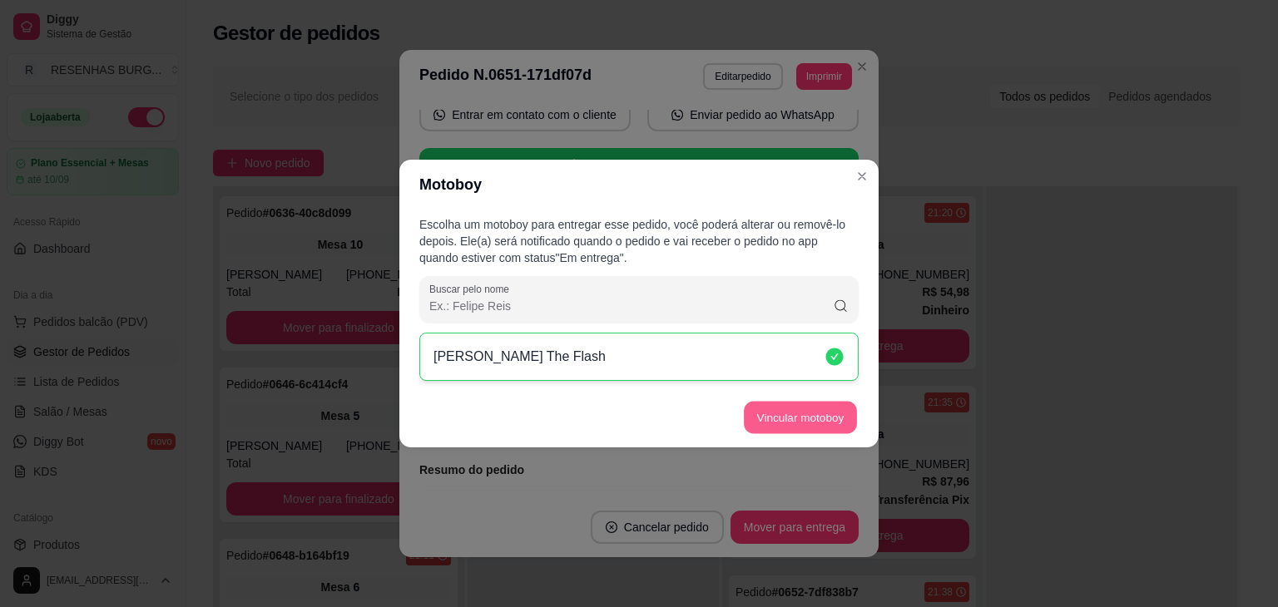
click at [744, 417] on button "Vincular motoboy" at bounding box center [800, 418] width 113 height 32
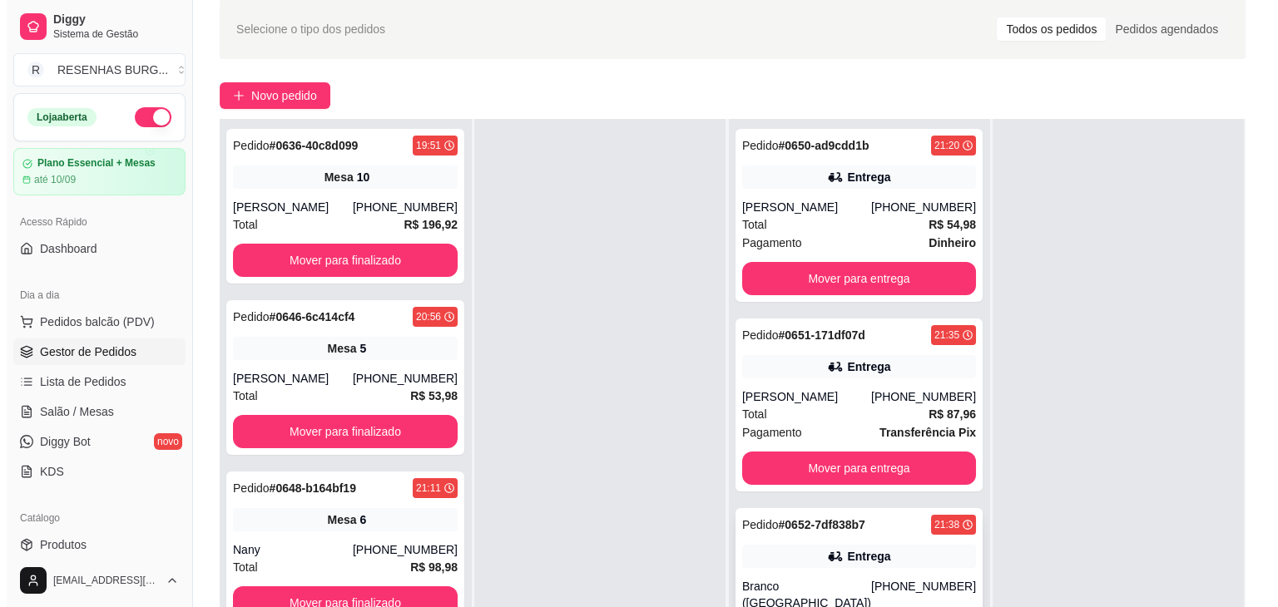
scroll to position [250, 0]
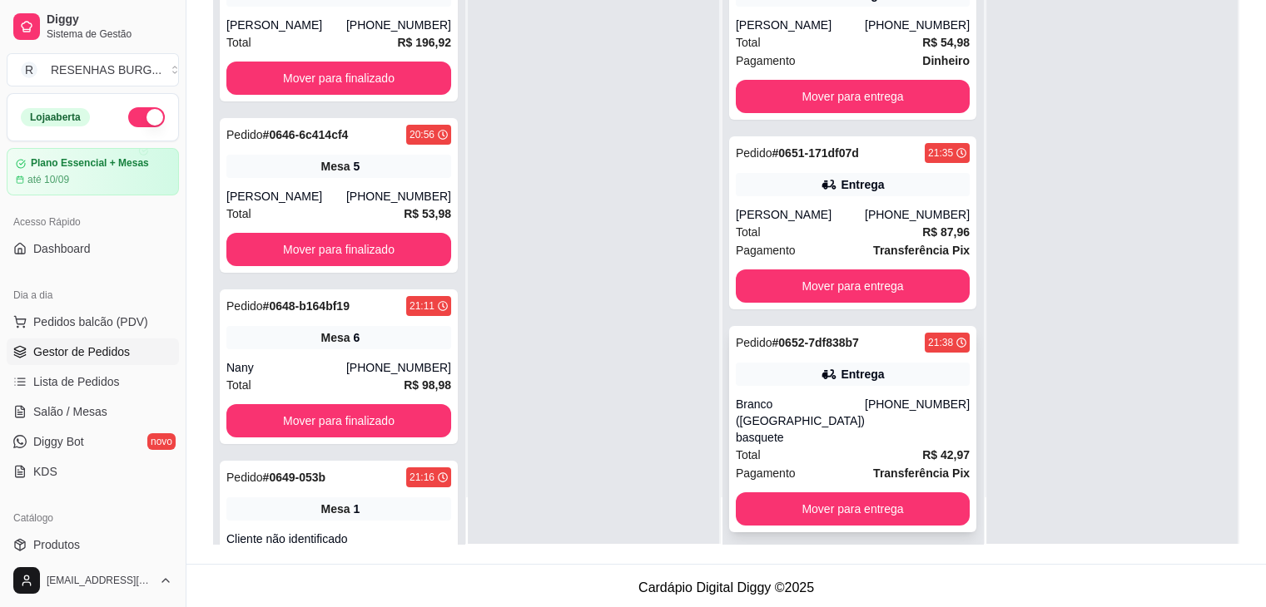
click at [849, 428] on div "Pedido # 0652-7df838b7 21:38 Entrega Branco ([GEOGRAPHIC_DATA]) basquete [PHONE…" at bounding box center [852, 429] width 247 height 206
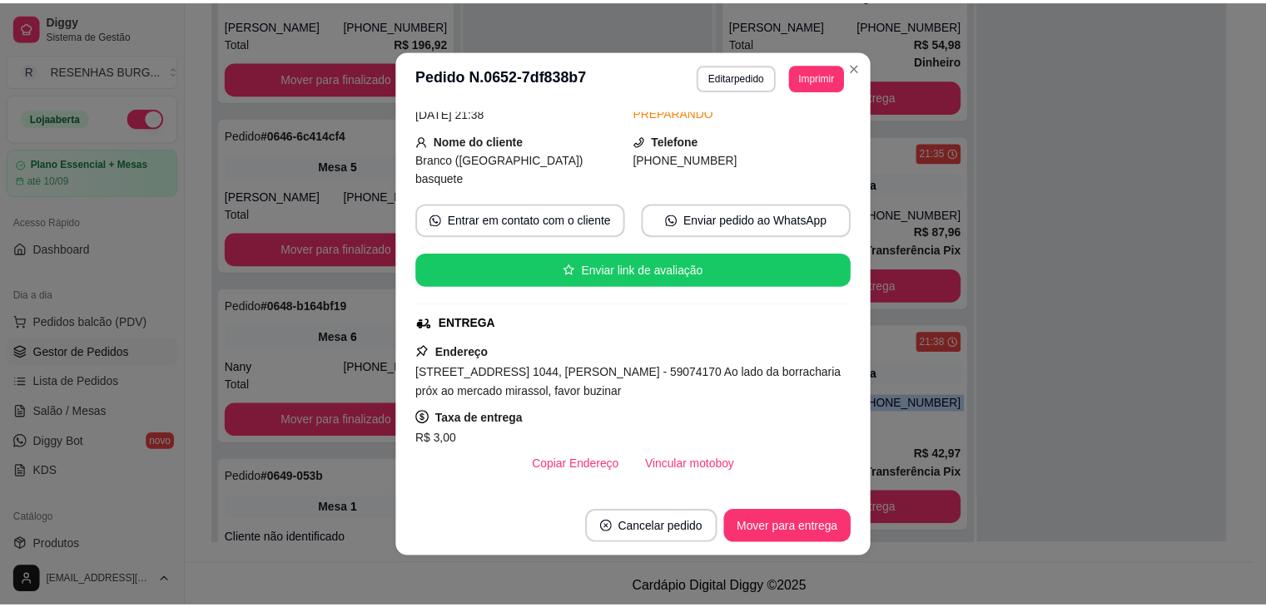
scroll to position [83, 0]
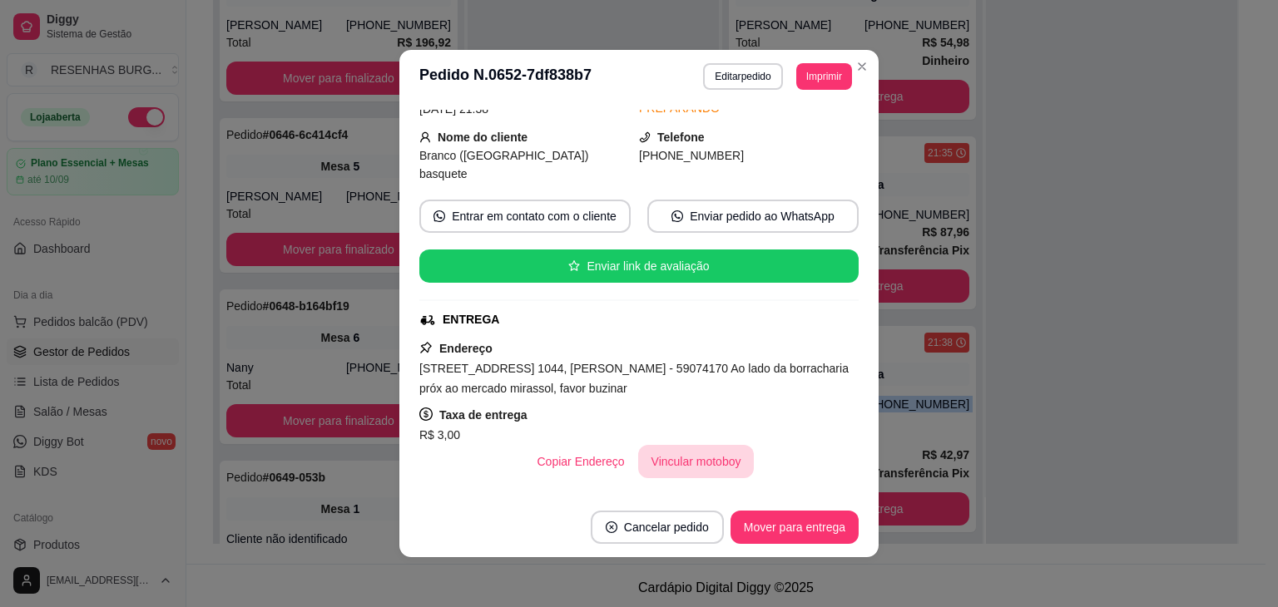
click at [699, 445] on button "Vincular motoboy" at bounding box center [696, 461] width 116 height 33
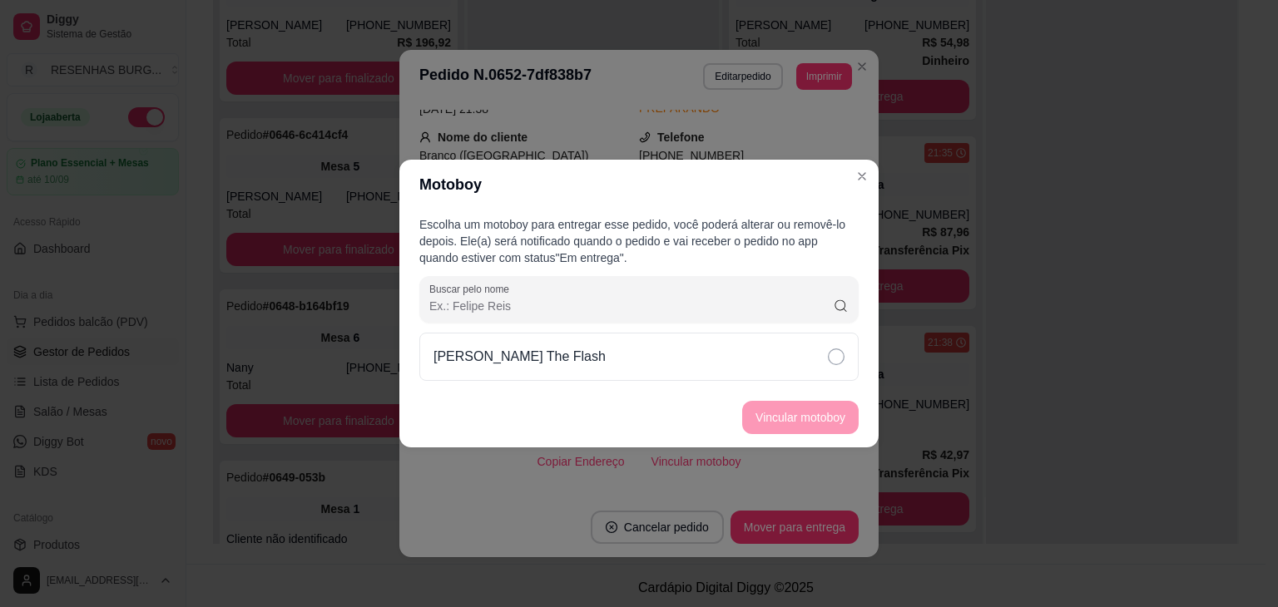
click at [765, 331] on div "Escolha um motoboy para entregar esse pedido, você poderá alterar ou removê-lo …" at bounding box center [638, 299] width 479 height 178
click at [771, 359] on div "[PERSON_NAME] The Flash" at bounding box center [638, 357] width 439 height 48
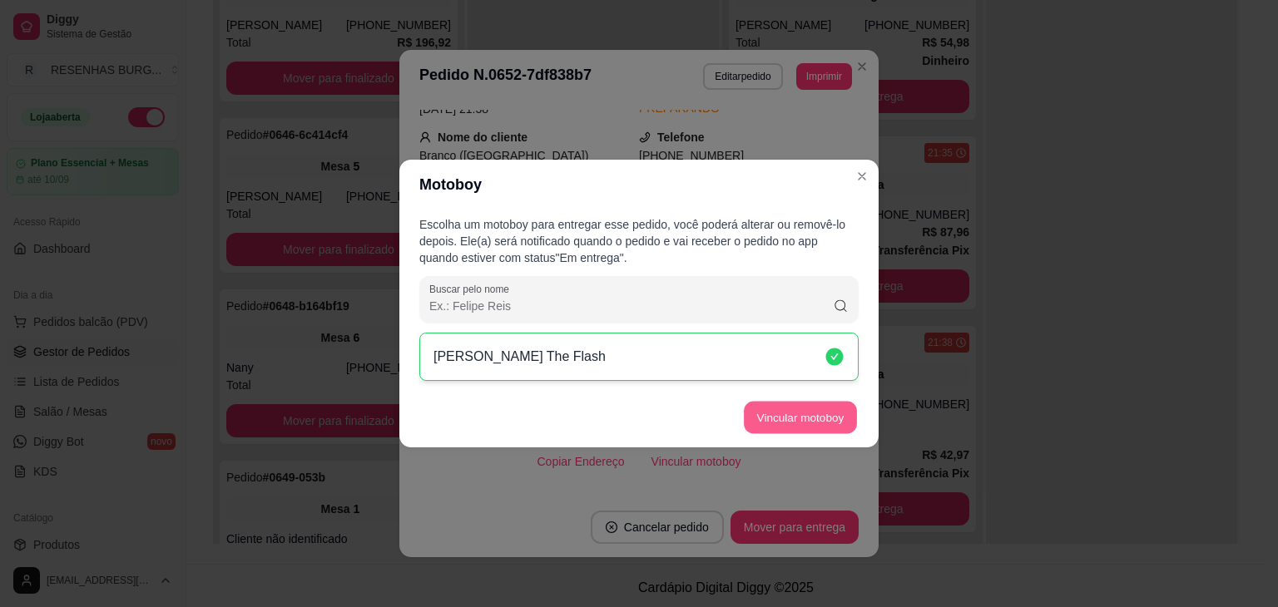
click at [799, 419] on button "Vincular motoboy" at bounding box center [800, 418] width 113 height 32
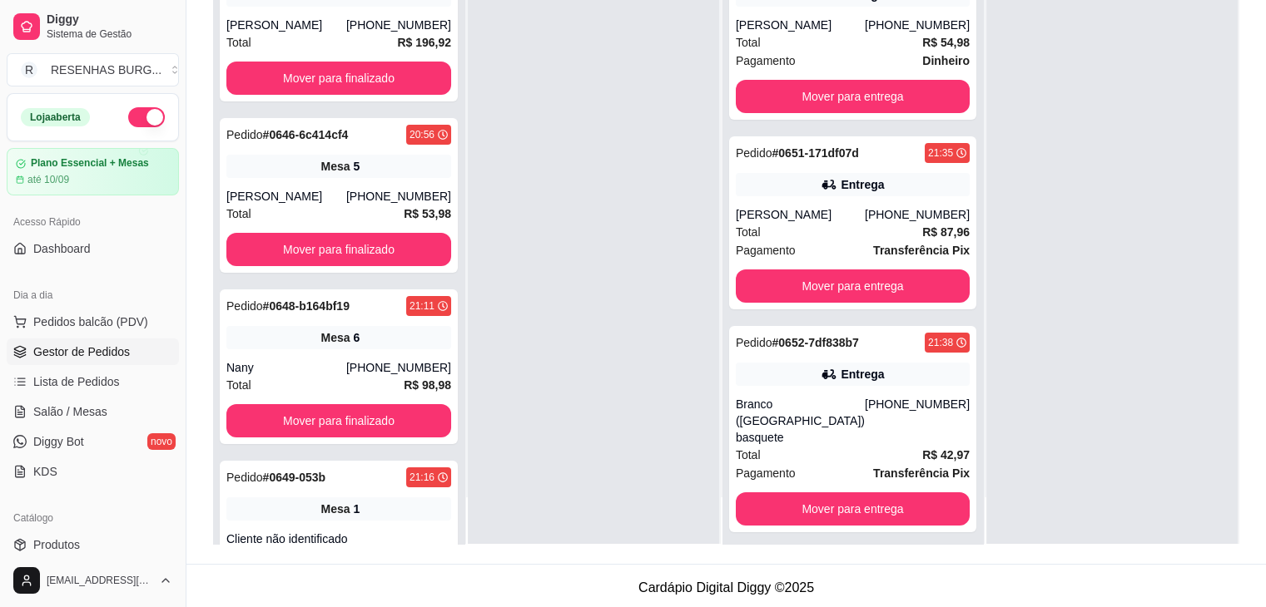
click at [105, 369] on link "Lista de Pedidos" at bounding box center [93, 382] width 172 height 27
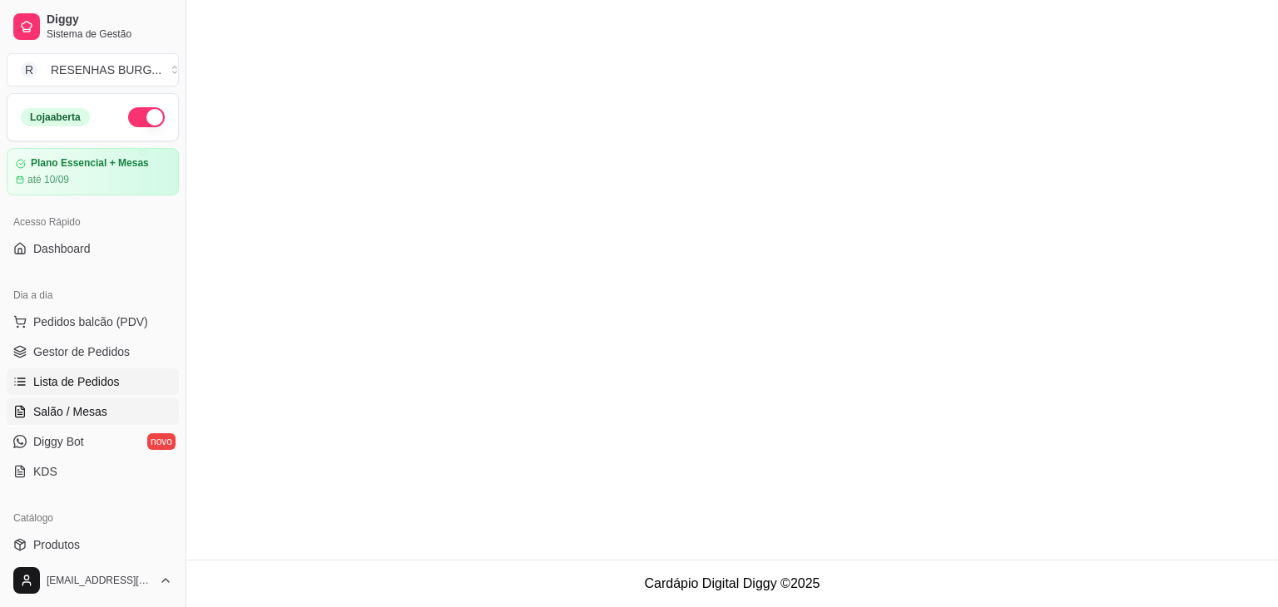
click at [106, 407] on link "Salão / Mesas" at bounding box center [93, 412] width 172 height 27
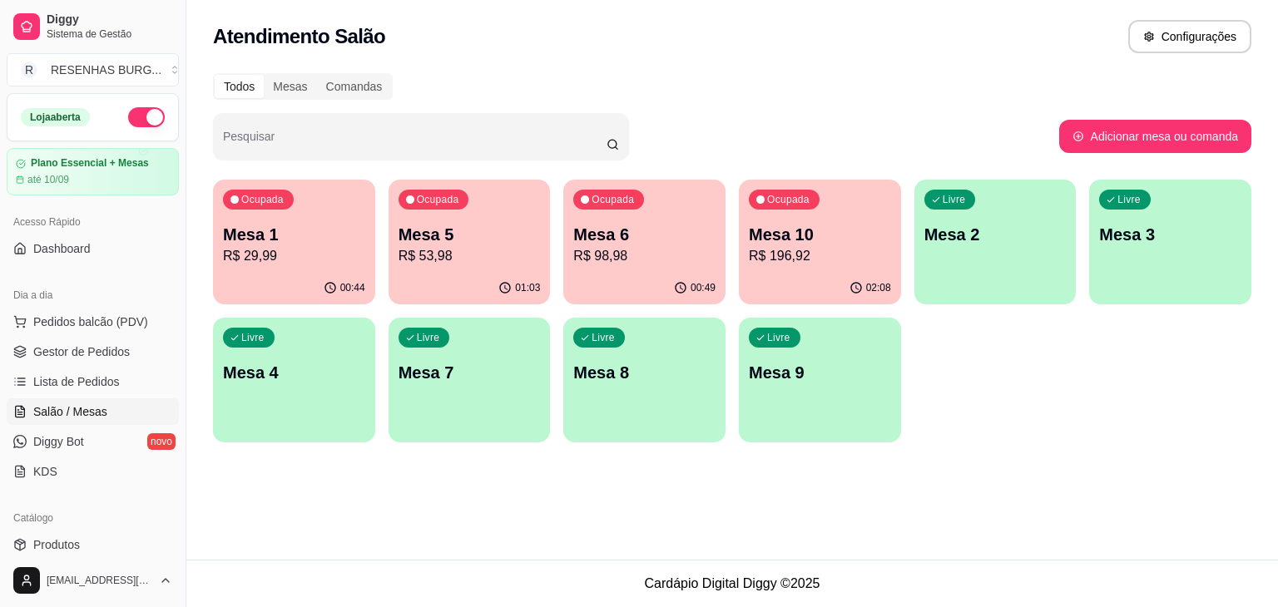
click at [289, 217] on div "Ocupada Mesa 1 R$ 29,99" at bounding box center [294, 226] width 162 height 92
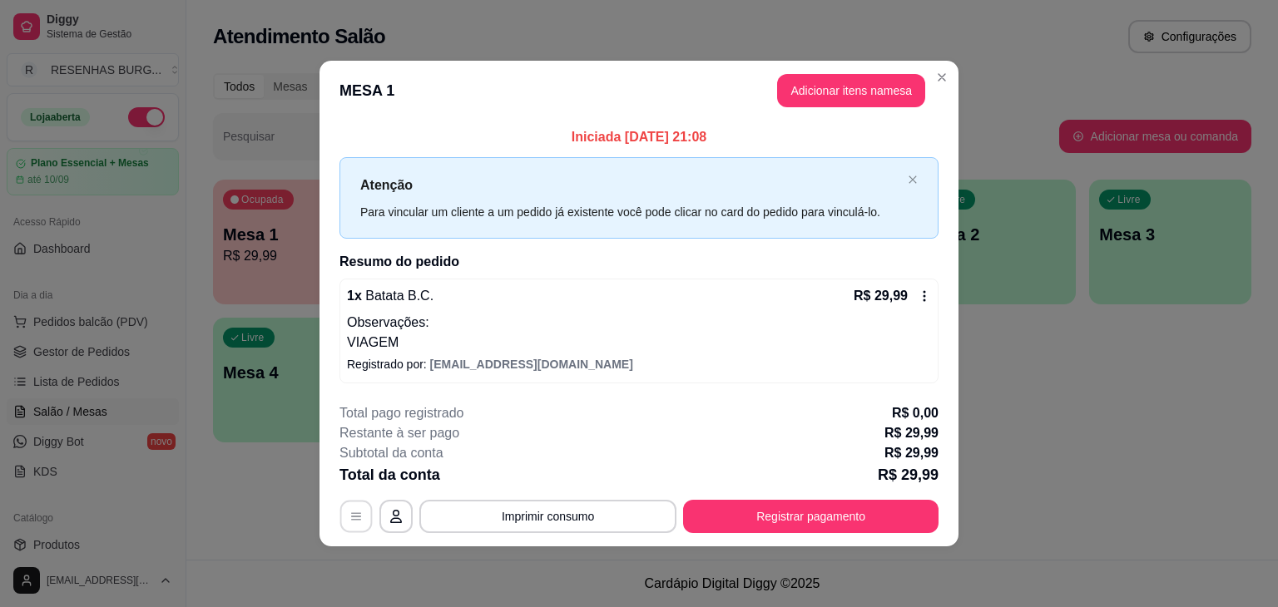
click at [361, 522] on icon "button" at bounding box center [355, 516] width 13 height 13
click at [923, 297] on icon at bounding box center [924, 296] width 13 height 13
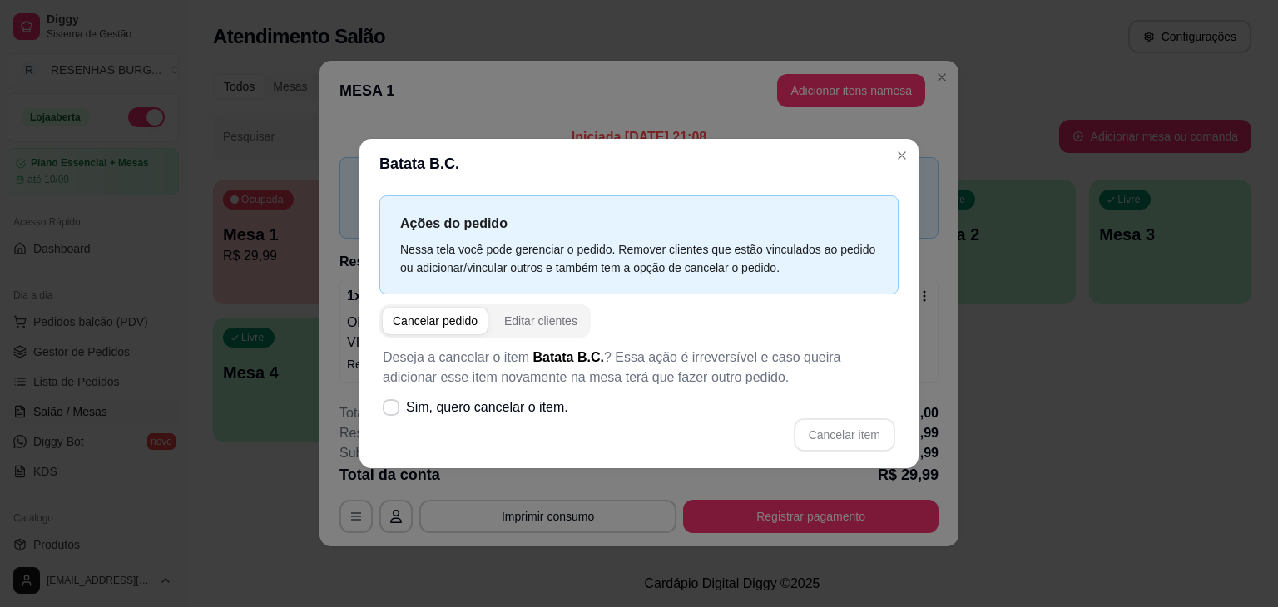
click at [448, 324] on div "Cancelar pedido" at bounding box center [435, 321] width 85 height 17
click at [384, 410] on icon at bounding box center [390, 408] width 13 height 10
click at [384, 411] on input "Sim, quero cancelar o item." at bounding box center [387, 416] width 11 height 11
click at [384, 414] on span at bounding box center [392, 408] width 16 height 16
click at [384, 414] on input "Sim, quero cancelar o item." at bounding box center [387, 416] width 11 height 11
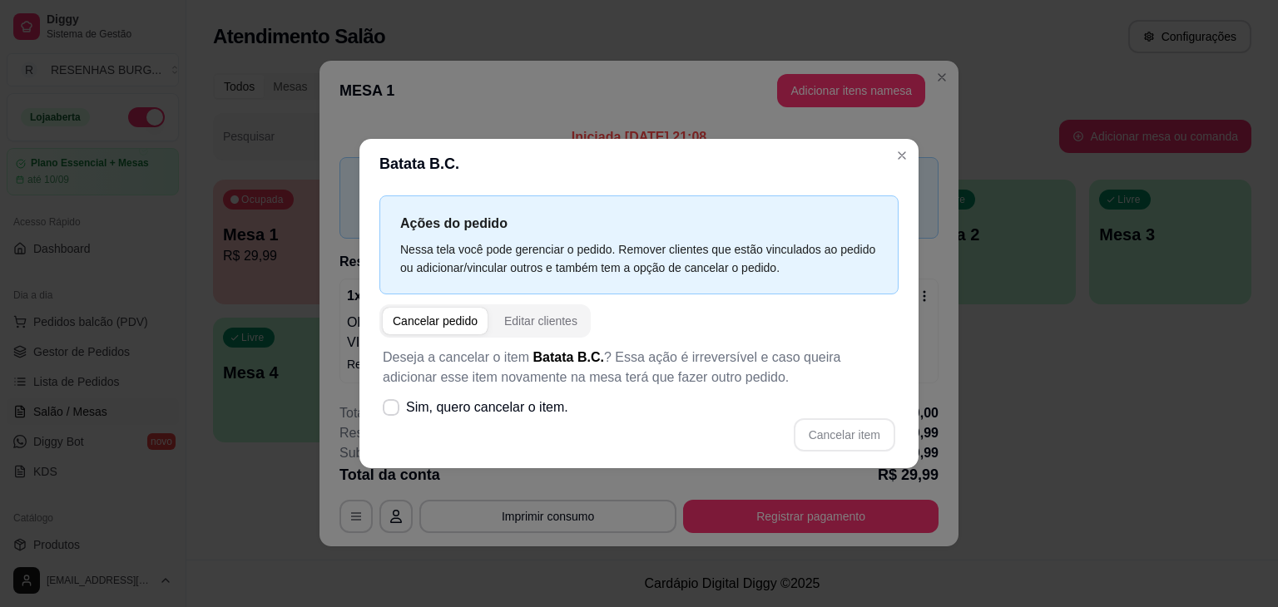
click at [437, 325] on div "Cancelar pedido" at bounding box center [435, 321] width 85 height 17
click at [443, 320] on div "Cancelar pedido" at bounding box center [435, 321] width 85 height 17
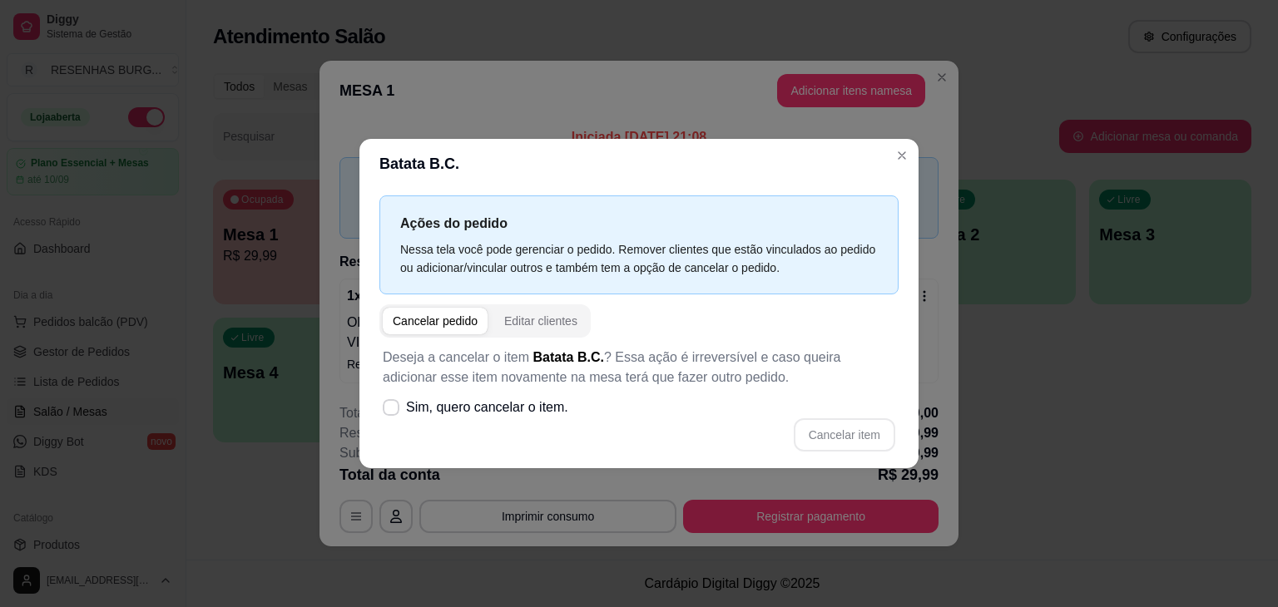
click at [443, 320] on div "Cancelar pedido" at bounding box center [435, 321] width 85 height 17
click at [852, 437] on div "Cancelar item" at bounding box center [639, 435] width 513 height 33
click at [392, 414] on span at bounding box center [392, 408] width 16 height 16
click at [392, 414] on input "Sim, quero cancelar o item." at bounding box center [387, 416] width 11 height 11
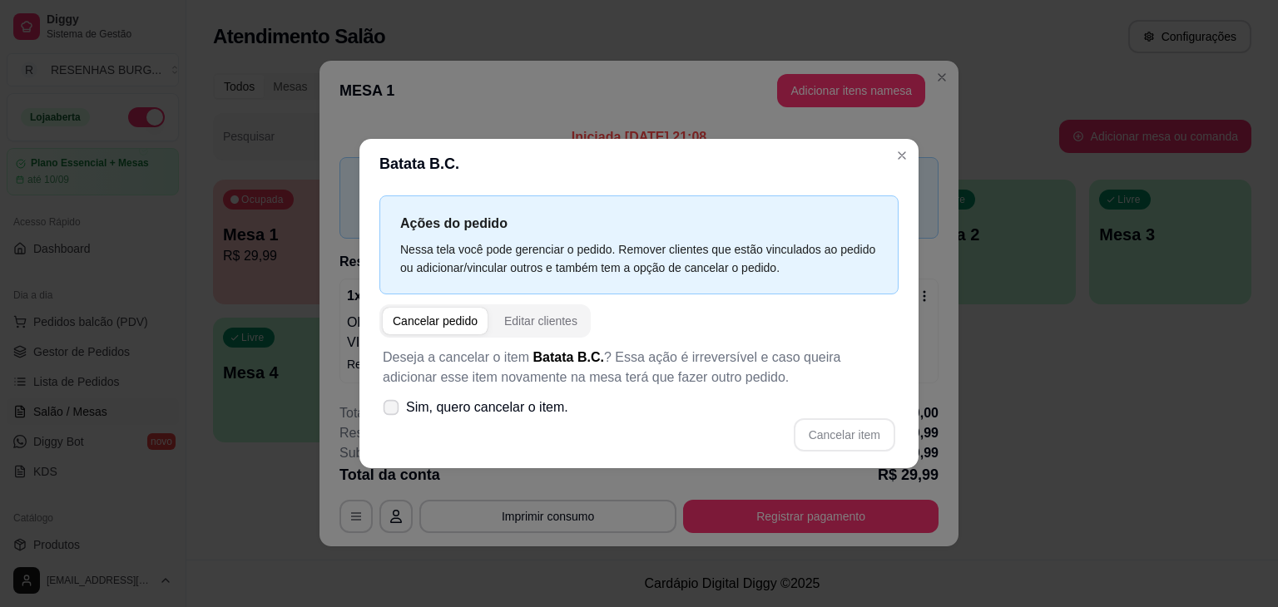
checkbox input "true"
click at [837, 428] on button "Cancelar item" at bounding box center [845, 435] width 102 height 33
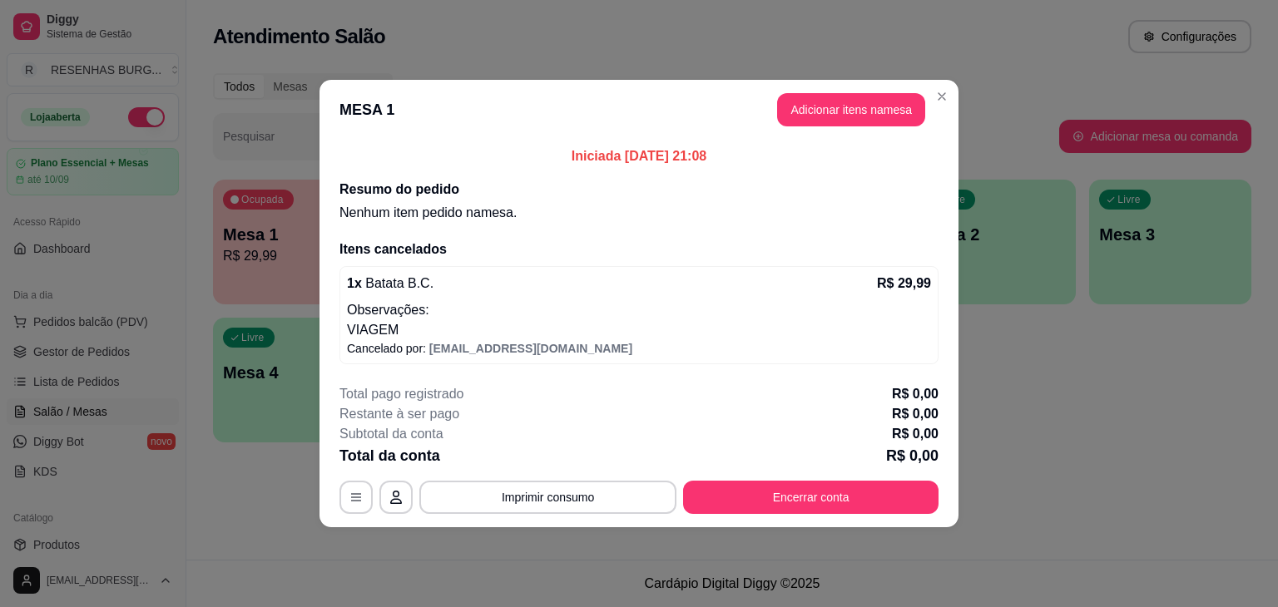
click at [804, 477] on div "Total pago registrado R$ 0,00 Restante à ser pago R$ 0,00 Subtotal da conta R$ …" at bounding box center [638, 449] width 599 height 130
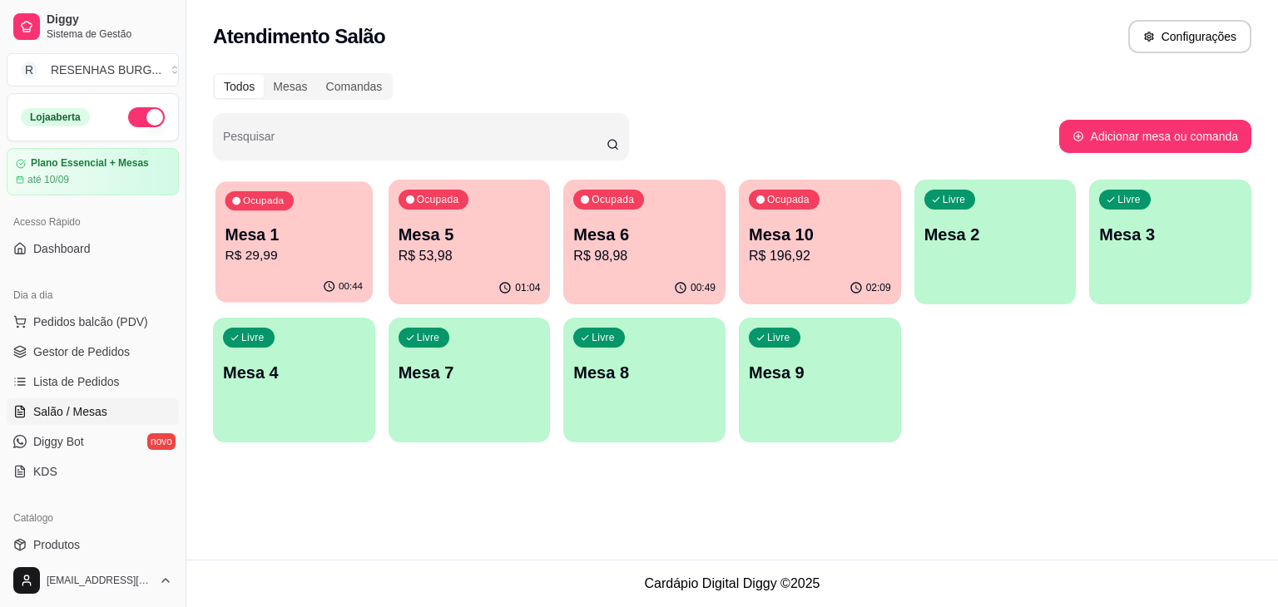
click at [316, 237] on p "Mesa 1" at bounding box center [294, 235] width 138 height 22
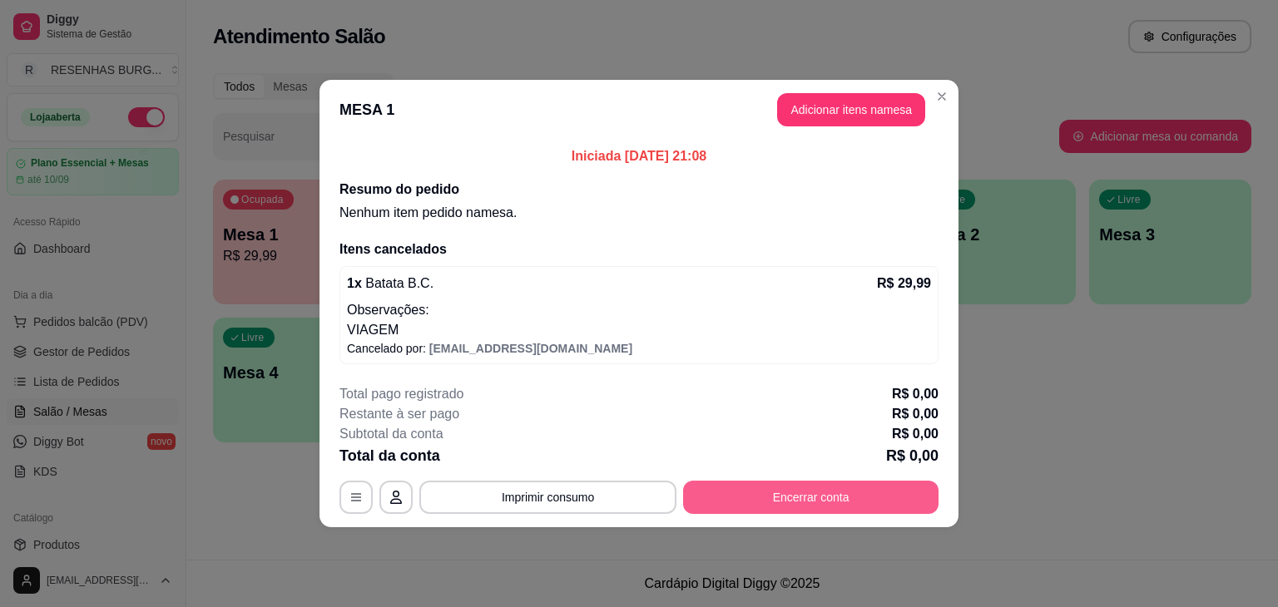
click at [835, 493] on button "Encerrar conta" at bounding box center [810, 497] width 255 height 33
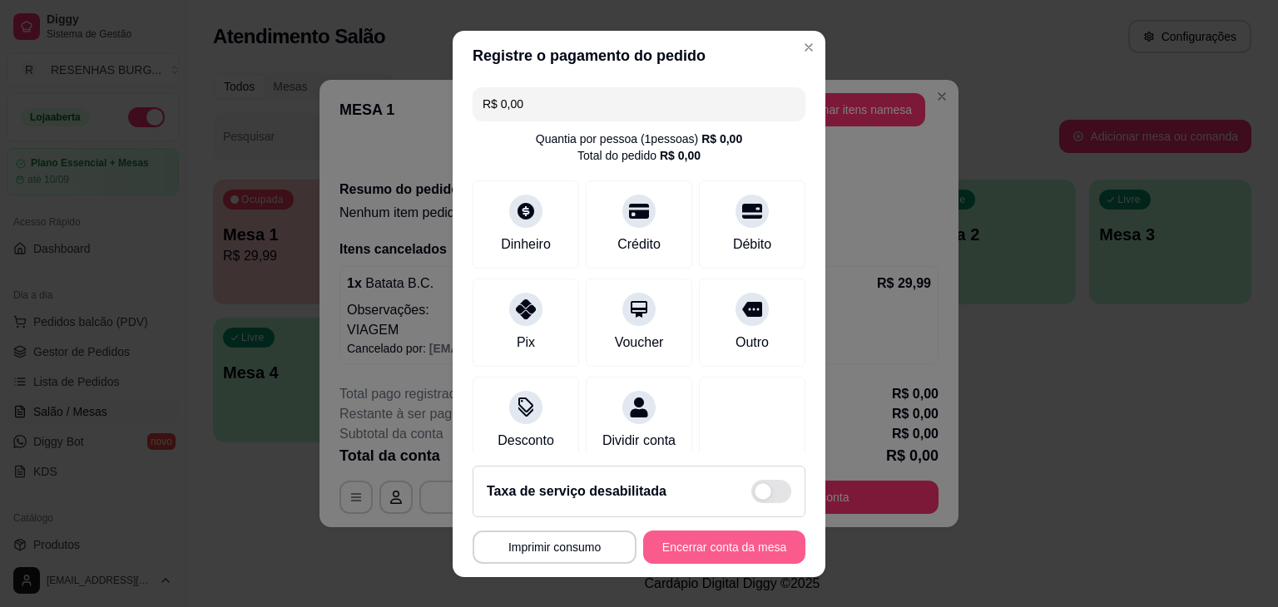
click at [703, 547] on button "Encerrar conta da mesa" at bounding box center [724, 547] width 162 height 33
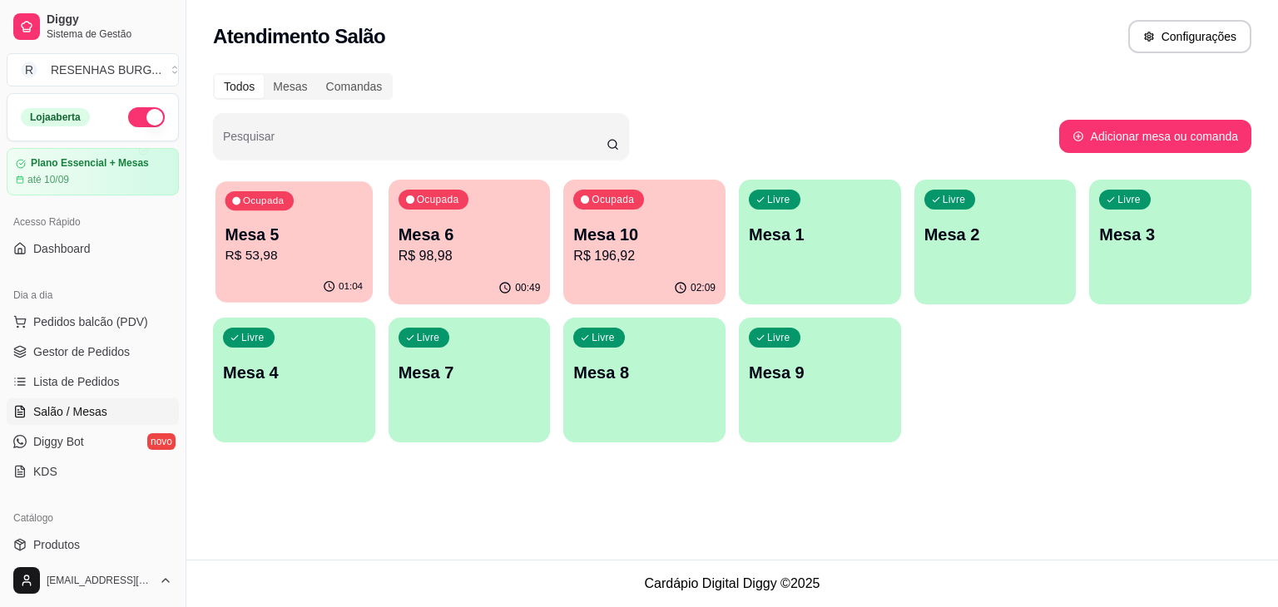
click at [283, 216] on div "Ocupada Mesa 5 R$ 53,98" at bounding box center [293, 226] width 157 height 90
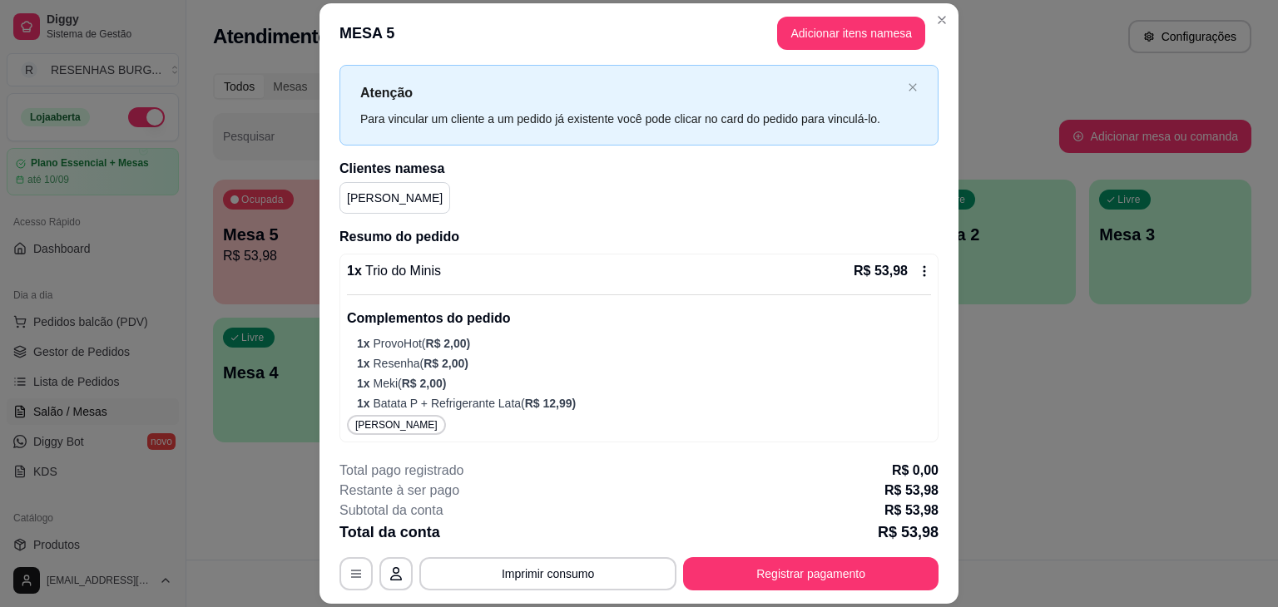
scroll to position [50, 0]
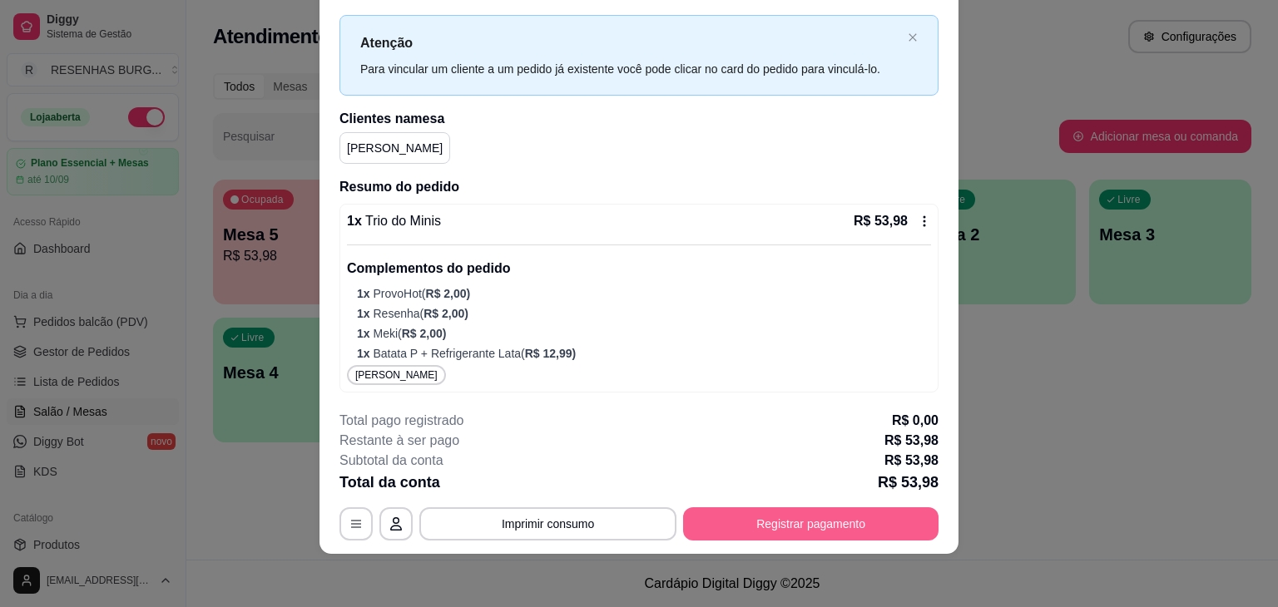
click at [800, 524] on button "Registrar pagamento" at bounding box center [810, 524] width 255 height 33
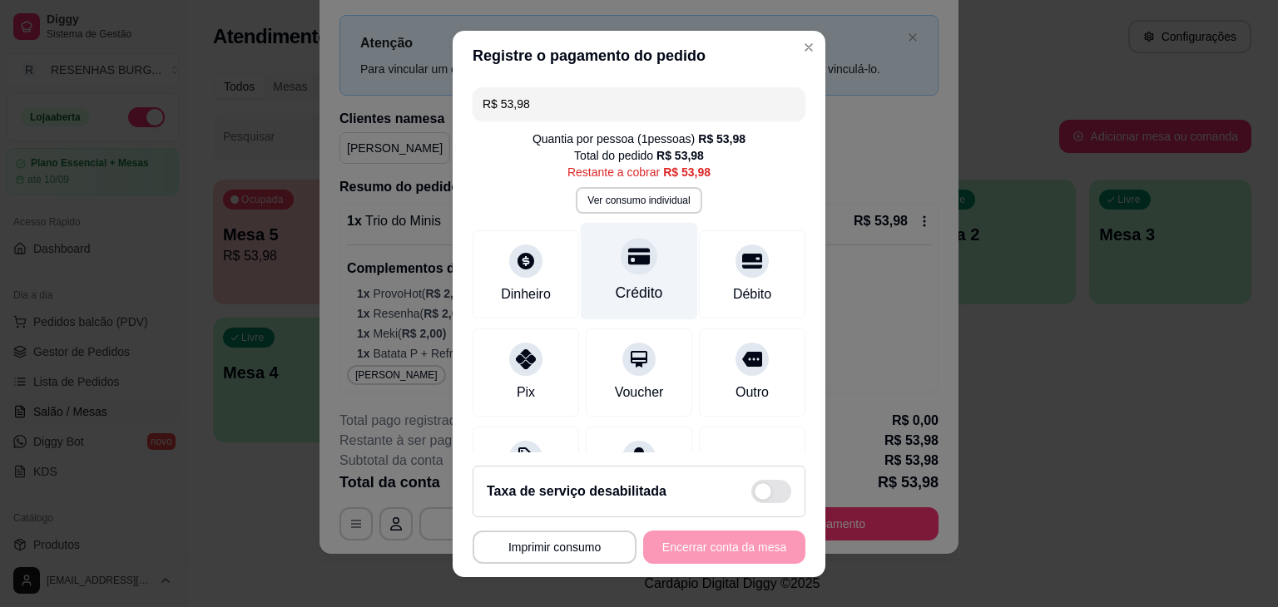
click at [625, 280] on div "Crédito" at bounding box center [639, 270] width 117 height 97
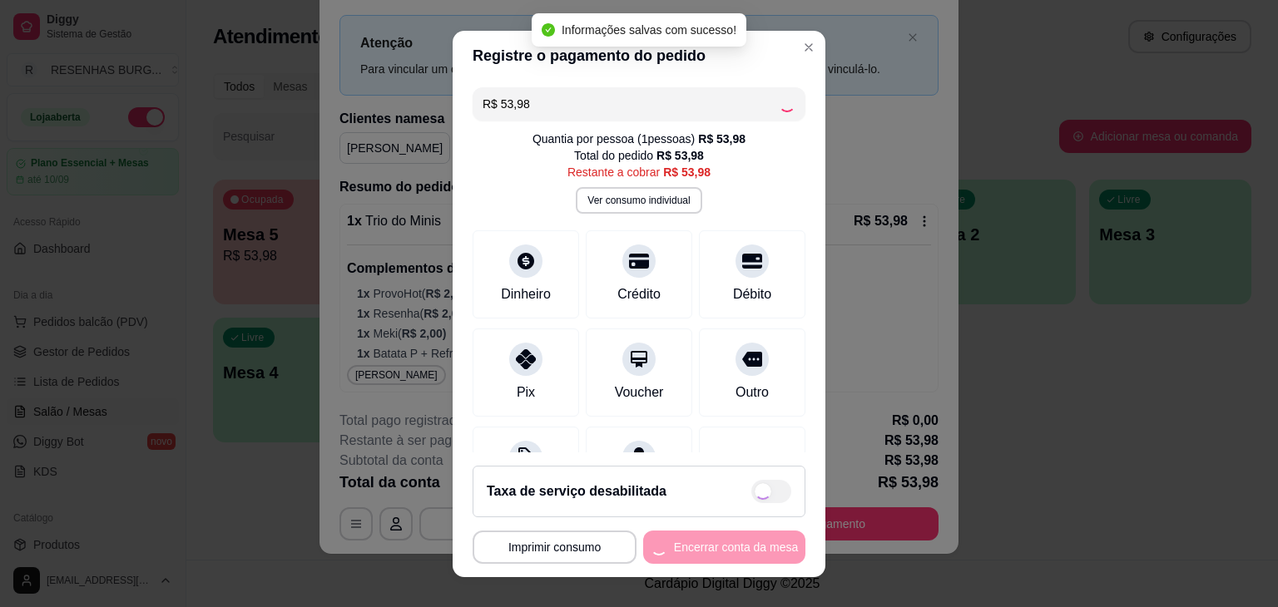
type input "R$ 0,00"
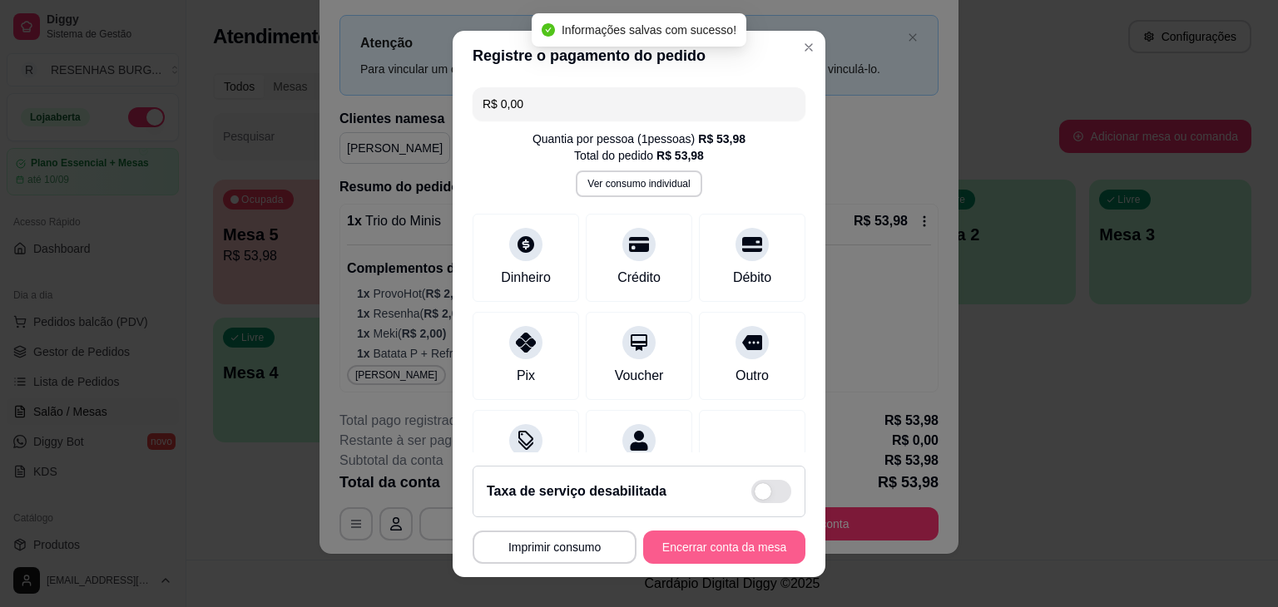
click at [731, 549] on button "Encerrar conta da mesa" at bounding box center [724, 547] width 162 height 33
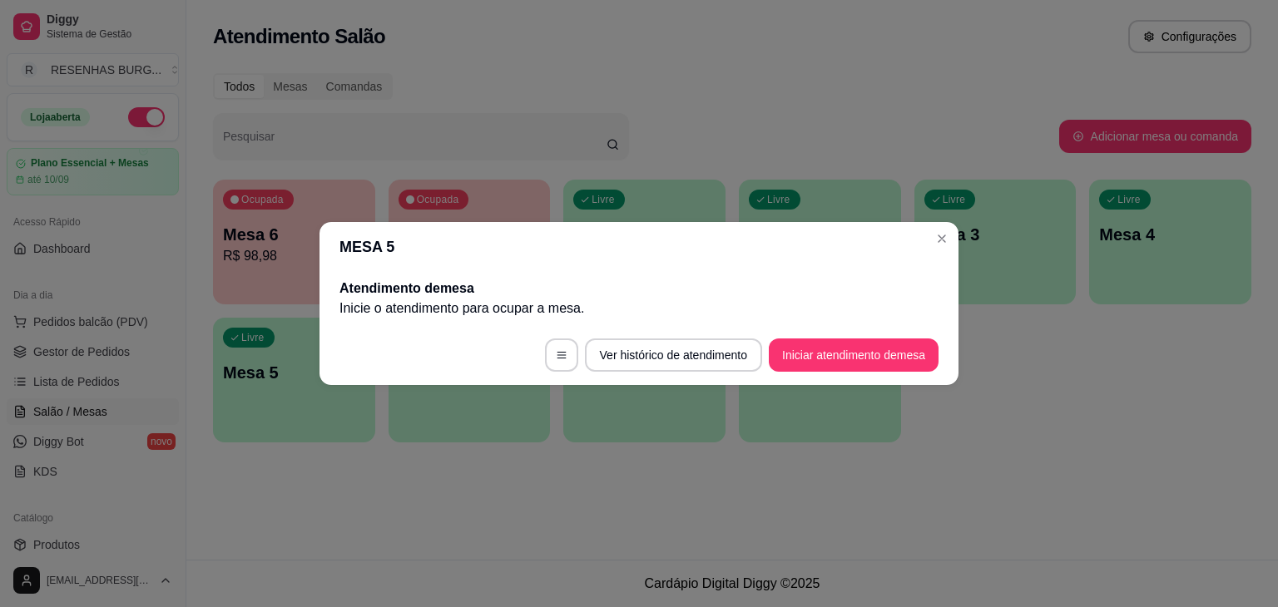
click at [952, 248] on header "MESA 5" at bounding box center [638, 247] width 639 height 50
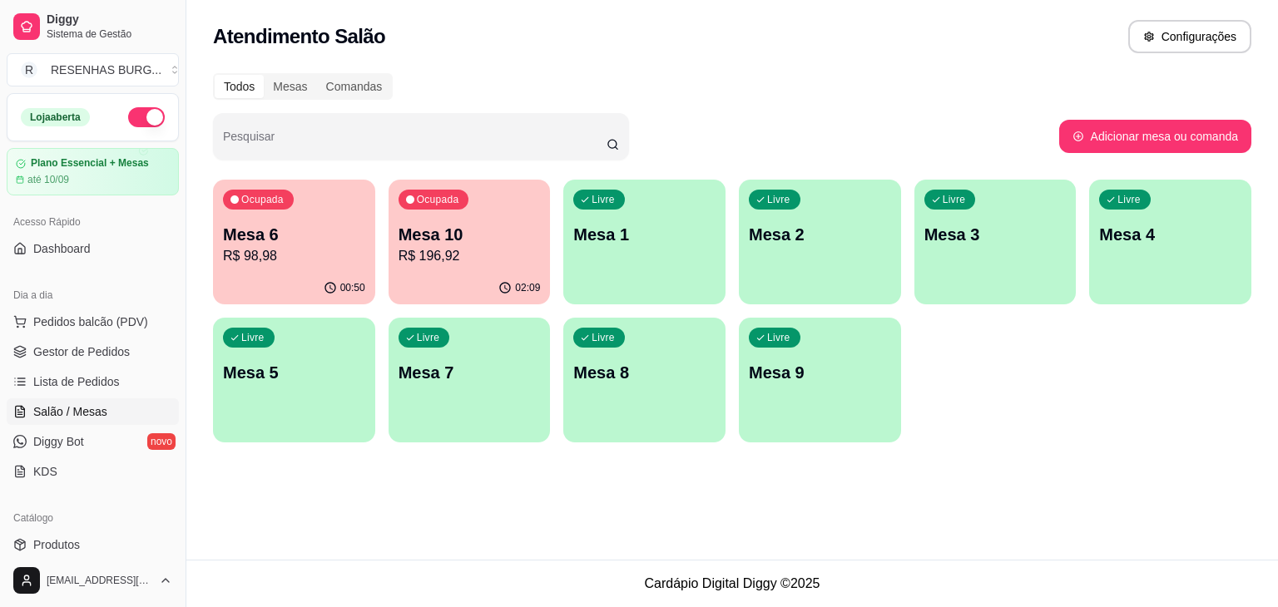
click at [270, 231] on p "Mesa 6" at bounding box center [294, 234] width 142 height 23
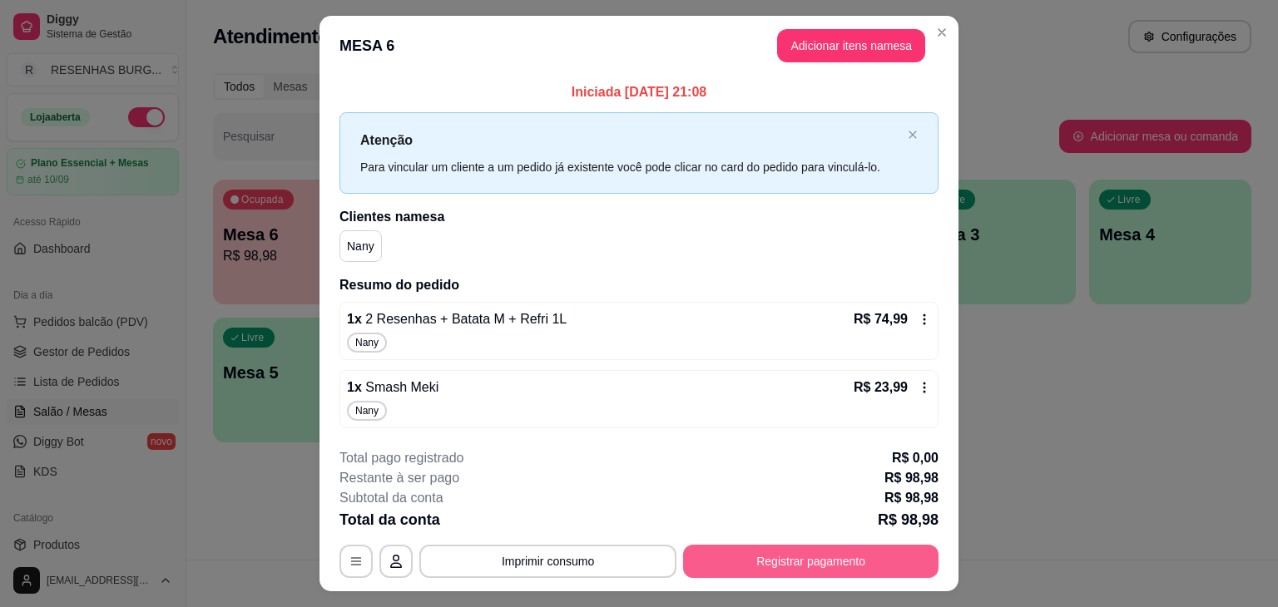
click at [765, 560] on button "Registrar pagamento" at bounding box center [810, 561] width 255 height 33
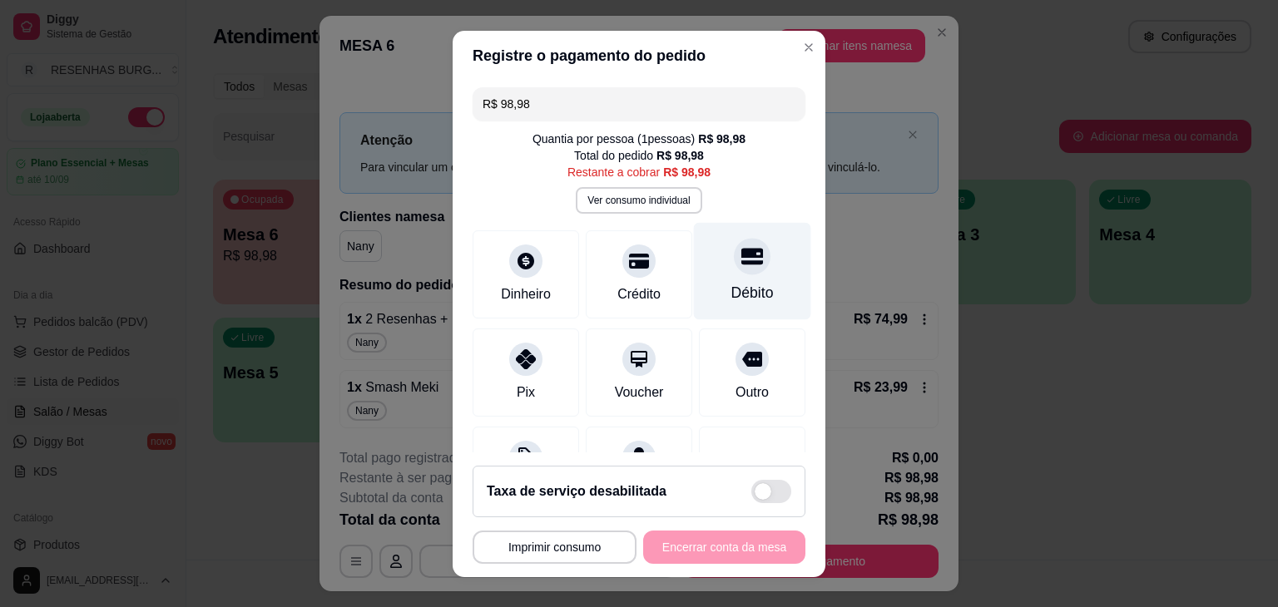
click at [706, 278] on div "Débito" at bounding box center [752, 270] width 117 height 97
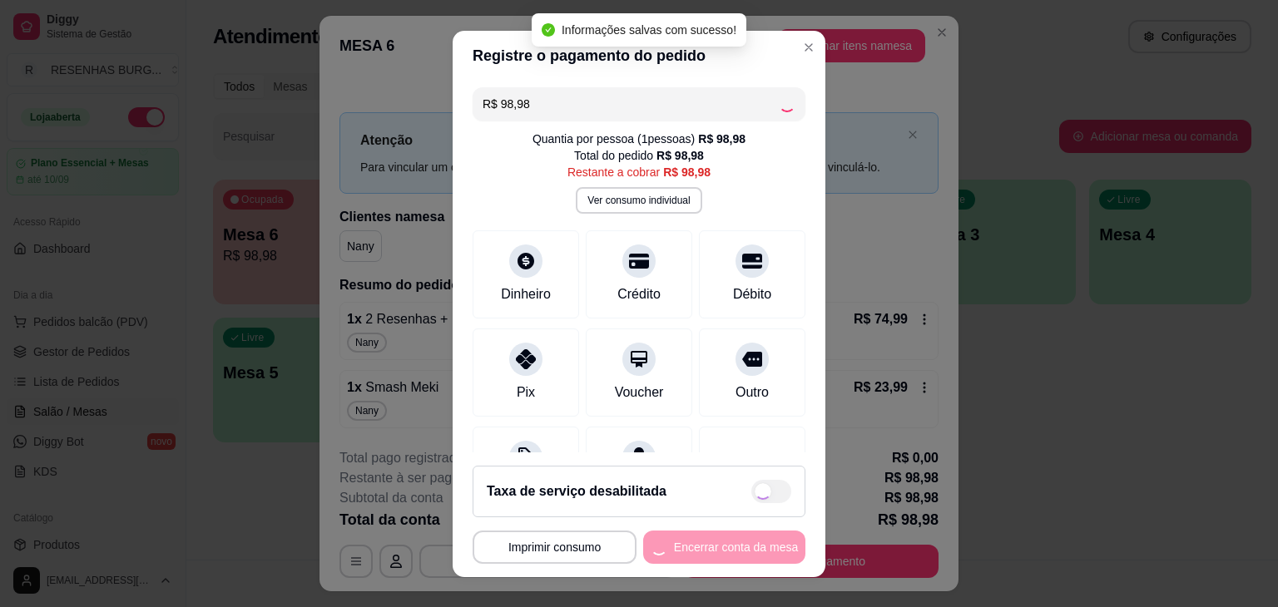
type input "R$ 0,00"
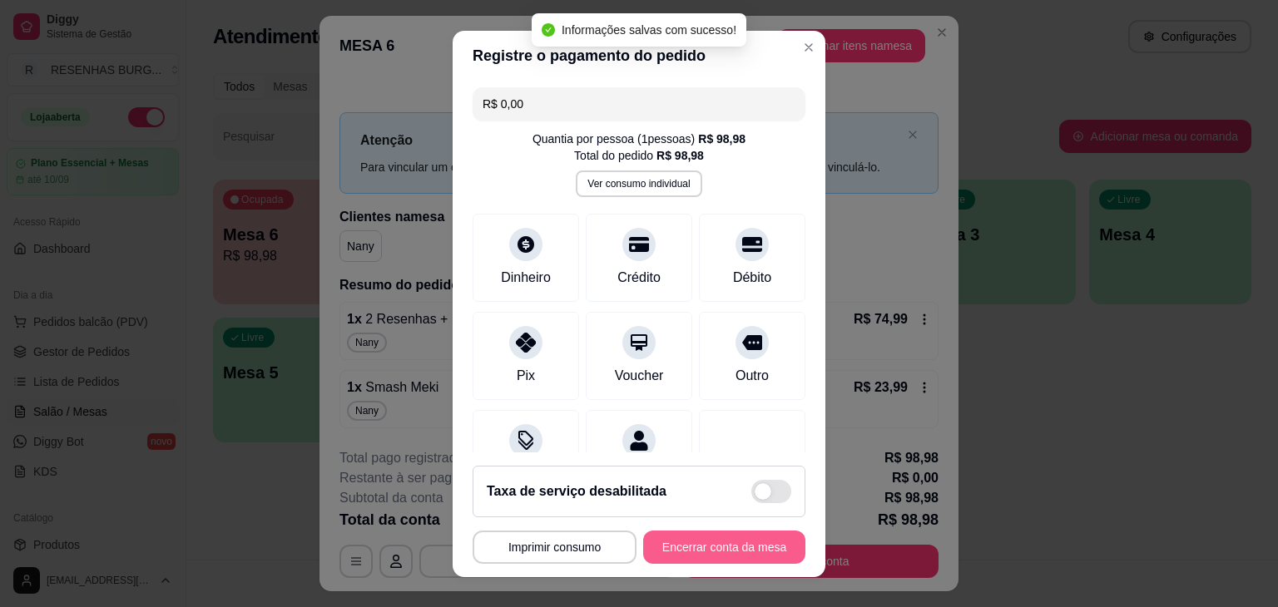
click at [739, 542] on button "Encerrar conta da mesa" at bounding box center [724, 547] width 162 height 33
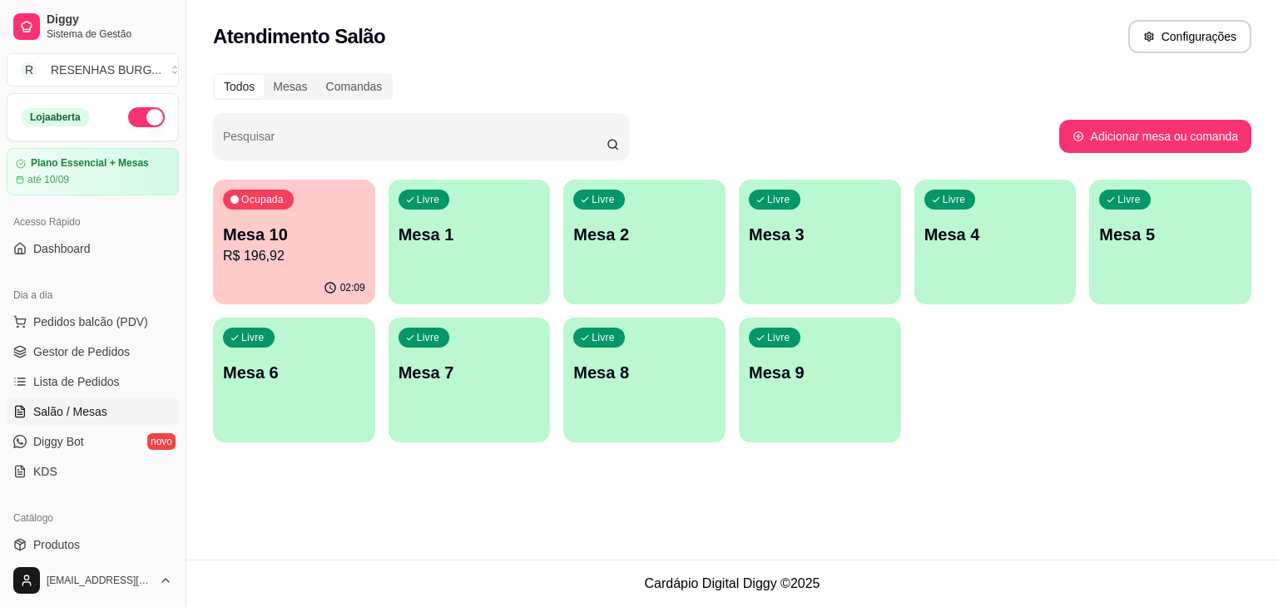
click at [323, 235] on p "Mesa 10" at bounding box center [294, 234] width 142 height 23
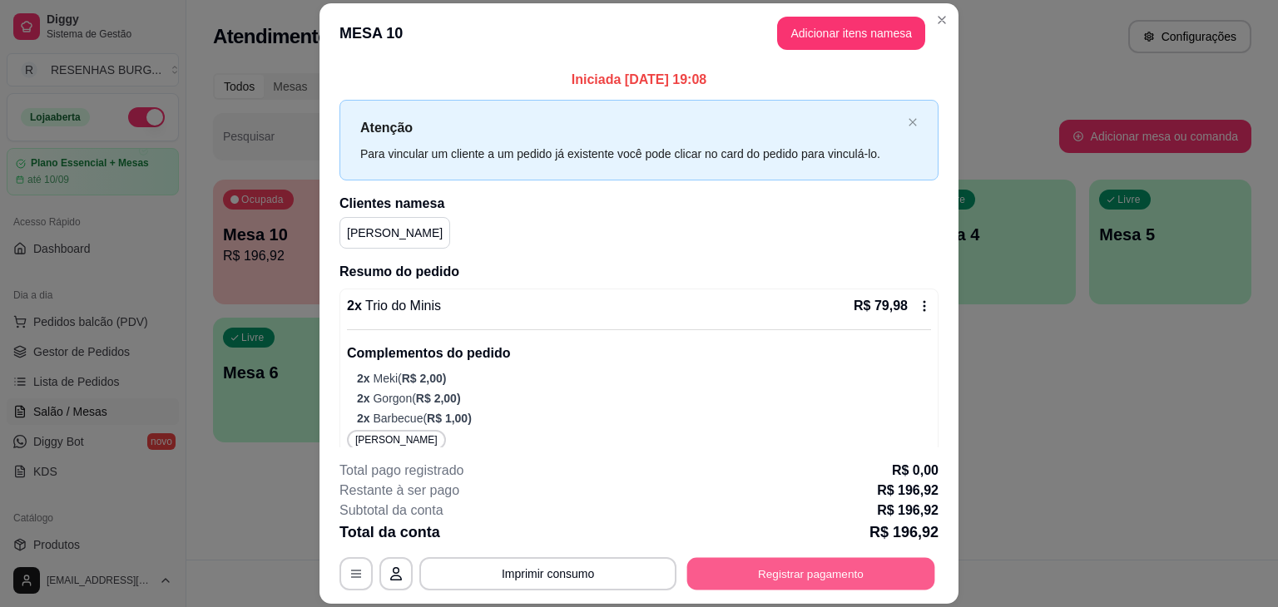
click at [742, 580] on button "Registrar pagamento" at bounding box center [811, 574] width 248 height 32
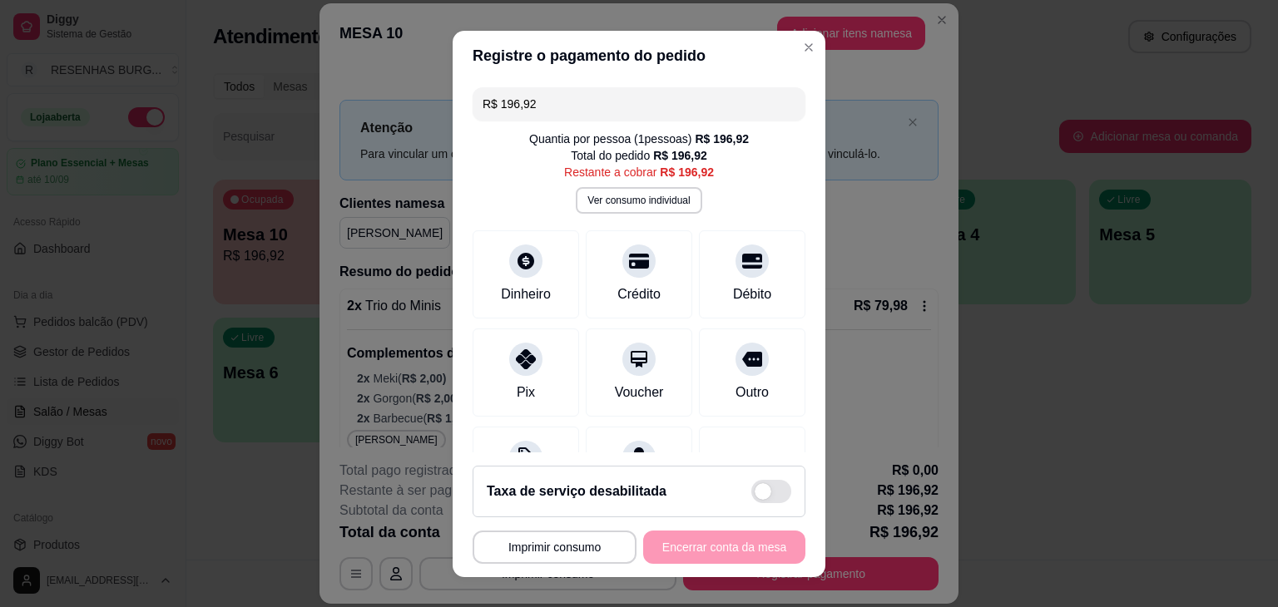
drag, startPoint x: 568, startPoint y: 99, endPoint x: 399, endPoint y: 107, distance: 169.9
click at [400, 107] on div "**********" at bounding box center [639, 303] width 1278 height 607
click at [521, 369] on div at bounding box center [526, 354] width 37 height 37
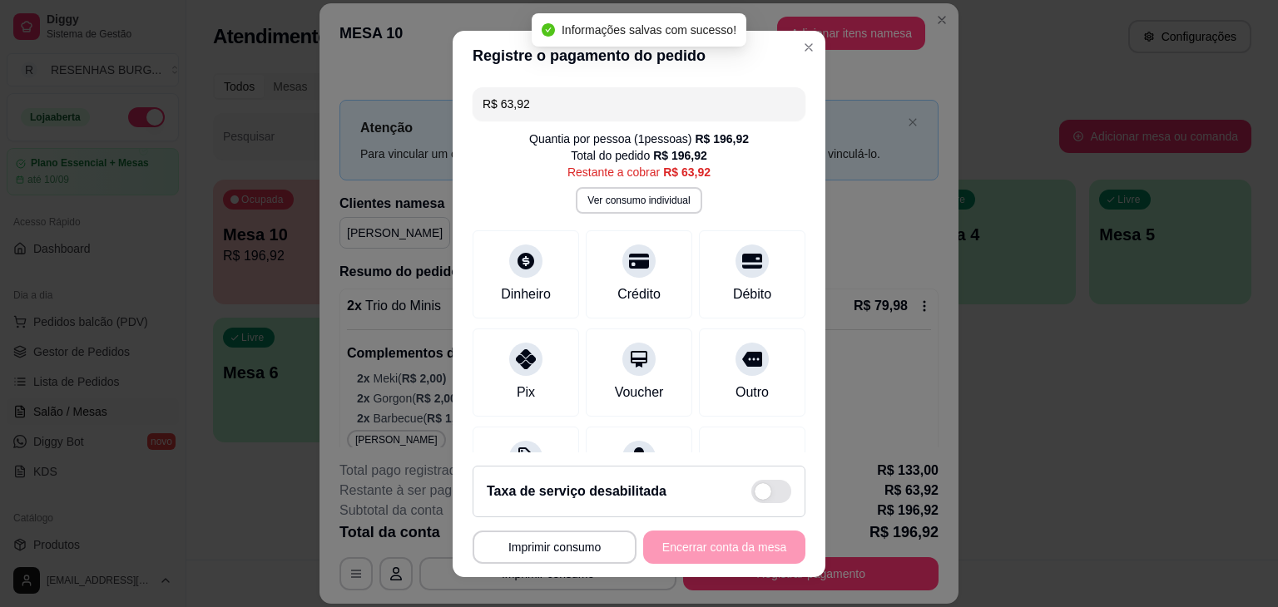
click at [721, 554] on div "**********" at bounding box center [639, 547] width 333 height 33
click at [729, 553] on div "**********" at bounding box center [639, 547] width 333 height 33
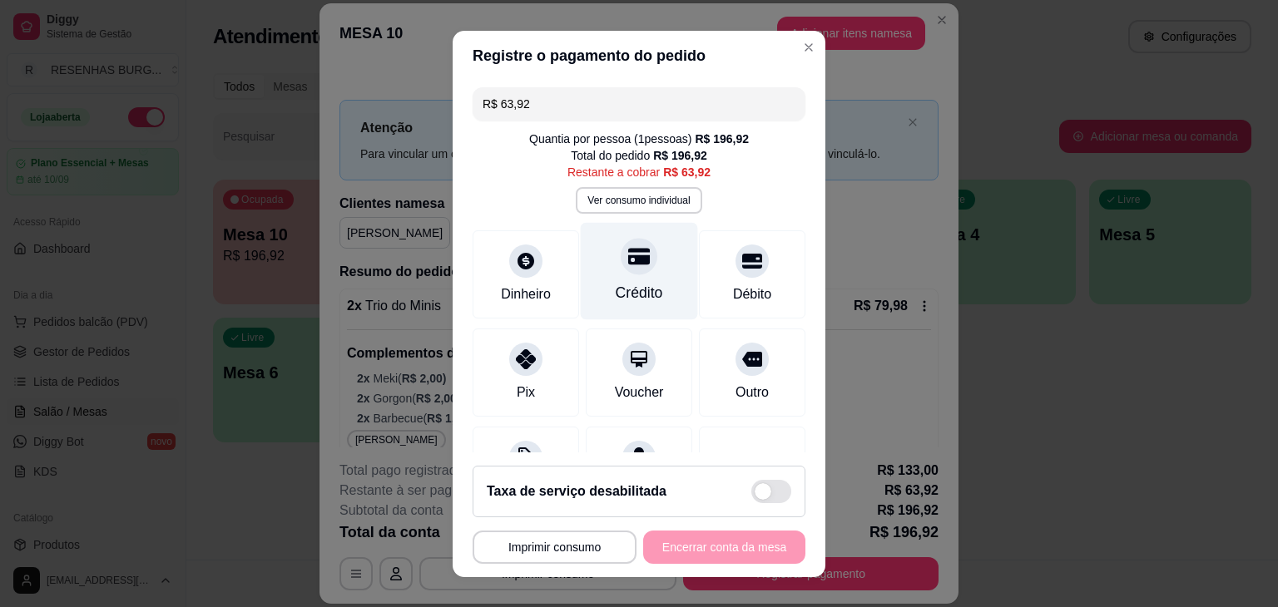
click at [621, 270] on div at bounding box center [639, 256] width 37 height 37
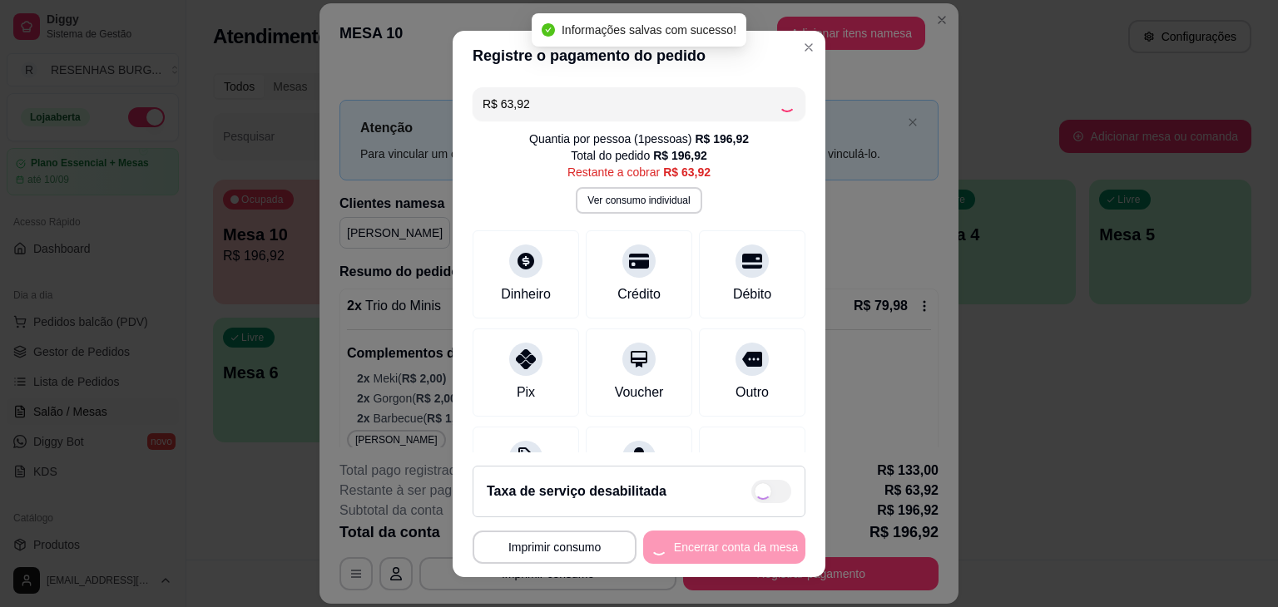
type input "R$ 0,00"
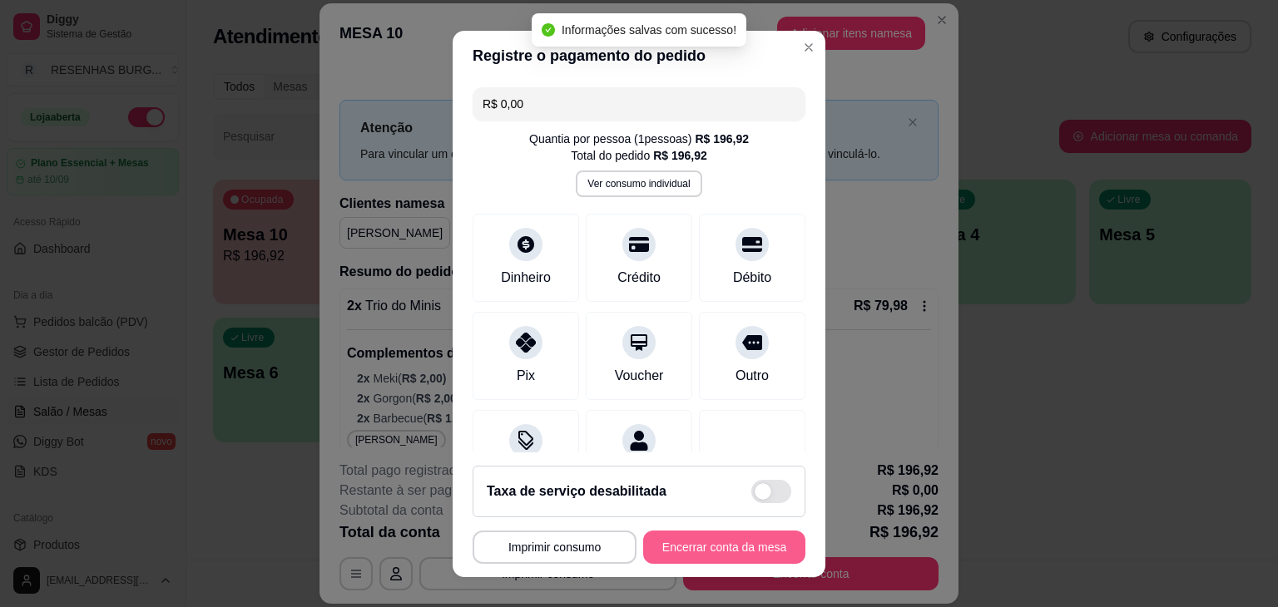
click at [706, 552] on button "Encerrar conta da mesa" at bounding box center [724, 547] width 162 height 33
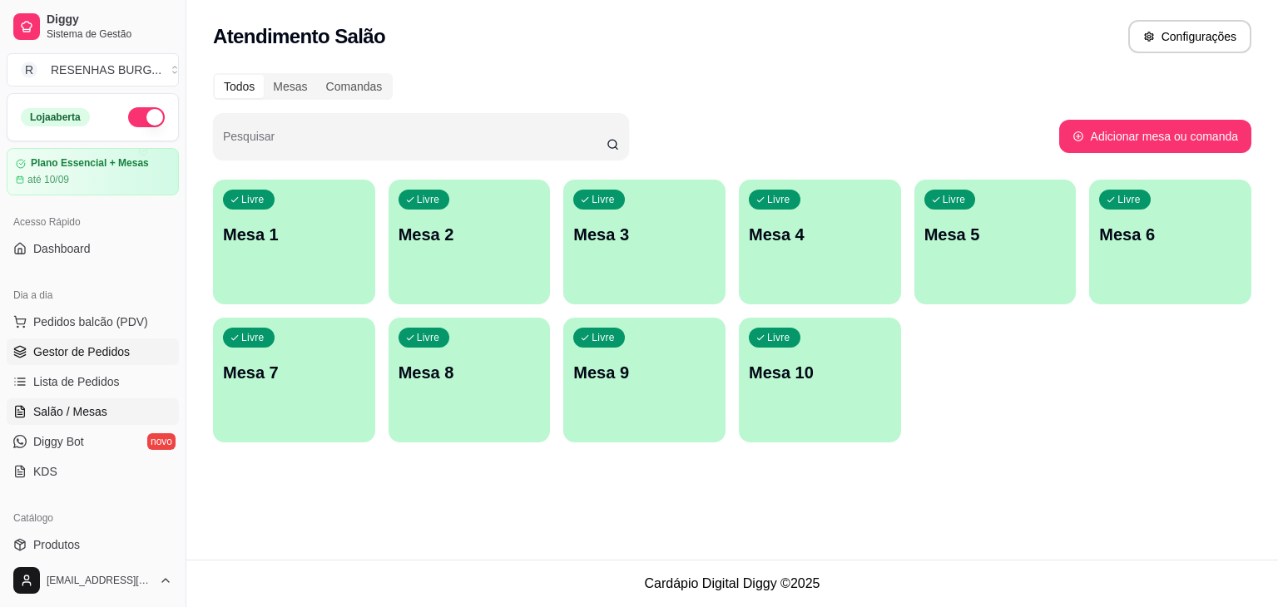
click at [93, 356] on span "Gestor de Pedidos" at bounding box center [81, 352] width 97 height 17
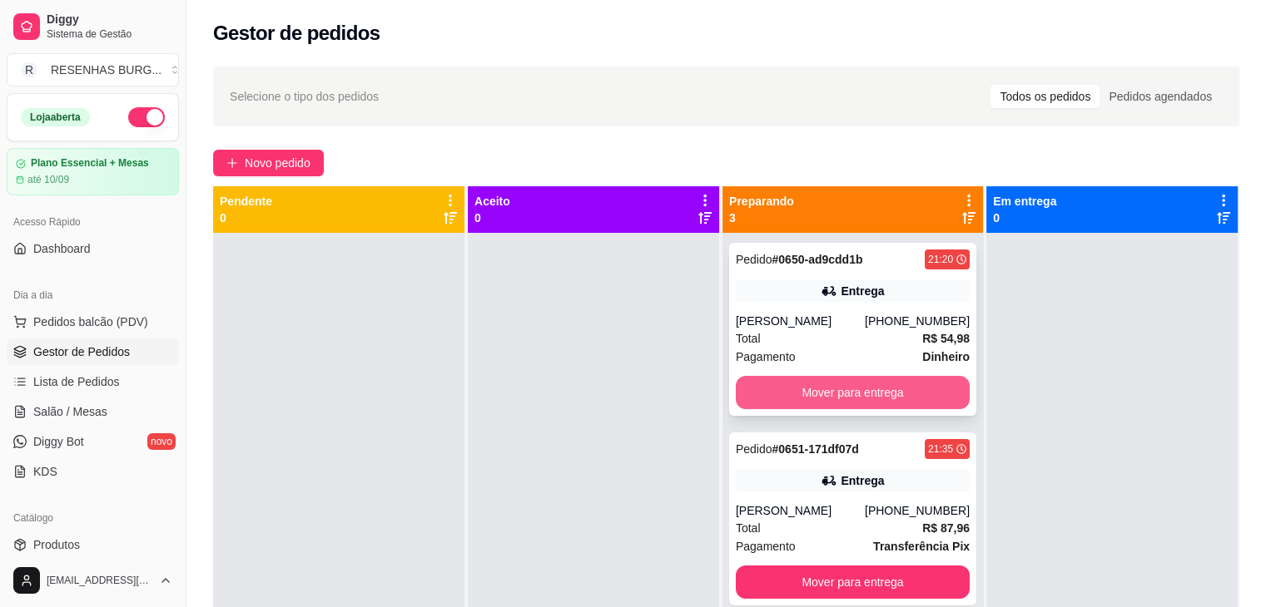
click at [829, 389] on button "Mover para entrega" at bounding box center [853, 392] width 234 height 33
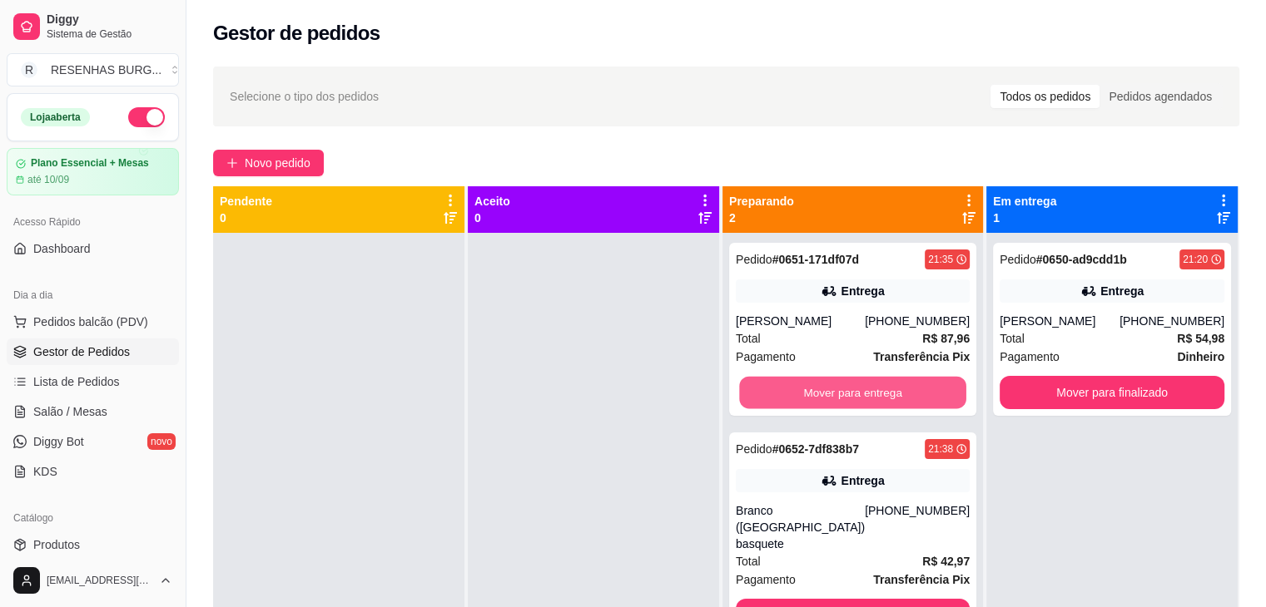
click at [829, 389] on button "Mover para entrega" at bounding box center [852, 393] width 227 height 32
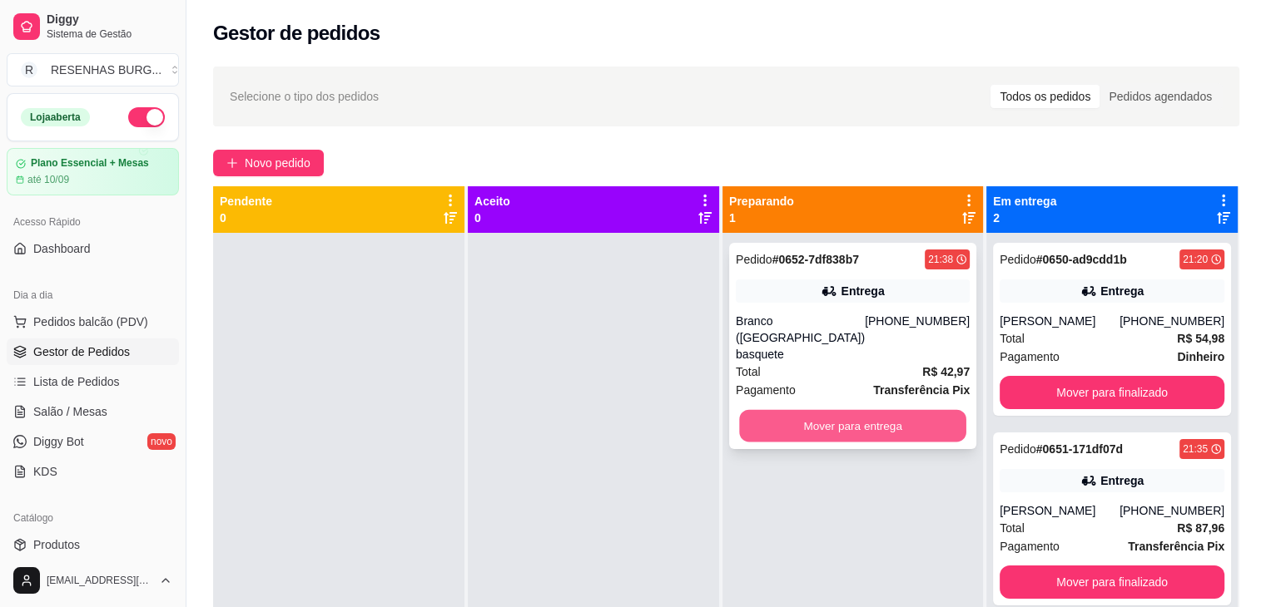
click at [822, 410] on button "Mover para entrega" at bounding box center [852, 426] width 227 height 32
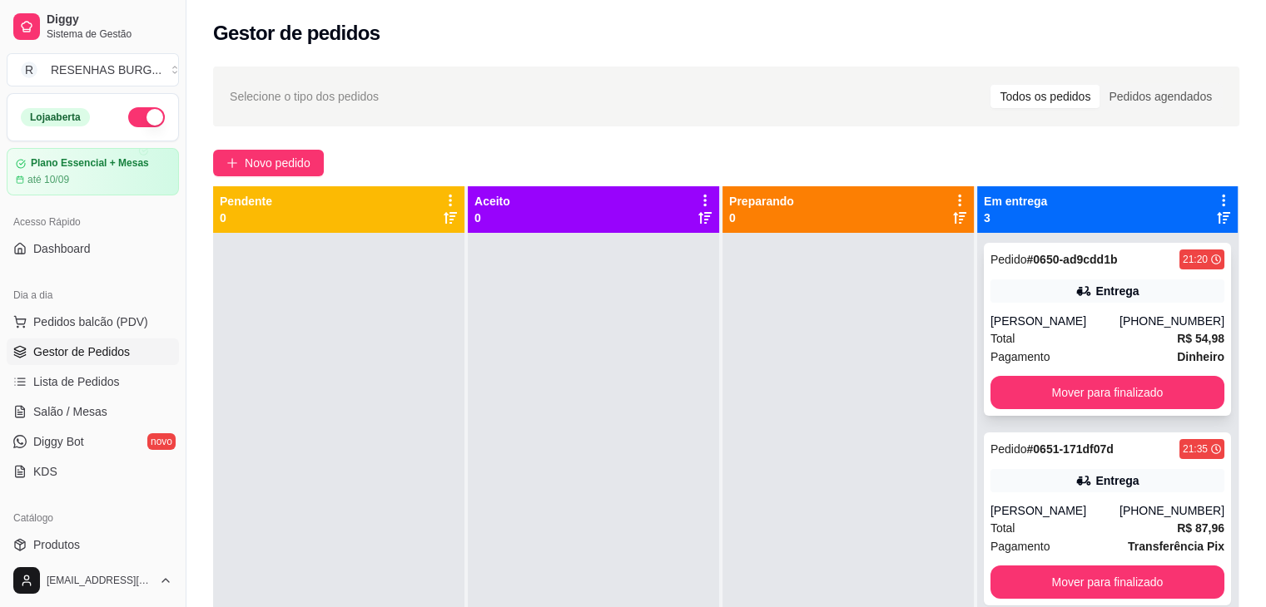
click at [1117, 304] on div "Pedido # 0650-ad9cdd1b 21:20 [PERSON_NAME] [PHONE_NUMBER] Total R$ 54,98 Pagame…" at bounding box center [1106, 329] width 247 height 173
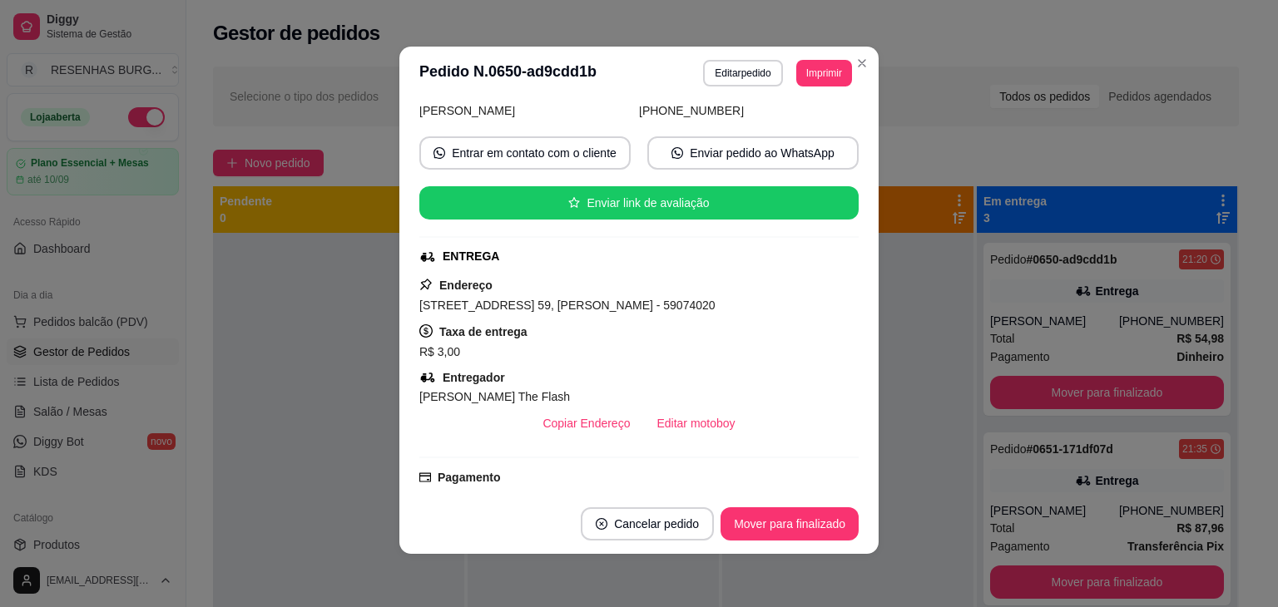
scroll to position [166, 0]
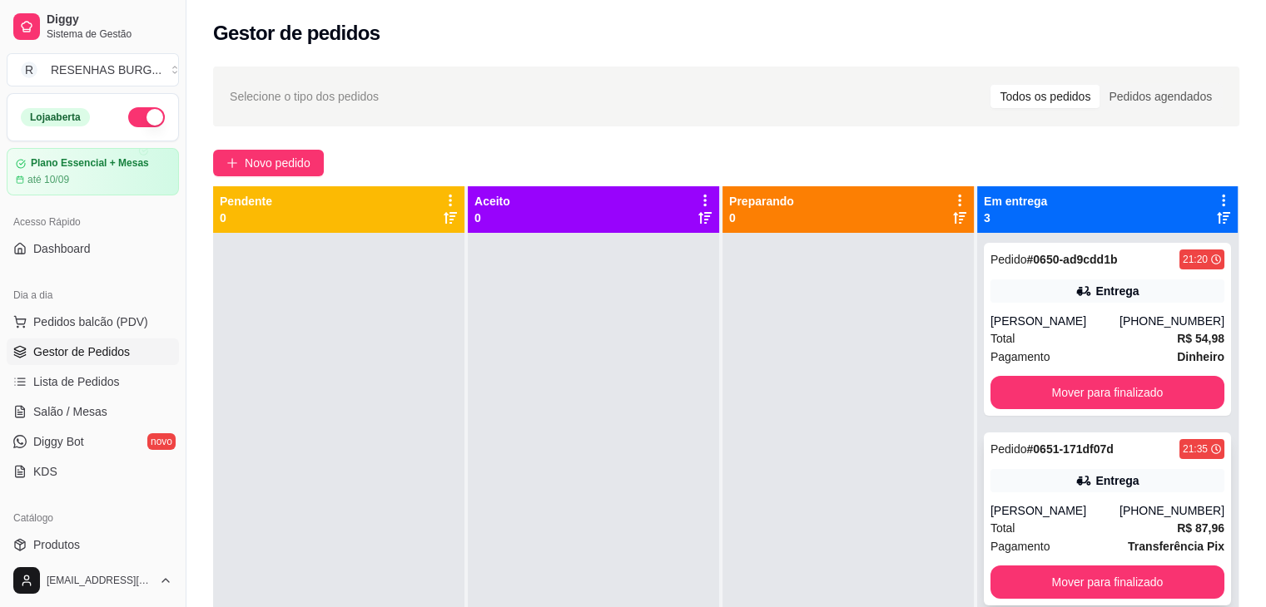
click at [1056, 508] on div "[PERSON_NAME]" at bounding box center [1054, 511] width 129 height 17
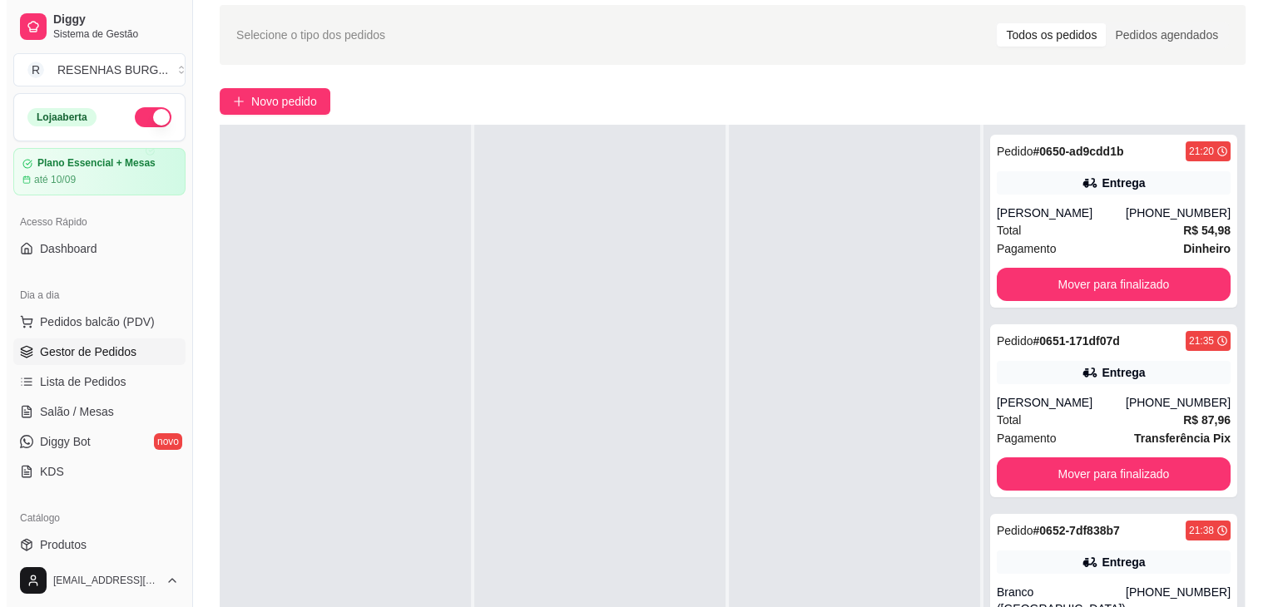
scroll to position [250, 0]
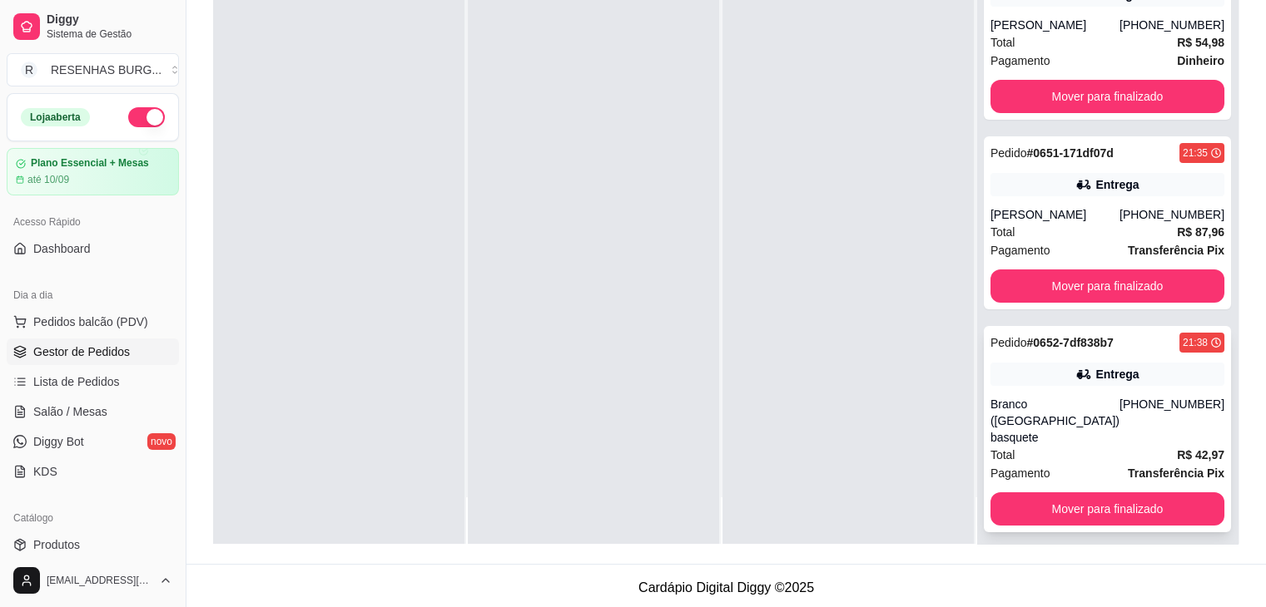
click at [1065, 446] on div "Total R$ 42,97" at bounding box center [1107, 455] width 234 height 18
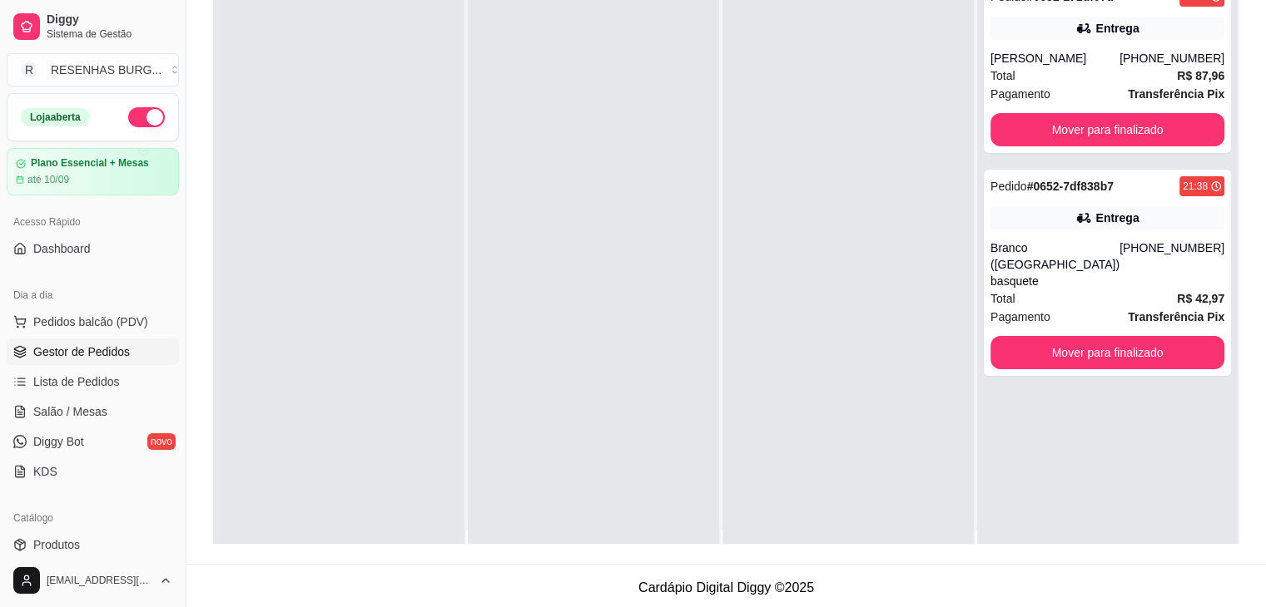
scroll to position [0, 0]
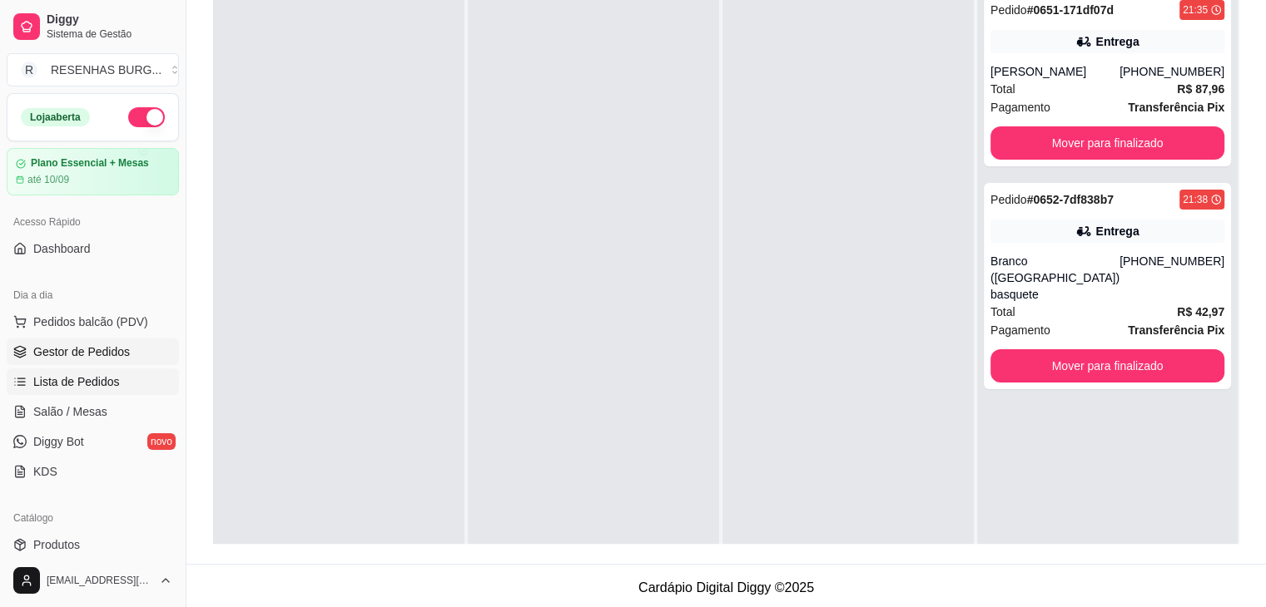
click at [72, 383] on span "Lista de Pedidos" at bounding box center [76, 382] width 87 height 17
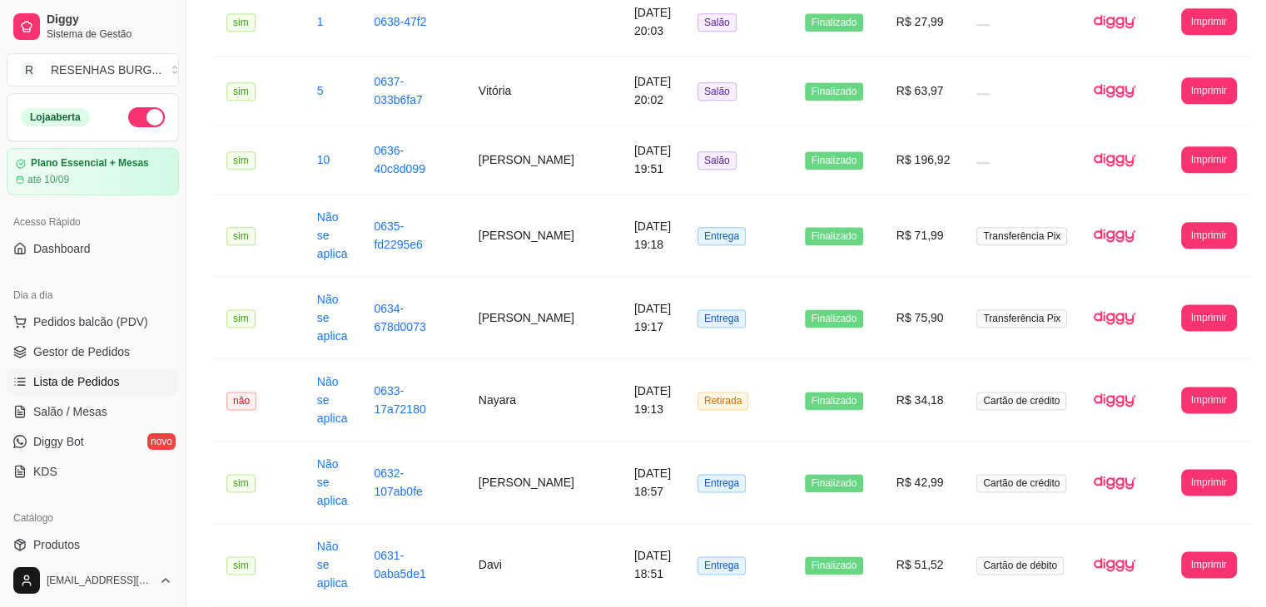
scroll to position [2100, 0]
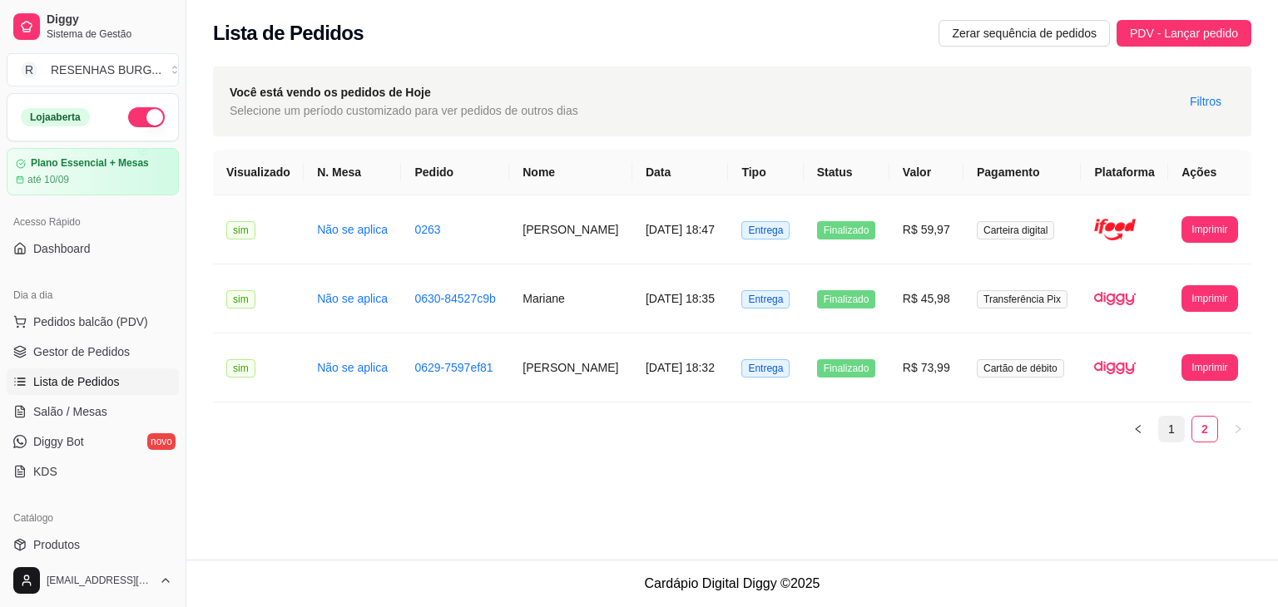
click at [1167, 425] on link "1" at bounding box center [1171, 429] width 25 height 25
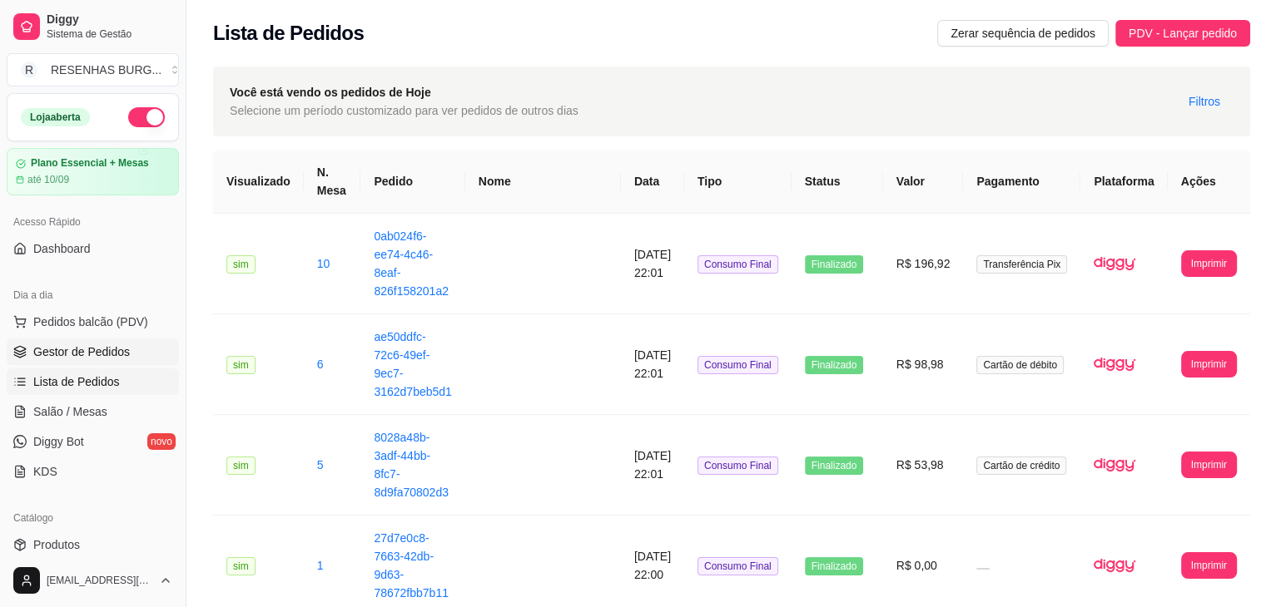
click at [119, 344] on span "Gestor de Pedidos" at bounding box center [81, 352] width 97 height 17
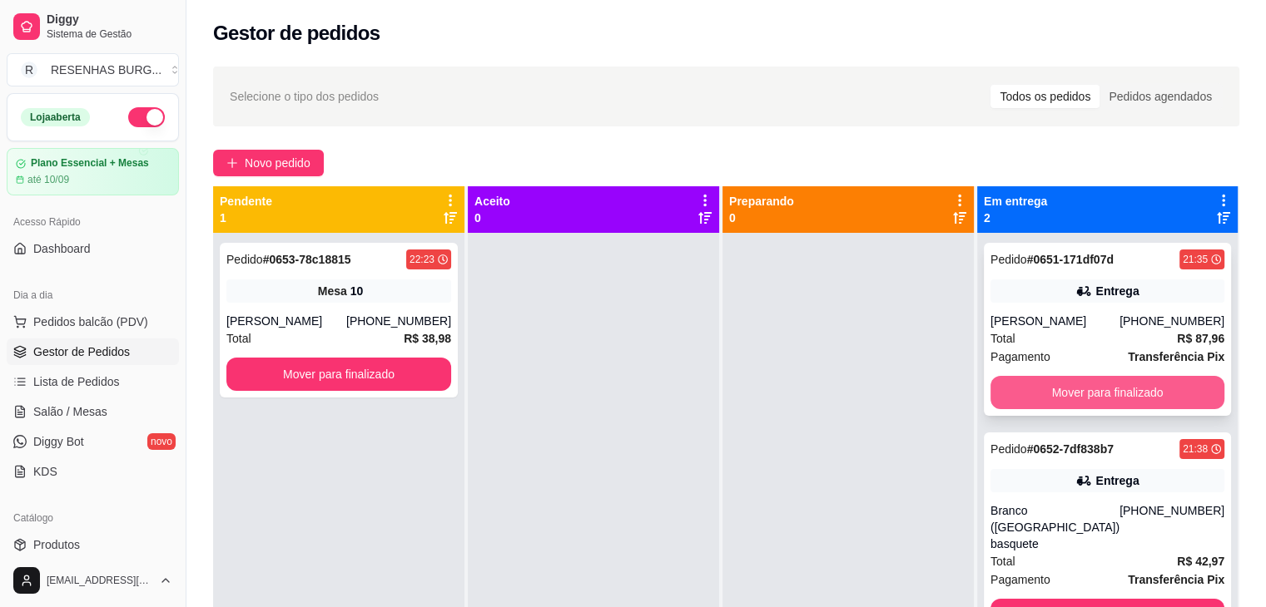
click at [1154, 392] on button "Mover para finalizado" at bounding box center [1107, 392] width 234 height 33
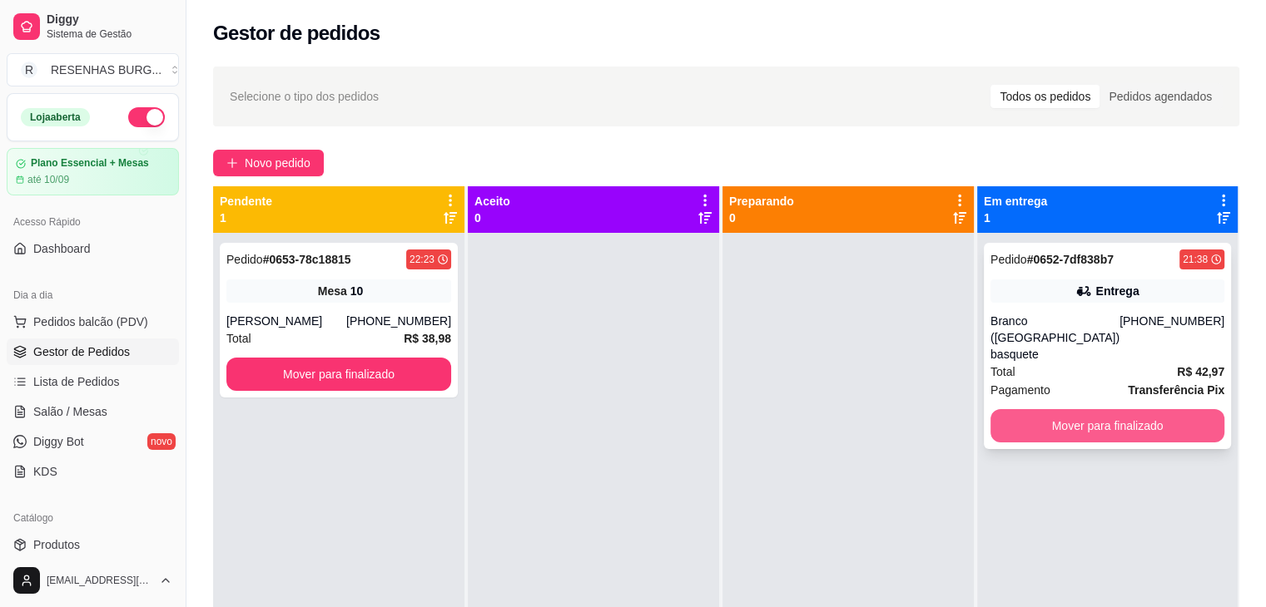
click at [1143, 414] on button "Mover para finalizado" at bounding box center [1107, 425] width 234 height 33
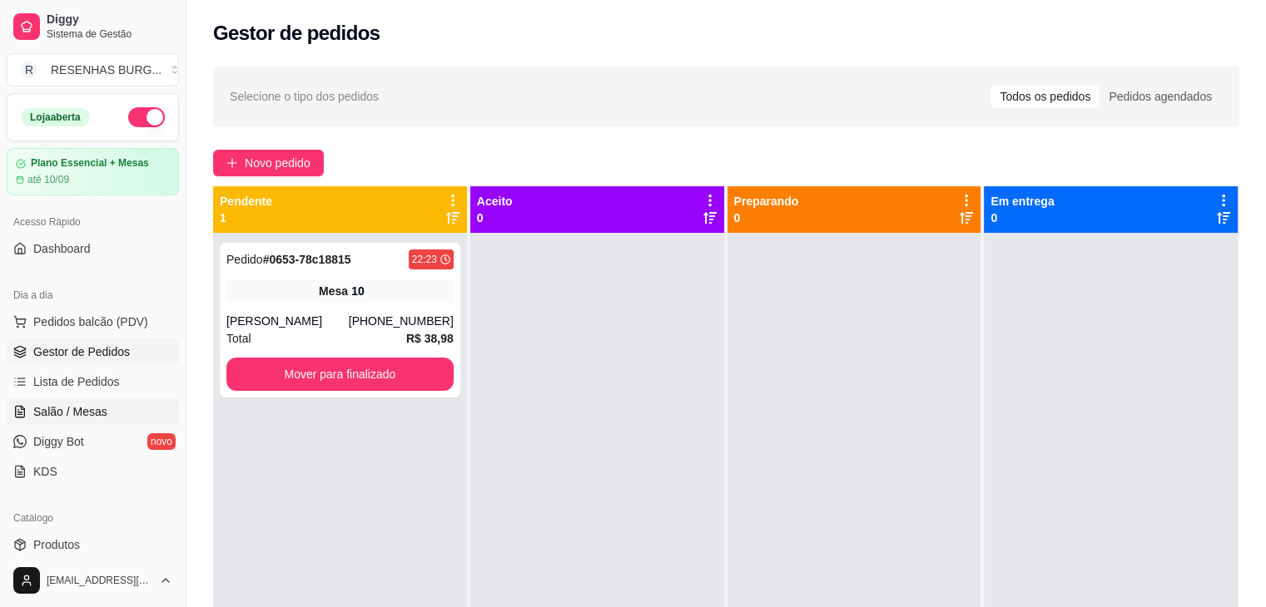
click at [77, 408] on span "Salão / Mesas" at bounding box center [70, 412] width 74 height 17
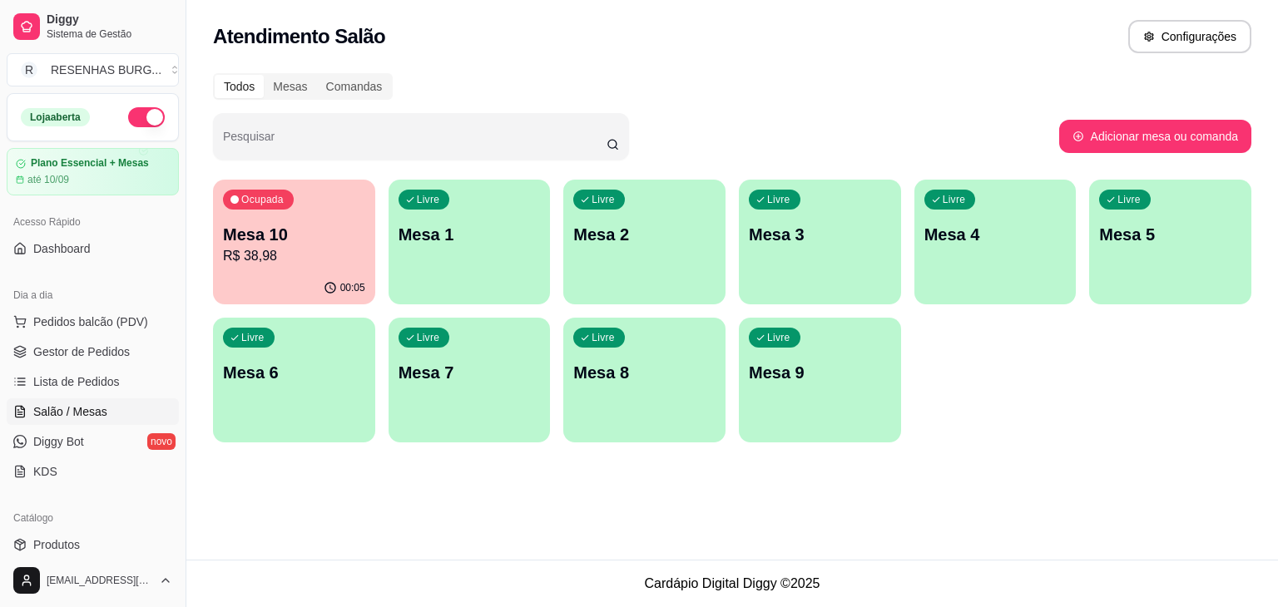
click at [266, 231] on p "Mesa 10" at bounding box center [294, 234] width 142 height 23
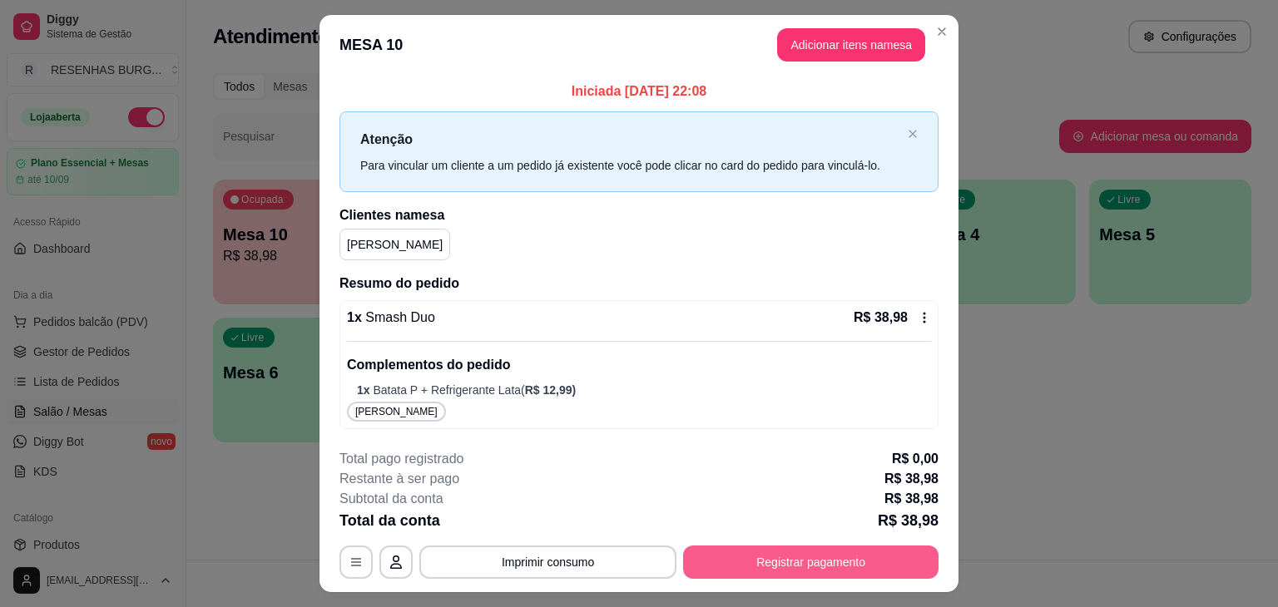
click at [812, 566] on button "Registrar pagamento" at bounding box center [810, 562] width 255 height 33
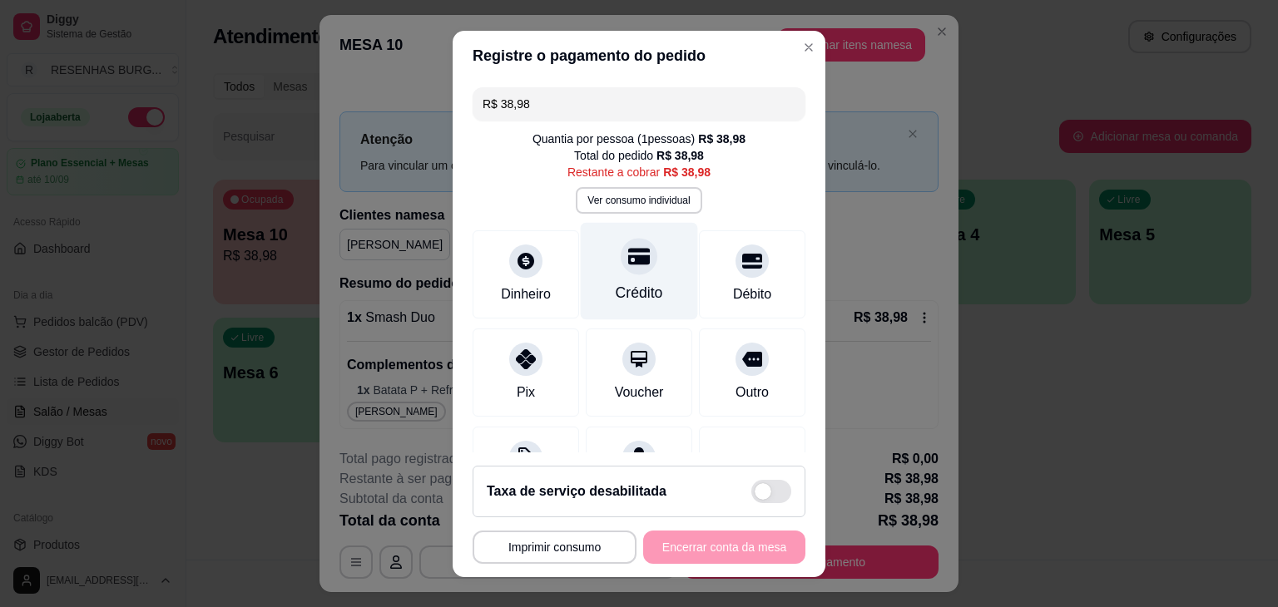
click at [621, 257] on div at bounding box center [639, 256] width 37 height 37
type input "R$ 0,00"
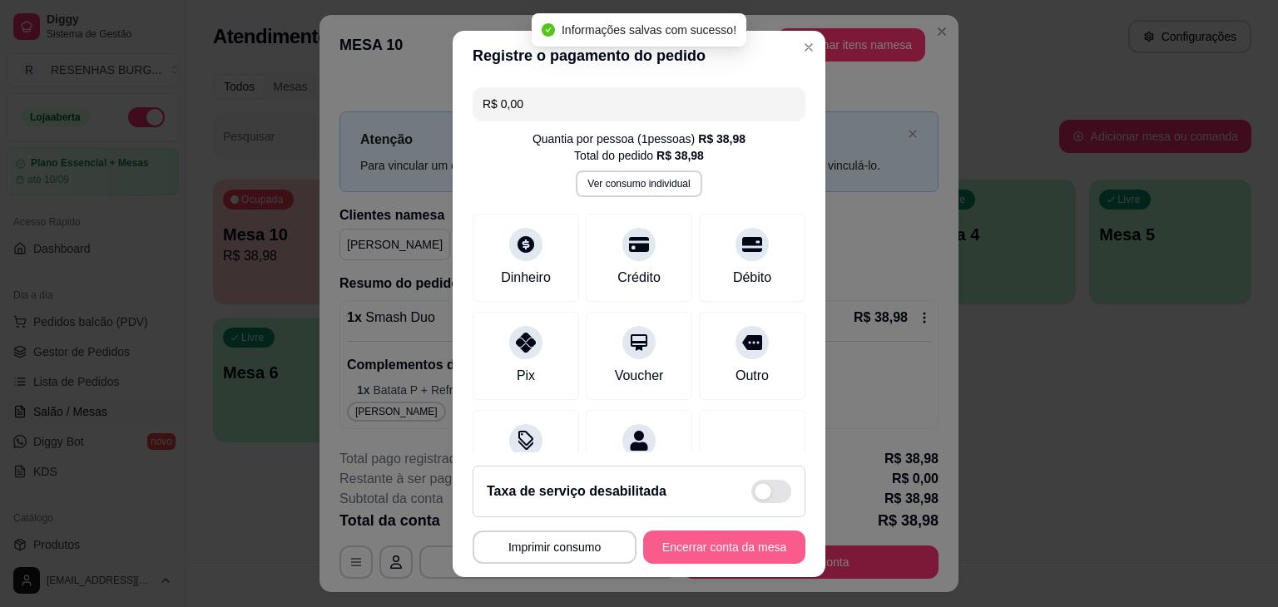
click at [735, 556] on button "Encerrar conta da mesa" at bounding box center [724, 547] width 162 height 33
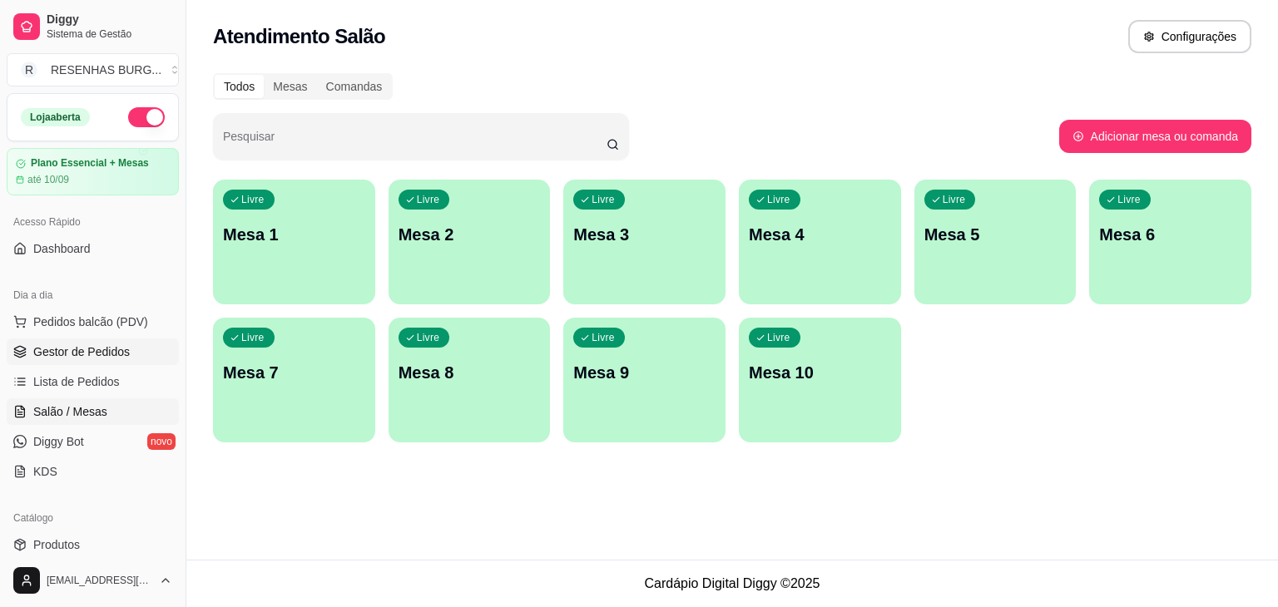
click at [92, 342] on link "Gestor de Pedidos" at bounding box center [93, 352] width 172 height 27
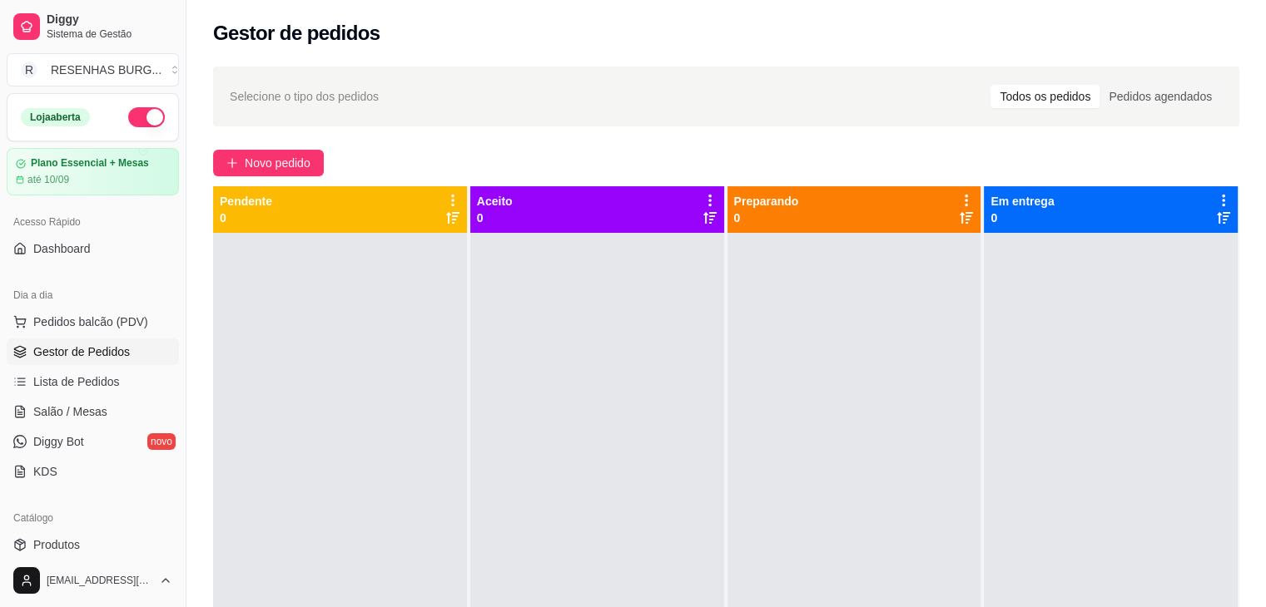
click at [140, 116] on button "button" at bounding box center [146, 117] width 37 height 20
